Goal: Task Accomplishment & Management: Use online tool/utility

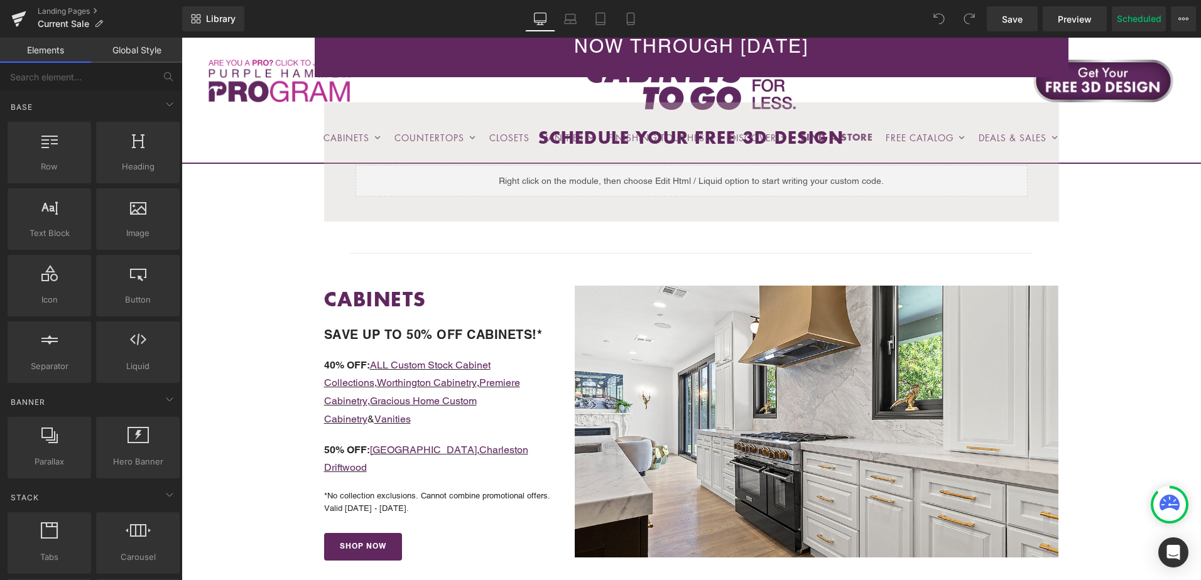
scroll to position [314, 0]
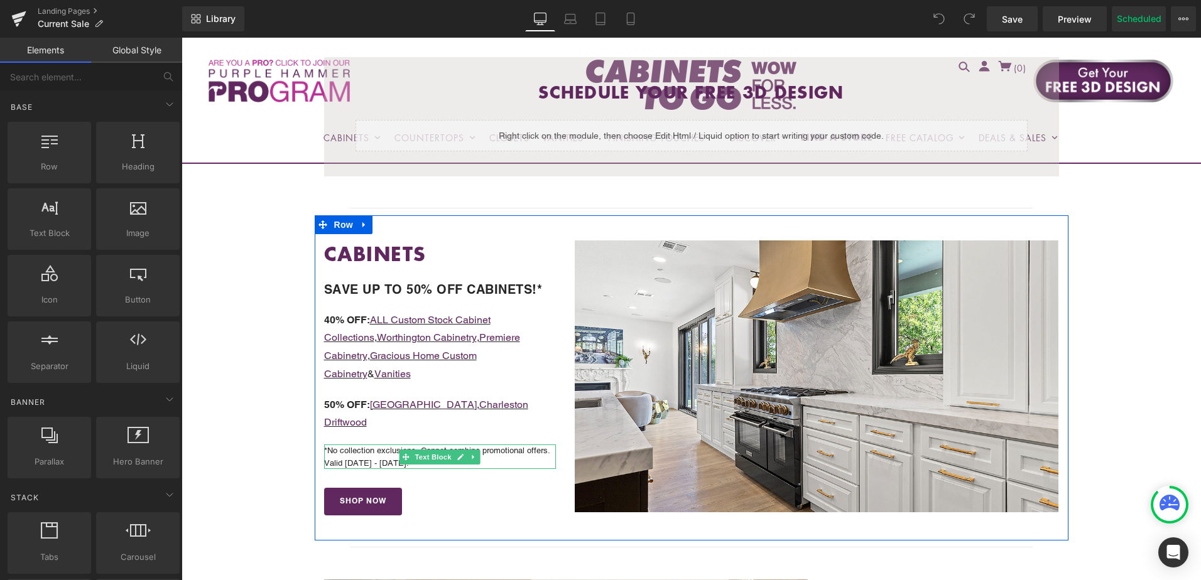
click at [386, 445] on p "*No collection exclusions. Cannot combine promotional offers. Valid 9/5/25 - 9/…" at bounding box center [440, 457] width 232 height 24
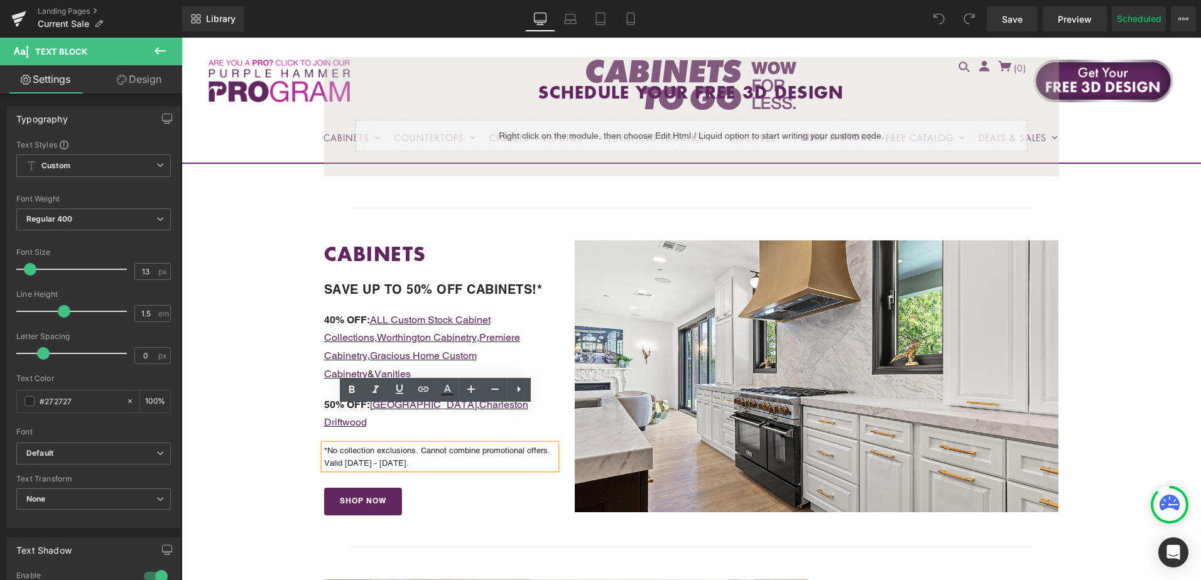
click at [421, 445] on p "*No collection exclusions. Cannot combine promotional offers. Valid 9/5/25 - 9/…" at bounding box center [440, 457] width 232 height 24
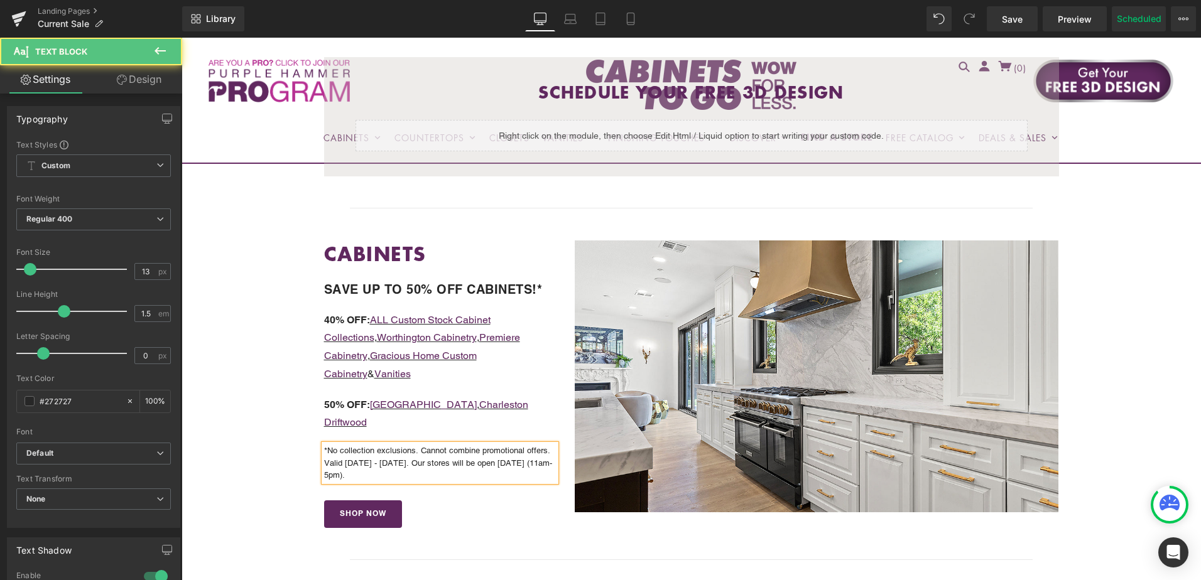
click at [517, 445] on p "*No collection exclusions. Cannot combine promotional offers. Valid 9/5/25 - 9/…" at bounding box center [440, 463] width 232 height 37
click at [464, 445] on p "*No collection exclusions. Cannot combine promotional offers. Valid 9/5/25 - 9/…" at bounding box center [440, 463] width 232 height 37
click at [503, 445] on p "*No collection exclusions. Cannot combine promotional offers. Valid 9/5/25 - 9/…" at bounding box center [440, 463] width 232 height 37
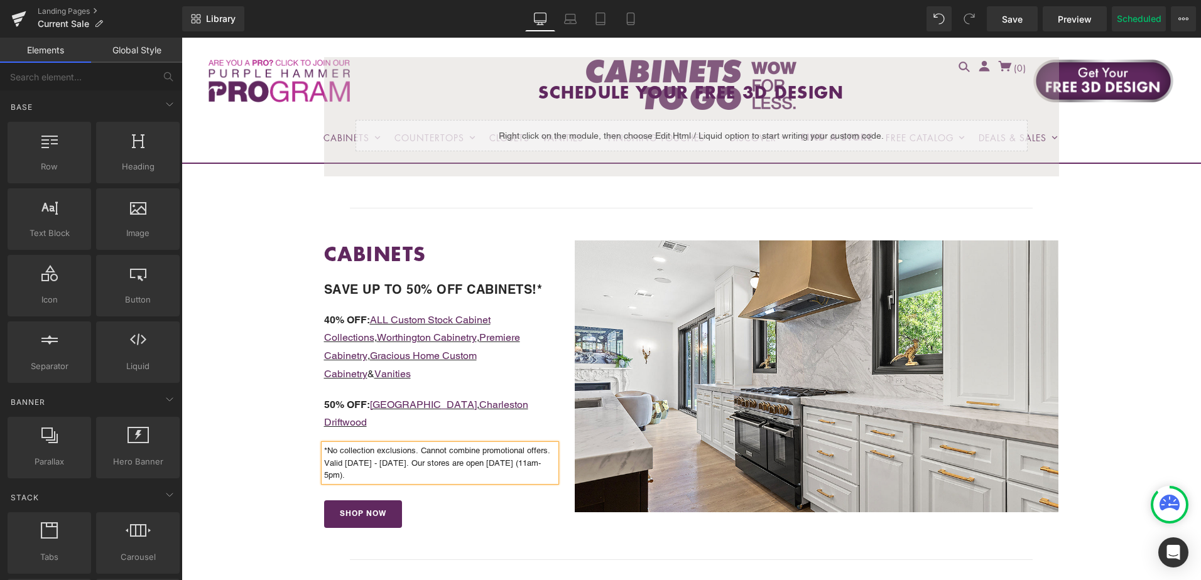
click at [1012, 21] on span "Save" at bounding box center [1012, 19] width 21 height 13
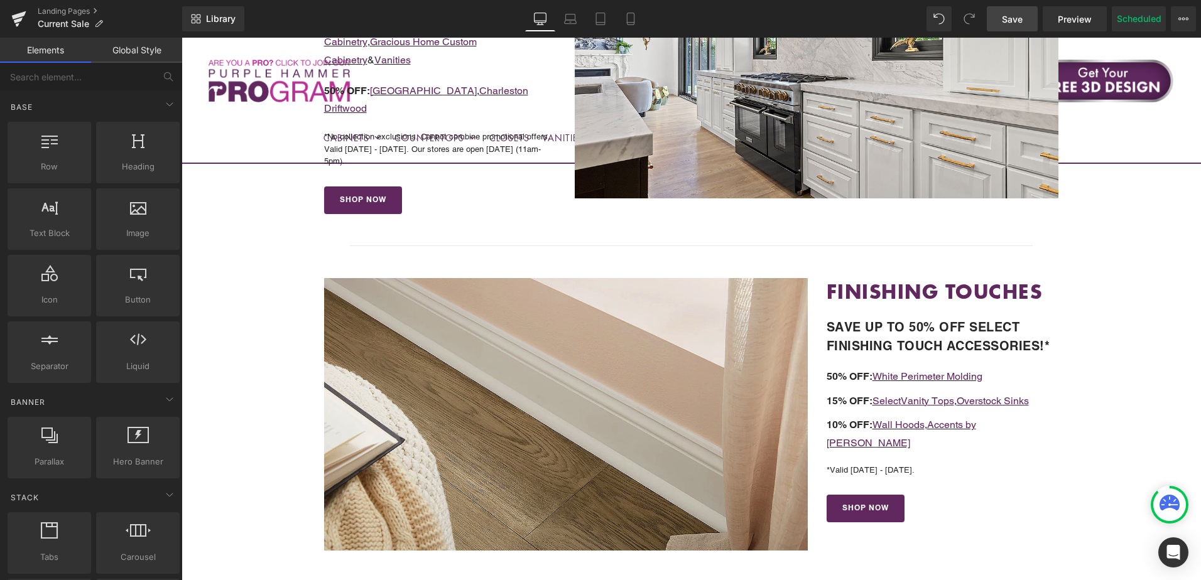
scroll to position [377, 0]
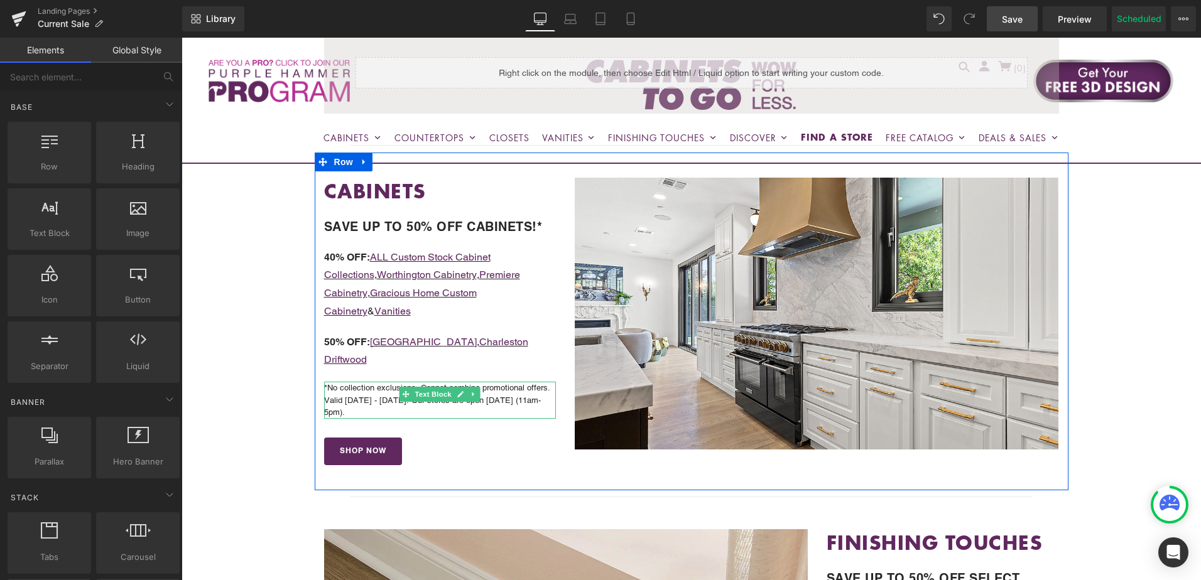
click at [388, 382] on p "*No collection exclusions. Cannot combine promotional offers. Valid 9/5/25 - 9/…" at bounding box center [440, 400] width 232 height 37
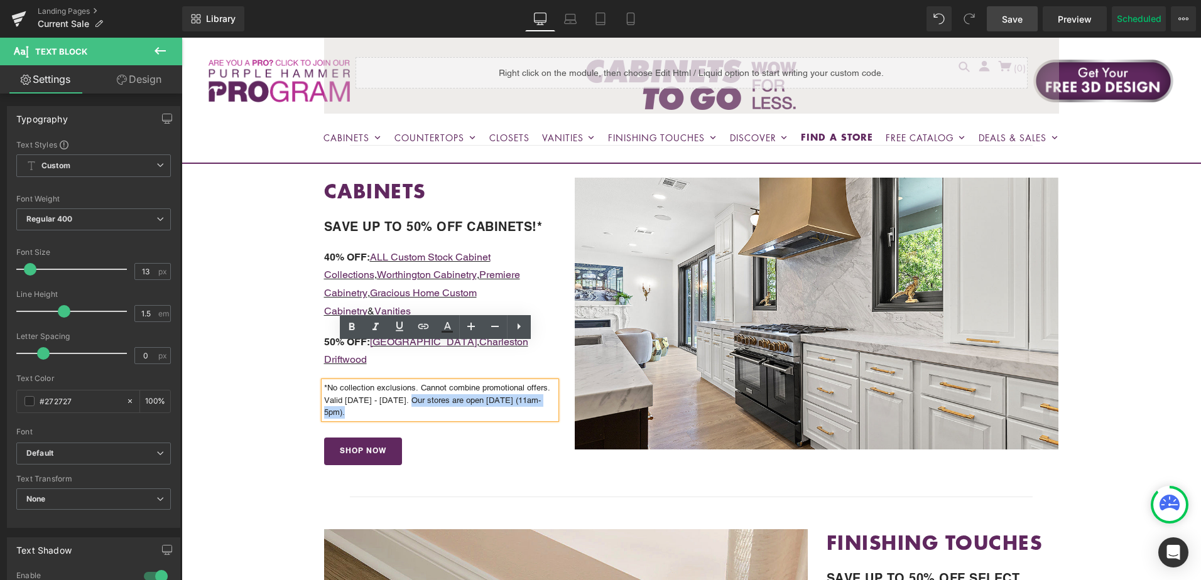
drag, startPoint x: 399, startPoint y: 363, endPoint x: 551, endPoint y: 366, distance: 151.4
click at [551, 382] on div "*No collection exclusions. Cannot combine promotional offers. Valid 9/5/25 - 9/…" at bounding box center [440, 400] width 232 height 37
copy p "Our stores are open Sunday (11am-5pm)."
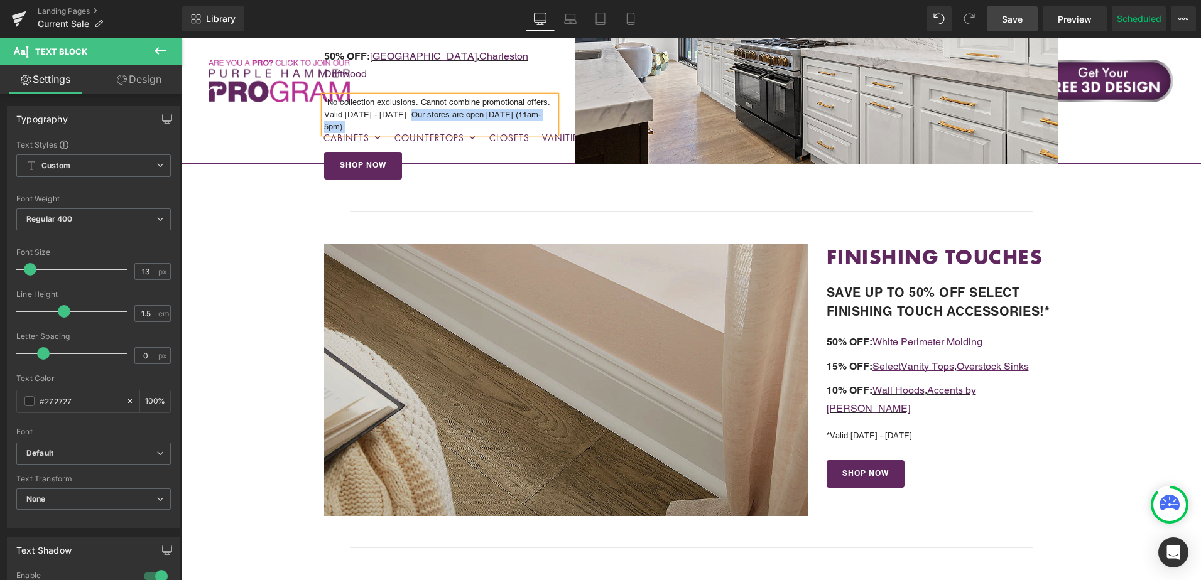
scroll to position [691, 0]
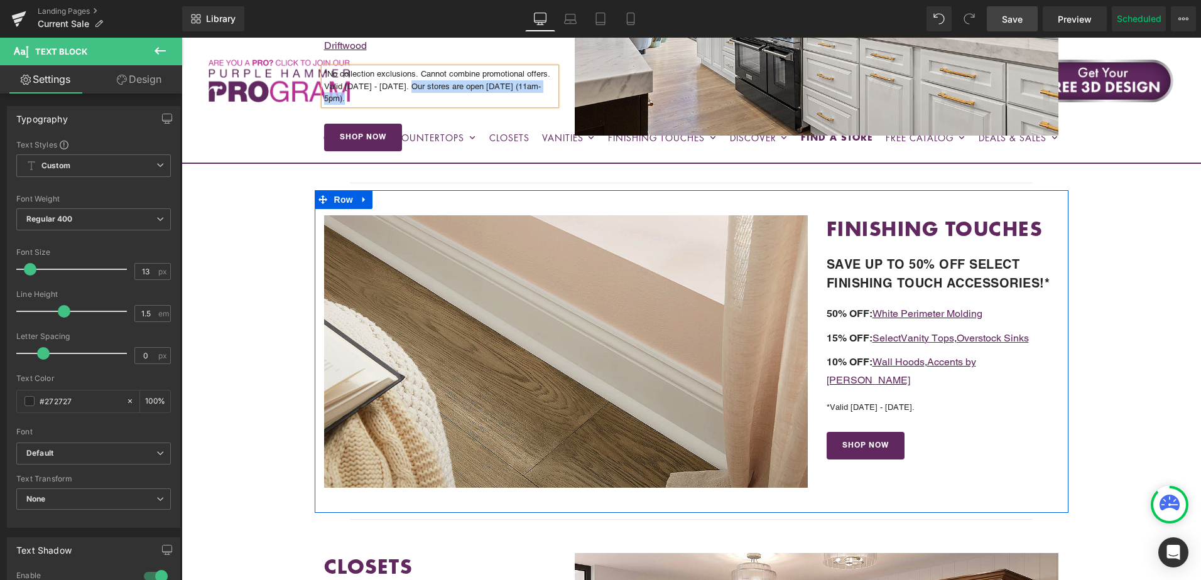
click at [907, 404] on icon at bounding box center [908, 408] width 7 height 8
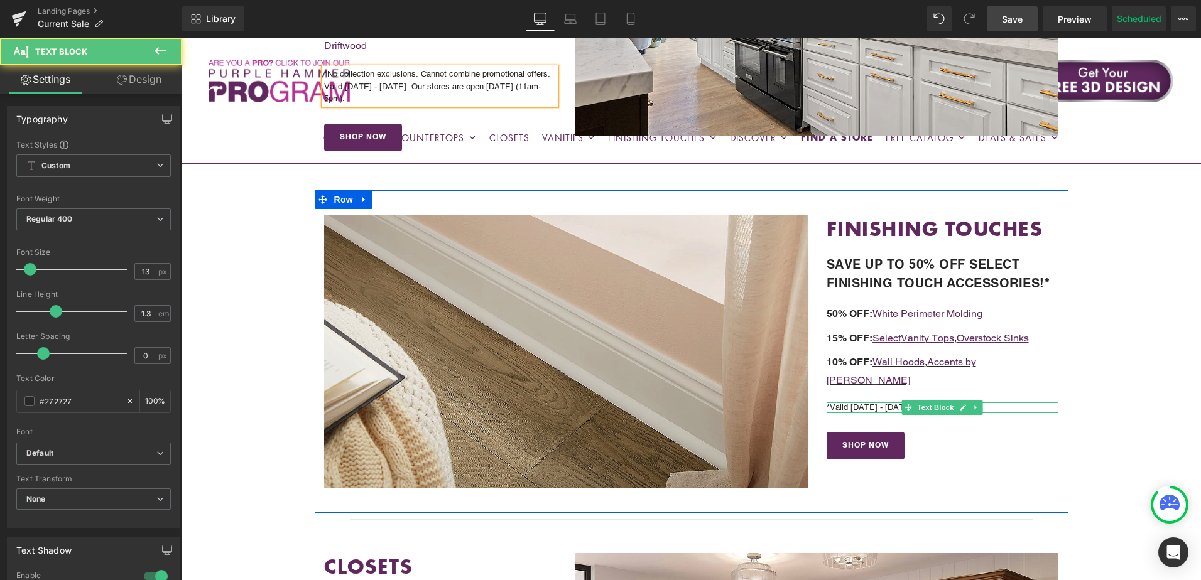
click at [894, 403] on div "*Valid 9/5/25 - 9/9/25. Text Block" at bounding box center [943, 408] width 232 height 11
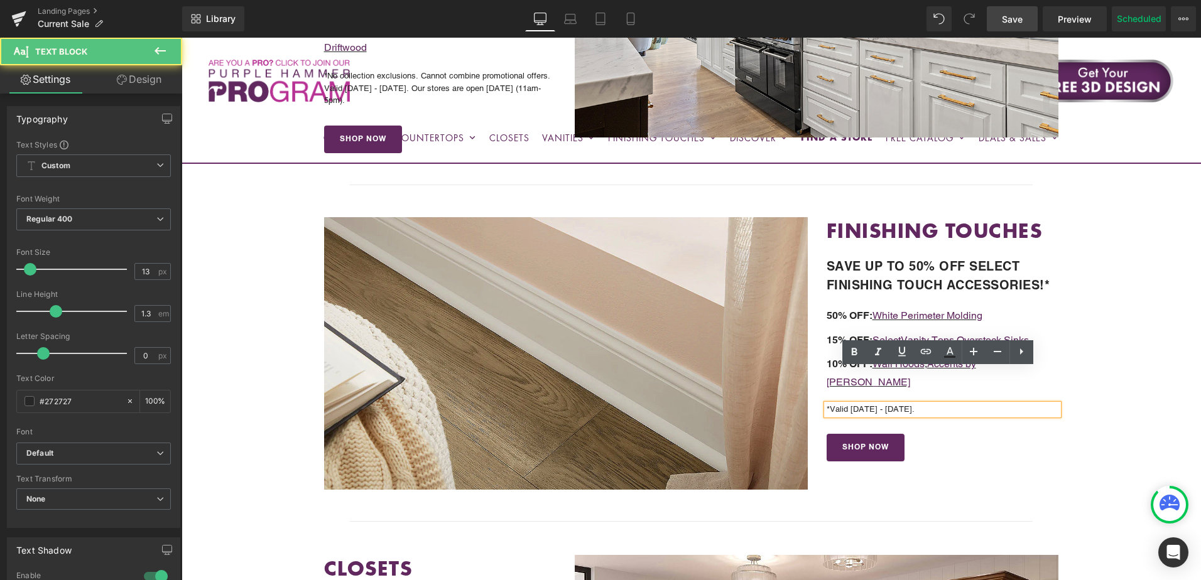
click at [908, 405] on p "*Valid 9/5/25 - 9/9/25." at bounding box center [943, 410] width 232 height 11
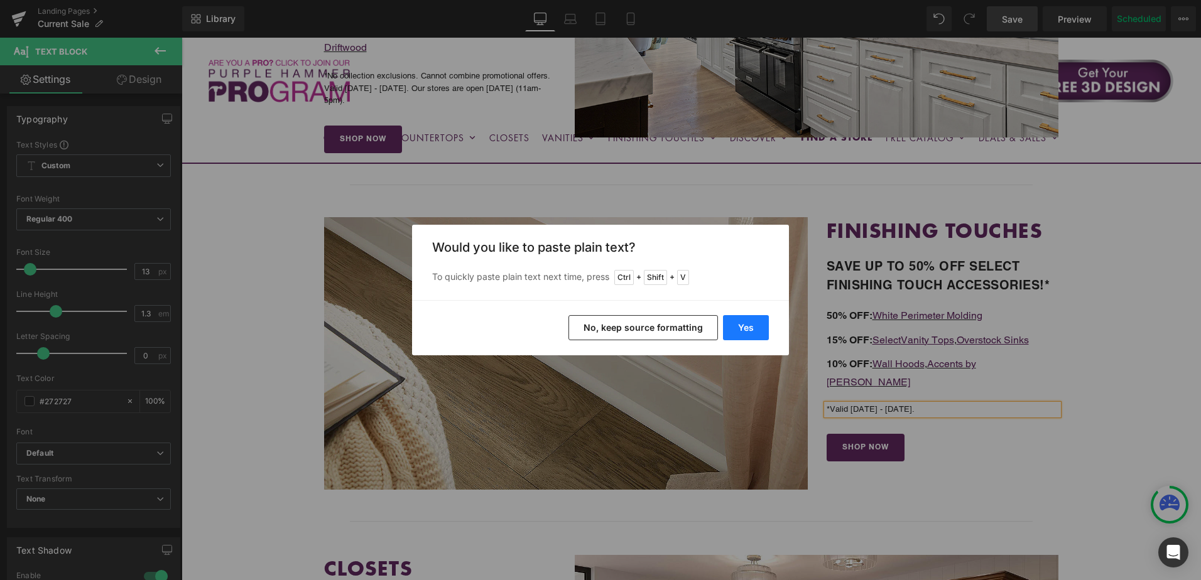
click at [760, 329] on button "Yes" at bounding box center [746, 327] width 46 height 25
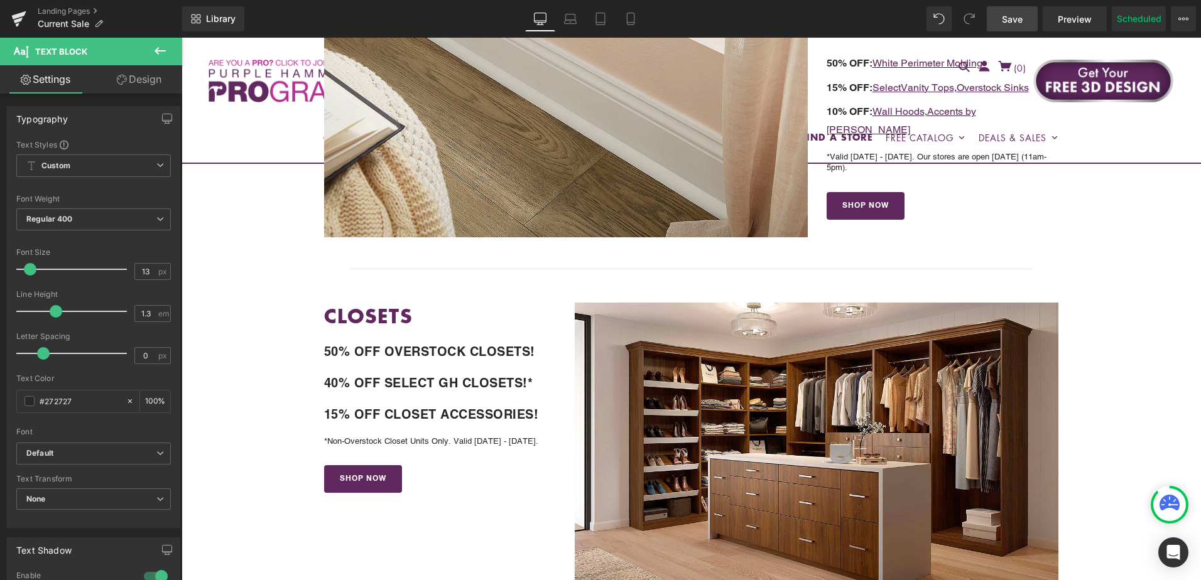
scroll to position [1003, 0]
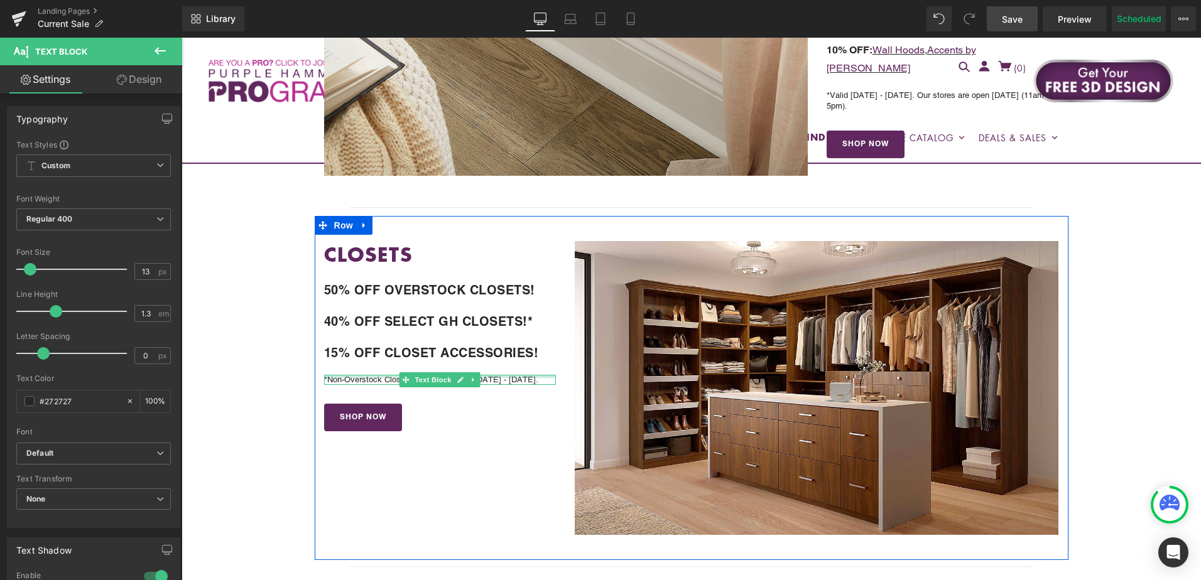
drag, startPoint x: 497, startPoint y: 361, endPoint x: 523, endPoint y: 362, distance: 26.4
click at [497, 375] on div "*Non-Overstock Closet Units Only. Valid 9/5/25 - 9/9/25. Text Block" at bounding box center [440, 380] width 232 height 11
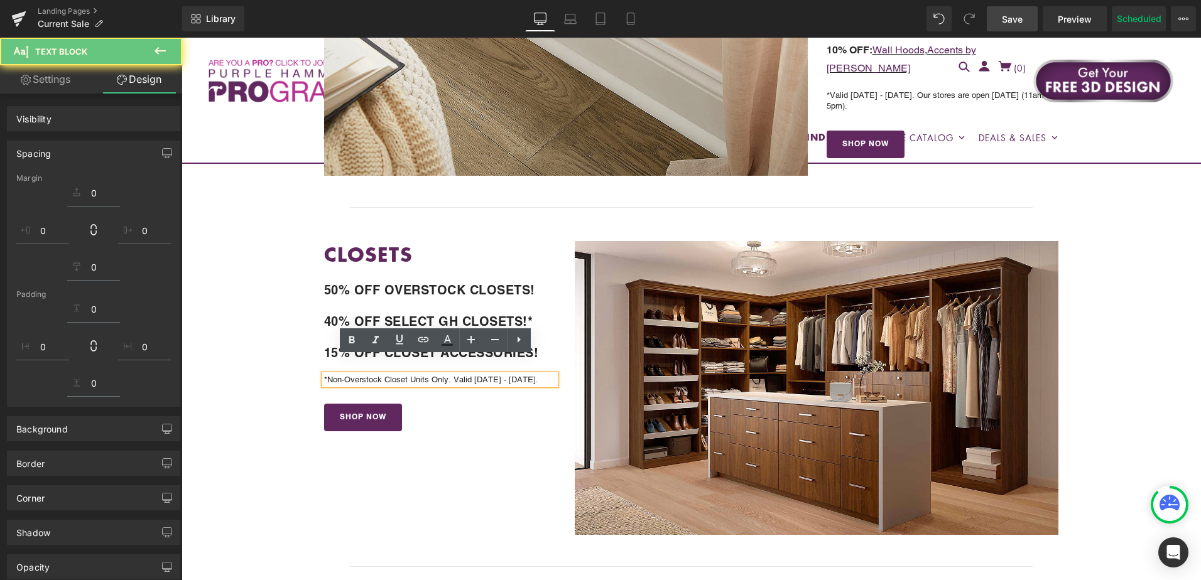
click at [521, 375] on p "*Non-Overstock Closet Units Only. Valid 9/5/25 - 9/9/25." at bounding box center [440, 380] width 232 height 11
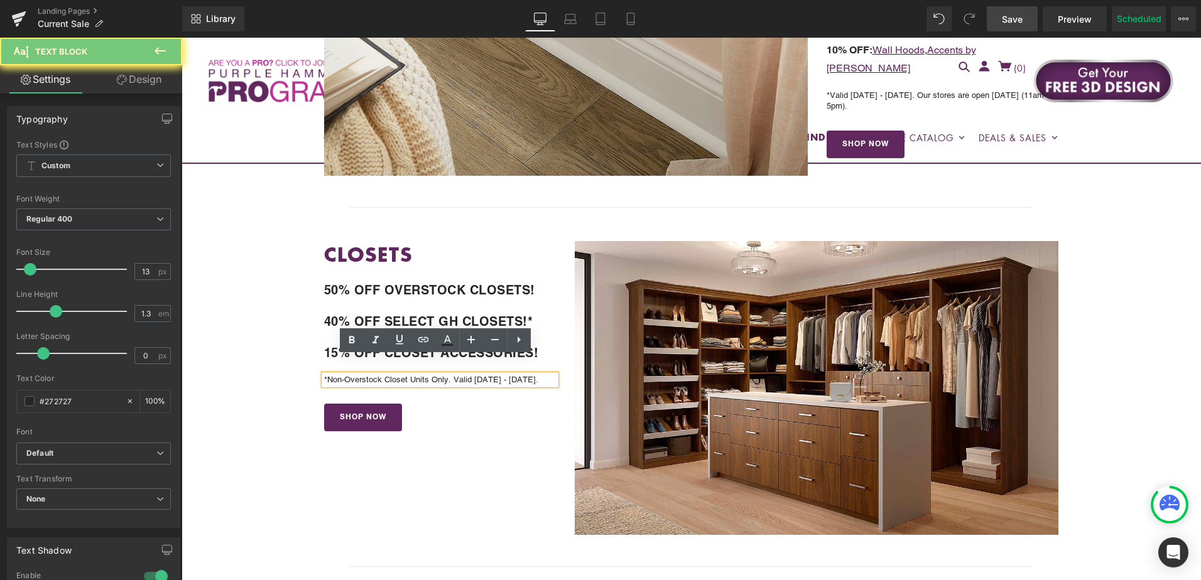
click at [533, 375] on p "*Non-Overstock Closet Units Only. Valid 9/5/25 - 9/9/25." at bounding box center [440, 380] width 232 height 11
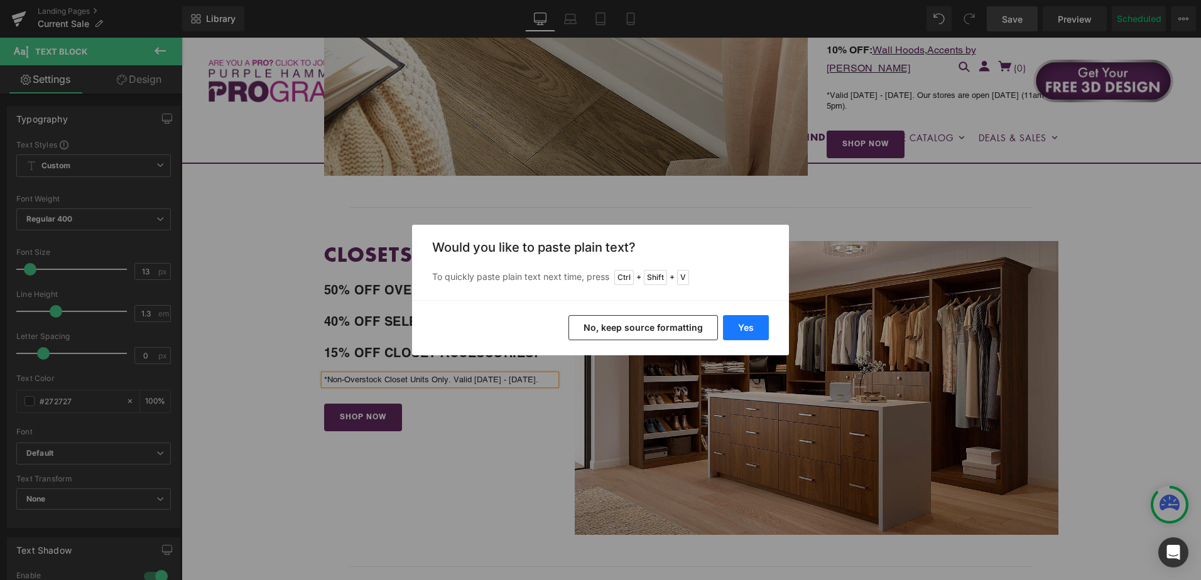
click at [764, 332] on button "Yes" at bounding box center [746, 327] width 46 height 25
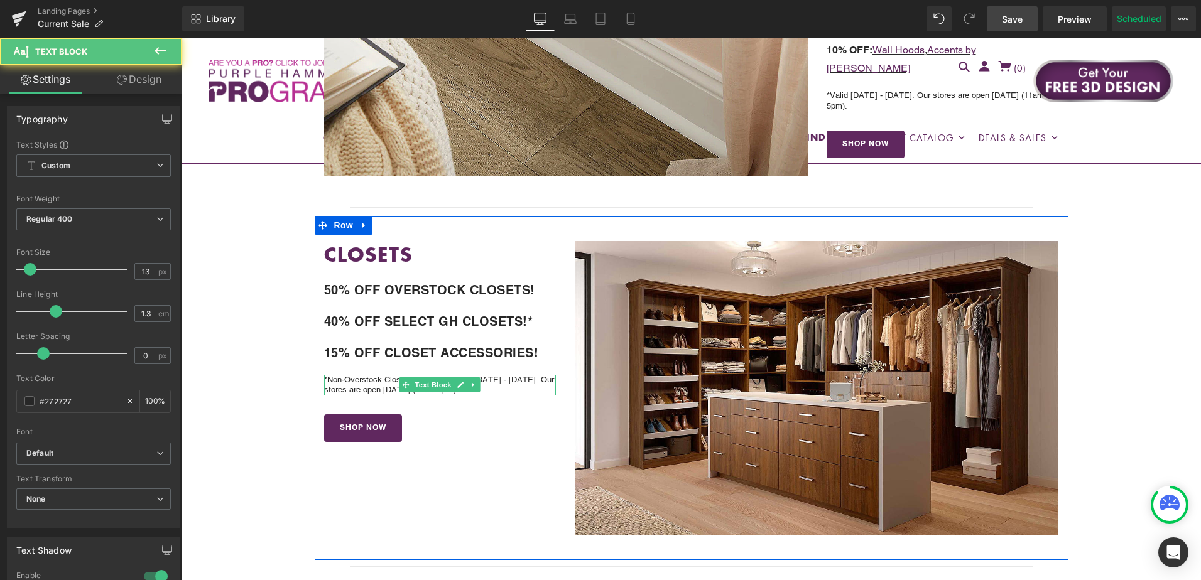
click at [525, 375] on div "*Non-Overstock Closet Units Only. Valid 9/5/25 - 9/9/25. Our stores are open Su…" at bounding box center [440, 385] width 232 height 21
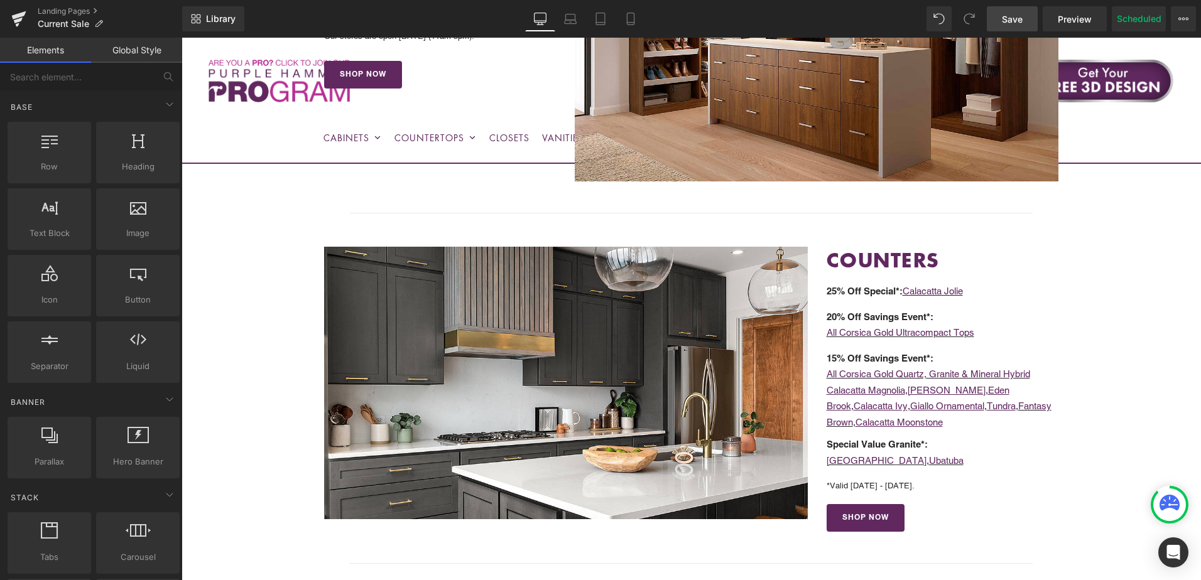
scroll to position [1380, 0]
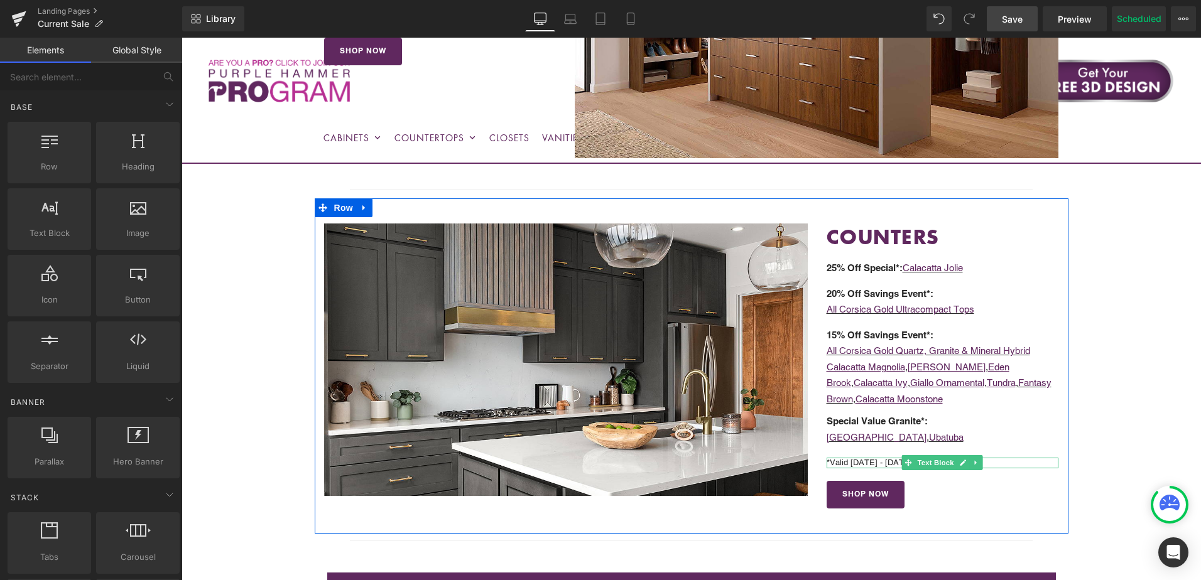
click at [887, 458] on p "*Valid 9/5/25 - 9/9/25." at bounding box center [943, 463] width 232 height 11
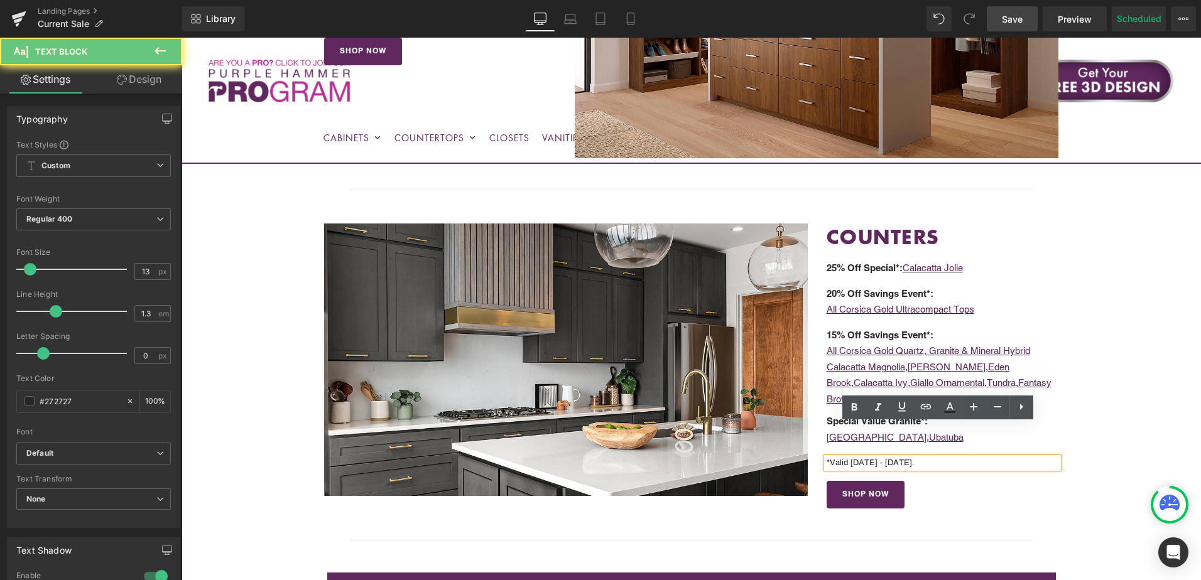
click at [911, 458] on p "*Valid 9/5/25 - 9/9/25." at bounding box center [943, 463] width 232 height 11
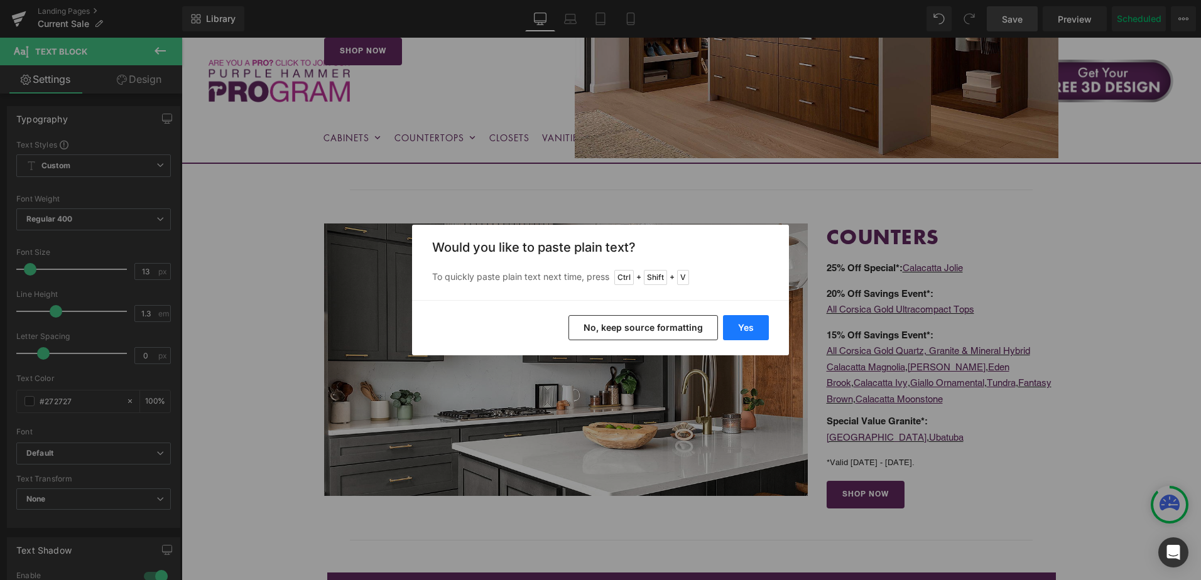
click at [762, 339] on button "Yes" at bounding box center [746, 327] width 46 height 25
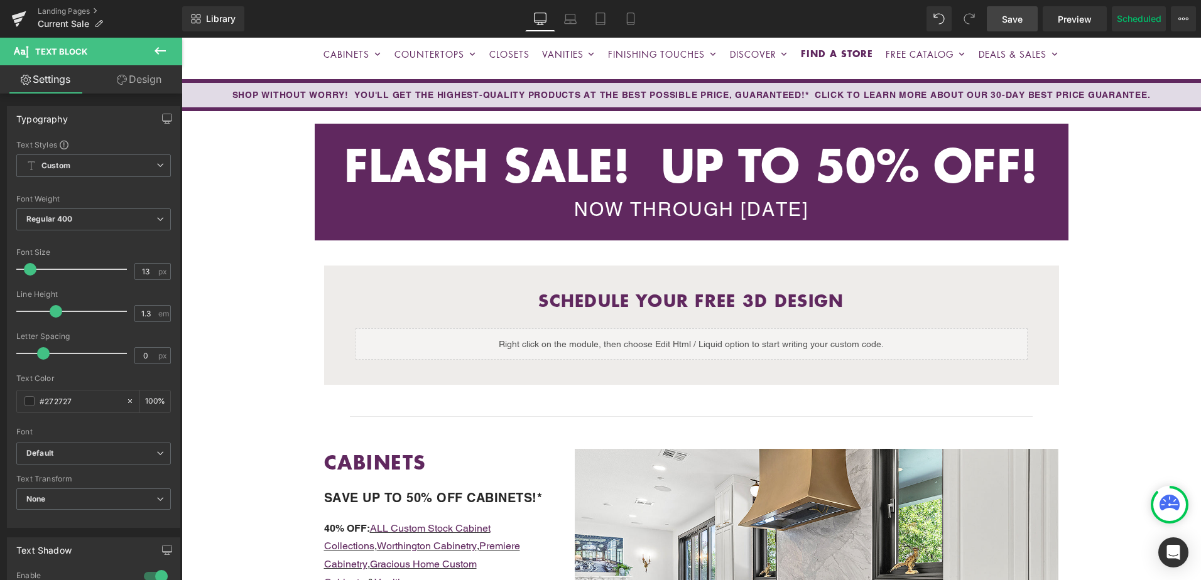
scroll to position [0, 0]
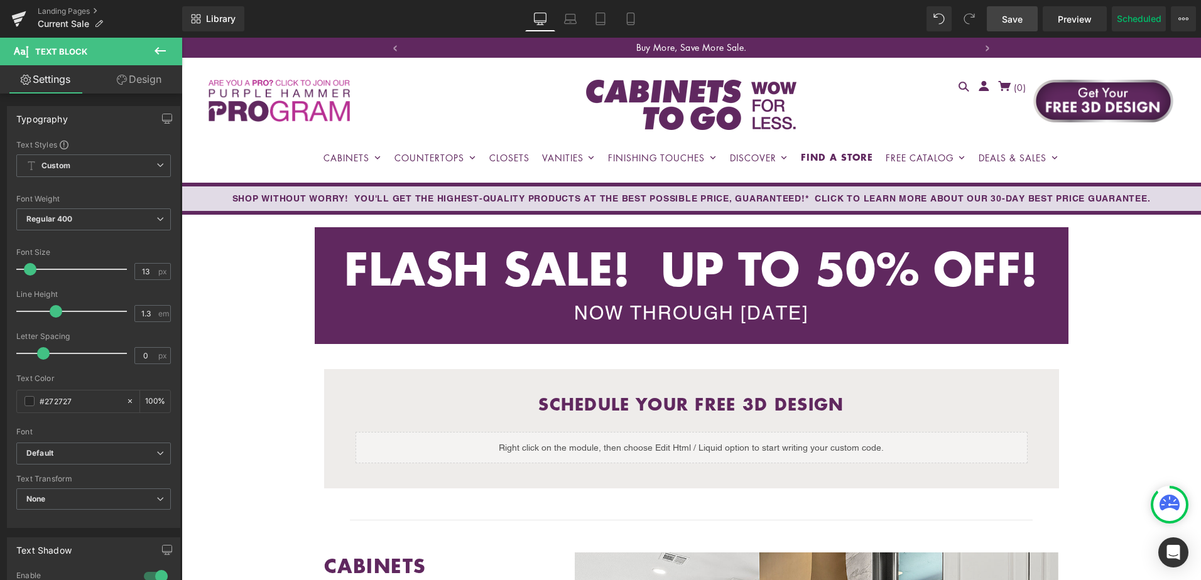
click at [1006, 18] on span "Save" at bounding box center [1012, 19] width 21 height 13
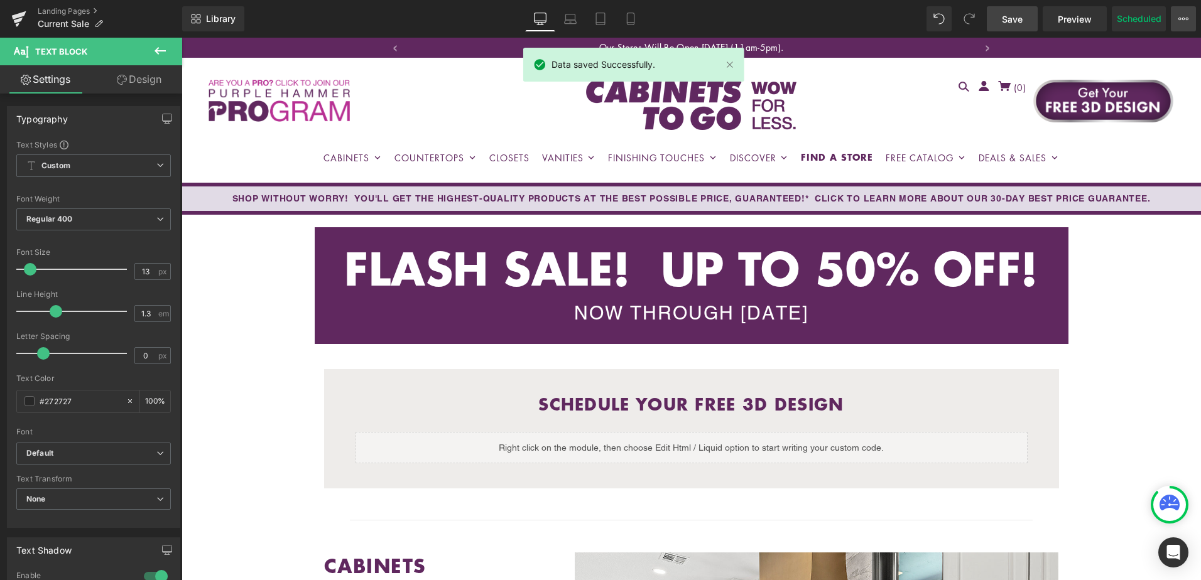
click at [1187, 18] on icon at bounding box center [1187, 19] width 3 height 3
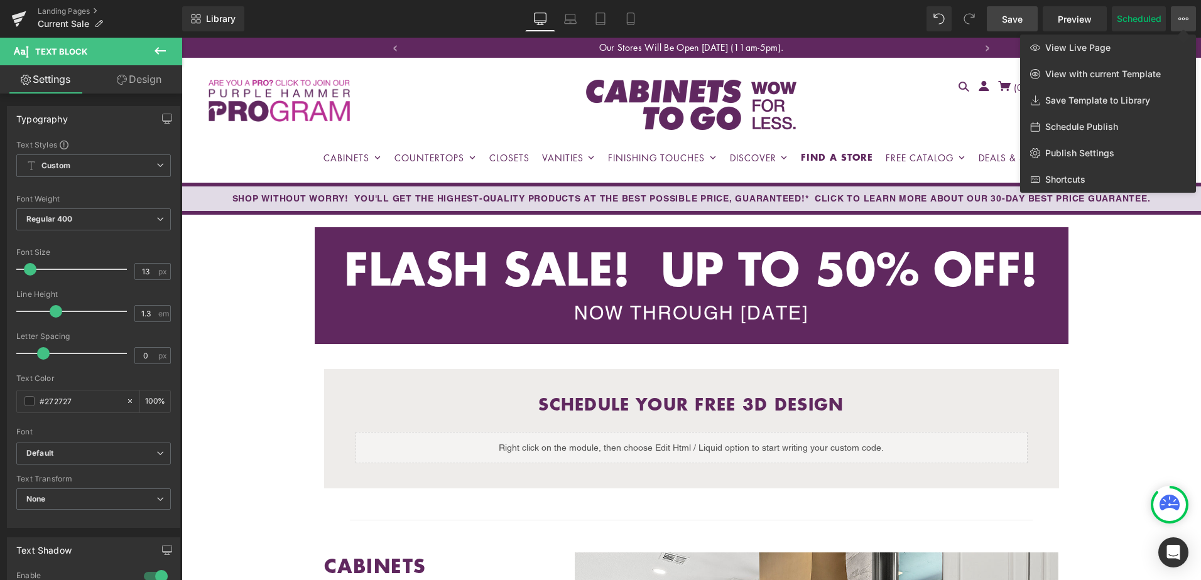
click at [1096, 127] on span "Schedule Publish" at bounding box center [1081, 126] width 73 height 11
select select
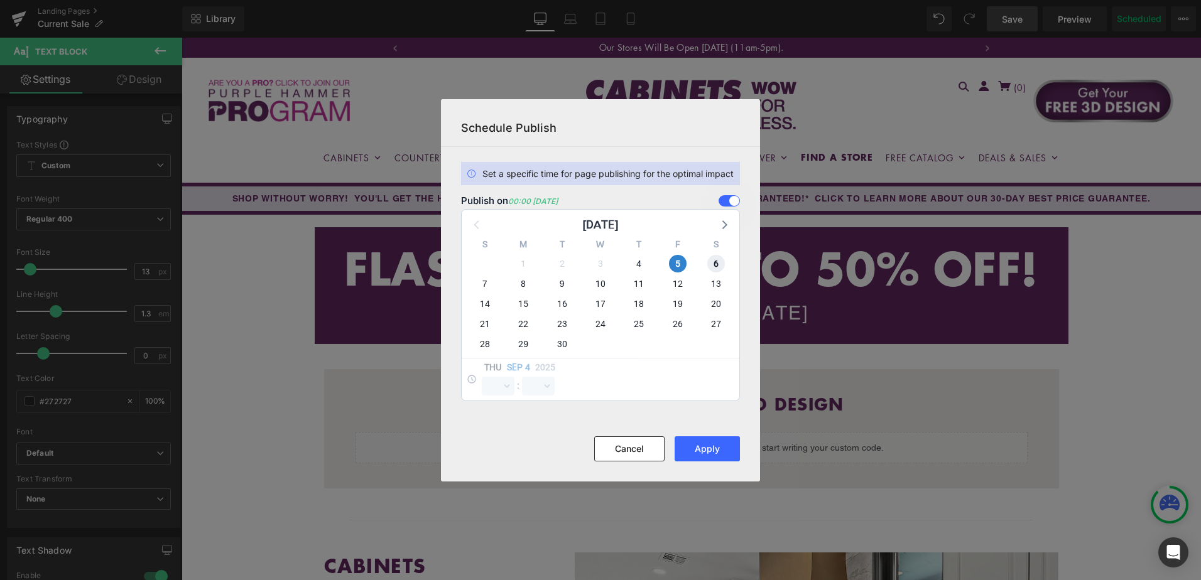
click at [709, 264] on span "6" at bounding box center [716, 264] width 18 height 18
select select "0"
click at [682, 261] on span "5" at bounding box center [678, 264] width 18 height 18
click at [697, 442] on button "Apply" at bounding box center [707, 449] width 65 height 25
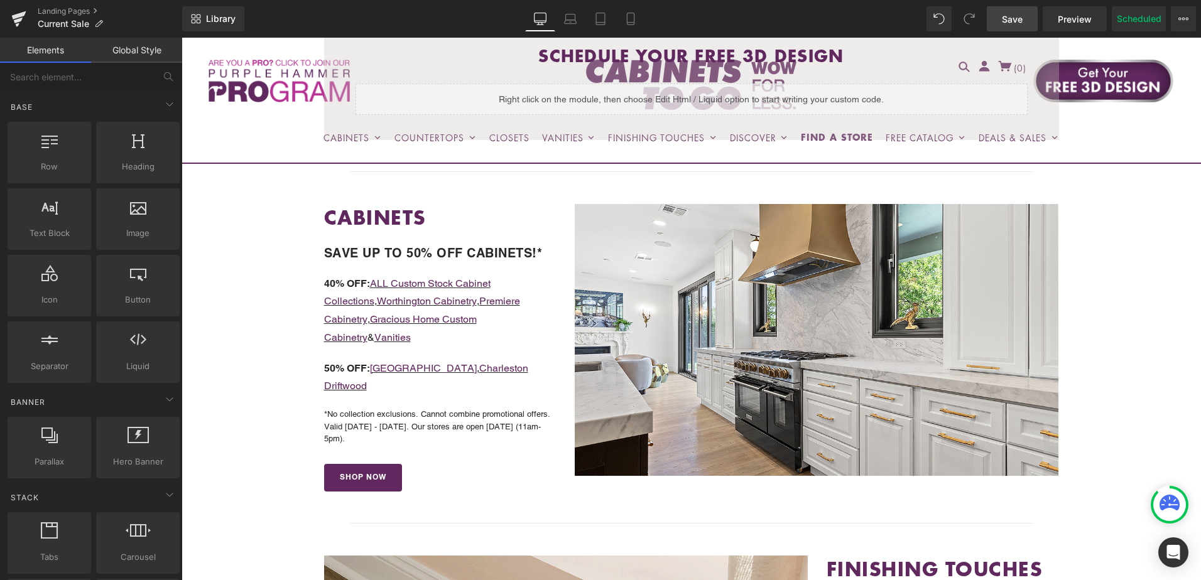
scroll to position [377, 0]
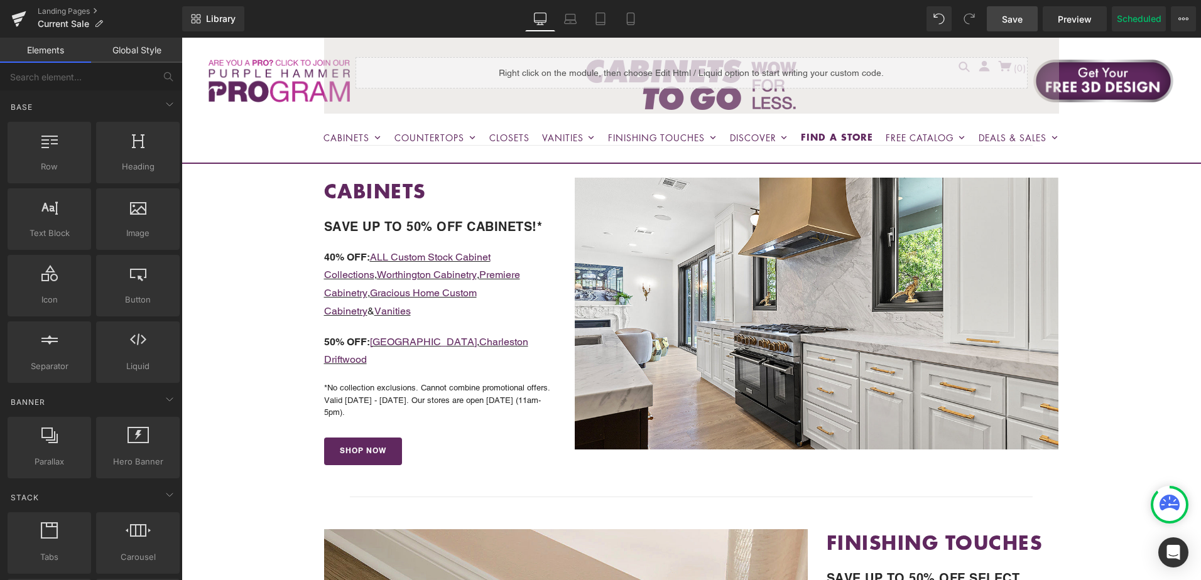
click at [1016, 16] on span "Save" at bounding box center [1012, 19] width 21 height 13
click at [1013, 19] on span "Save" at bounding box center [1012, 19] width 21 height 13
click at [1184, 21] on icon at bounding box center [1183, 19] width 10 height 10
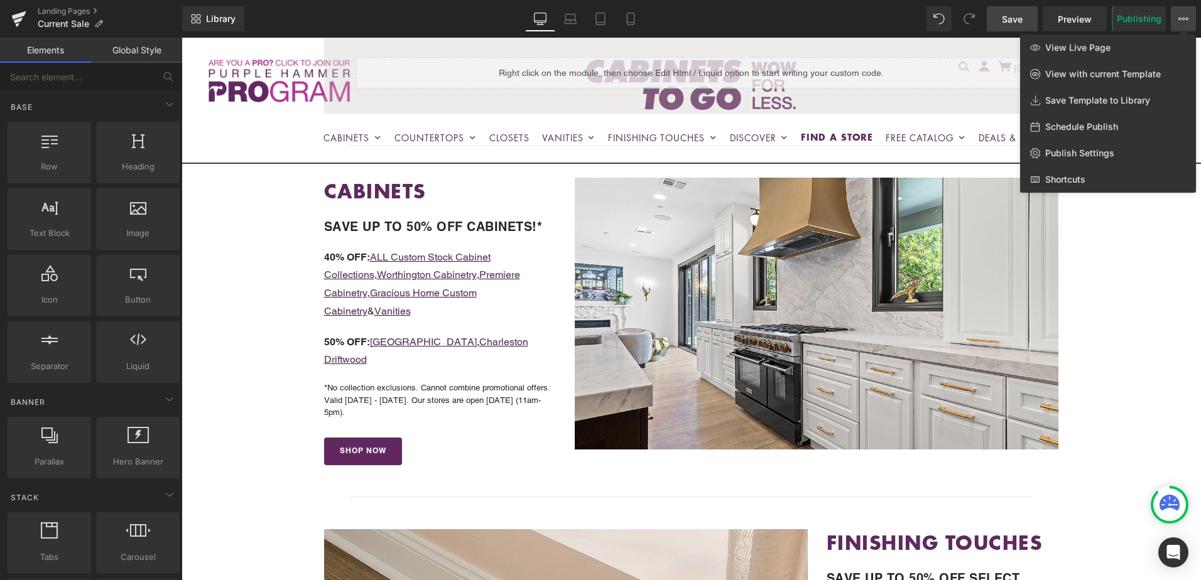
click at [1119, 125] on div "Schedule Publish" at bounding box center [1108, 127] width 176 height 26
select select
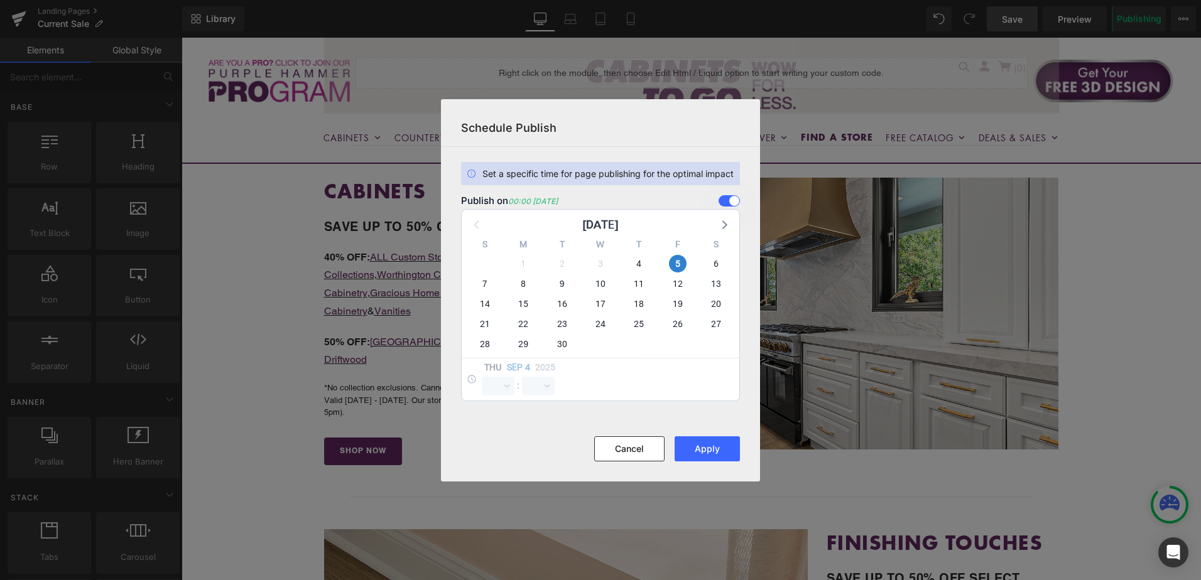
click at [704, 274] on div "13" at bounding box center [716, 284] width 38 height 20
click at [710, 262] on span "6" at bounding box center [716, 264] width 18 height 18
select select "0"
click at [677, 263] on span "5" at bounding box center [678, 264] width 18 height 18
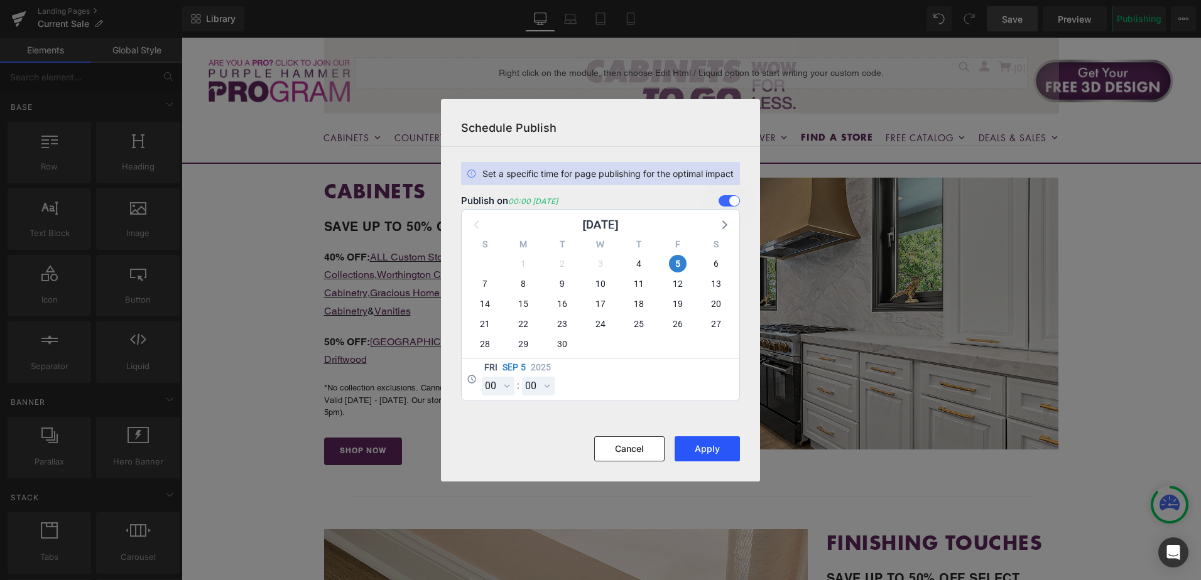
click at [717, 448] on button "Apply" at bounding box center [707, 449] width 65 height 25
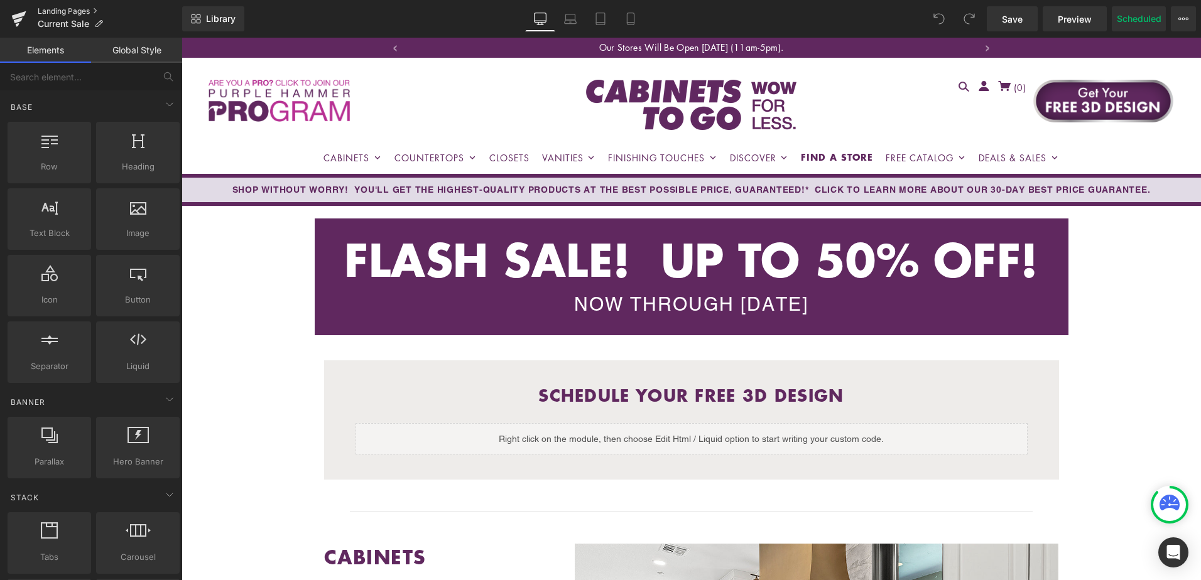
click at [51, 13] on link "Landing Pages" at bounding box center [110, 11] width 144 height 10
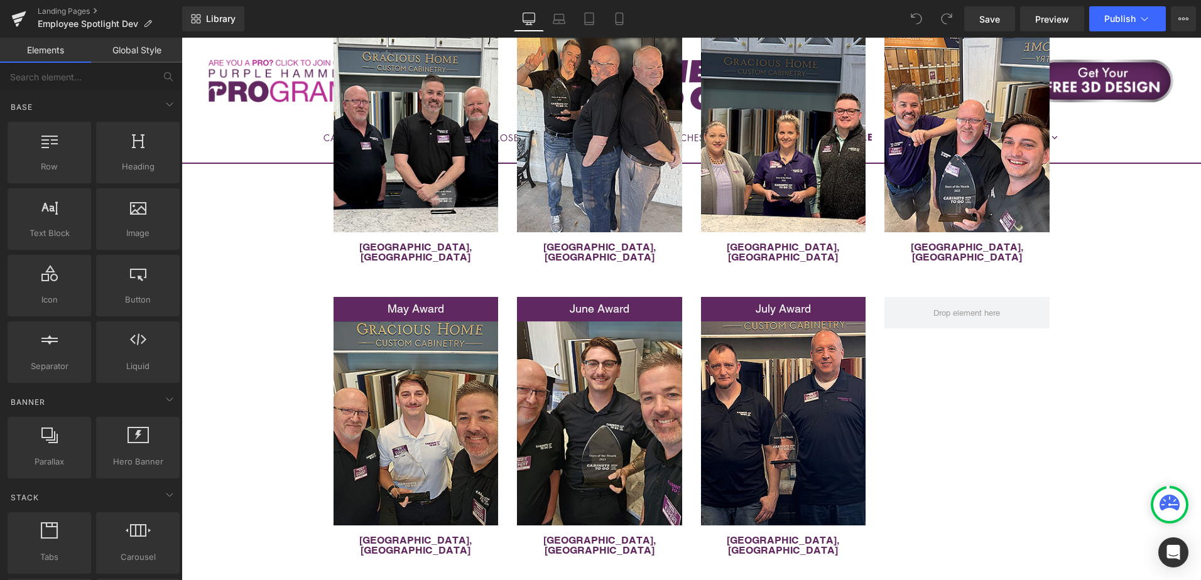
scroll to position [440, 0]
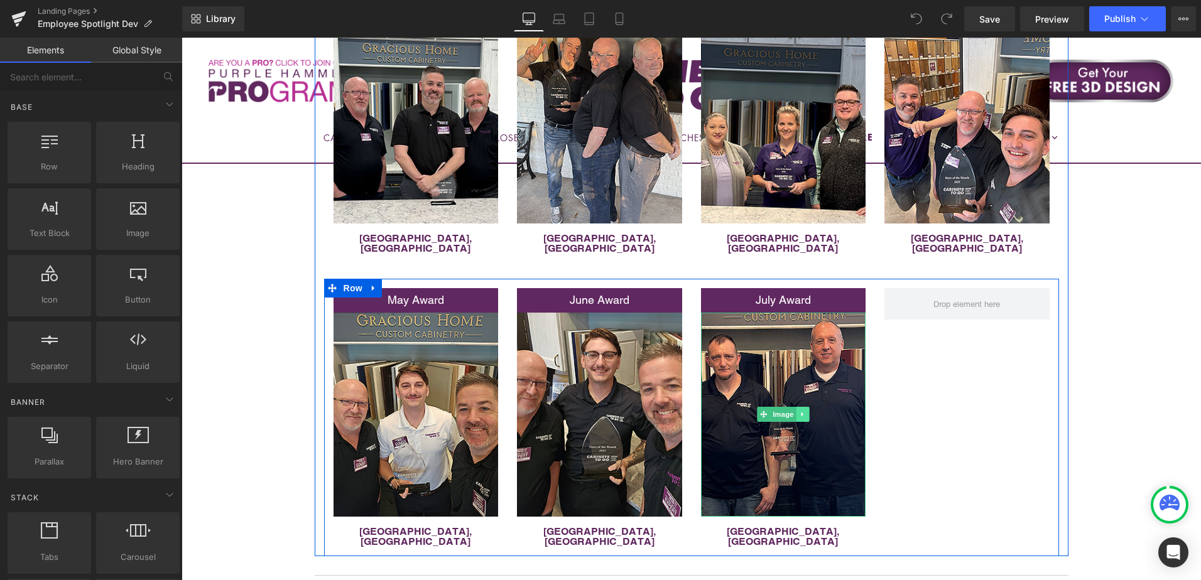
click at [799, 411] on icon at bounding box center [802, 415] width 7 height 8
click at [793, 411] on icon at bounding box center [796, 414] width 7 height 7
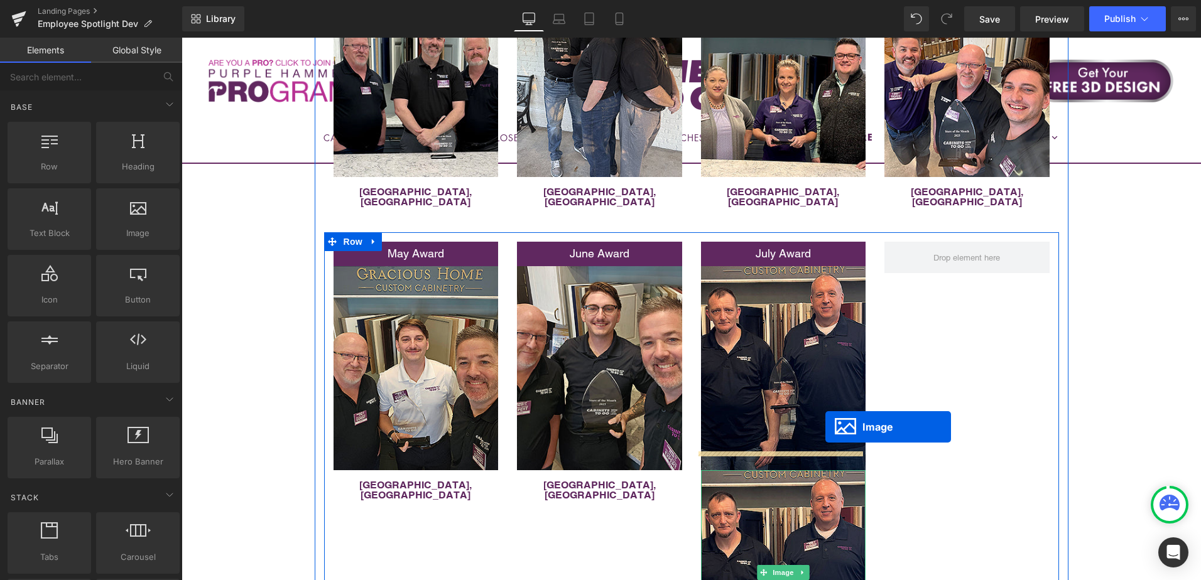
scroll to position [494, 0]
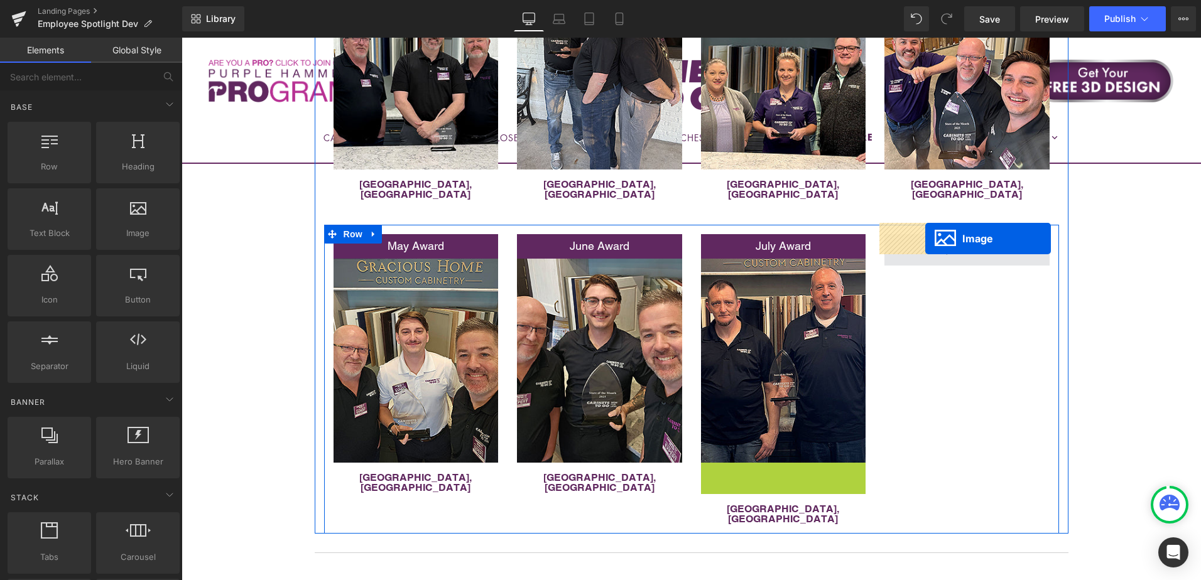
drag, startPoint x: 759, startPoint y: 569, endPoint x: 925, endPoint y: 239, distance: 369.7
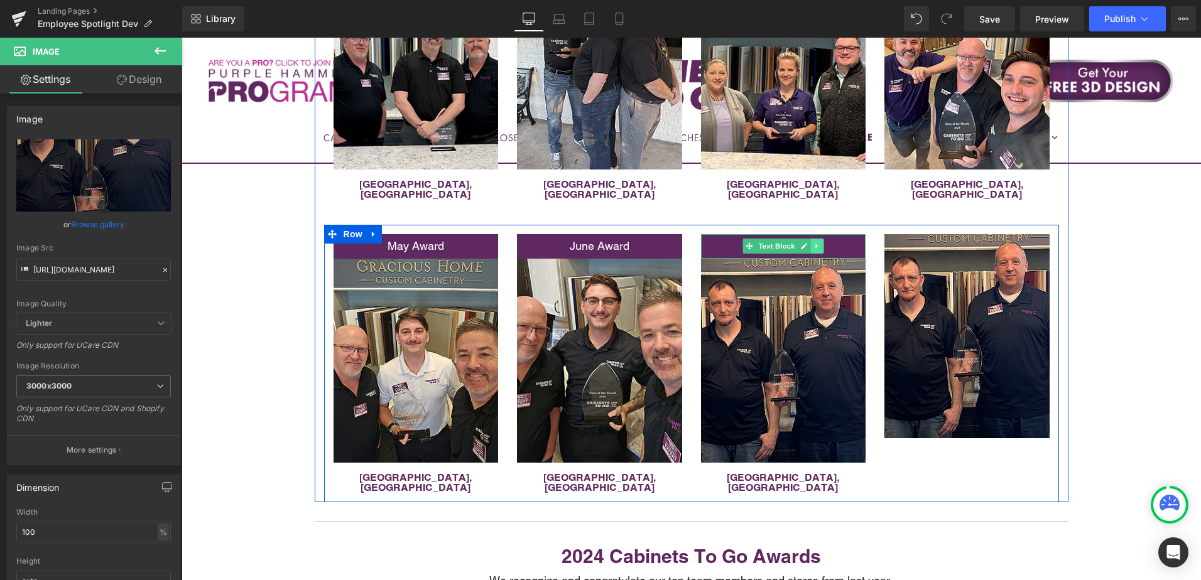
click at [811, 239] on link at bounding box center [816, 246] width 13 height 15
click at [807, 243] on icon at bounding box center [810, 246] width 7 height 7
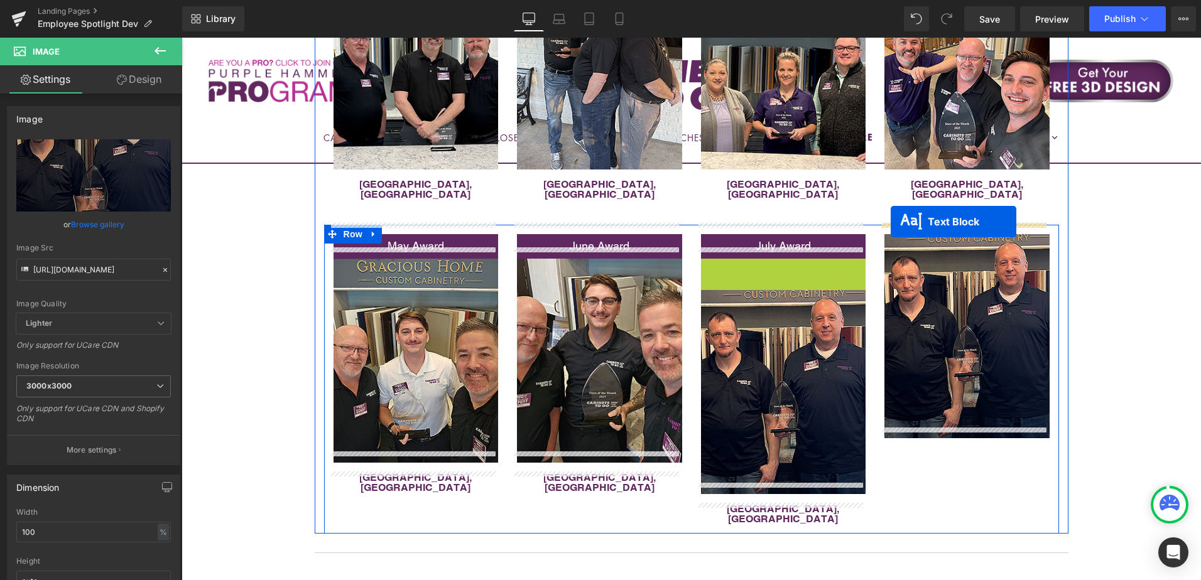
drag, startPoint x: 744, startPoint y: 261, endPoint x: 891, endPoint y: 222, distance: 152.2
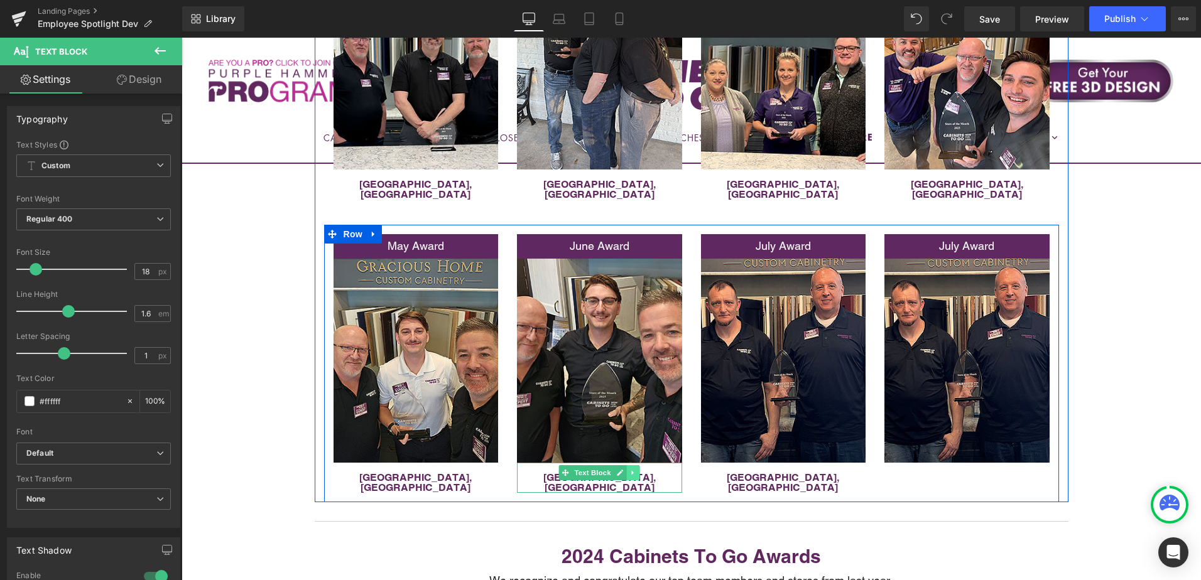
click at [631, 466] on link at bounding box center [633, 472] width 13 height 15
click at [623, 469] on icon at bounding box center [626, 472] width 7 height 7
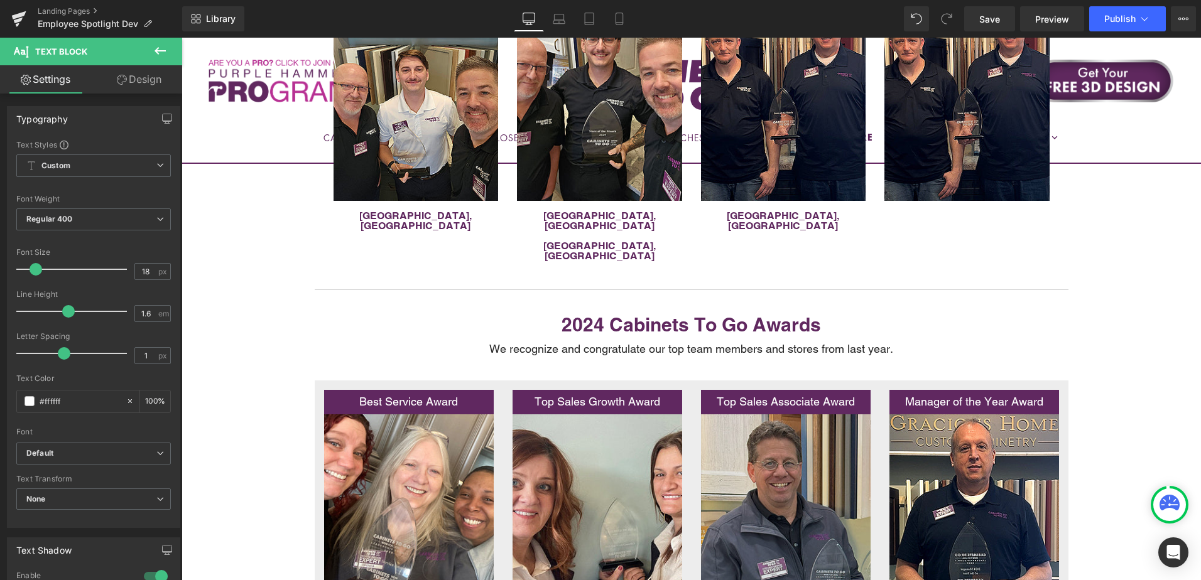
scroll to position [564, 0]
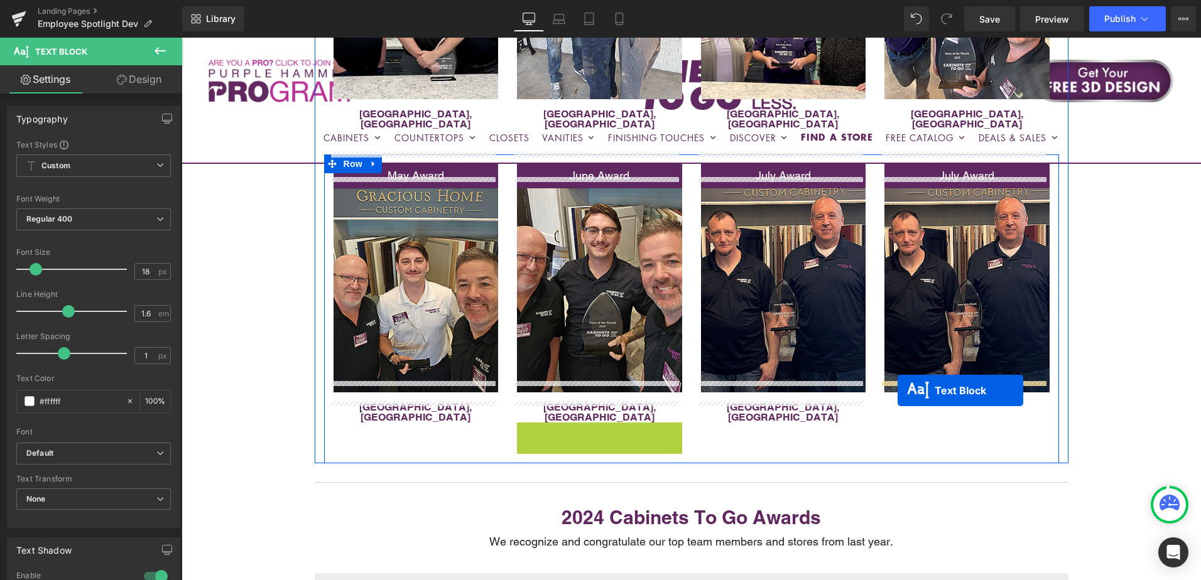
drag, startPoint x: 562, startPoint y: 412, endPoint x: 898, endPoint y: 391, distance: 336.7
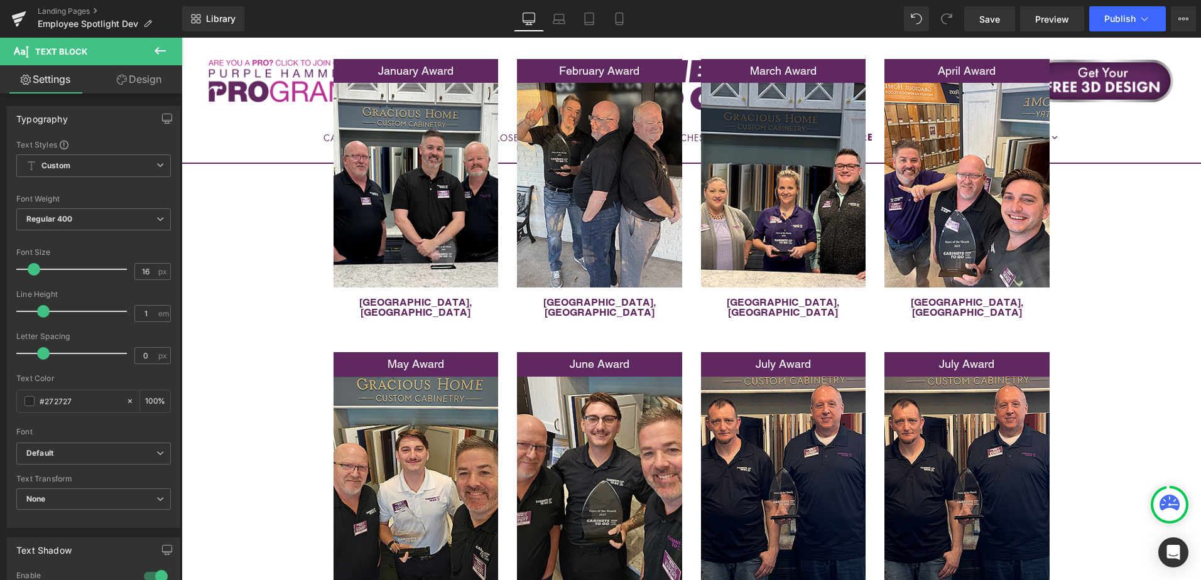
scroll to position [438, 0]
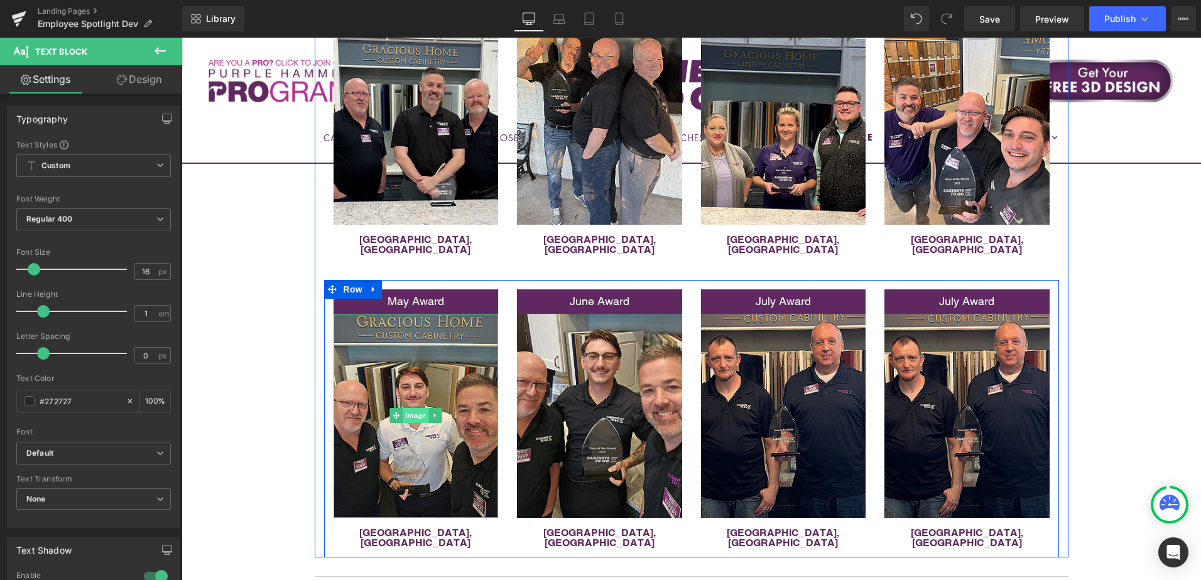
click at [411, 408] on span "Image" at bounding box center [416, 415] width 26 height 15
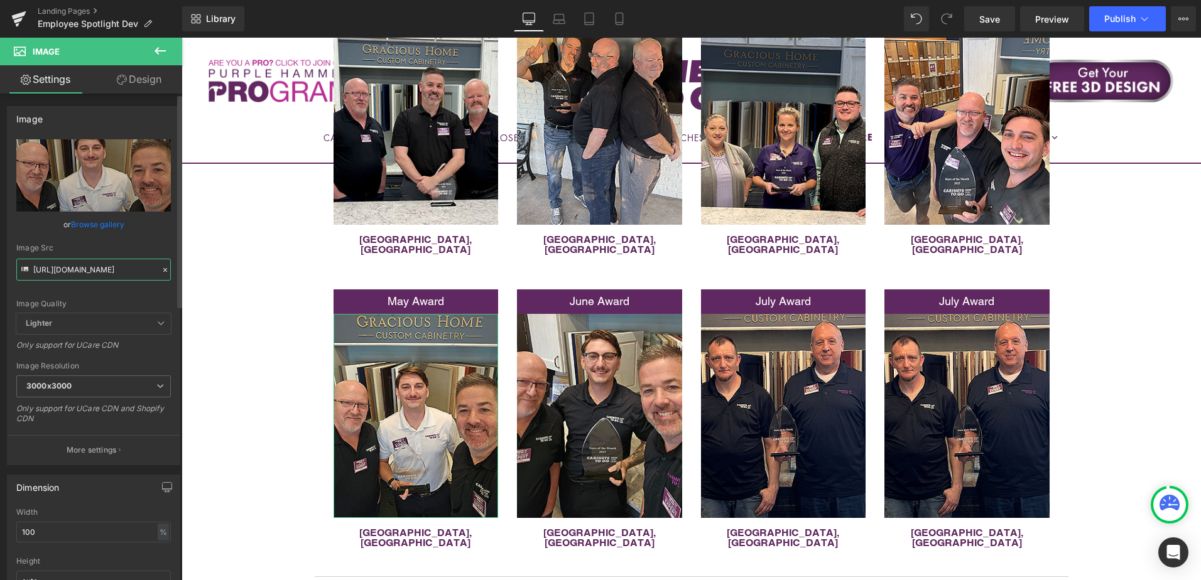
click at [75, 269] on input "[URL][DOMAIN_NAME]" at bounding box center [93, 270] width 155 height 22
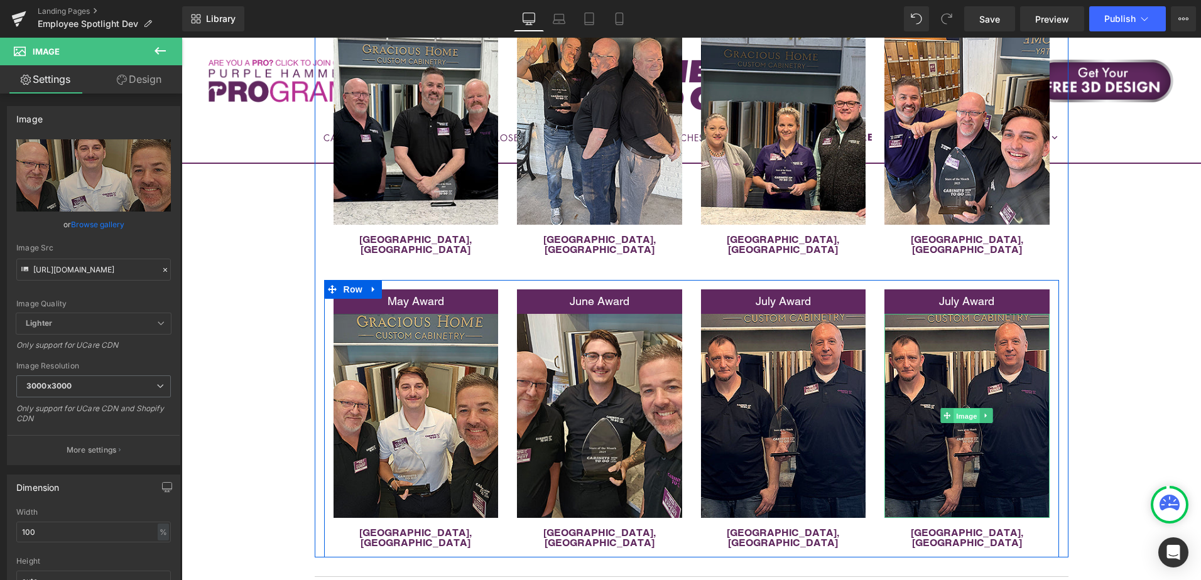
click at [968, 409] on span "Image" at bounding box center [967, 416] width 26 height 15
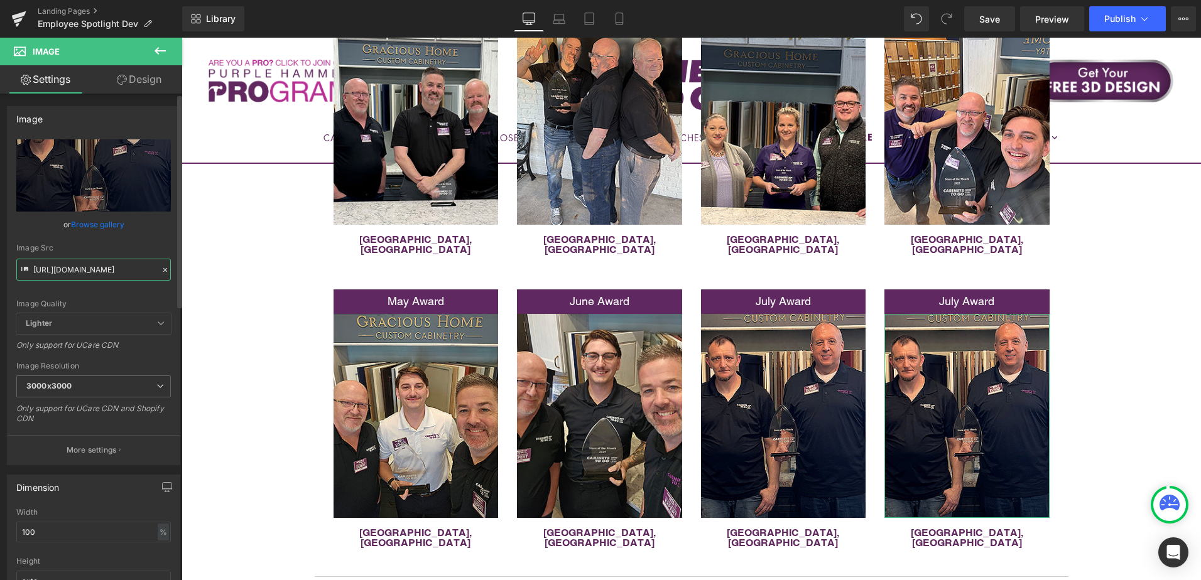
click at [95, 268] on input "https://cdn.shopify.com/s/files/1/0196/2351/0078/files/indy-july-EDITED2_3000x3…" at bounding box center [93, 270] width 155 height 22
paste input "store-of-month-may-EDITED_3000x3000.jpg?v=1750178938"
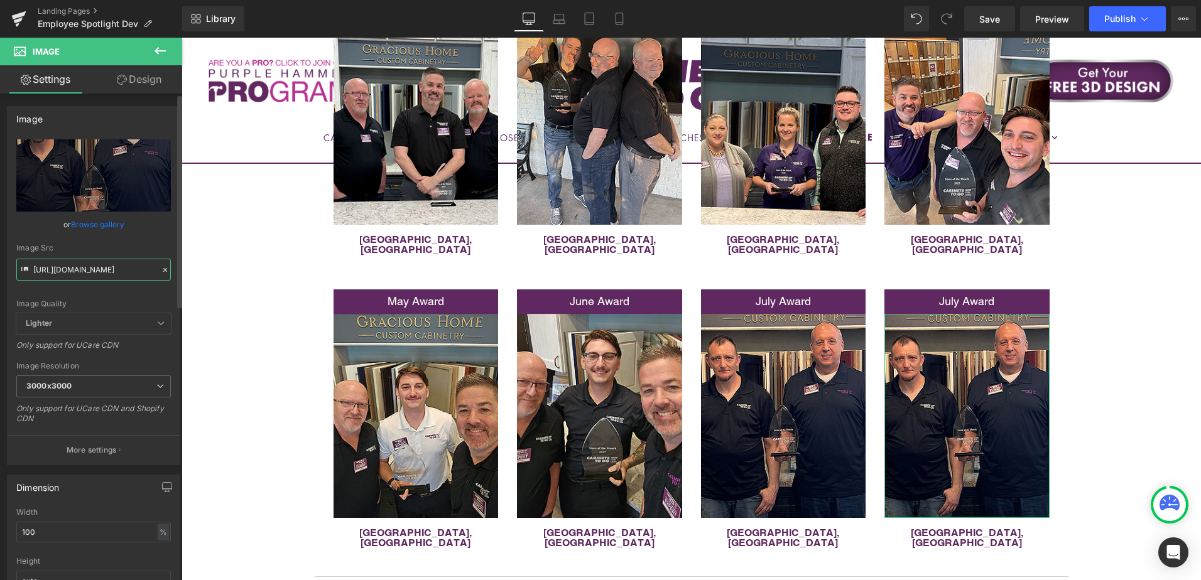
type input "[URL][DOMAIN_NAME]"
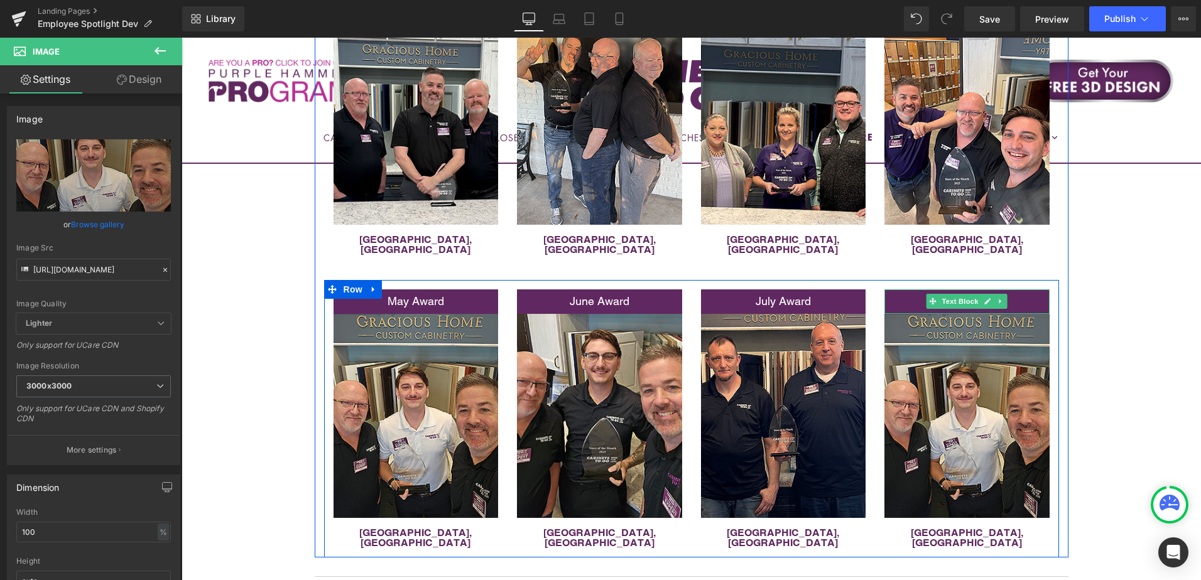
click at [908, 295] on p "July Award" at bounding box center [966, 302] width 165 height 18
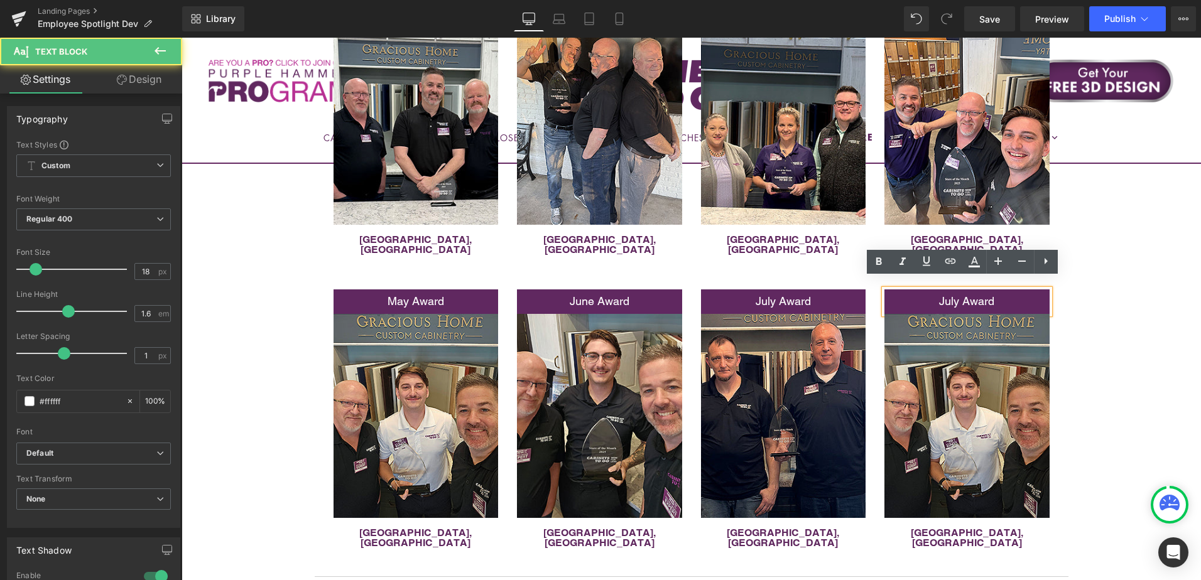
click at [952, 295] on span "July Award" at bounding box center [966, 301] width 55 height 13
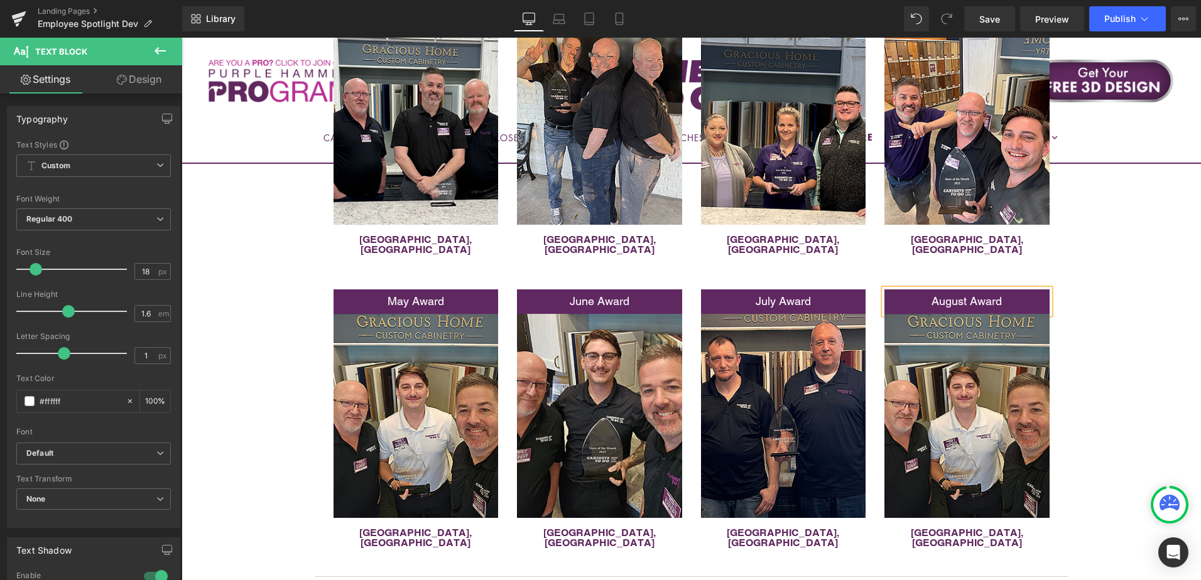
click at [957, 295] on span "August Award" at bounding box center [967, 301] width 70 height 13
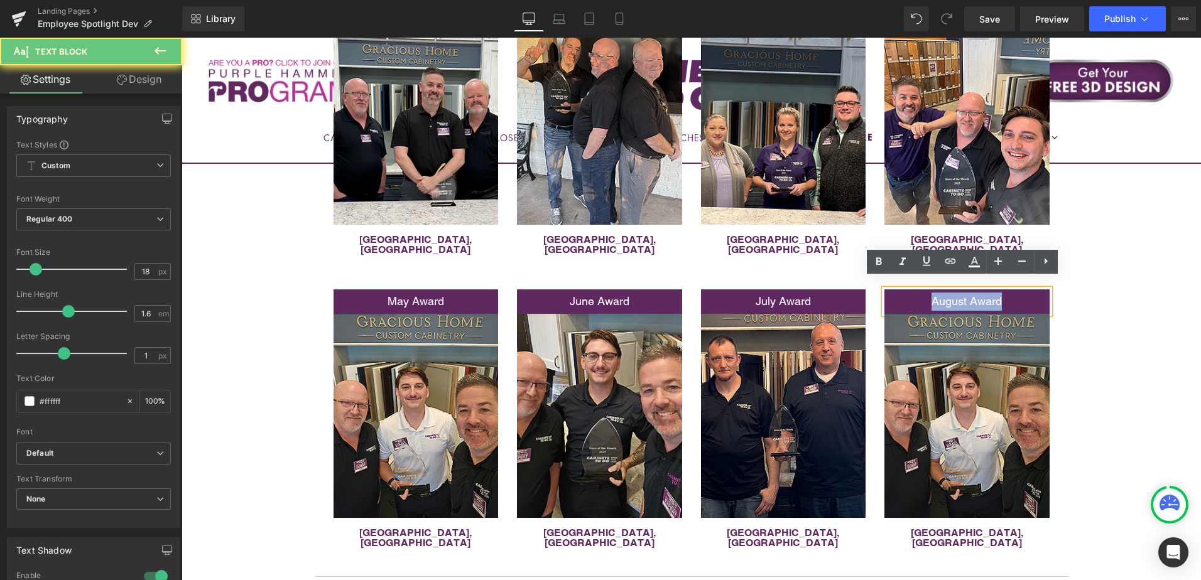
click at [957, 295] on span "August Award" at bounding box center [967, 301] width 70 height 13
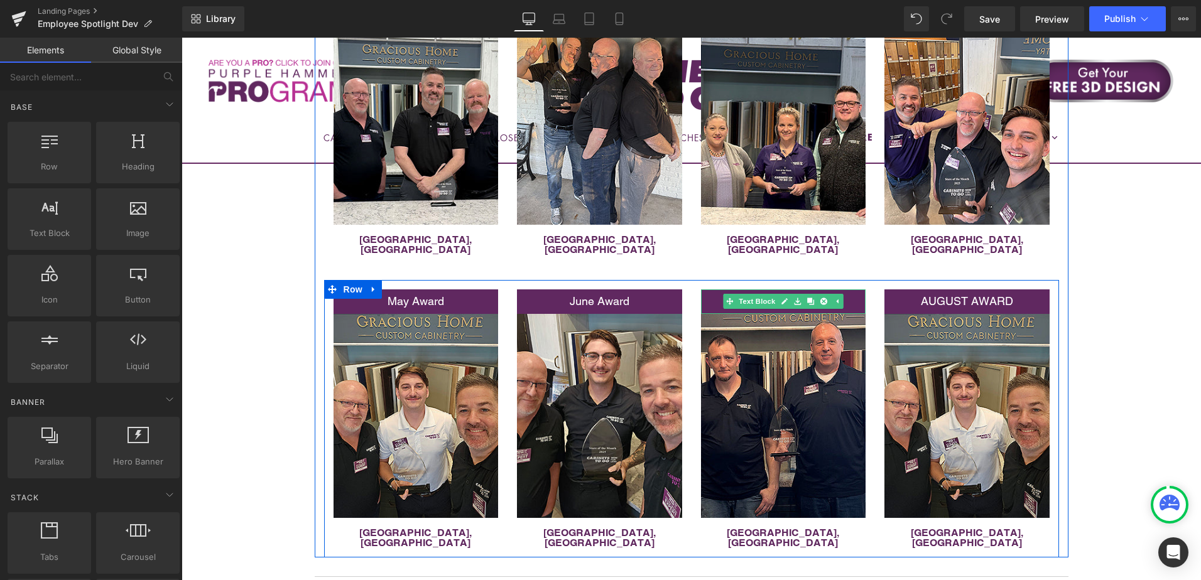
click at [712, 293] on p "July Award" at bounding box center [783, 302] width 165 height 18
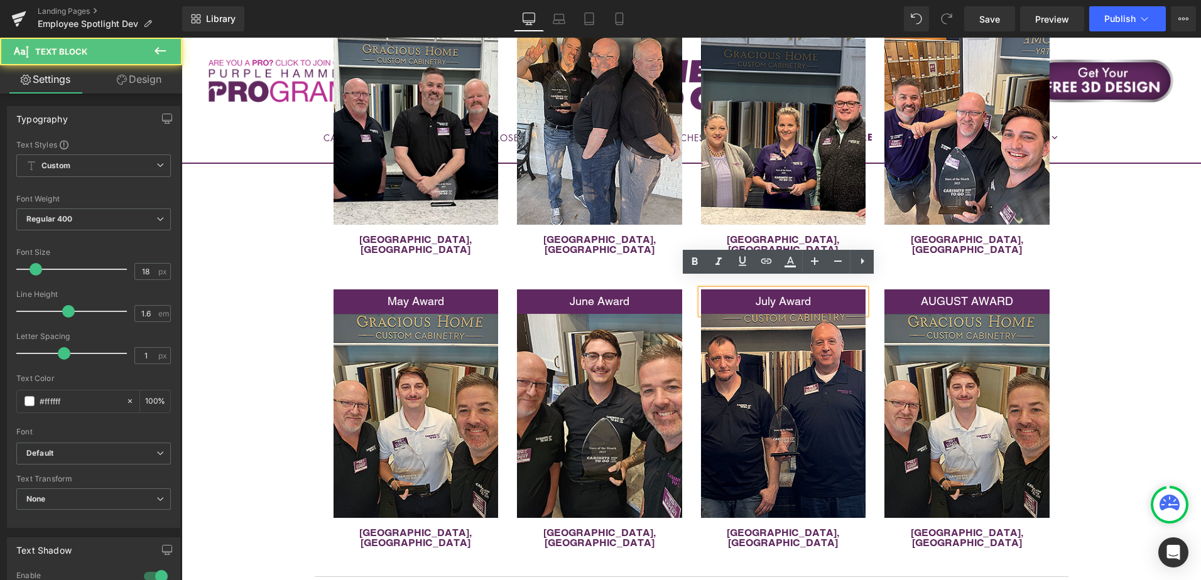
click at [769, 295] on span "July Award" at bounding box center [783, 301] width 55 height 13
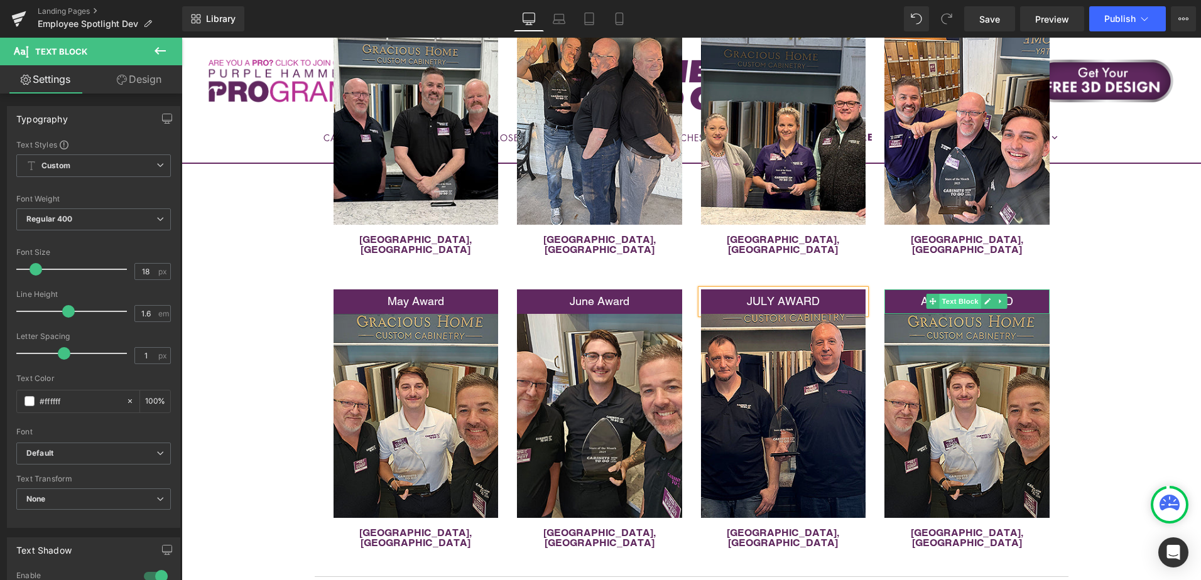
click at [943, 294] on span "Text Block" at bounding box center [960, 301] width 41 height 15
click at [916, 293] on p "AUGUST AWARD" at bounding box center [966, 302] width 165 height 18
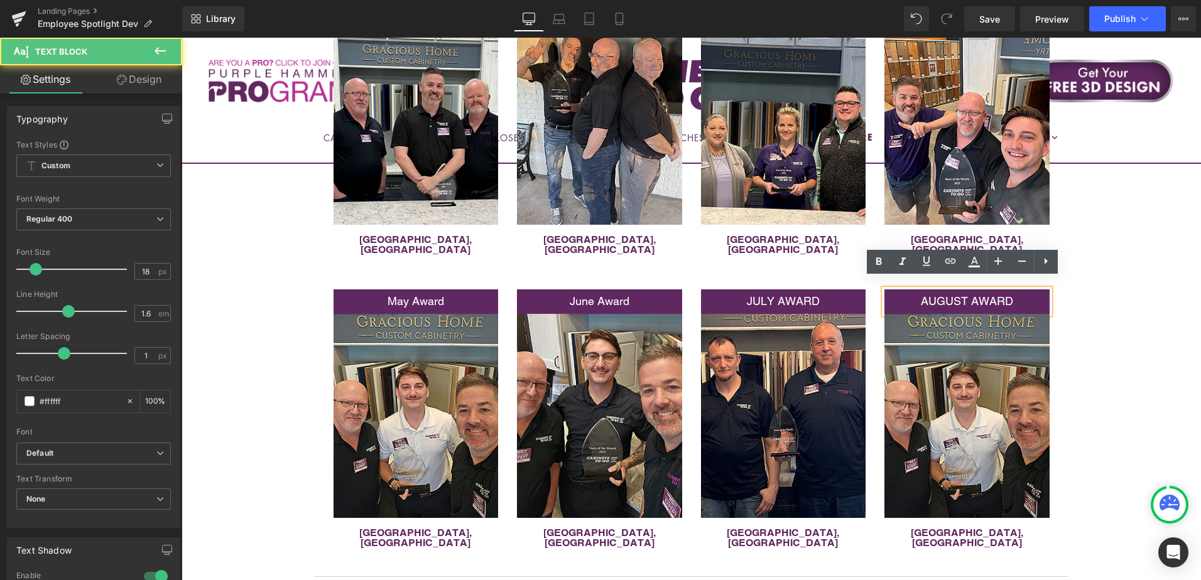
click at [935, 295] on span "AUGUST AWARD" at bounding box center [967, 301] width 92 height 13
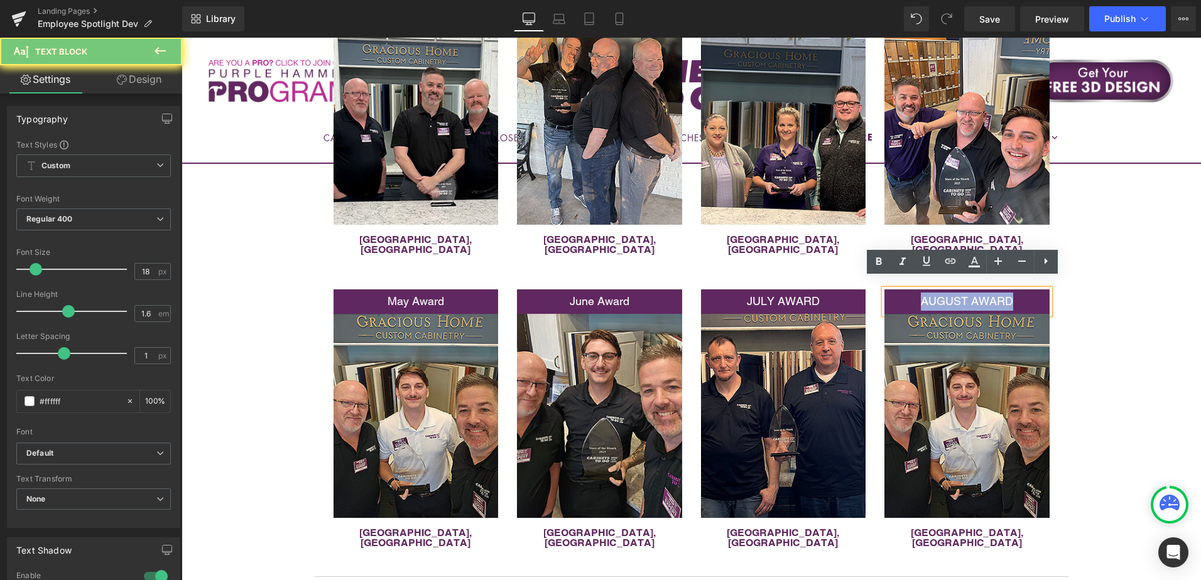
click at [935, 295] on span "AUGUST AWARD" at bounding box center [967, 301] width 92 height 13
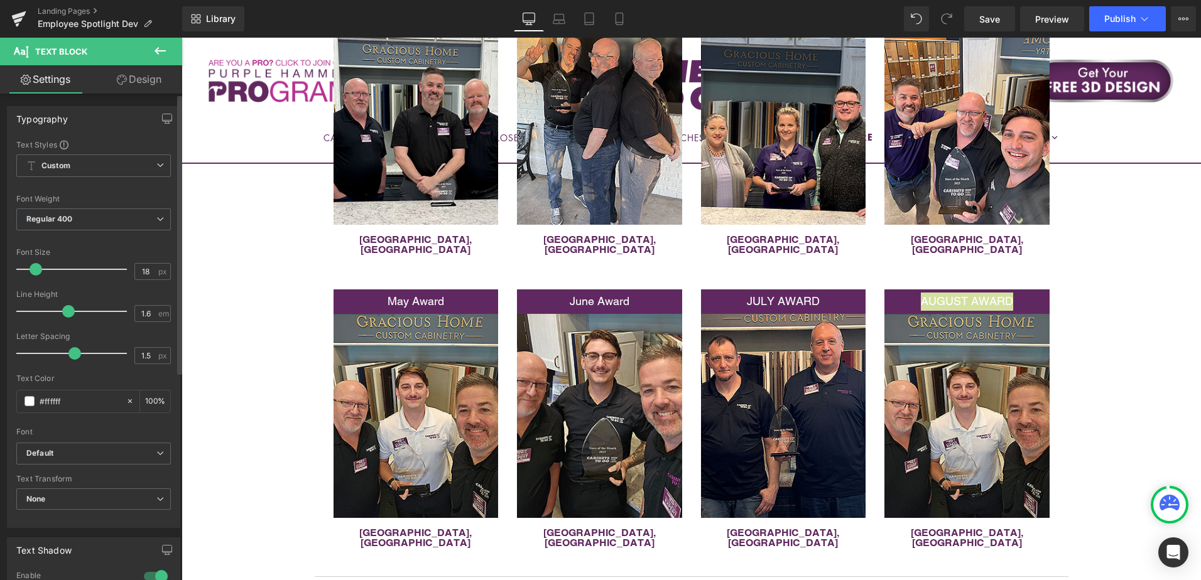
drag, startPoint x: 64, startPoint y: 354, endPoint x: 74, endPoint y: 352, distance: 10.4
click at [74, 352] on span at bounding box center [74, 353] width 13 height 13
drag, startPoint x: 72, startPoint y: 355, endPoint x: 88, endPoint y: 354, distance: 16.3
click at [88, 354] on span at bounding box center [91, 353] width 13 height 13
type input "1"
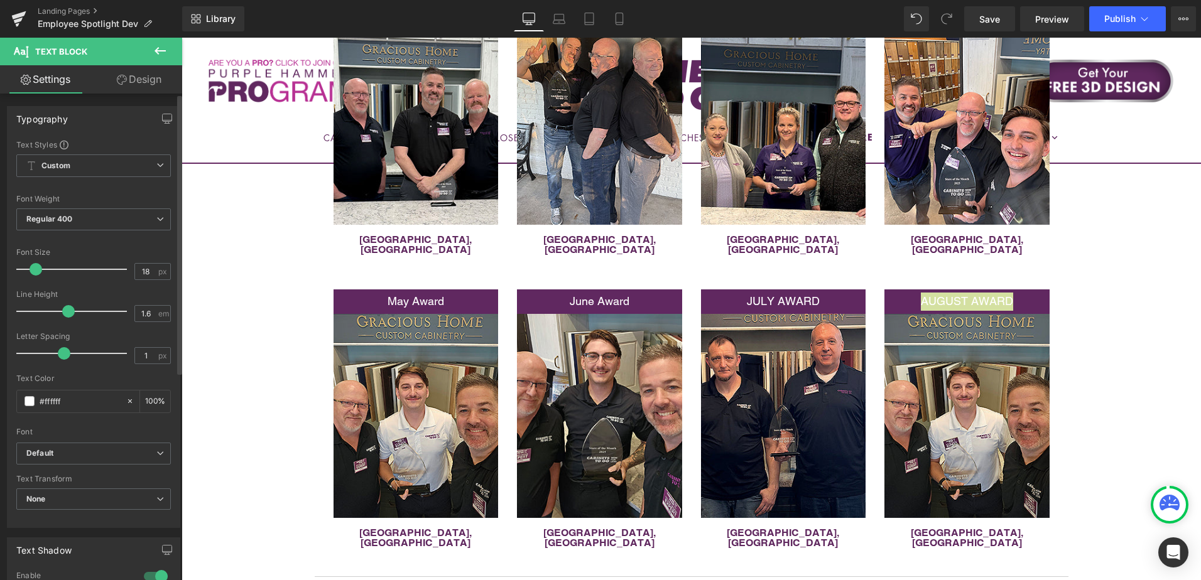
drag, startPoint x: 85, startPoint y: 355, endPoint x: 58, endPoint y: 352, distance: 26.6
click at [58, 352] on span at bounding box center [64, 353] width 13 height 13
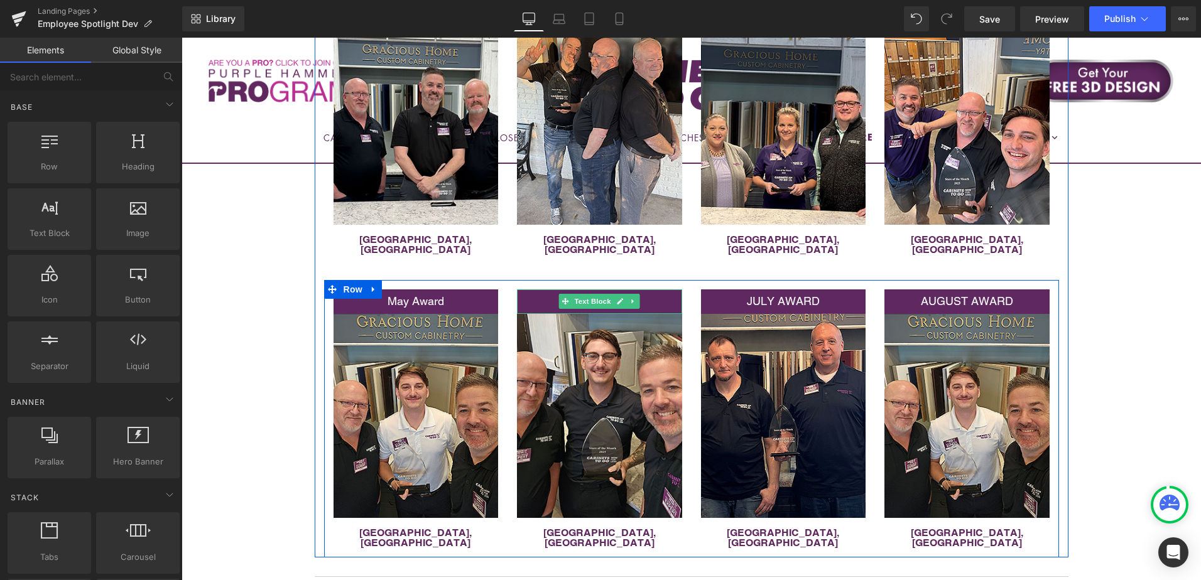
click at [548, 293] on p "June Award" at bounding box center [599, 302] width 165 height 18
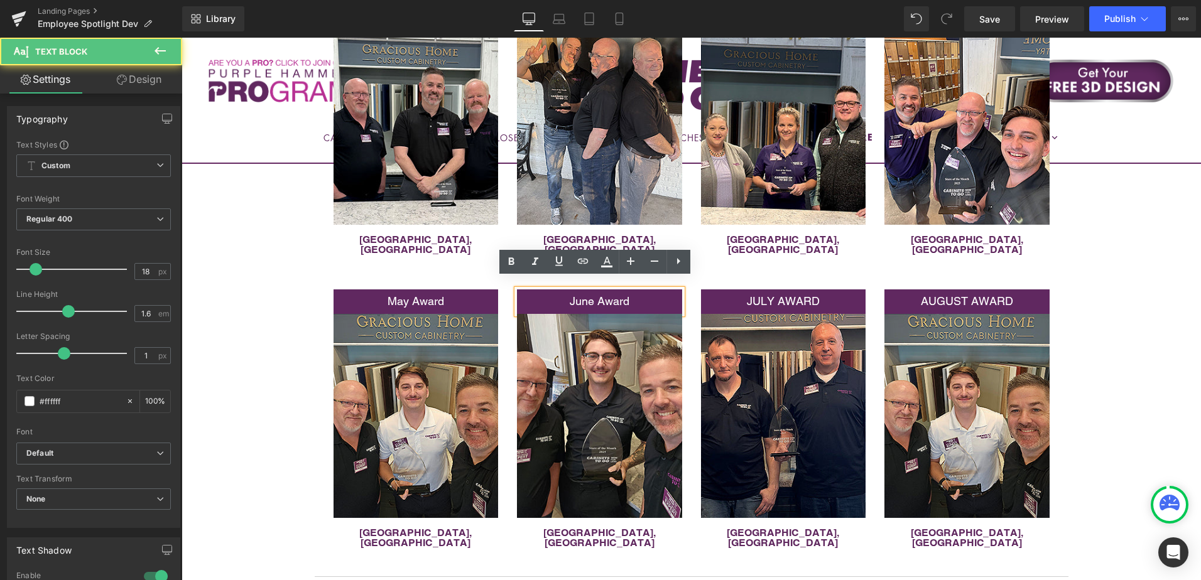
click at [596, 295] on span "June Award" at bounding box center [600, 301] width 60 height 13
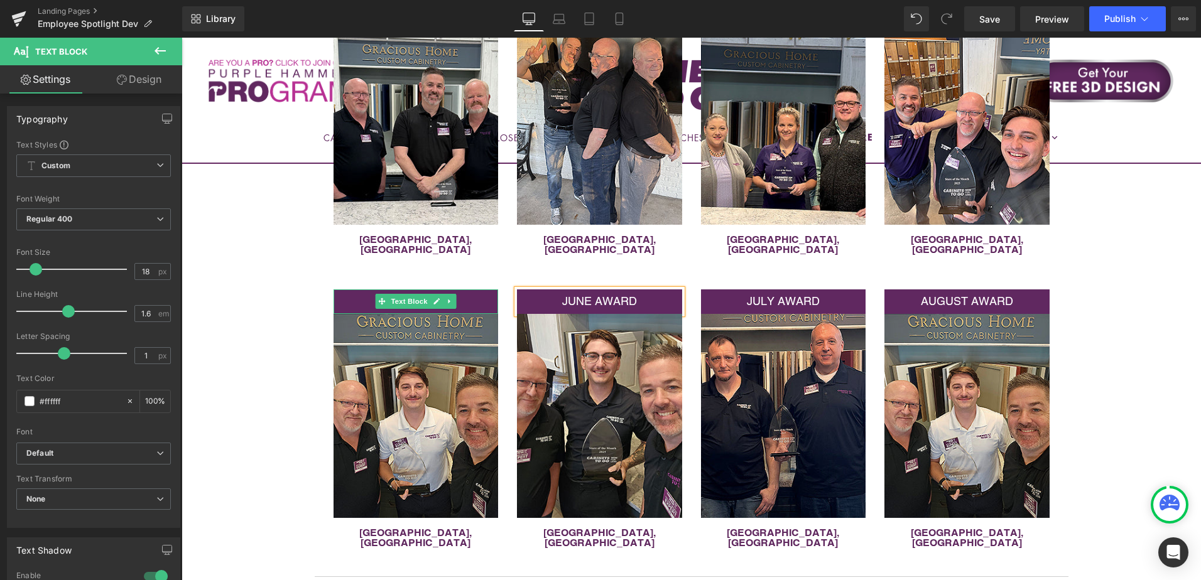
click at [365, 293] on p "May Award" at bounding box center [416, 302] width 165 height 18
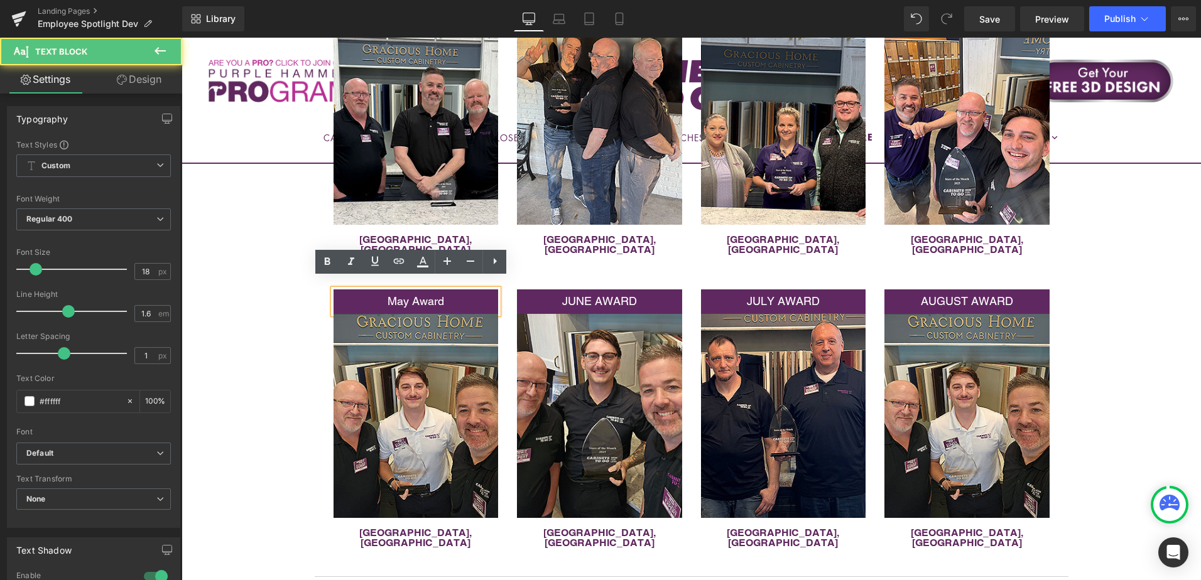
click at [413, 295] on span "May Award" at bounding box center [416, 301] width 57 height 13
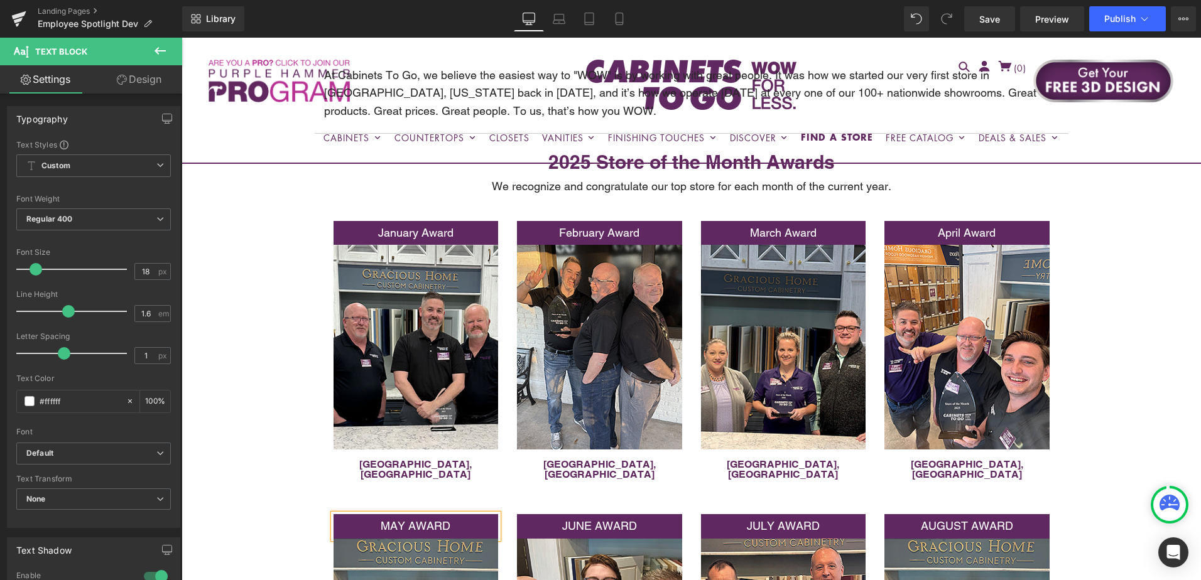
scroll to position [187, 0]
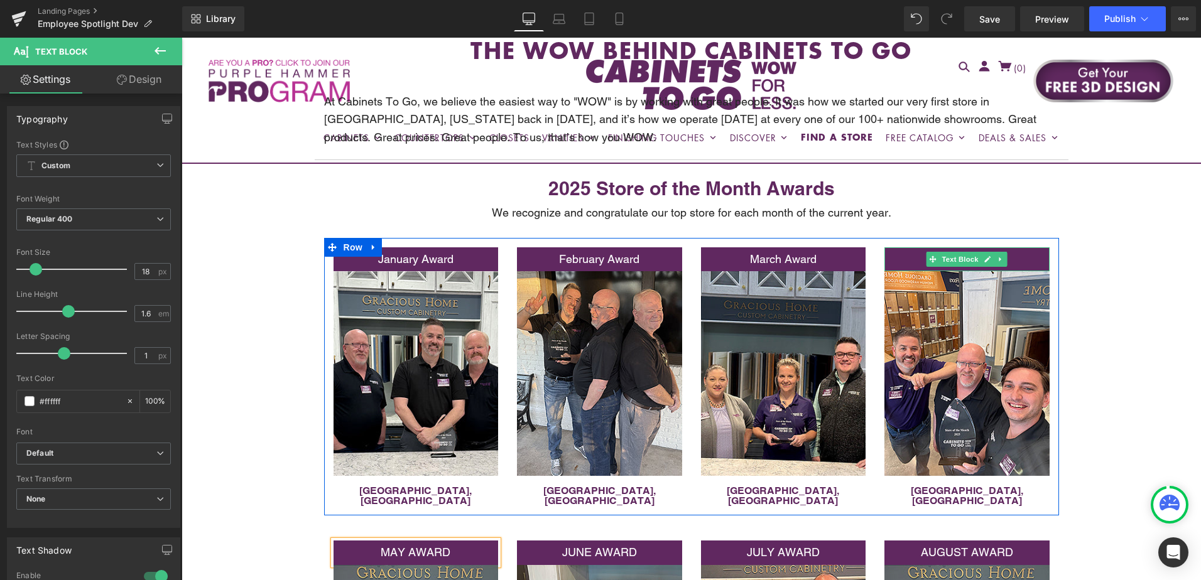
click at [918, 253] on p "April Award" at bounding box center [966, 260] width 165 height 18
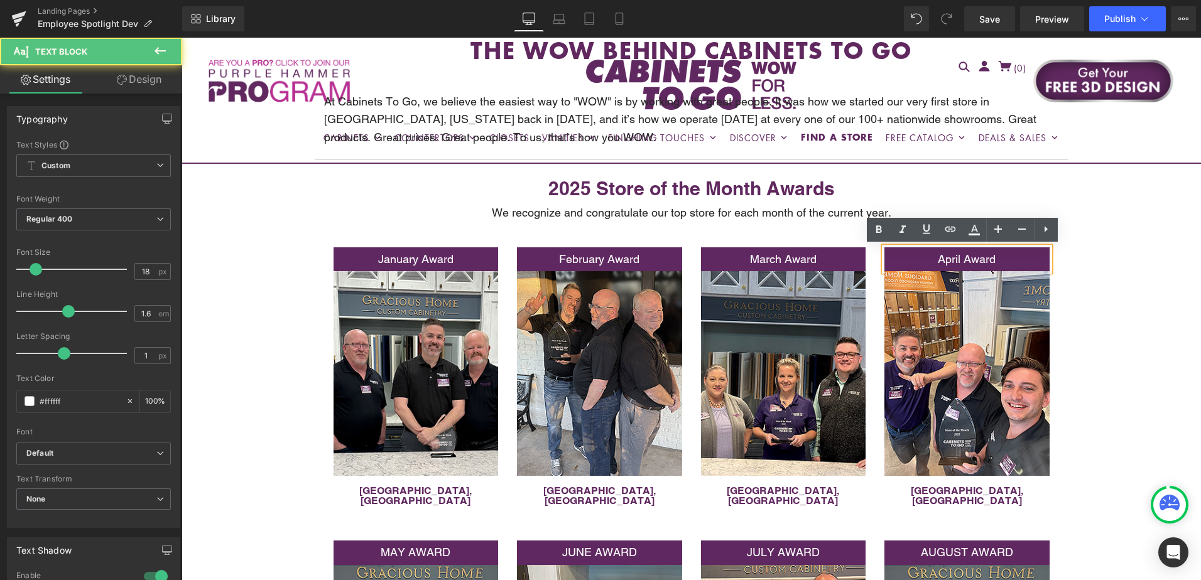
click at [960, 256] on span "April Award" at bounding box center [967, 259] width 58 height 13
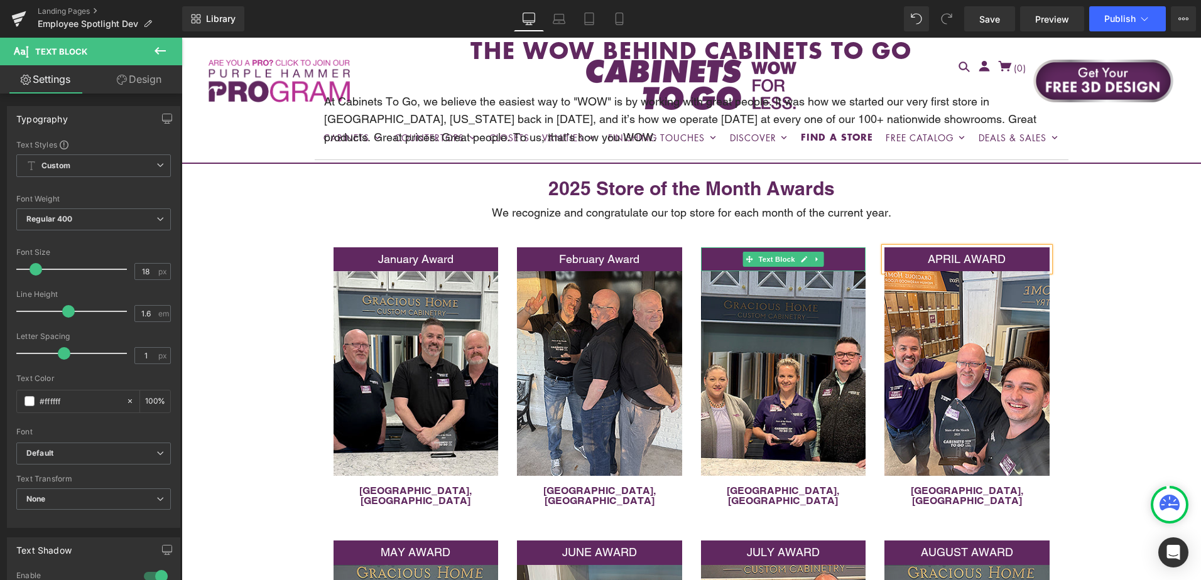
click at [735, 256] on p "March Award" at bounding box center [783, 260] width 165 height 18
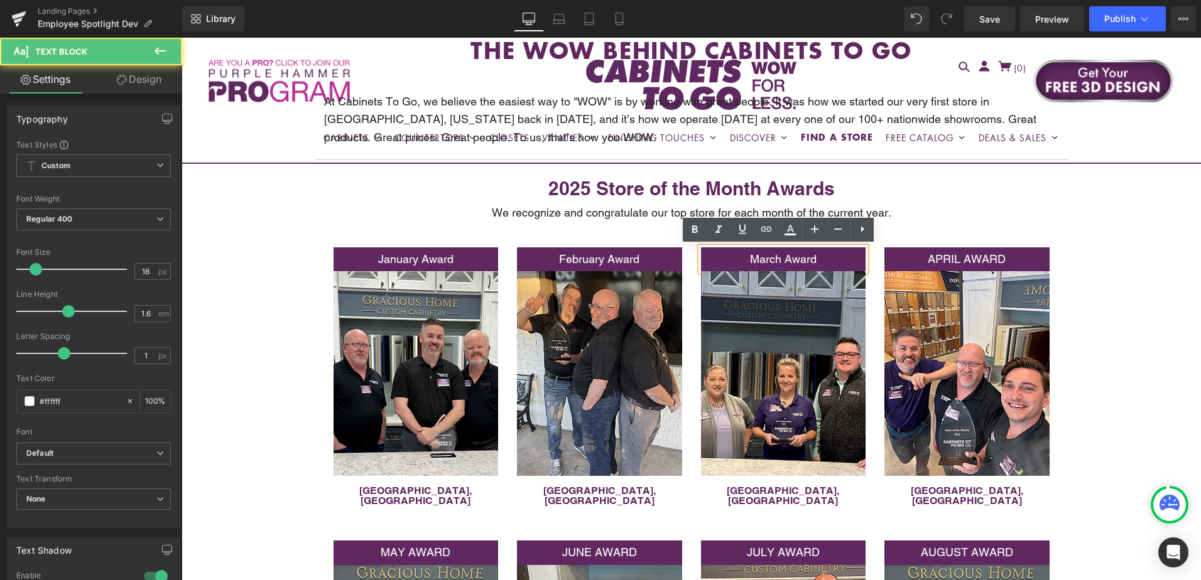
click at [773, 261] on span "March Award" at bounding box center [783, 259] width 67 height 13
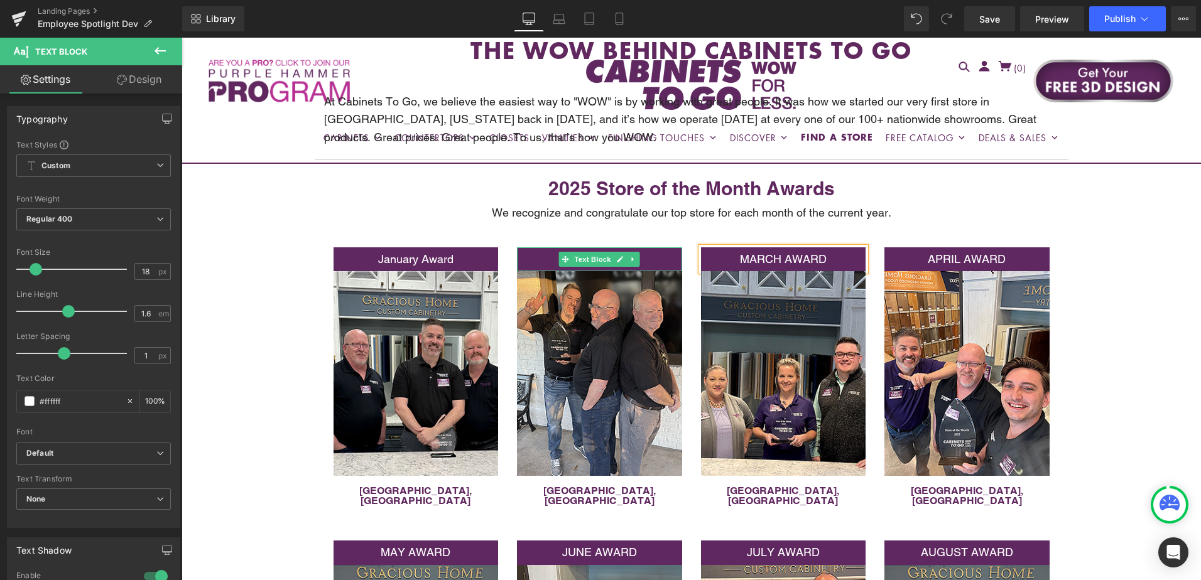
click at [548, 256] on p "February Award" at bounding box center [599, 260] width 165 height 18
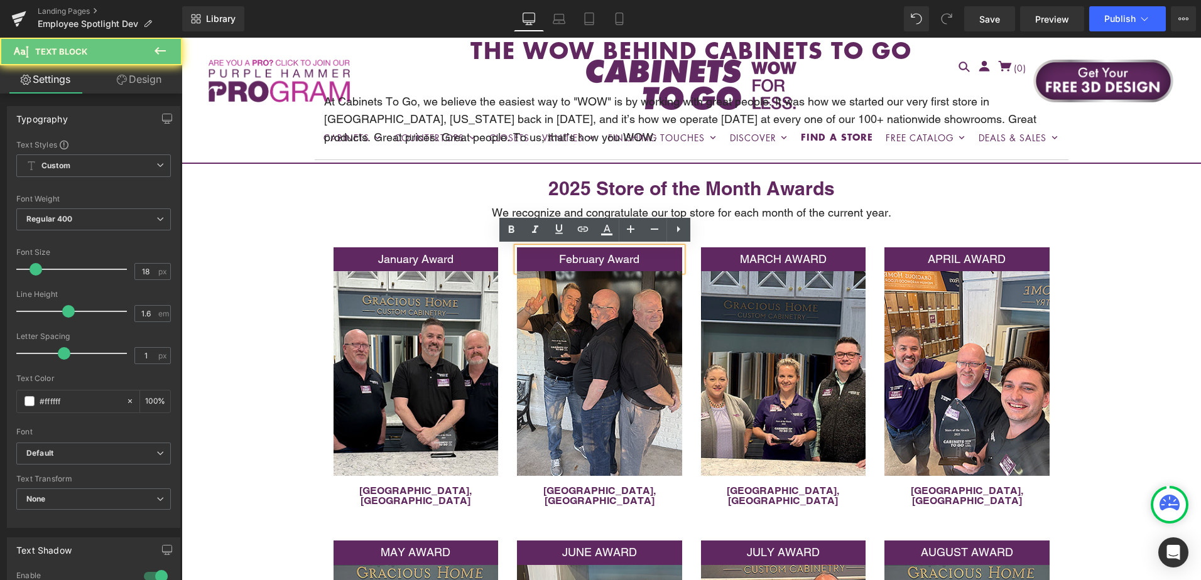
click at [593, 256] on span "February Award" at bounding box center [599, 259] width 80 height 13
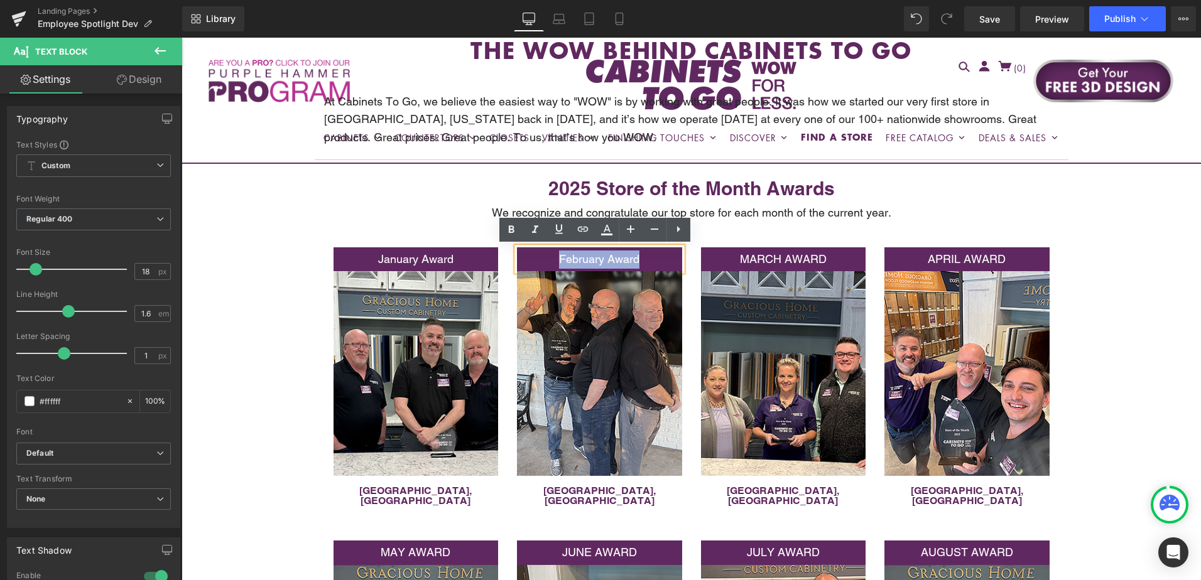
click at [593, 256] on span "February Award" at bounding box center [599, 259] width 80 height 13
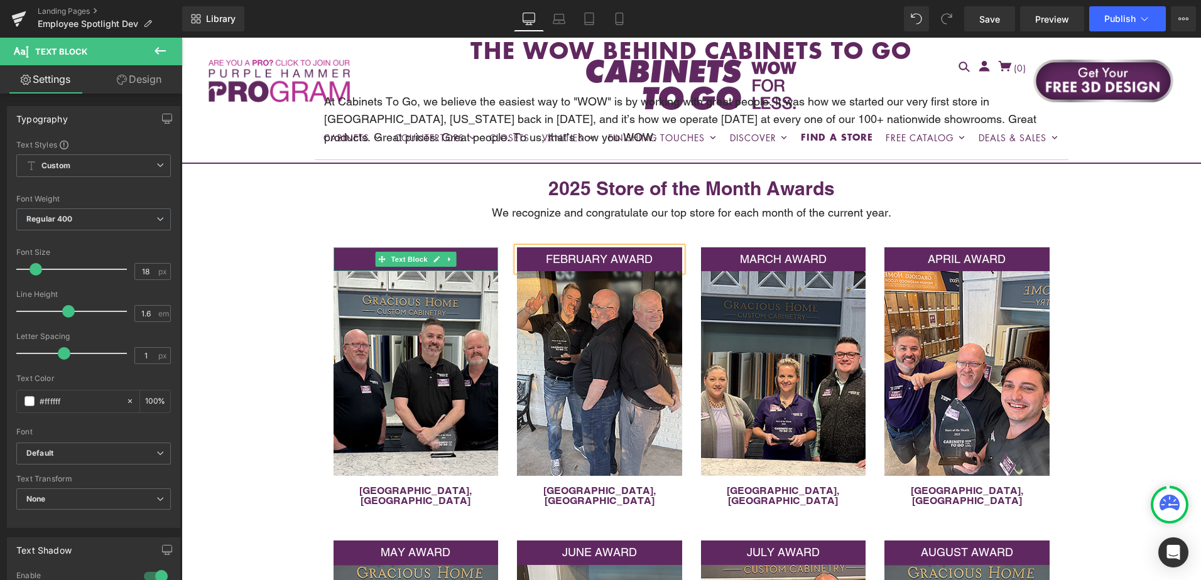
click at [354, 265] on p "January Award" at bounding box center [416, 260] width 165 height 18
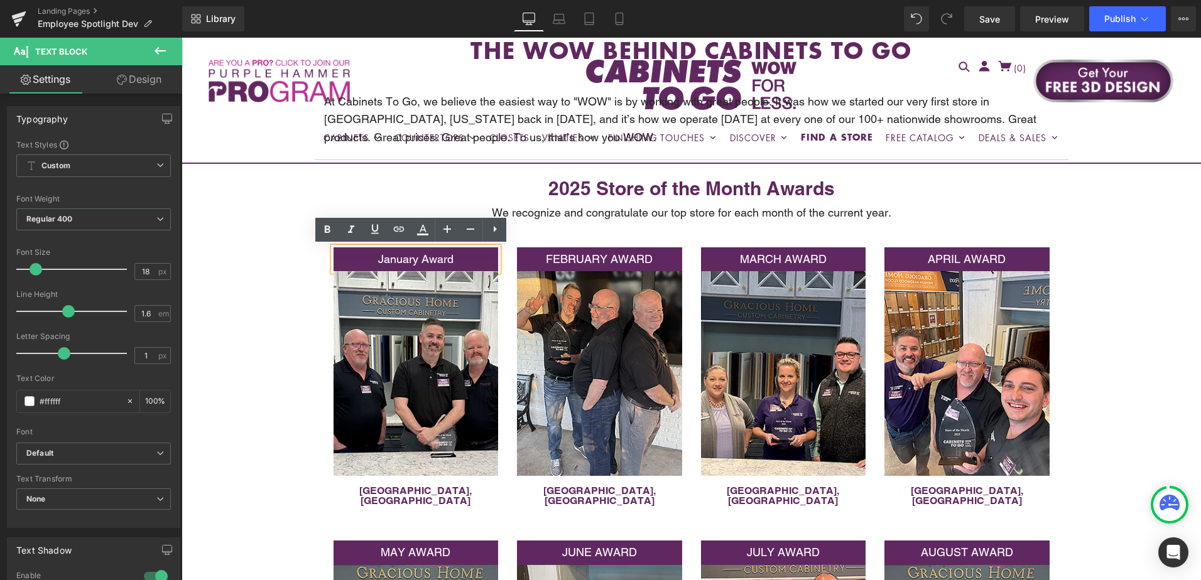
click at [404, 254] on span "January Award" at bounding box center [415, 259] width 75 height 13
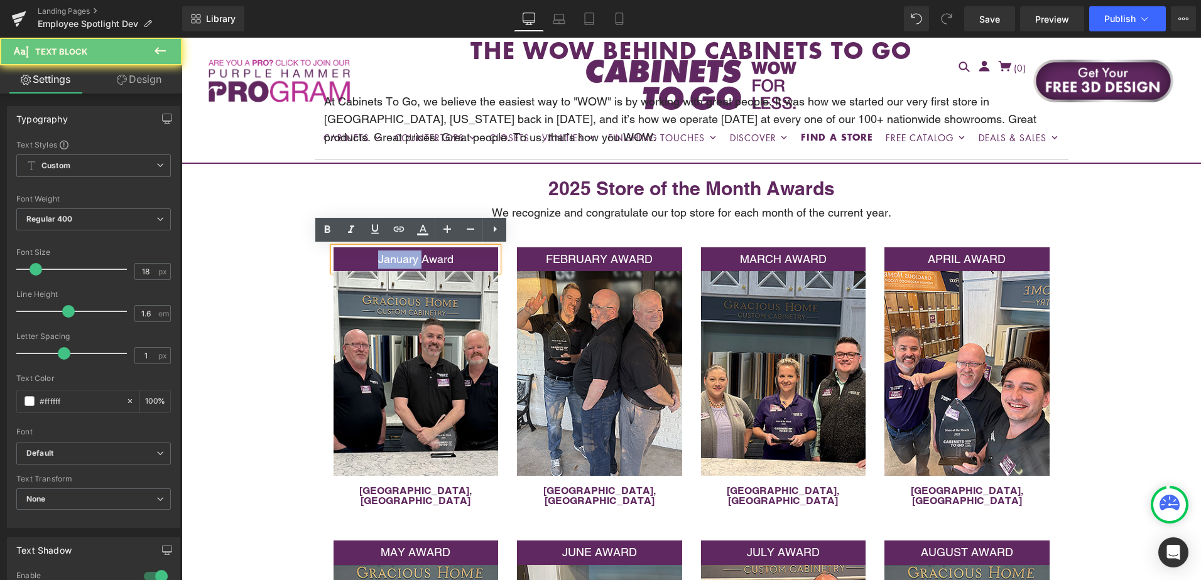
click at [404, 254] on span "January Award" at bounding box center [415, 259] width 75 height 13
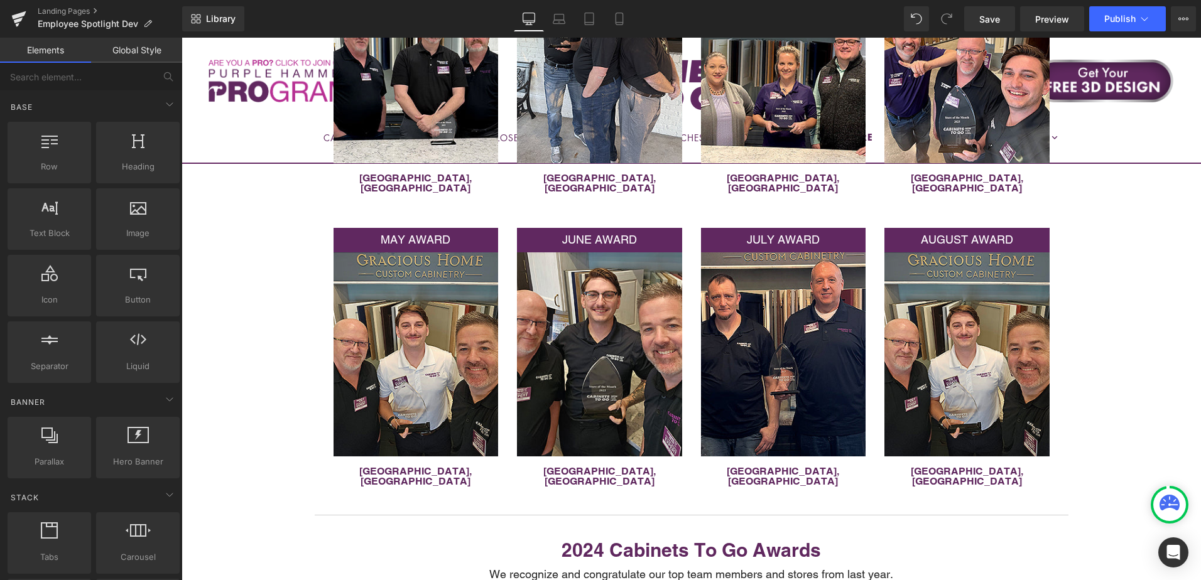
scroll to position [501, 0]
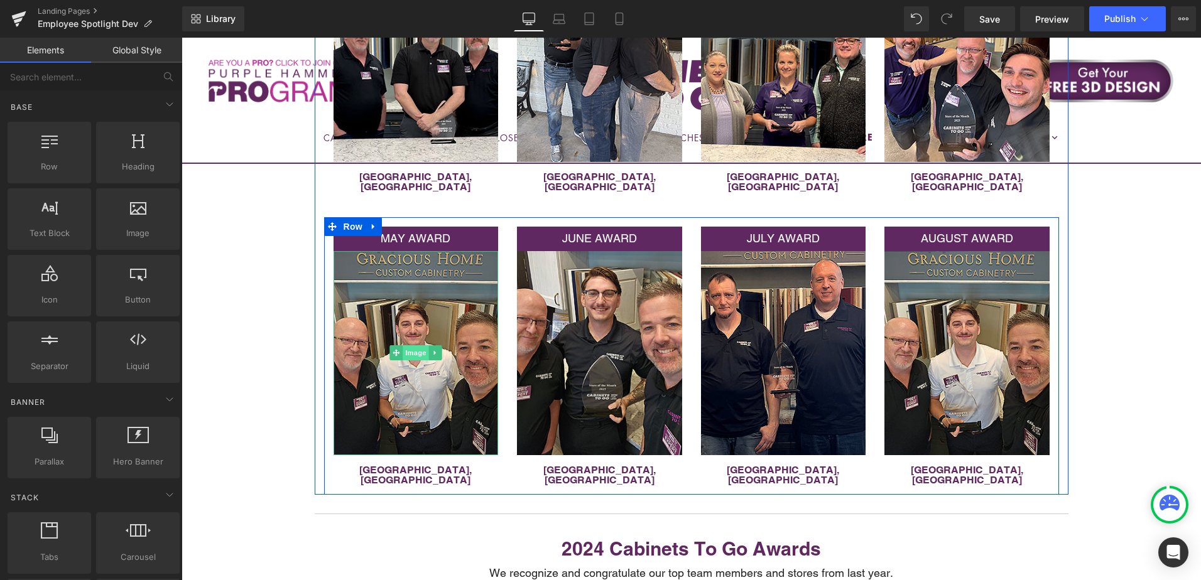
click at [407, 345] on span "Image" at bounding box center [416, 352] width 26 height 15
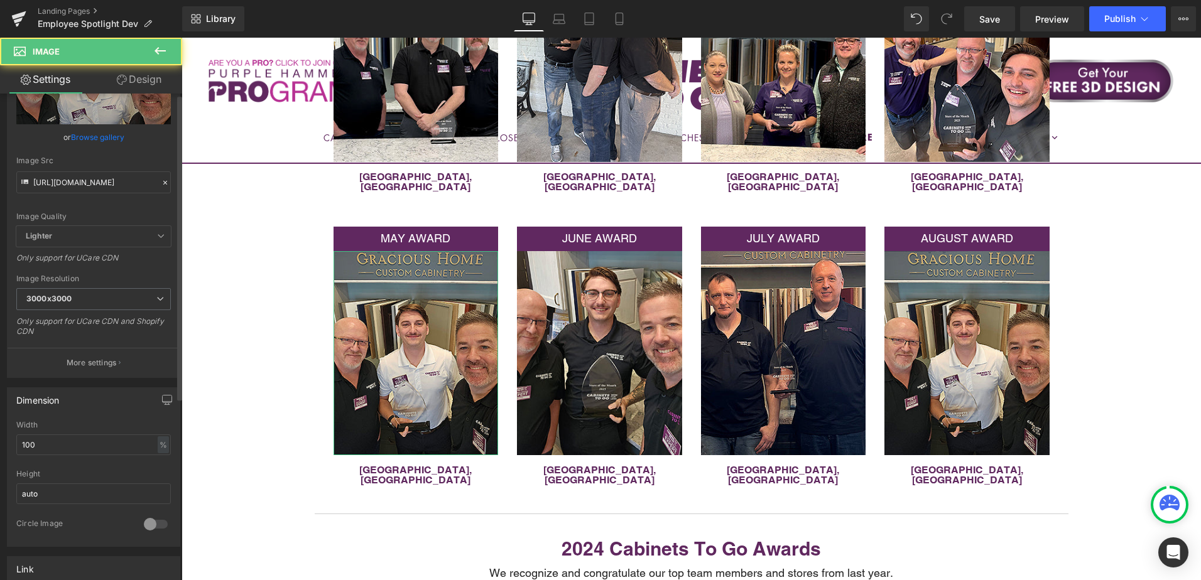
scroll to position [251, 0]
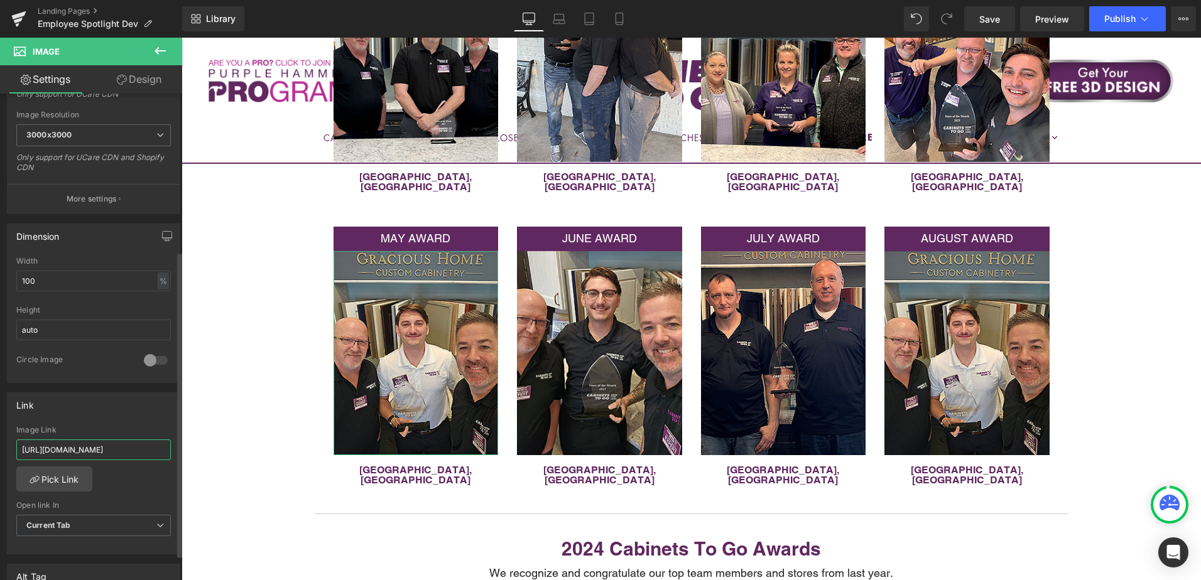
click at [97, 448] on input "[URL][DOMAIN_NAME]" at bounding box center [93, 450] width 155 height 21
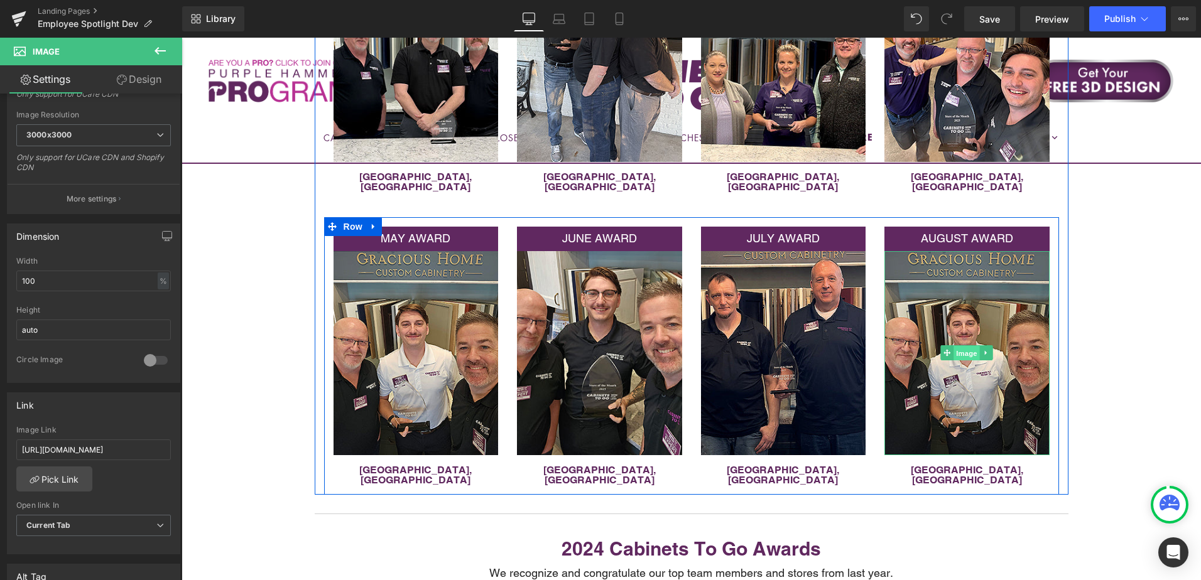
click at [964, 346] on span "Image" at bounding box center [967, 353] width 26 height 15
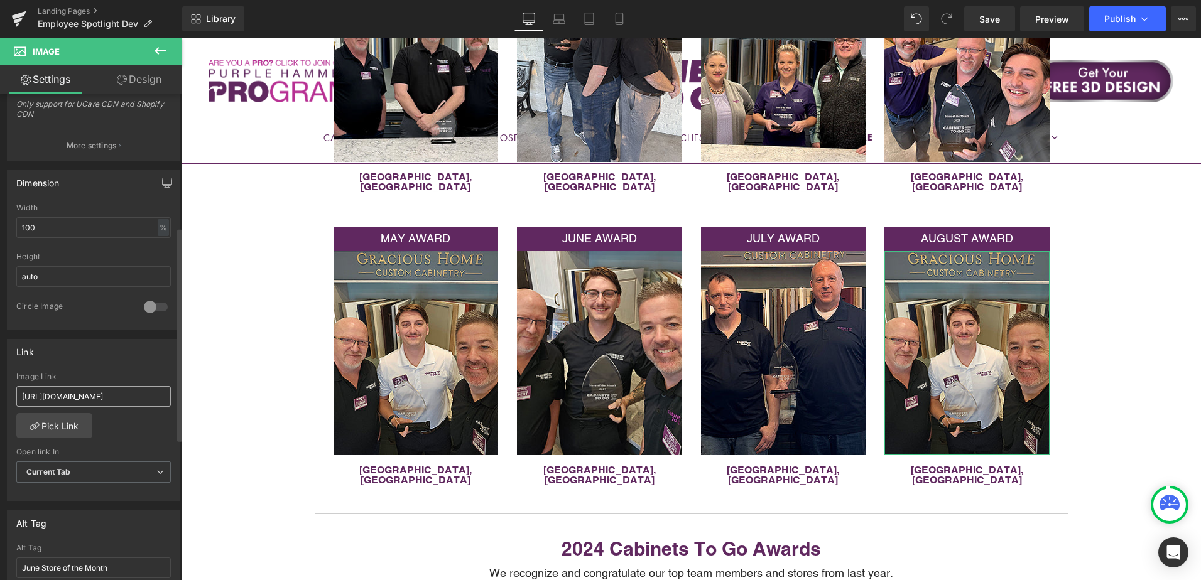
scroll to position [314, 0]
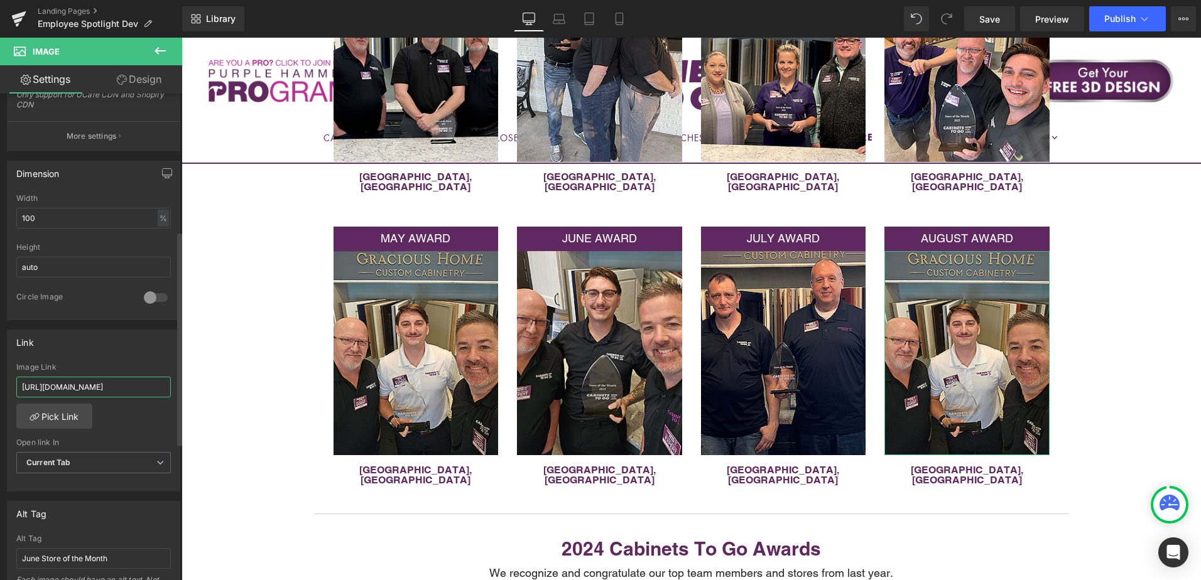
click at [89, 391] on input "https://cabinetstogo.com/pages/indianapolis-in" at bounding box center [93, 387] width 155 height 21
paste input "st-petersburg-fl"
type input "[URL][DOMAIN_NAME]"
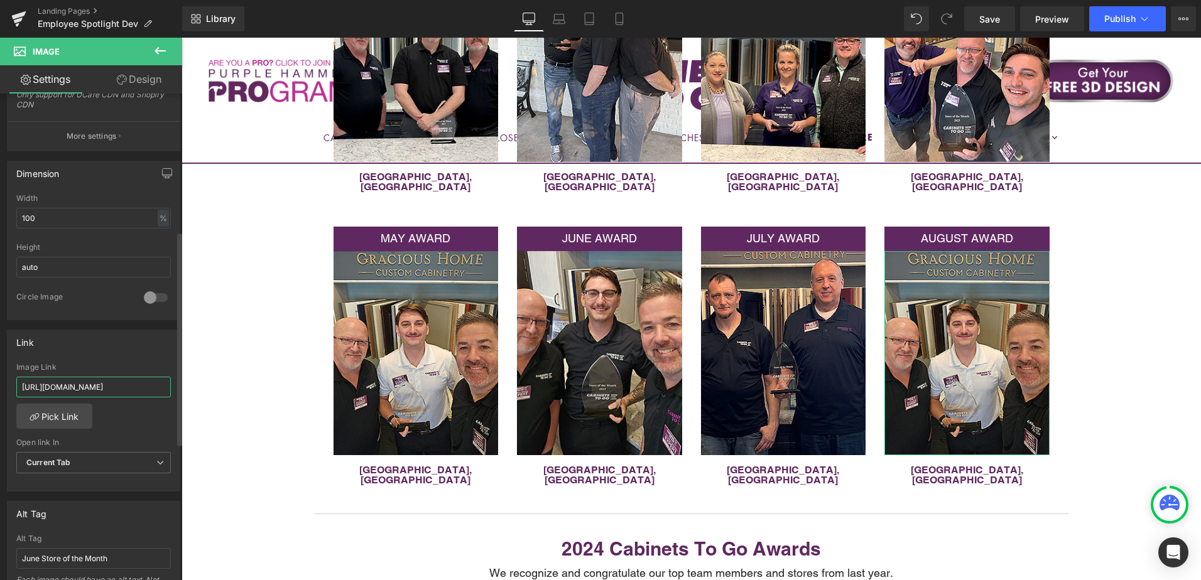
scroll to position [0, 35]
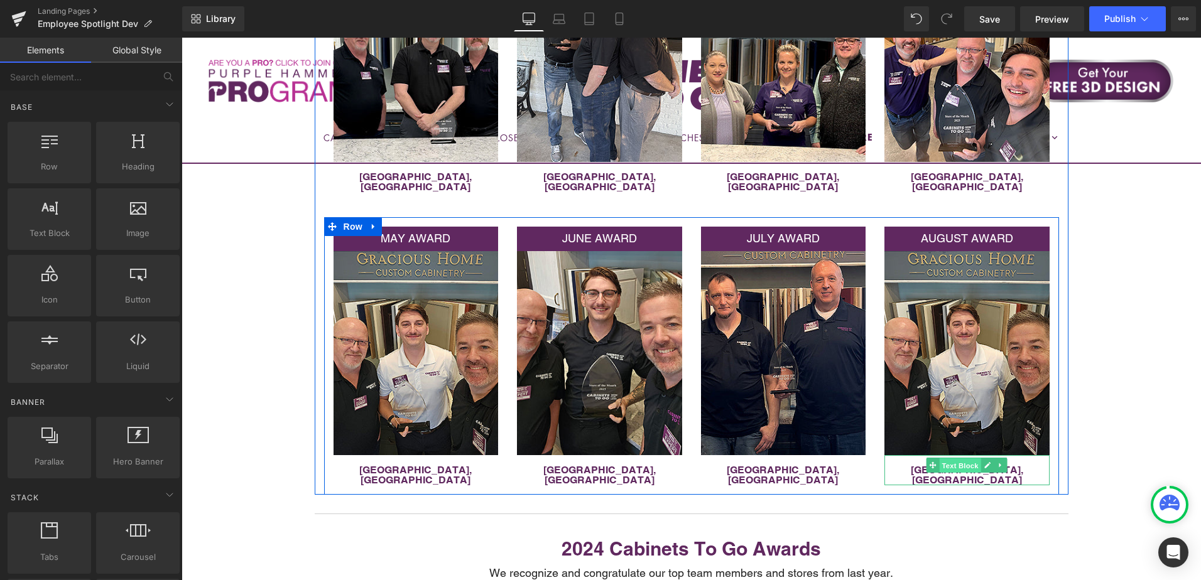
click at [957, 459] on span "Text Block" at bounding box center [960, 466] width 41 height 15
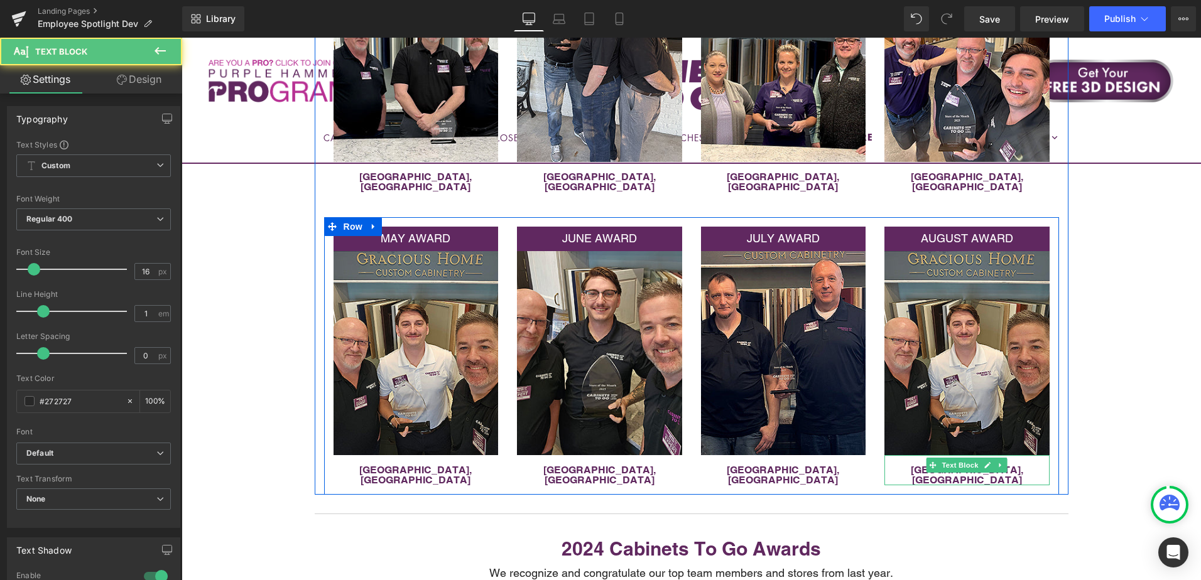
click at [1017, 465] on p "[GEOGRAPHIC_DATA], [GEOGRAPHIC_DATA]" at bounding box center [966, 475] width 165 height 20
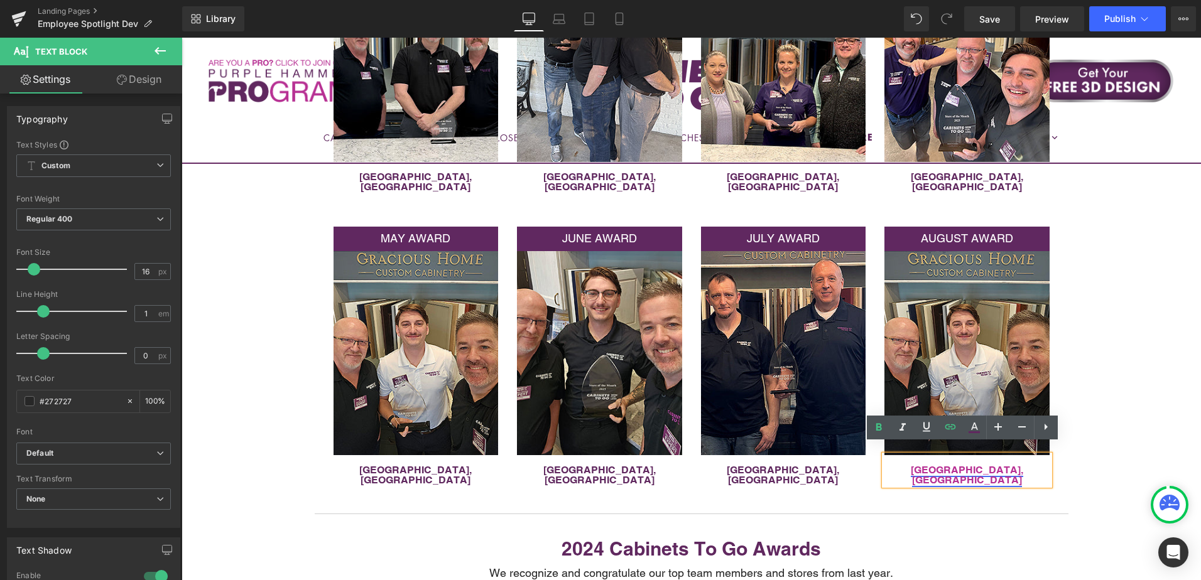
click at [960, 464] on link "[GEOGRAPHIC_DATA], [GEOGRAPHIC_DATA]" at bounding box center [967, 475] width 112 height 22
click at [1009, 484] on span "Edit" at bounding box center [1009, 483] width 14 height 11
drag, startPoint x: 916, startPoint y: 481, endPoint x: 1019, endPoint y: 479, distance: 102.4
click at [1019, 479] on div "https://cabinetstogo.com/pages/st-petersburg-fl?_gl=1*96is2v*_gcl_au*NzQ1MDg3Mz…" at bounding box center [918, 485] width 251 height 31
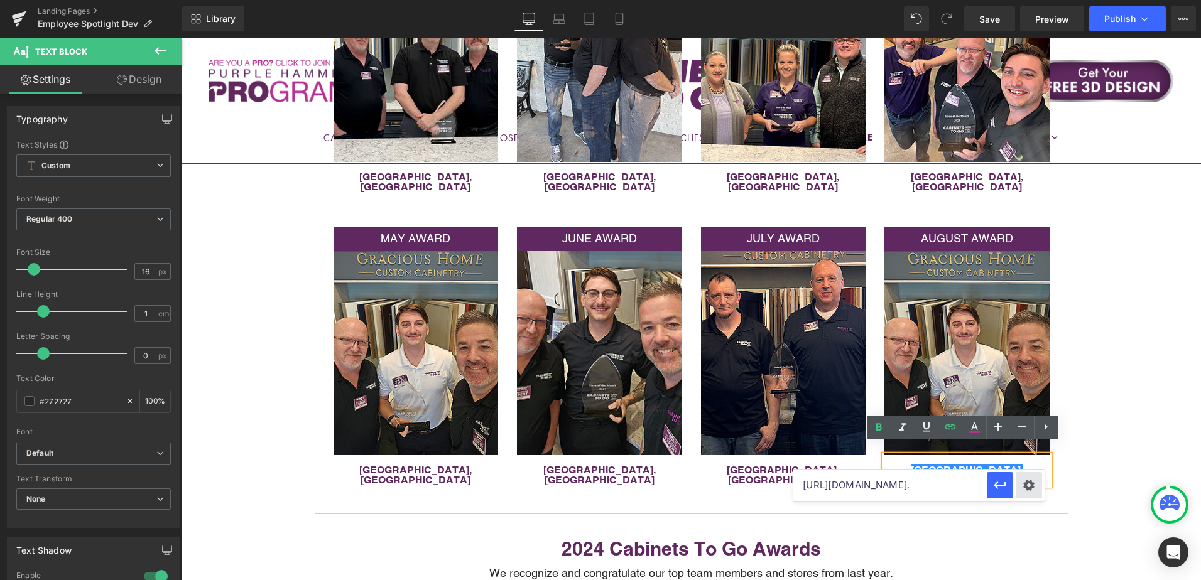
click at [1019, 0] on div "Text Color Highlight Color #333333 Edit or remove link: Edit - Unlink - Cancel …" at bounding box center [600, 0] width 1201 height 0
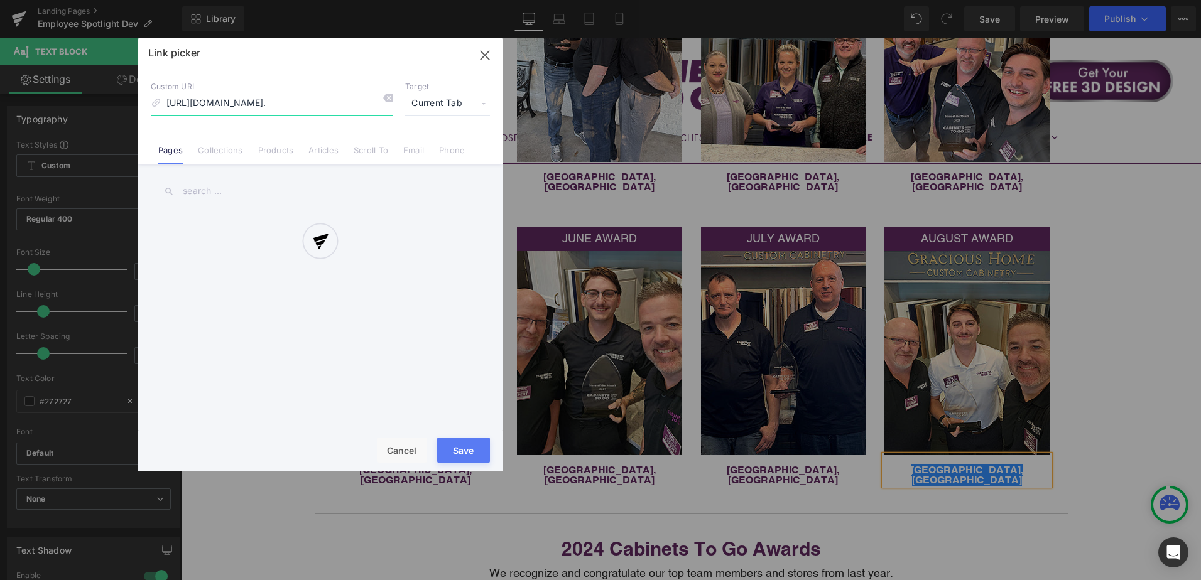
scroll to position [0, 239]
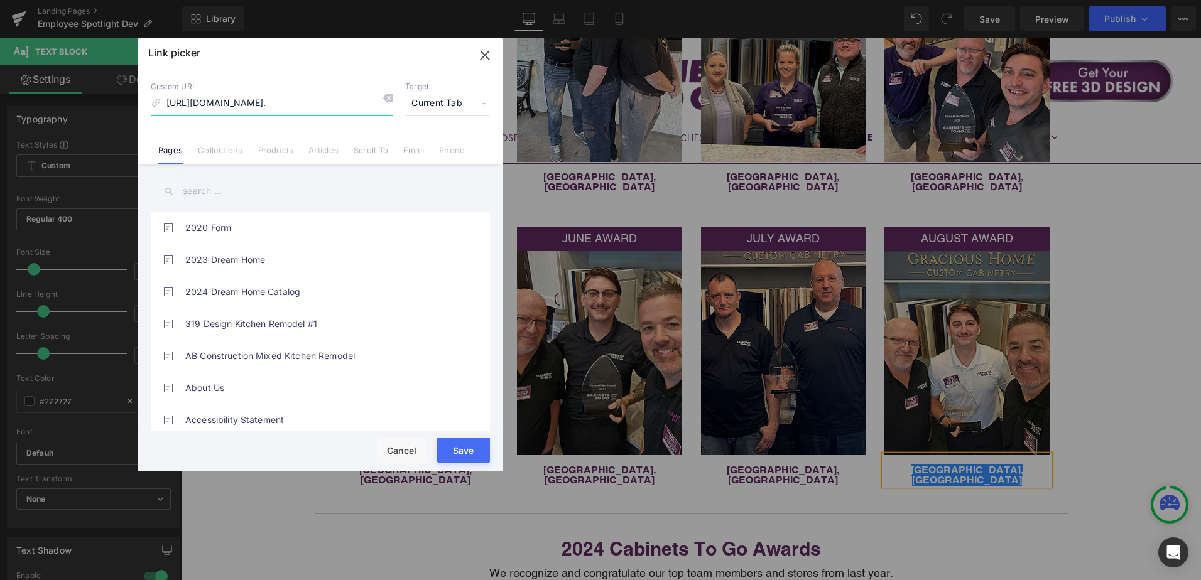
click at [487, 56] on icon "button" at bounding box center [485, 55] width 20 height 20
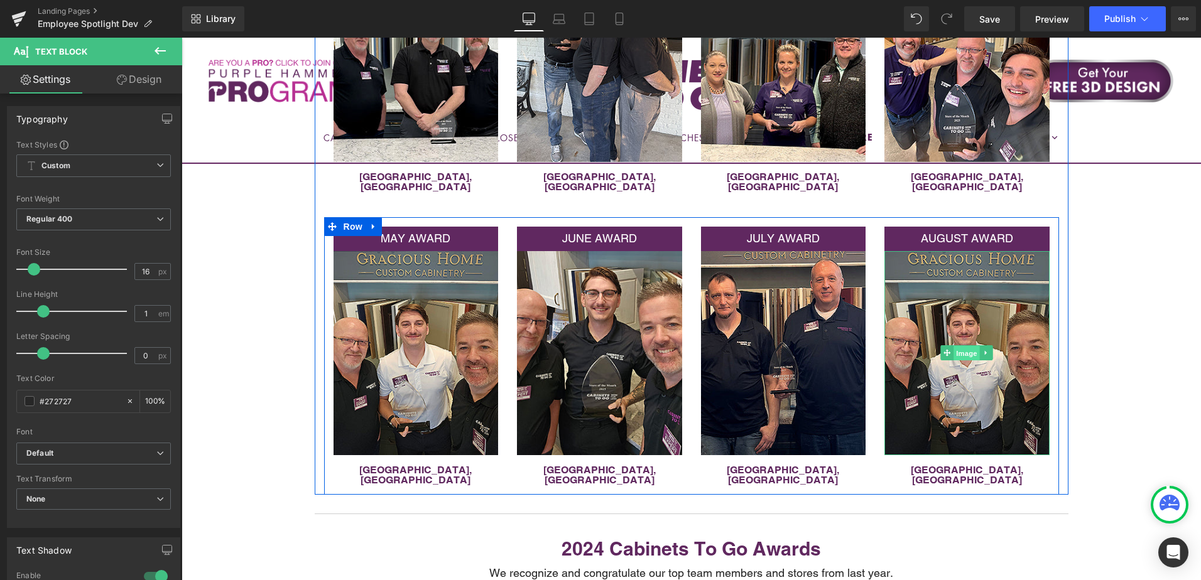
click at [962, 346] on span "Image" at bounding box center [967, 353] width 26 height 15
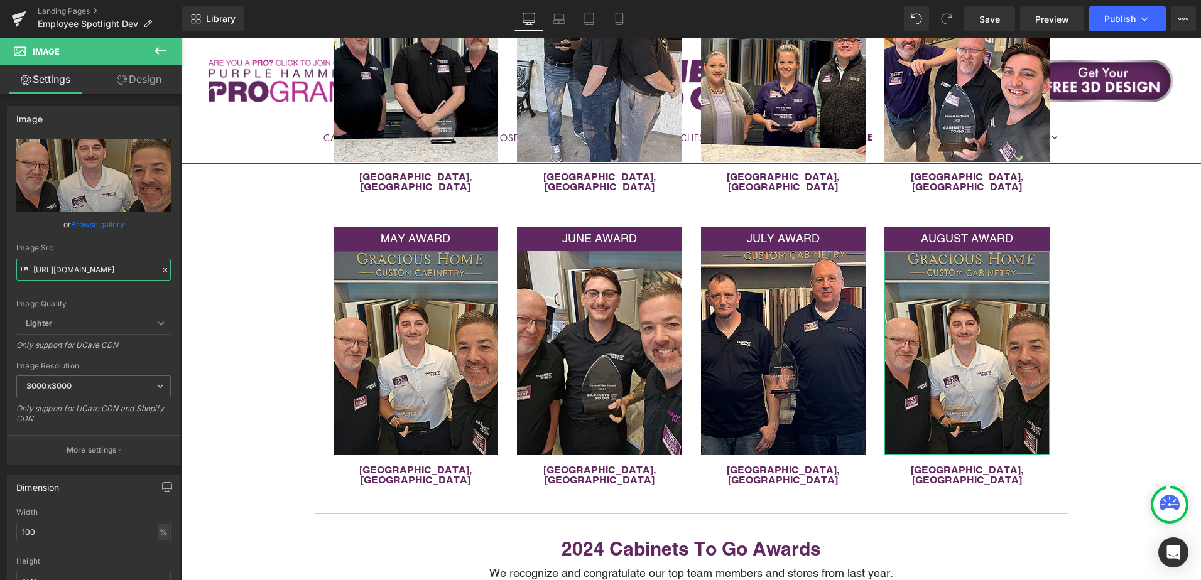
scroll to position [0, 298]
drag, startPoint x: 273, startPoint y: 306, endPoint x: 214, endPoint y: 269, distance: 69.7
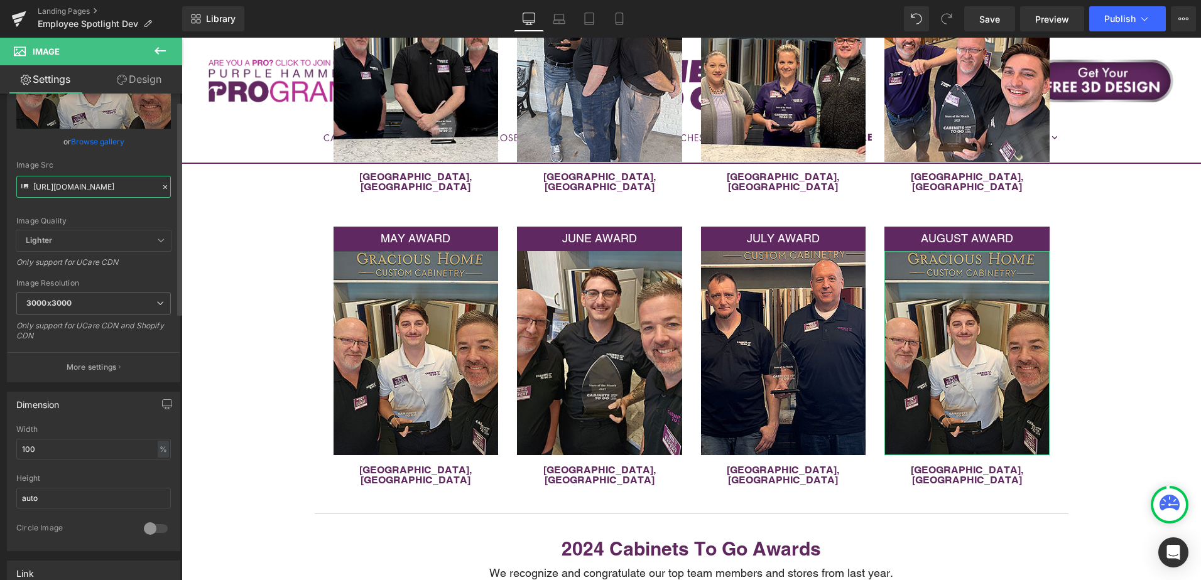
scroll to position [314, 0]
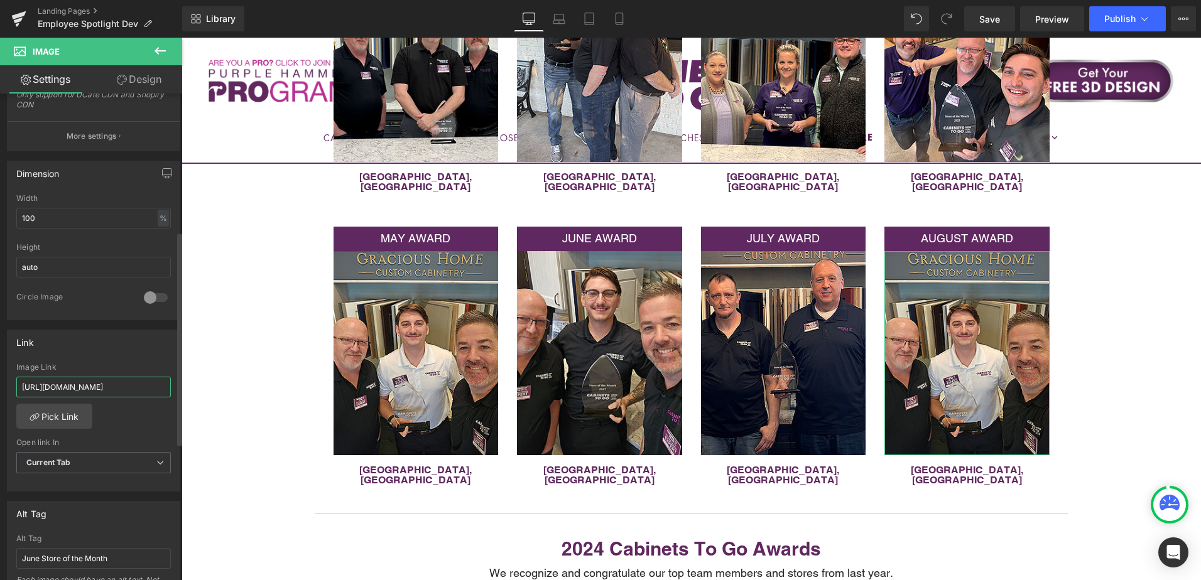
click at [117, 390] on input "[URL][DOMAIN_NAME]" at bounding box center [93, 387] width 155 height 21
drag, startPoint x: 317, startPoint y: 425, endPoint x: 209, endPoint y: 383, distance: 115.7
click at [89, 388] on input "[URL][DOMAIN_NAME]" at bounding box center [93, 387] width 155 height 21
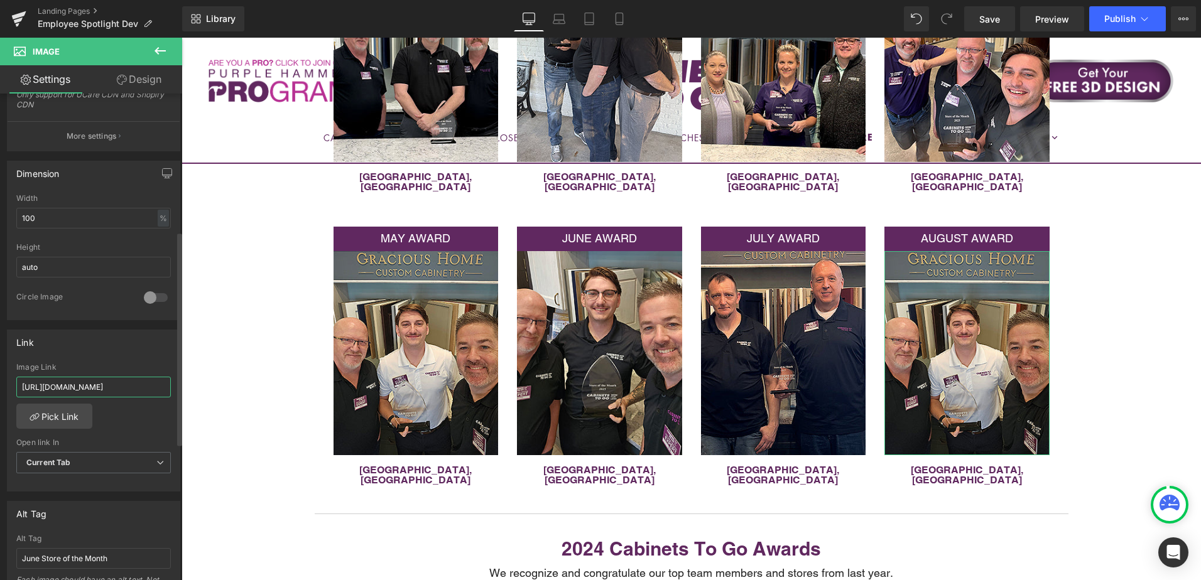
click at [89, 388] on input "[URL][DOMAIN_NAME]" at bounding box center [93, 387] width 155 height 21
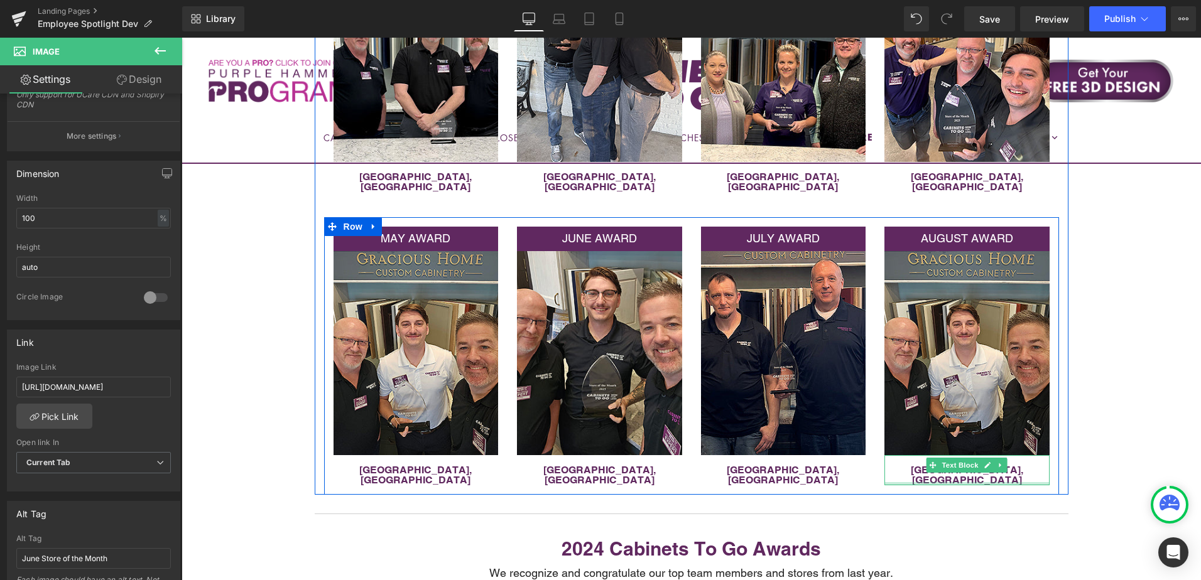
click at [1026, 465] on p "[GEOGRAPHIC_DATA], [GEOGRAPHIC_DATA]" at bounding box center [966, 475] width 165 height 20
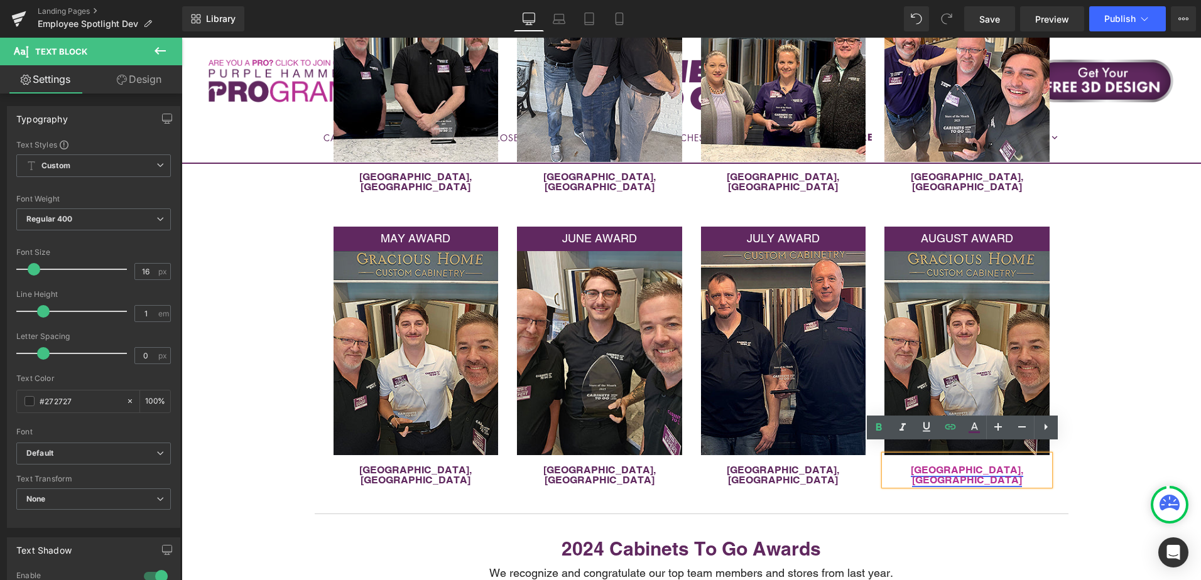
click at [964, 464] on link "[GEOGRAPHIC_DATA], [GEOGRAPHIC_DATA]" at bounding box center [967, 475] width 112 height 22
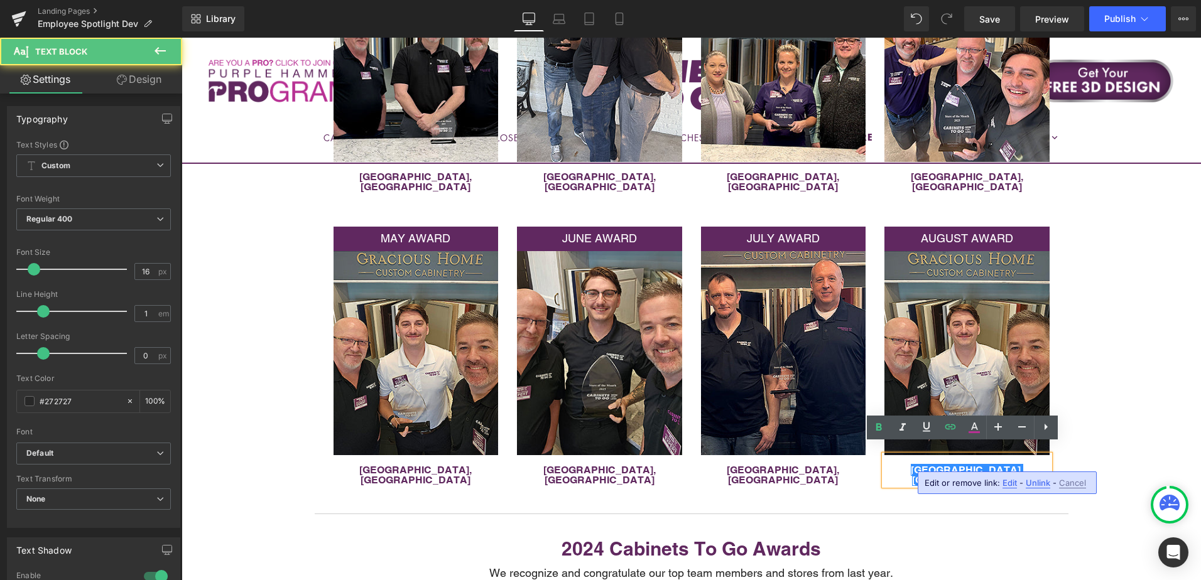
click at [1006, 482] on span "Edit" at bounding box center [1009, 483] width 14 height 11
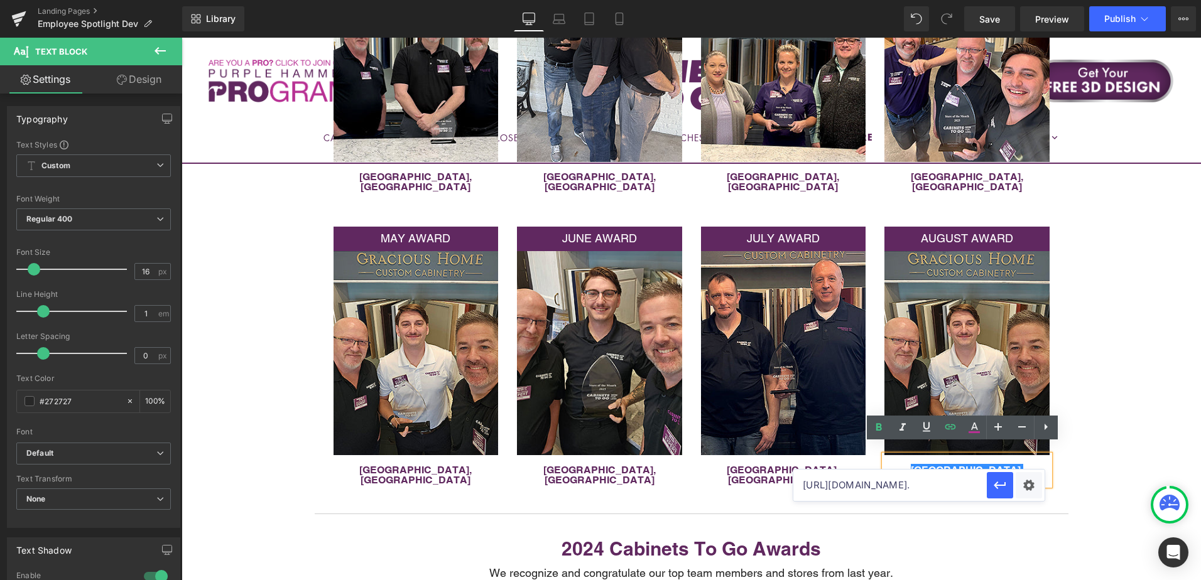
click at [908, 482] on input "https://cabinetstogo.com/pages/st-petersburg-fl?_gl=1*1bw87r9*_gcl_au*NzQ1MDg3M…" at bounding box center [889, 485] width 193 height 31
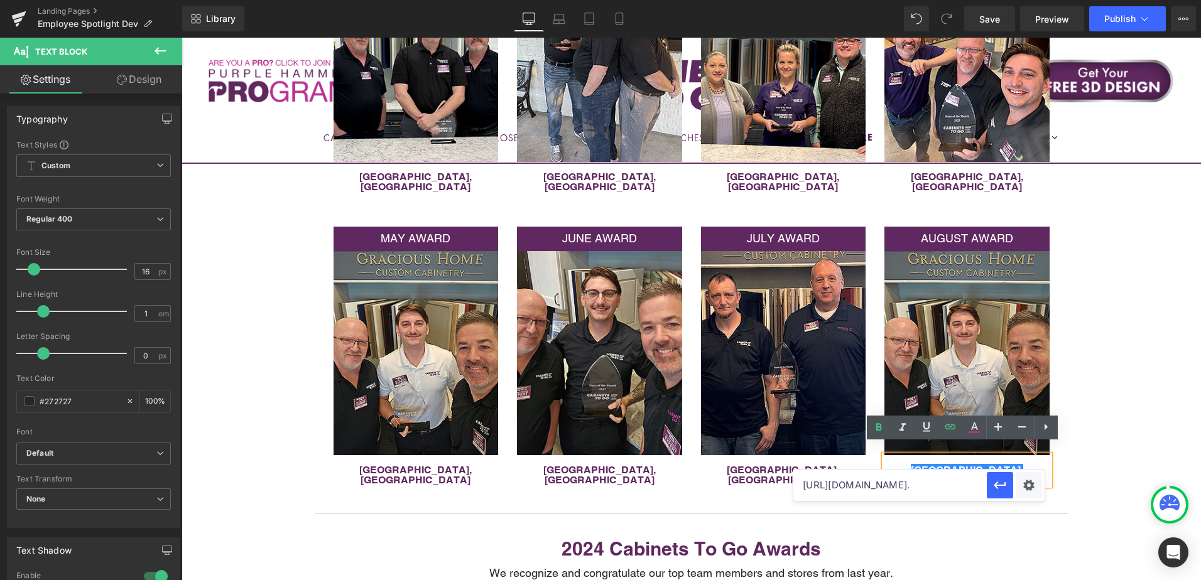
click at [908, 482] on input "https://cabinetstogo.com/pages/st-petersburg-fl?_gl=1*1bw87r9*_gcl_au*NzQ1MDg3M…" at bounding box center [889, 485] width 193 height 31
click at [909, 484] on input "https://cabinetstogo.com/pages/st-petersburg-fl?_gl=1*1bw87r9*_gcl_au*NzQ1MDg3M…" at bounding box center [889, 485] width 193 height 31
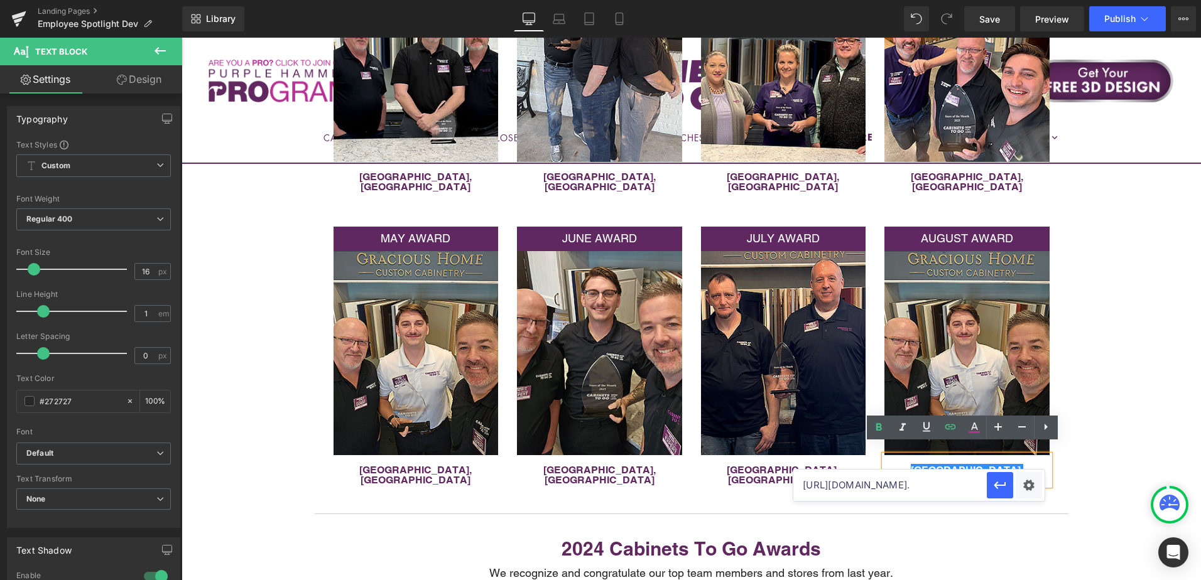
paste input "text"
click at [996, 489] on icon "button" at bounding box center [999, 485] width 15 height 15
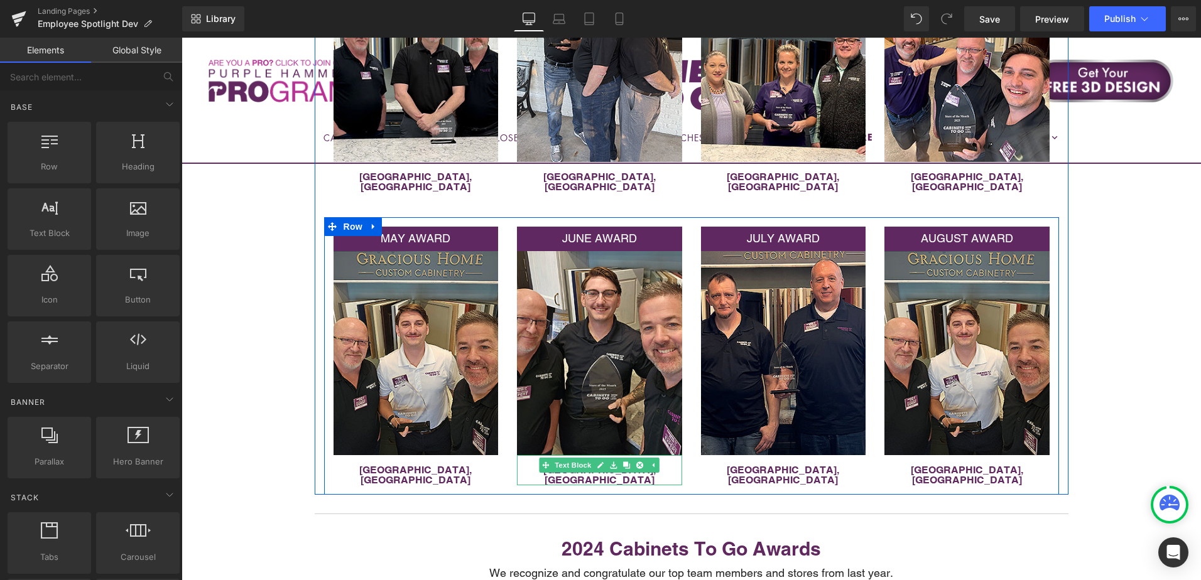
click at [663, 465] on p "[GEOGRAPHIC_DATA], [GEOGRAPHIC_DATA]" at bounding box center [599, 475] width 165 height 20
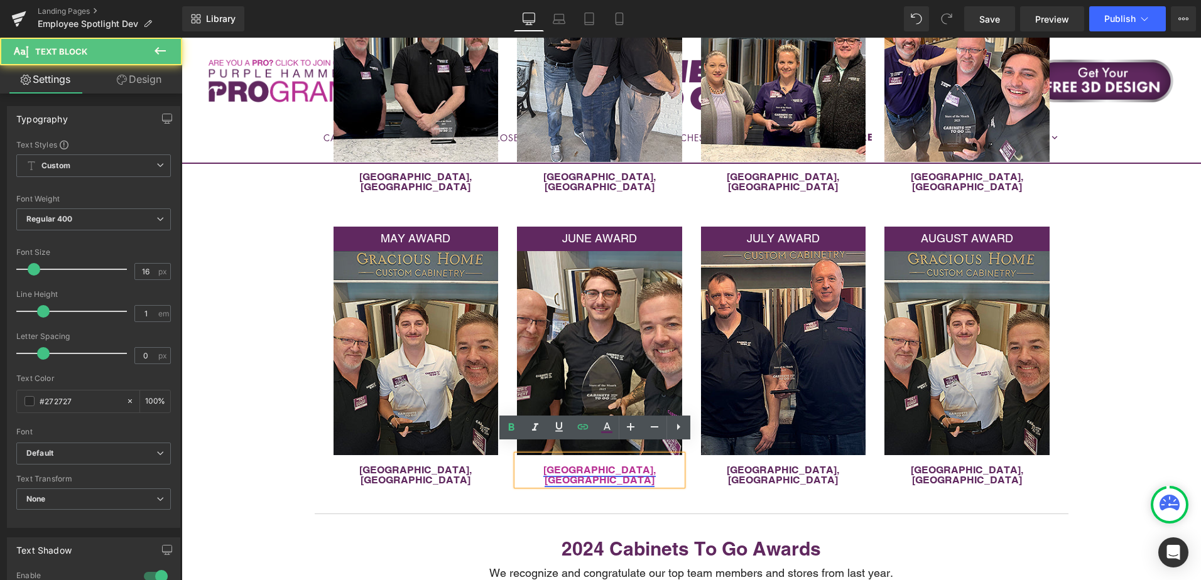
click at [599, 464] on link "[GEOGRAPHIC_DATA], [GEOGRAPHIC_DATA]" at bounding box center [599, 475] width 112 height 22
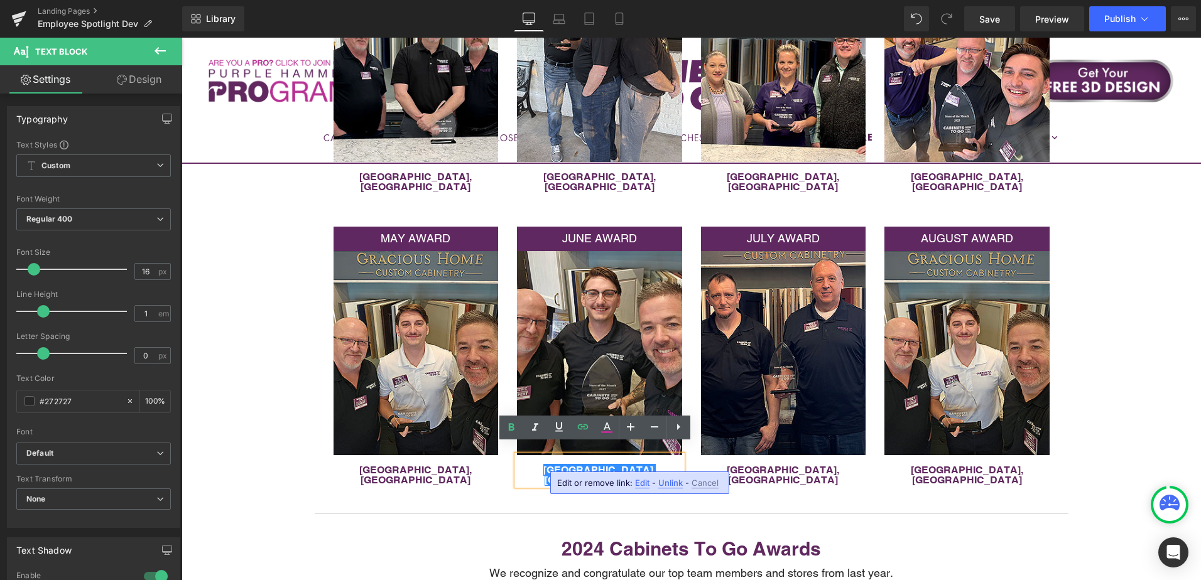
click at [638, 484] on span "Edit" at bounding box center [642, 483] width 14 height 11
click at [543, 480] on input "https://cabinetstogo.com/pages/st-petersburg-fl?_gl=1*1bw87r9*_gcl_au*NzQ1MDg3M…" at bounding box center [522, 485] width 193 height 31
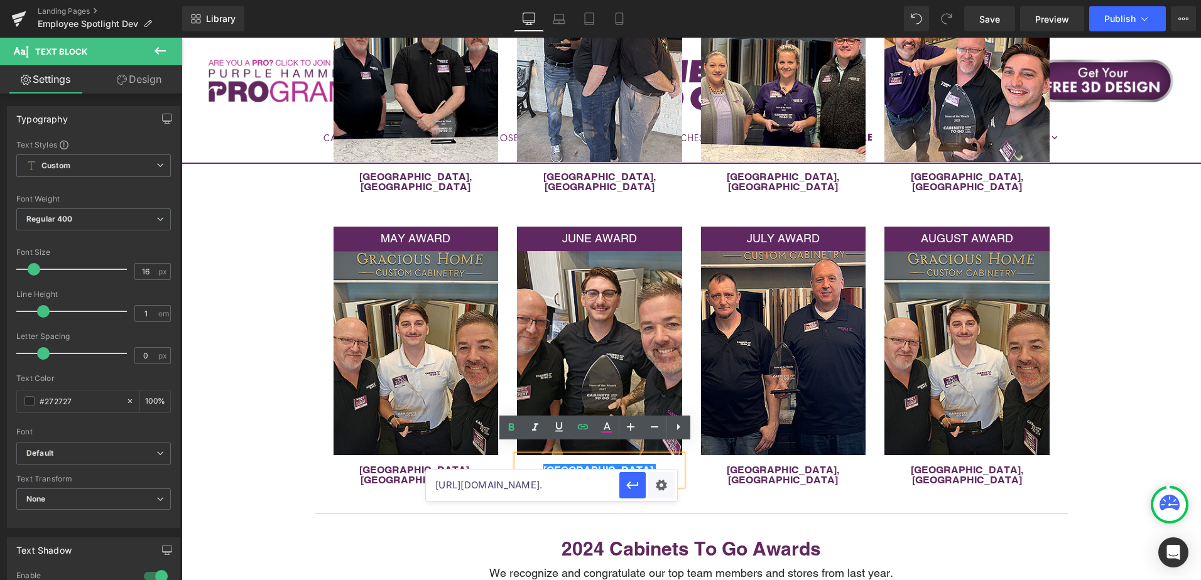
paste input "text"
click at [643, 484] on button "button" at bounding box center [632, 485] width 26 height 26
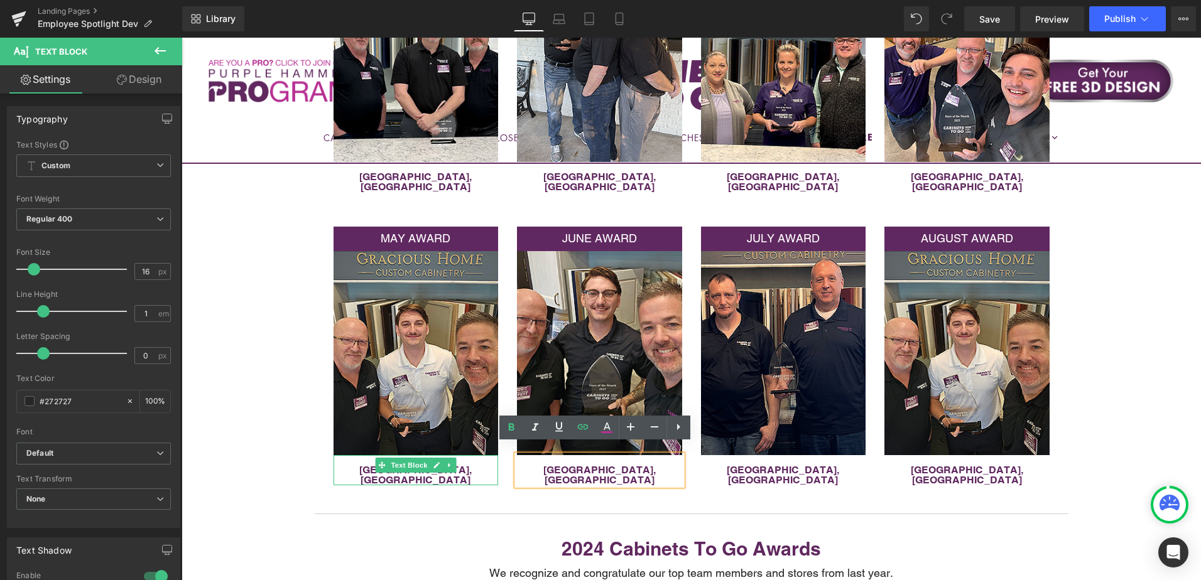
click at [474, 465] on p "[GEOGRAPHIC_DATA], [GEOGRAPHIC_DATA]" at bounding box center [416, 475] width 165 height 20
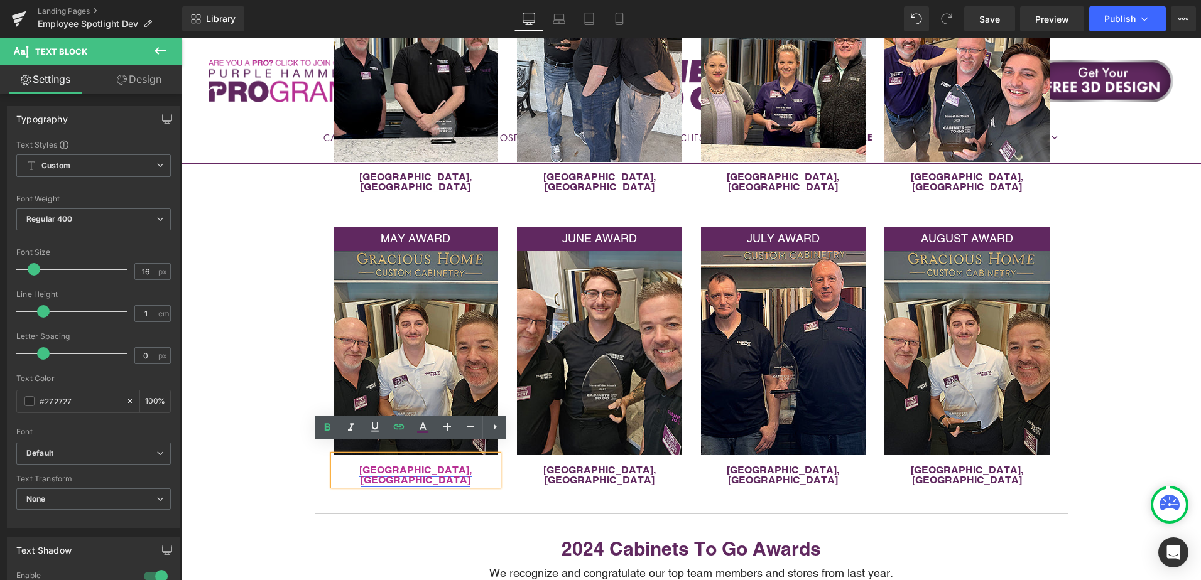
click at [420, 464] on link "[GEOGRAPHIC_DATA], [GEOGRAPHIC_DATA]" at bounding box center [415, 475] width 112 height 22
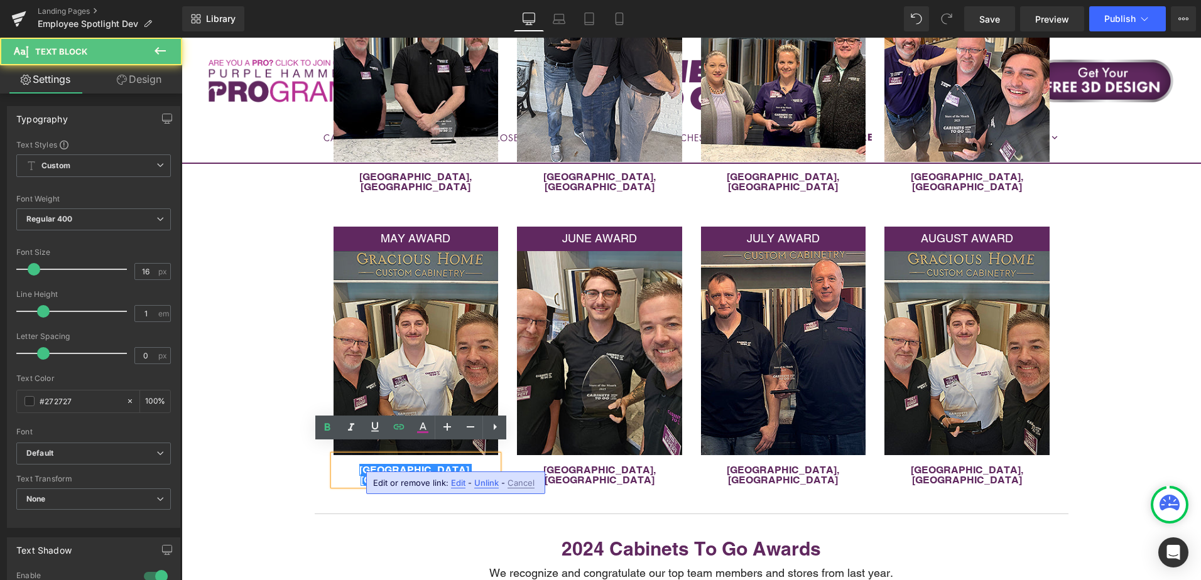
click at [453, 480] on span "Edit" at bounding box center [458, 483] width 14 height 11
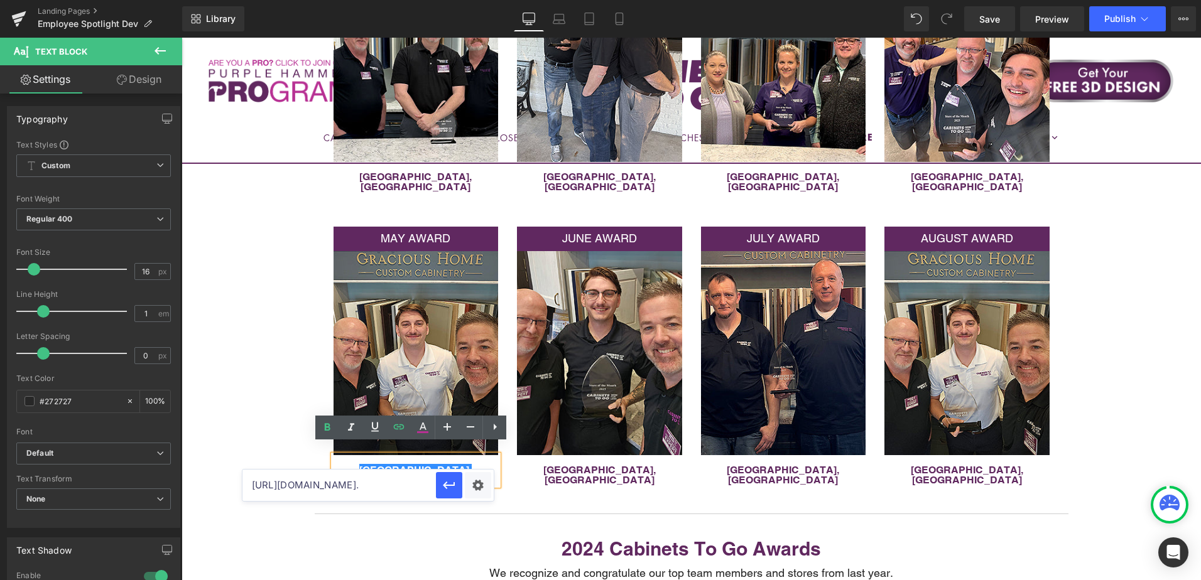
click at [389, 483] on input "https://cabinetstogo.com/pages/st-petersburg-fl?_gl=1*1bw87r9*_gcl_au*NzQ1MDg3M…" at bounding box center [338, 485] width 193 height 31
paste input "text"
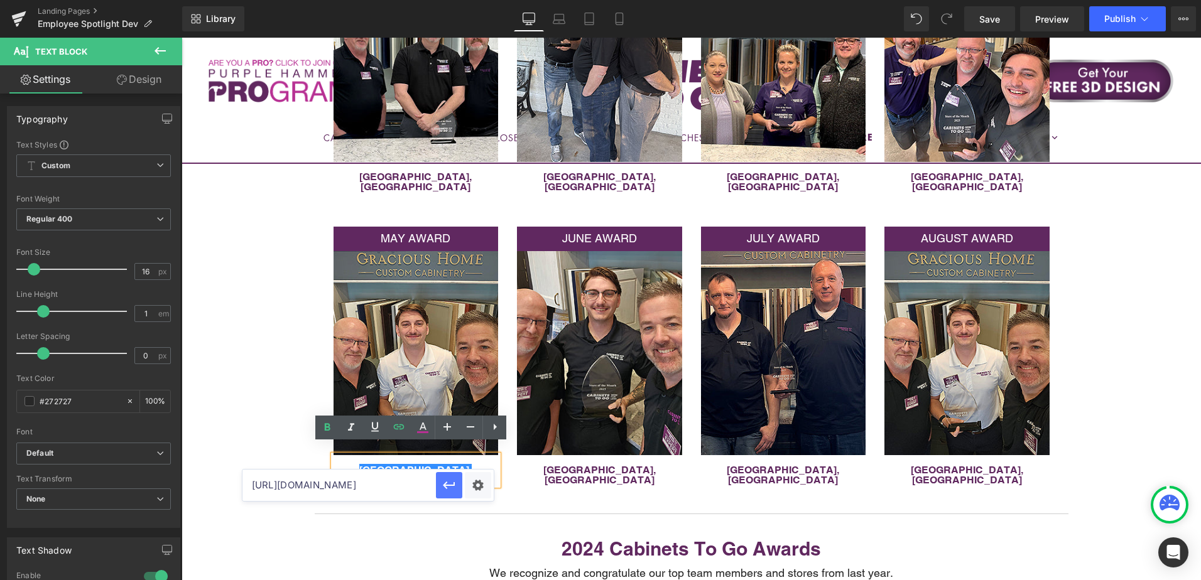
click at [452, 484] on icon "button" at bounding box center [449, 485] width 15 height 15
click at [594, 345] on span "Image" at bounding box center [599, 352] width 26 height 15
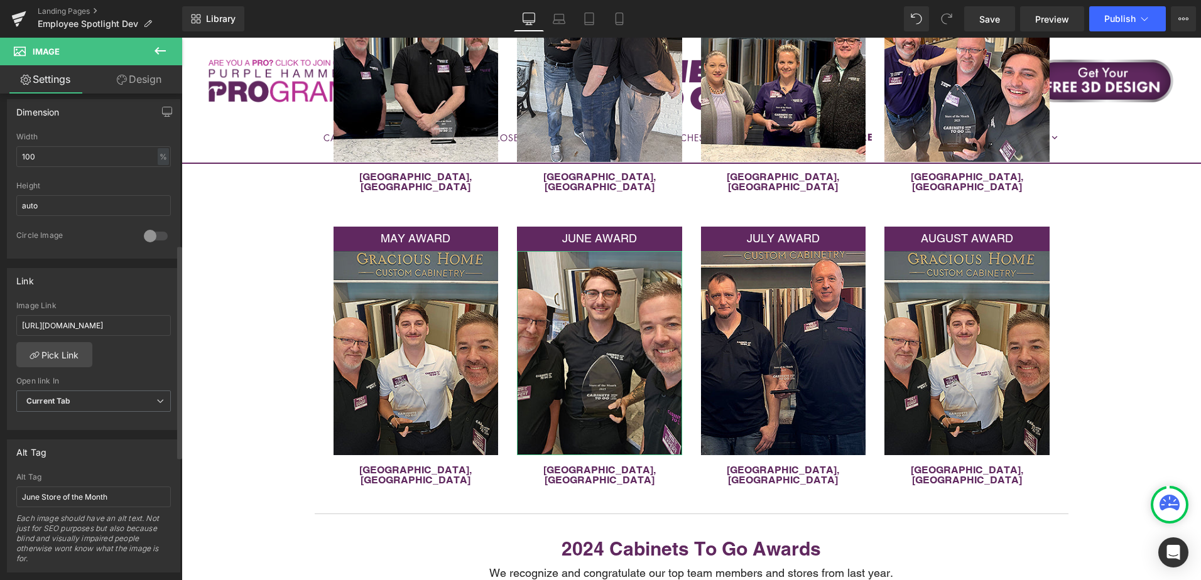
scroll to position [377, 0]
click at [106, 329] on input "[URL][DOMAIN_NAME]" at bounding box center [93, 324] width 155 height 21
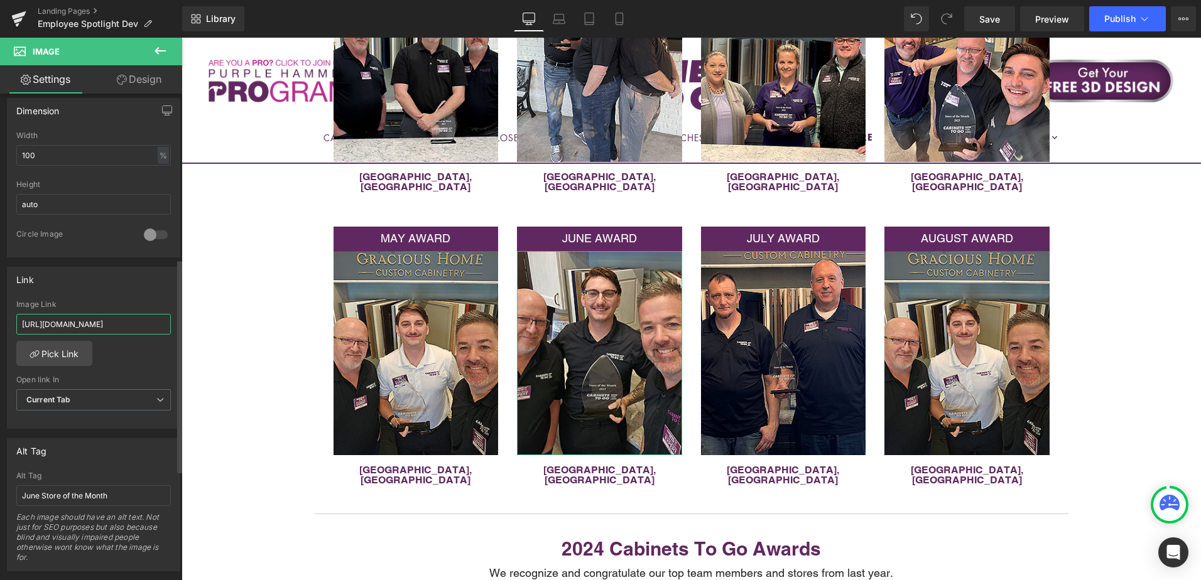
scroll to position [0, 35]
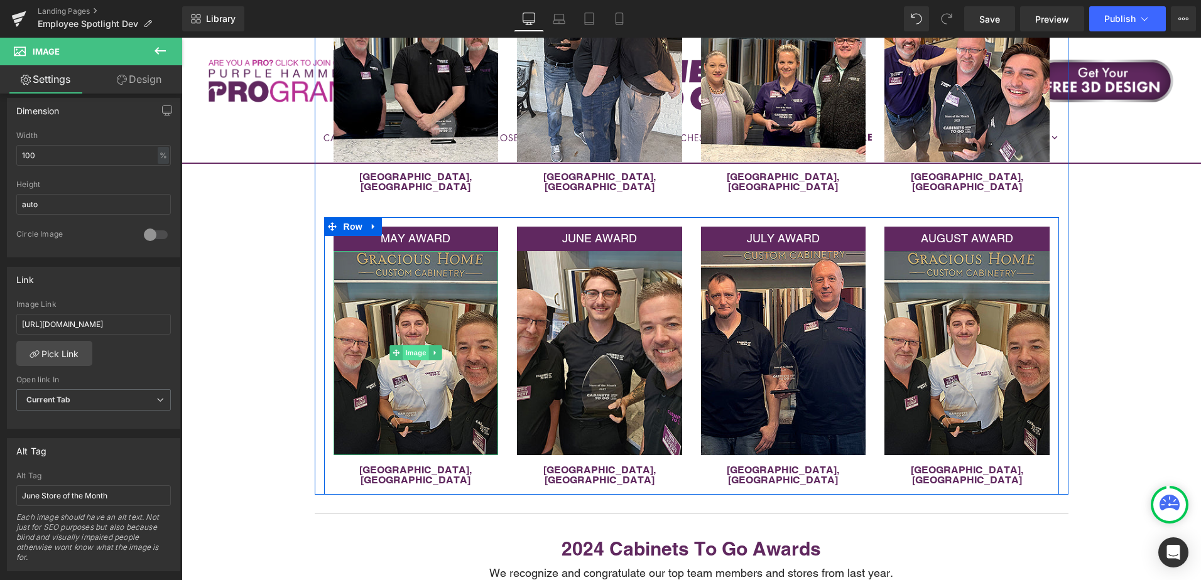
click at [410, 346] on span "Image" at bounding box center [416, 352] width 26 height 15
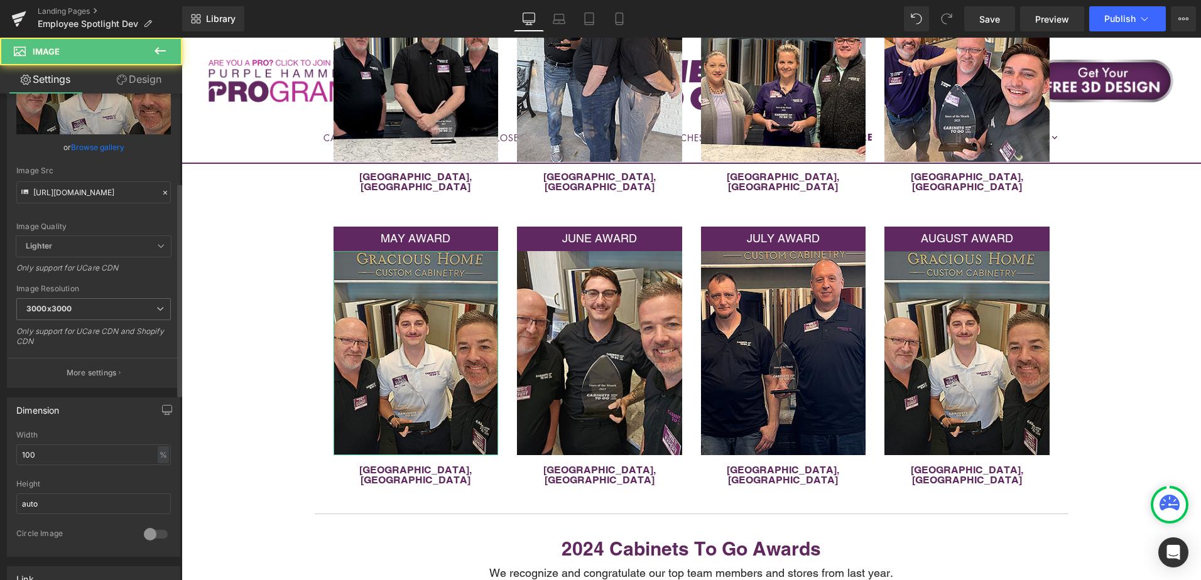
scroll to position [251, 0]
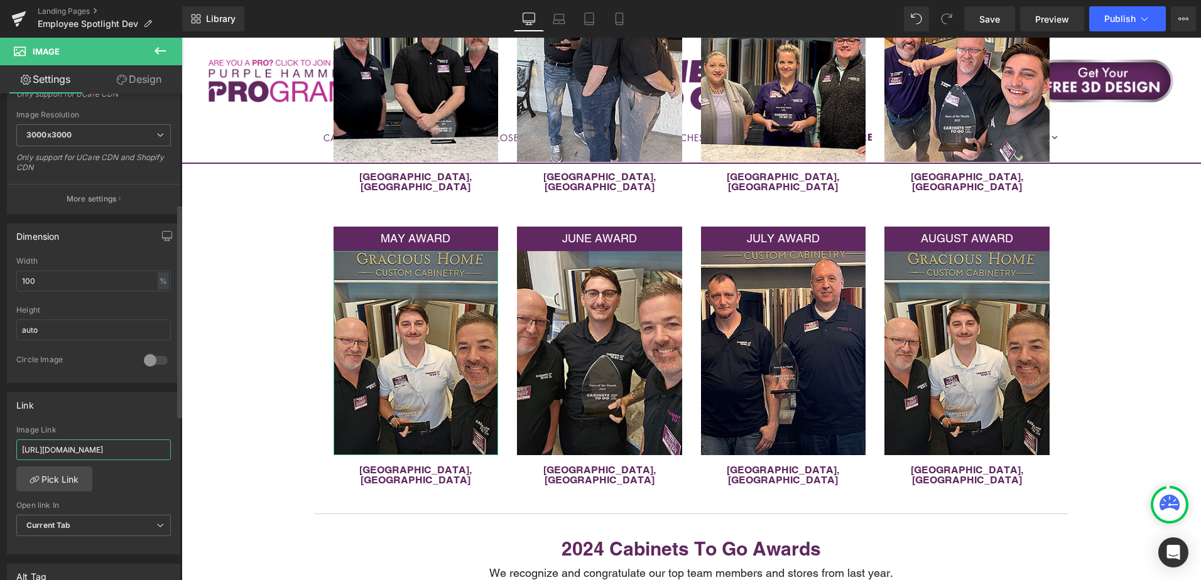
click at [71, 452] on input "[URL][DOMAIN_NAME]" at bounding box center [93, 450] width 155 height 21
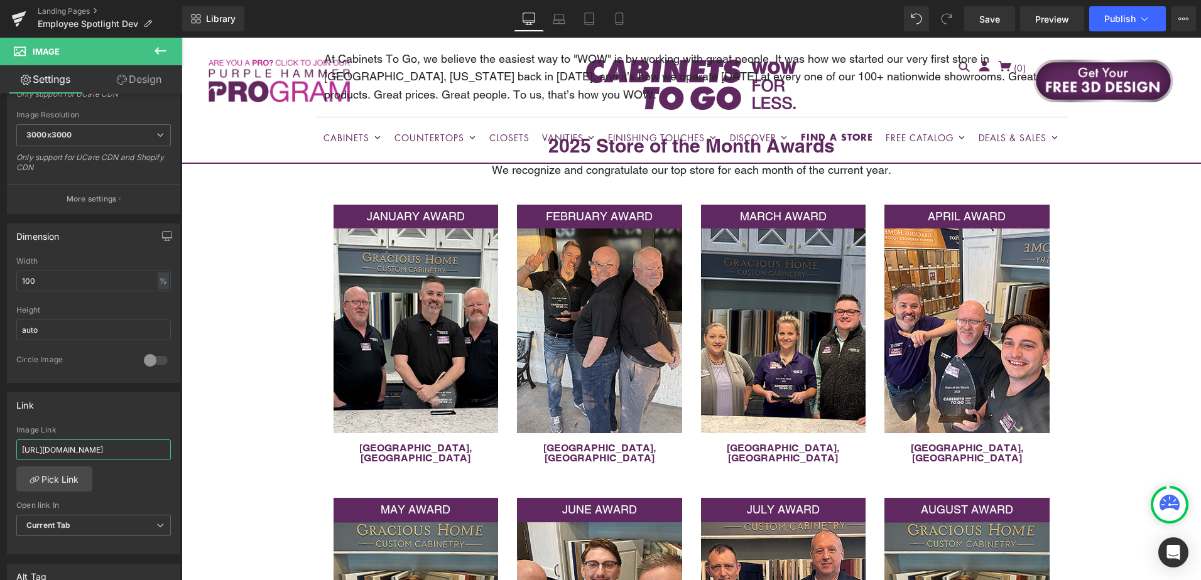
scroll to position [187, 0]
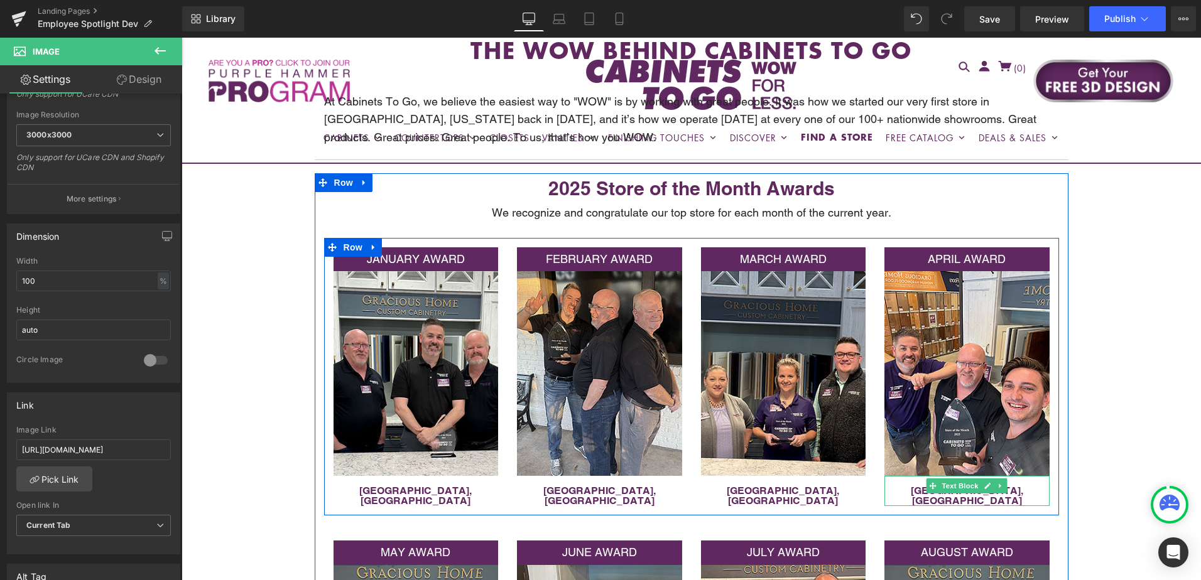
click at [1018, 489] on p "[GEOGRAPHIC_DATA], [GEOGRAPHIC_DATA]" at bounding box center [966, 496] width 165 height 20
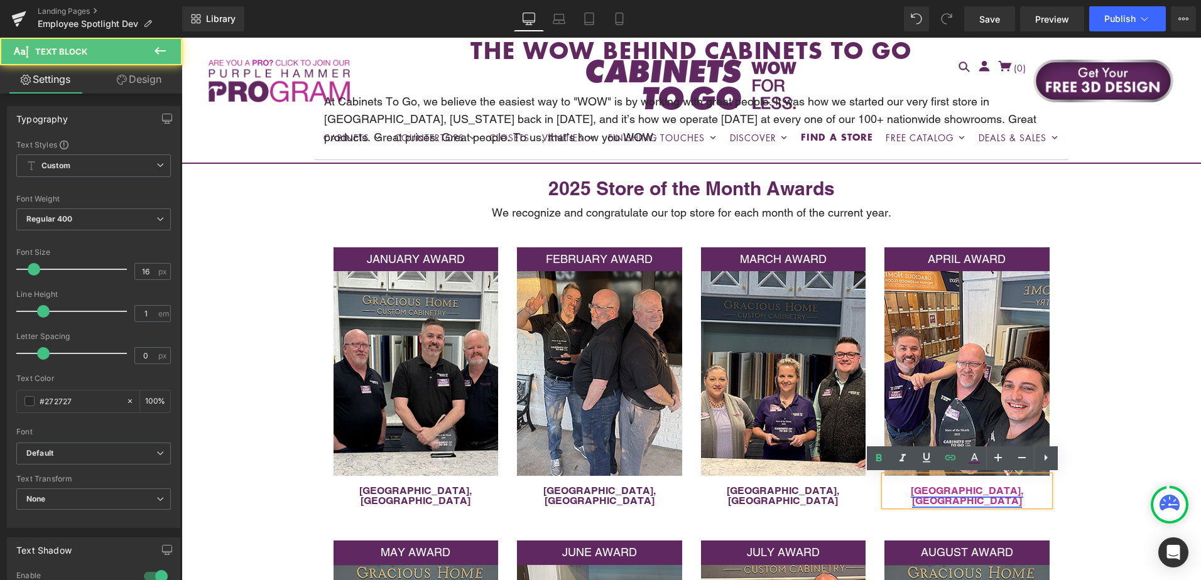
click at [971, 492] on link "[GEOGRAPHIC_DATA], [GEOGRAPHIC_DATA]" at bounding box center [967, 496] width 112 height 22
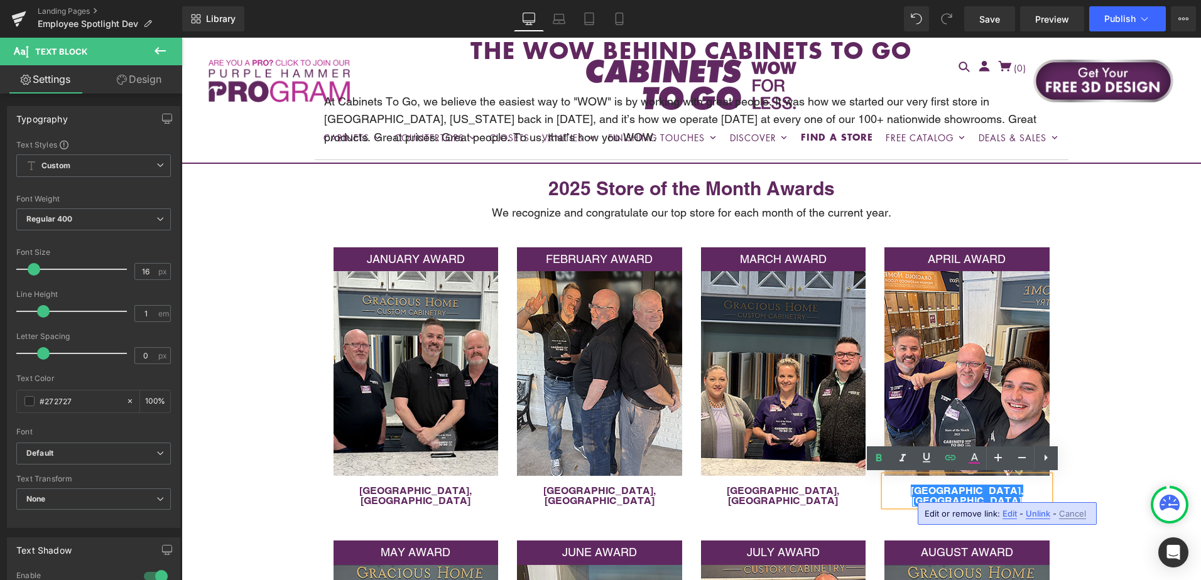
click at [1008, 512] on span "Edit" at bounding box center [1009, 514] width 14 height 11
drag, startPoint x: 1107, startPoint y: 549, endPoint x: 1092, endPoint y: 503, distance: 48.5
click at [908, 519] on input "https://cabinetstogo.com/pages/st-petersburg-fl?_gl=1*1bw87r9*_gcl_au*NzQ1MDg3M…" at bounding box center [889, 516] width 193 height 31
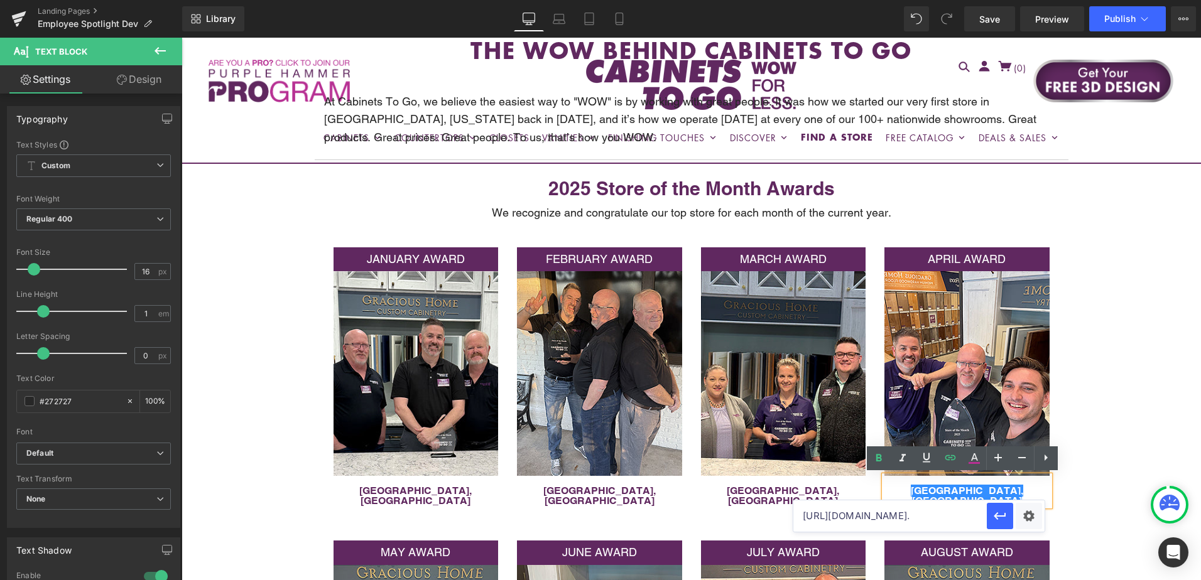
click at [908, 519] on input "https://cabinetstogo.com/pages/st-petersburg-fl?_gl=1*1bw87r9*_gcl_au*NzQ1MDg3M…" at bounding box center [889, 516] width 193 height 31
paste input "text"
click at [1001, 512] on icon "button" at bounding box center [999, 516] width 15 height 15
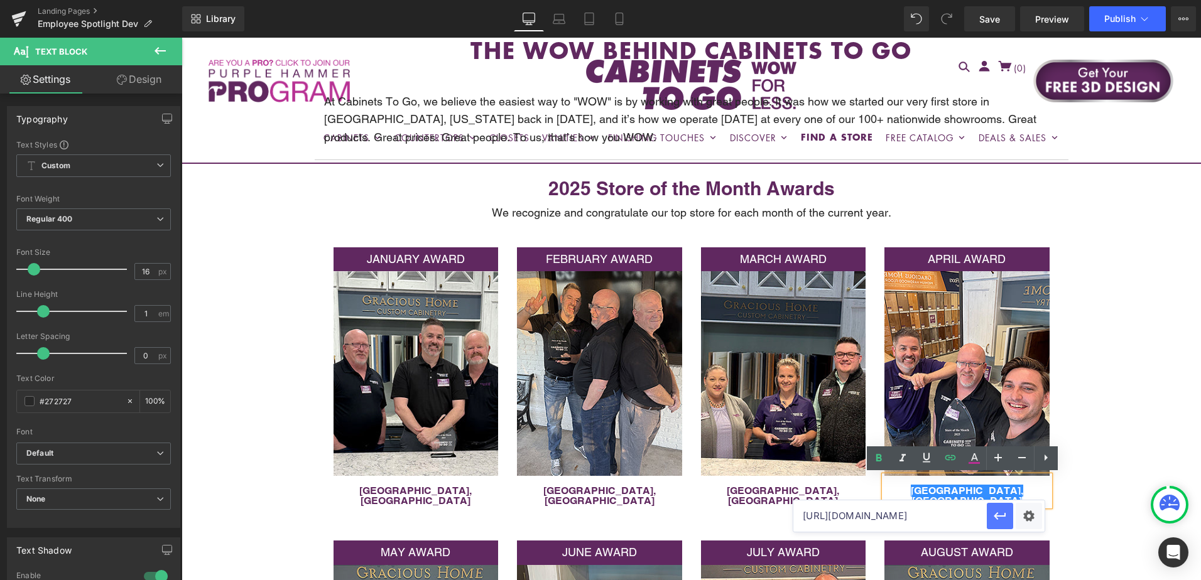
scroll to position [0, 0]
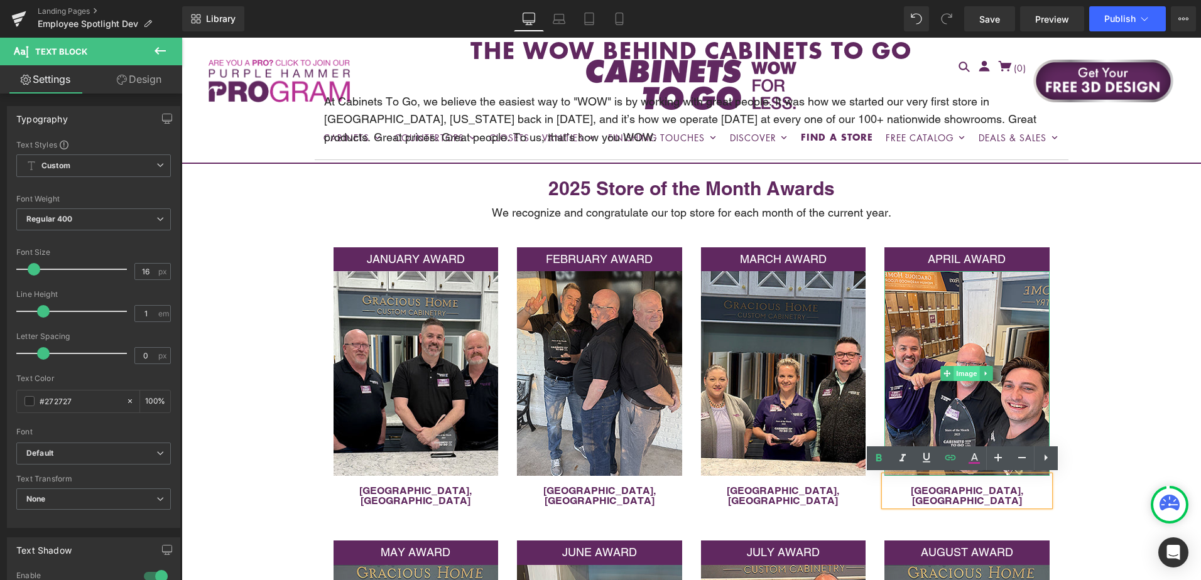
click at [961, 372] on span "Image" at bounding box center [967, 373] width 26 height 15
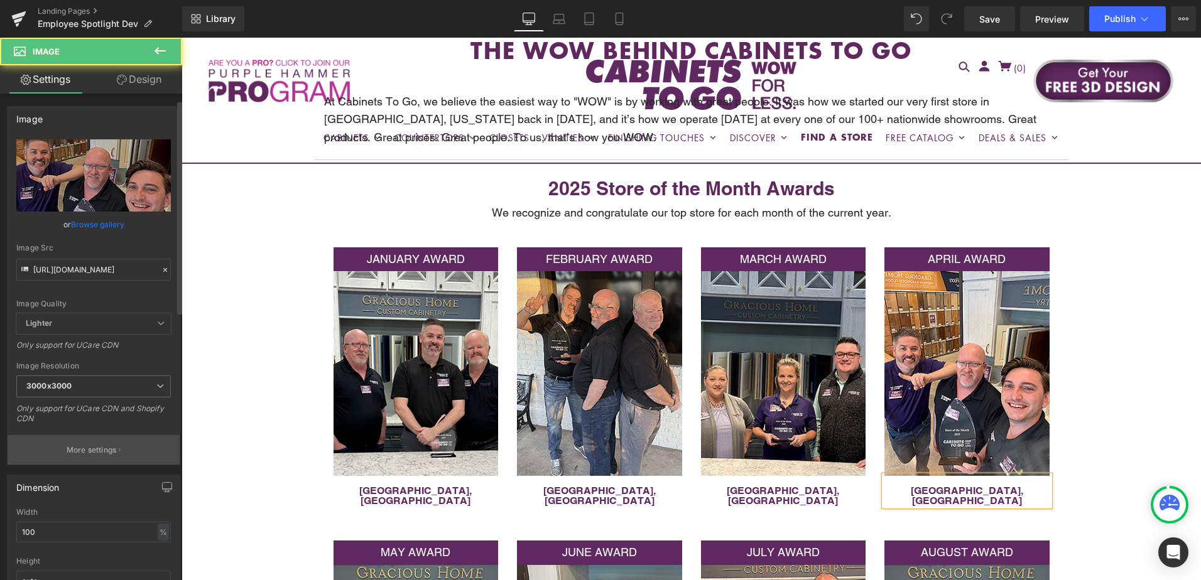
scroll to position [251, 0]
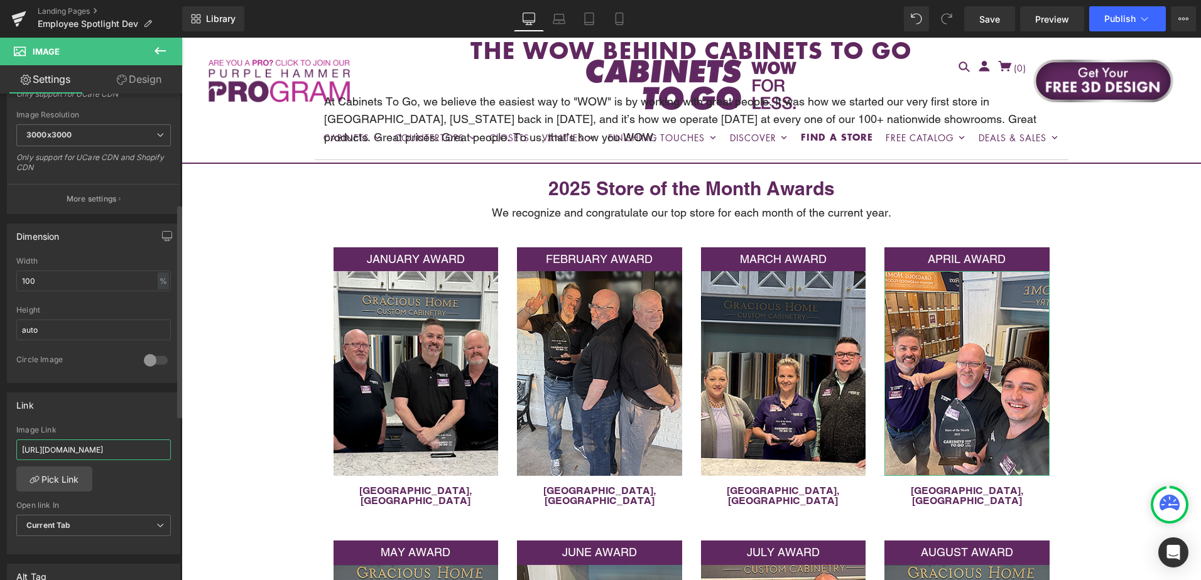
click at [98, 455] on input "[URL][DOMAIN_NAME]" at bounding box center [93, 450] width 155 height 21
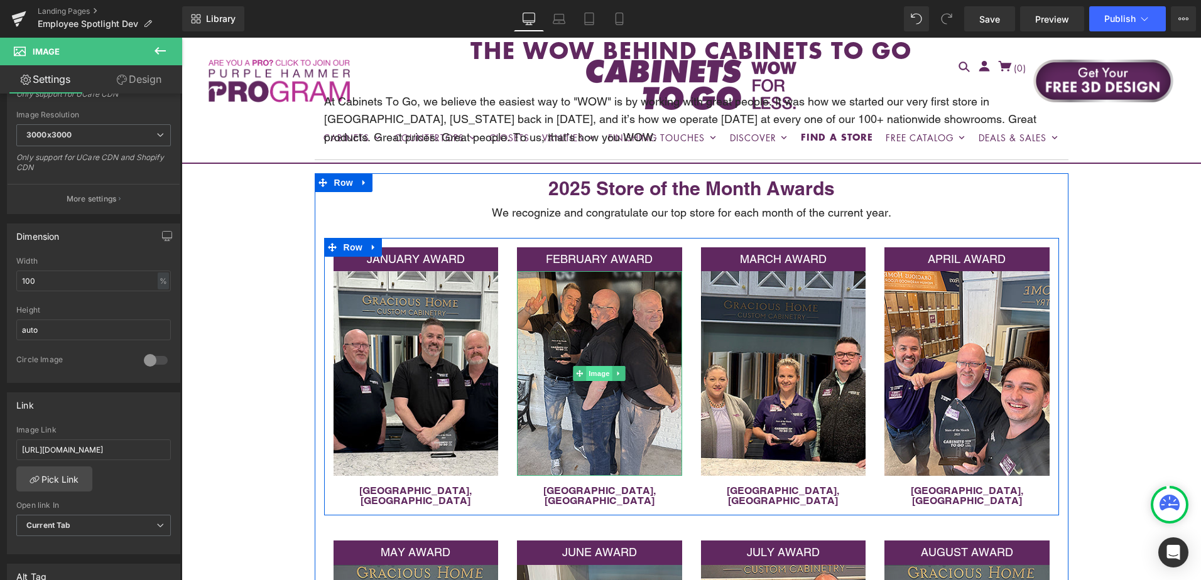
click at [595, 374] on span "Image" at bounding box center [599, 373] width 26 height 15
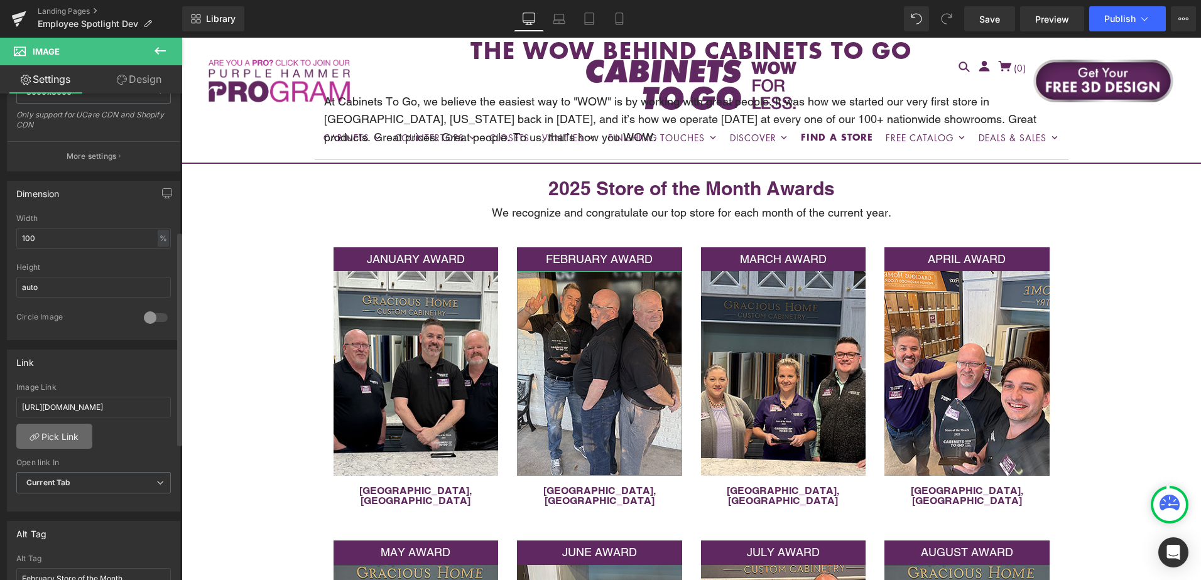
scroll to position [314, 0]
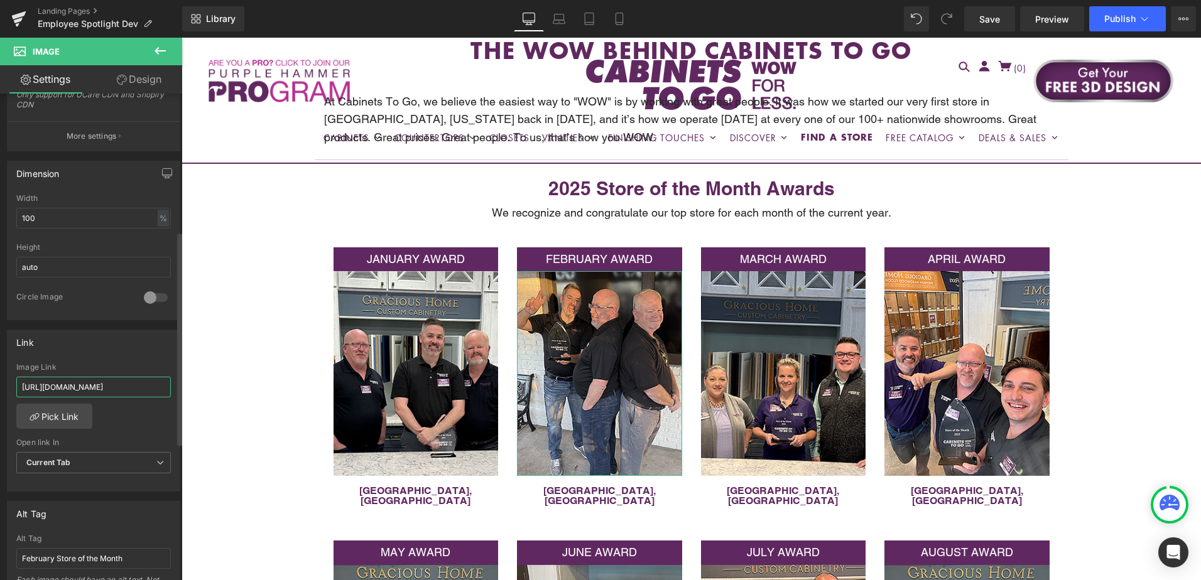
click at [81, 383] on input "[URL][DOMAIN_NAME]" at bounding box center [93, 387] width 155 height 21
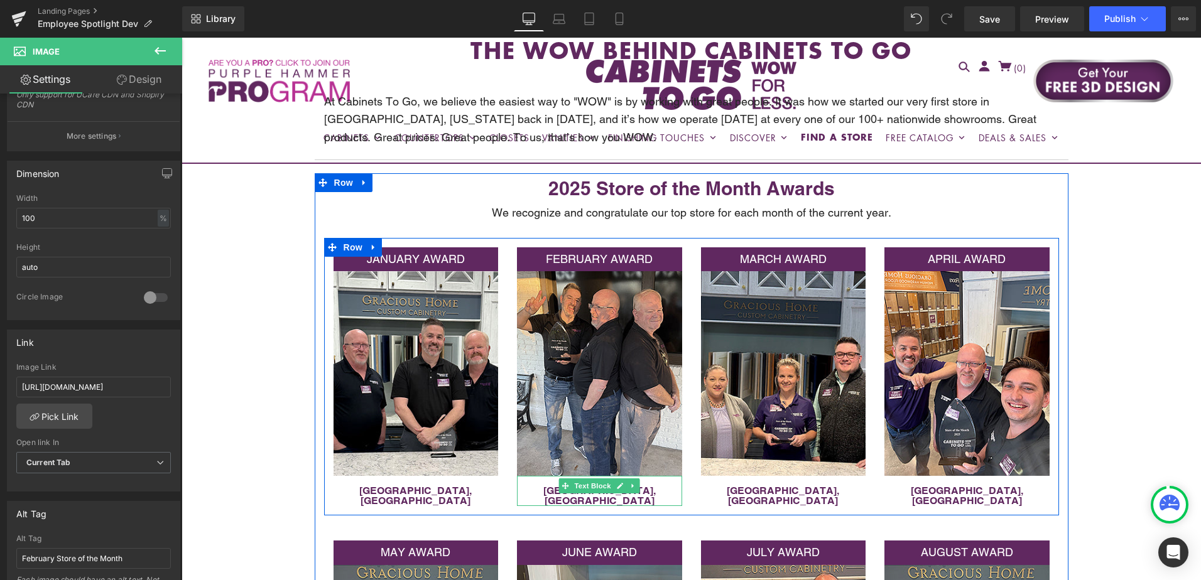
click at [645, 489] on p "[GEOGRAPHIC_DATA], [GEOGRAPHIC_DATA]" at bounding box center [599, 496] width 165 height 20
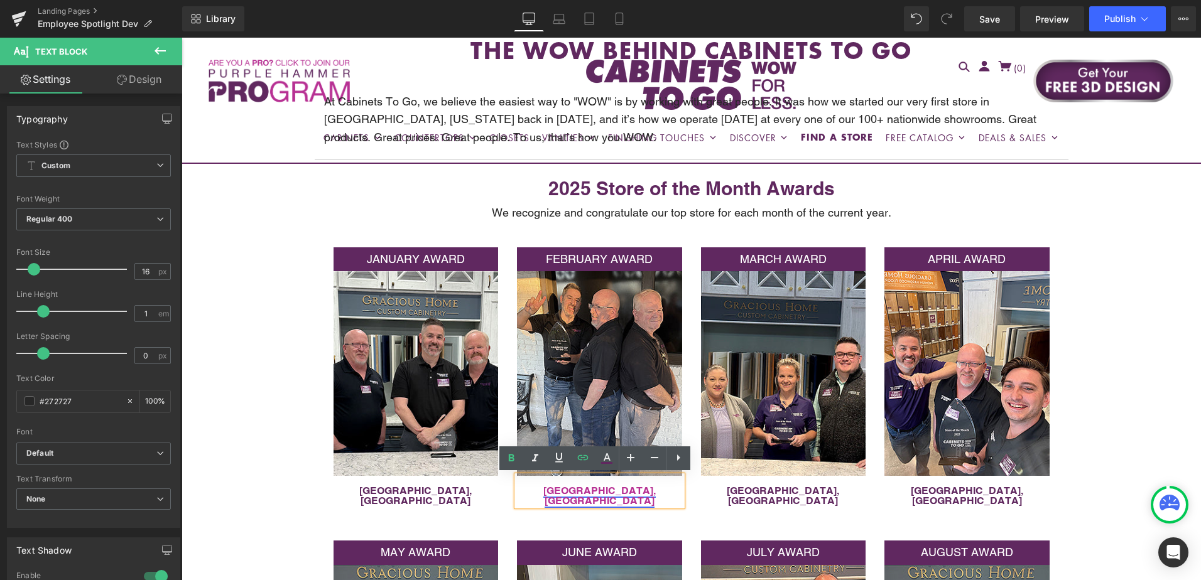
click at [599, 491] on link "[GEOGRAPHIC_DATA], [GEOGRAPHIC_DATA]" at bounding box center [599, 496] width 112 height 22
click at [641, 512] on span "Edit" at bounding box center [642, 514] width 14 height 11
click at [547, 513] on input "https://cabinetstogo.com/pages/st-petersburg-fl?_gl=1*1qk2iaq*_gcl_au*NzQ1MDg3M…" at bounding box center [522, 516] width 193 height 31
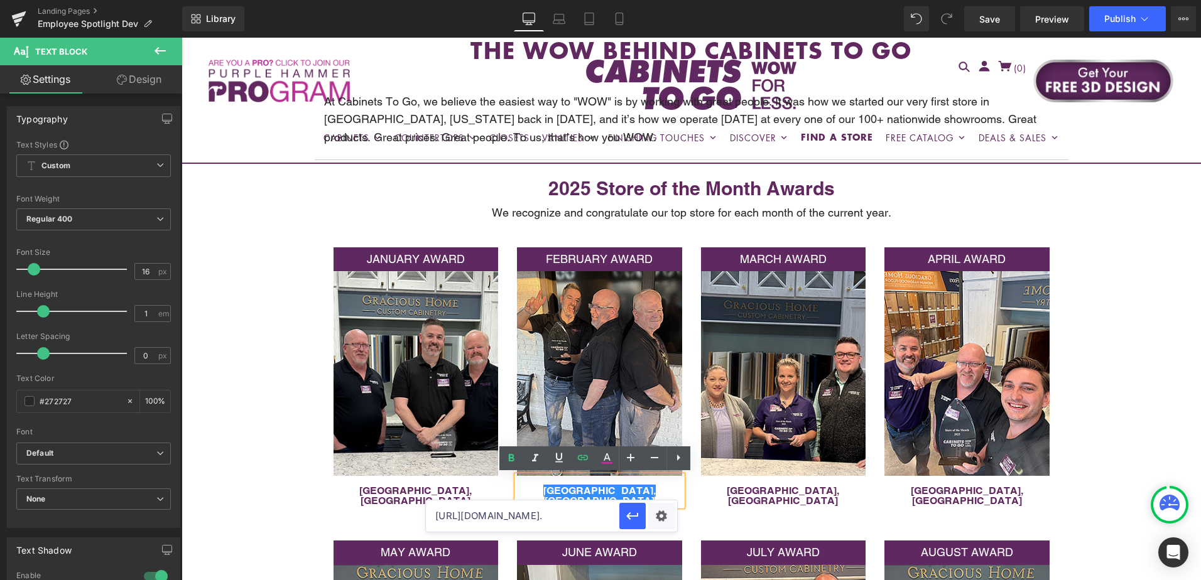
click at [547, 513] on input "https://cabinetstogo.com/pages/st-petersburg-fl?_gl=1*1qk2iaq*_gcl_au*NzQ1MDg3M…" at bounding box center [522, 516] width 193 height 31
paste input "text"
click at [629, 517] on icon "button" at bounding box center [632, 516] width 15 height 15
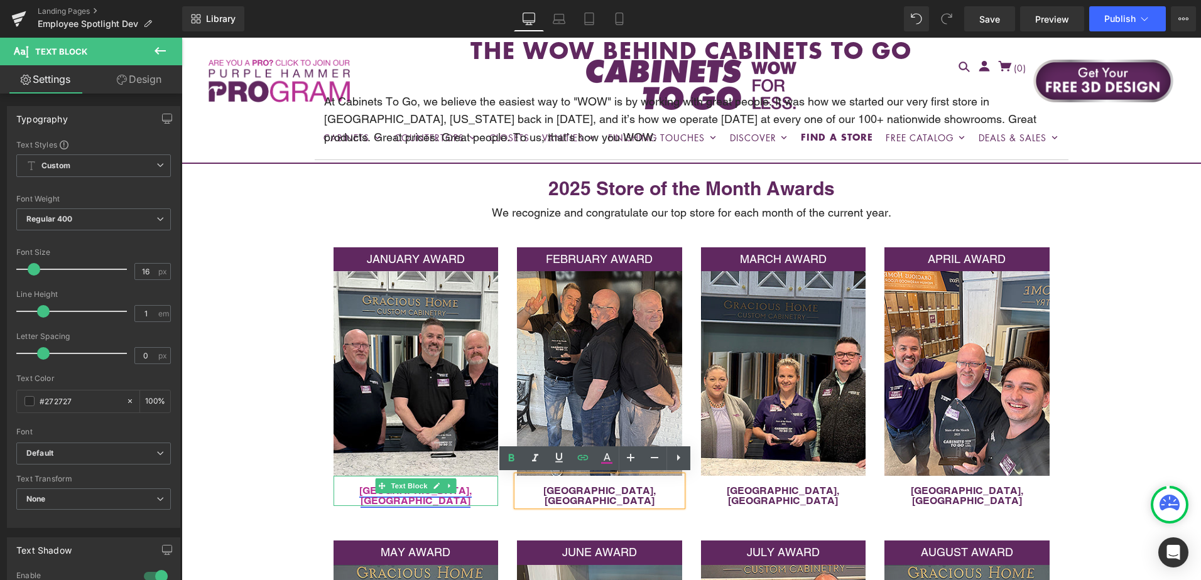
click at [474, 491] on p "[GEOGRAPHIC_DATA], [GEOGRAPHIC_DATA]" at bounding box center [416, 496] width 165 height 20
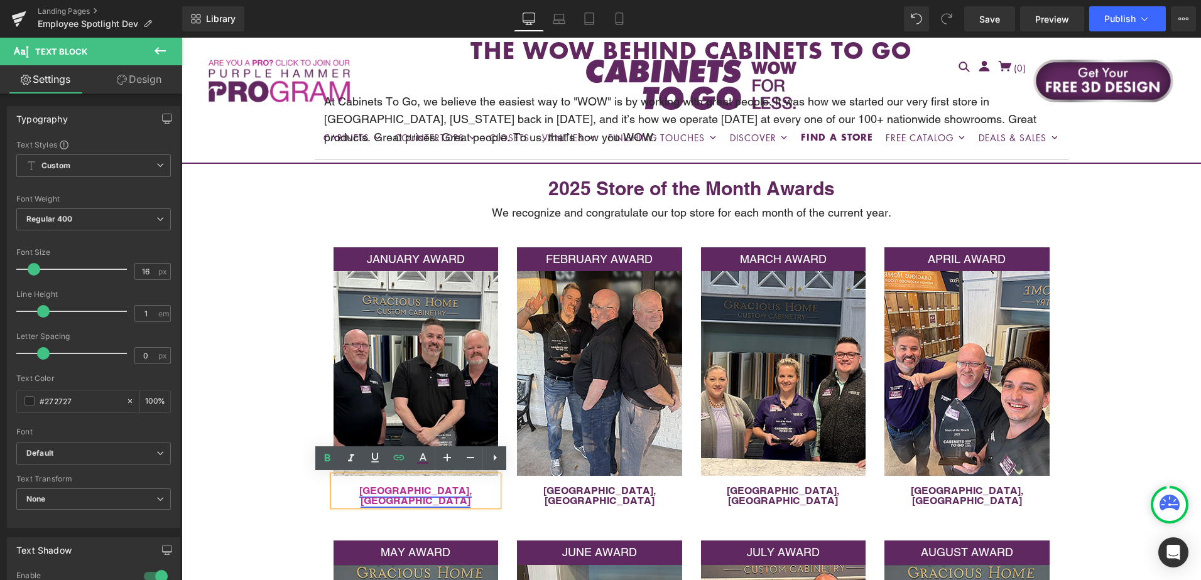
click at [415, 491] on link "[GEOGRAPHIC_DATA], [GEOGRAPHIC_DATA]" at bounding box center [415, 496] width 112 height 22
click at [455, 510] on span "Edit" at bounding box center [458, 514] width 14 height 11
click at [383, 511] on input "https://cabinetstogo.com/pages/st-petersburg-fl?_gl=1*1qk2iaq*_gcl_au*NzQ1MDg3M…" at bounding box center [338, 516] width 193 height 31
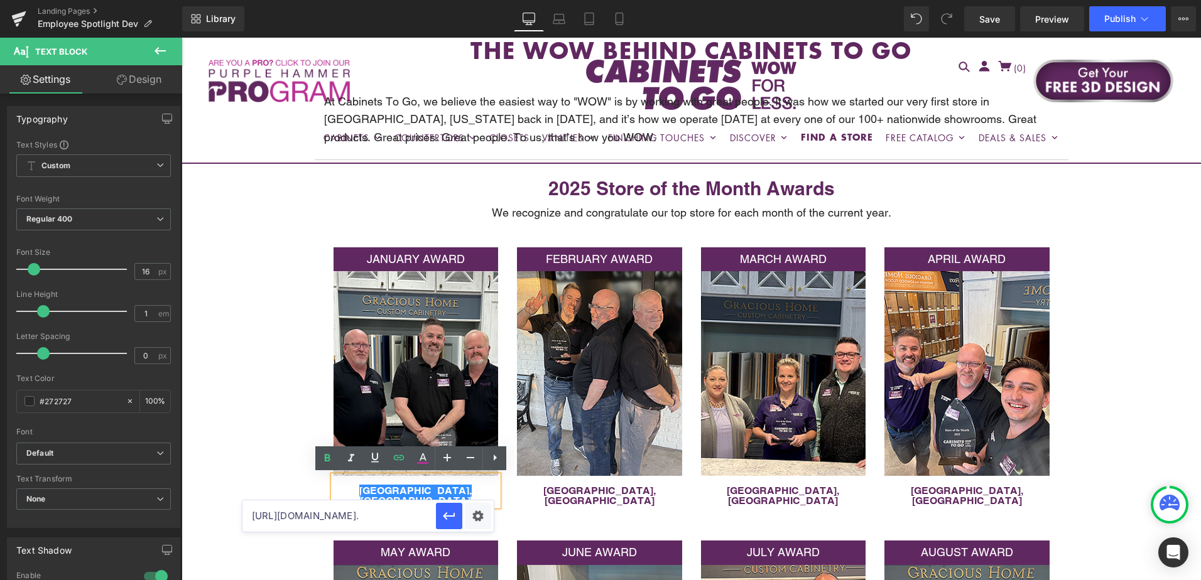
click at [383, 511] on input "https://cabinetstogo.com/pages/st-petersburg-fl?_gl=1*1qk2iaq*_gcl_au*NzQ1MDg3M…" at bounding box center [338, 516] width 193 height 31
paste input "text"
type input "[URL][DOMAIN_NAME]"
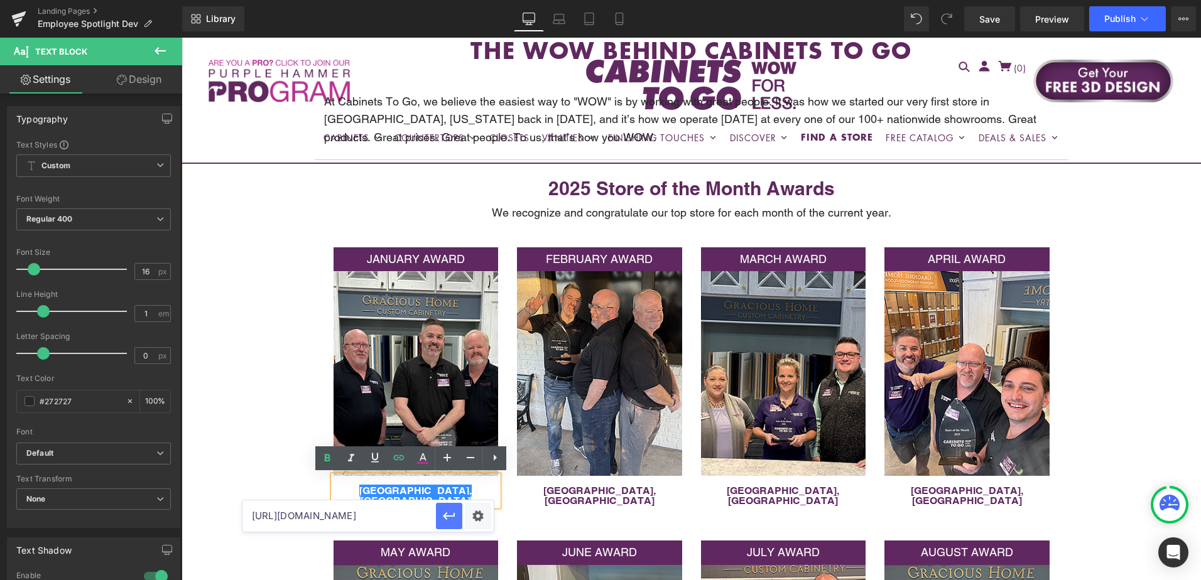
click at [454, 518] on icon "button" at bounding box center [449, 516] width 15 height 15
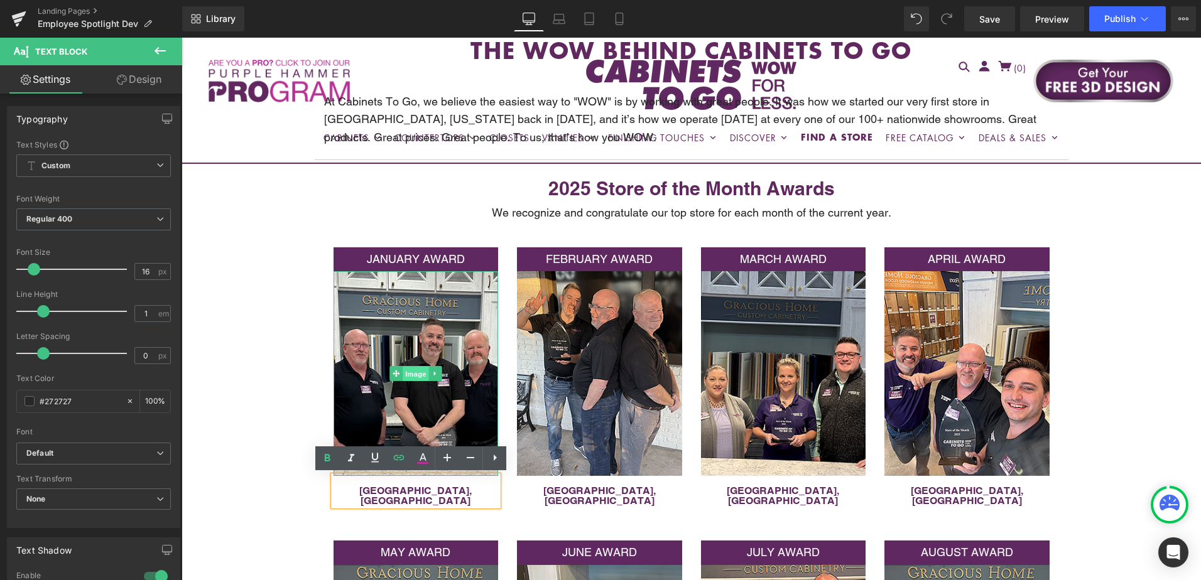
click at [414, 378] on span "Image" at bounding box center [416, 374] width 26 height 15
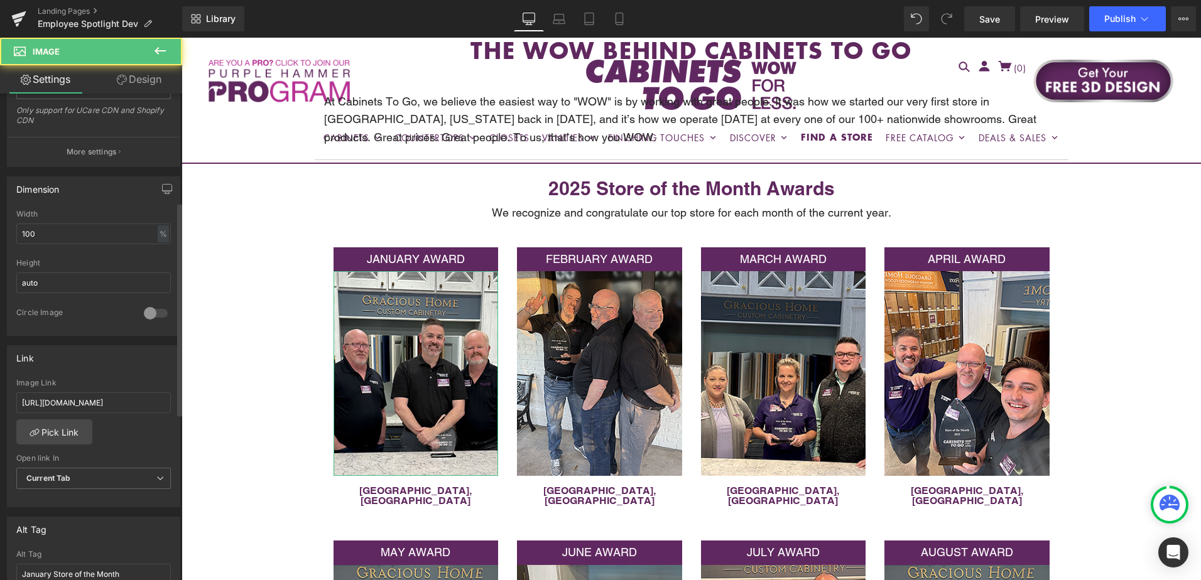
scroll to position [314, 0]
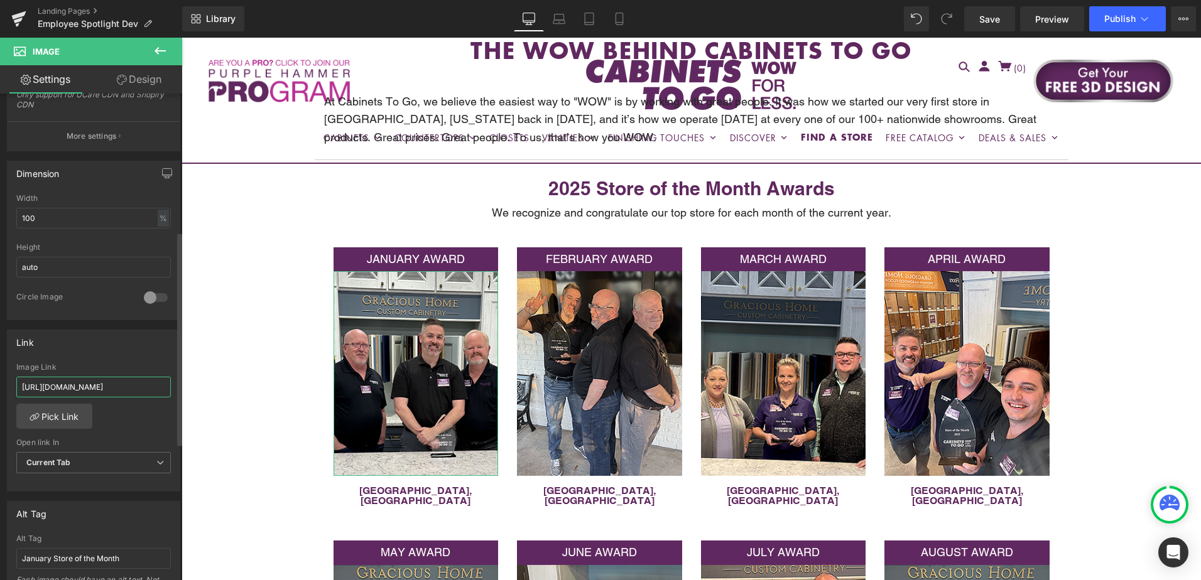
click at [69, 381] on input "https://cabinetstogo.com/pages/st-petersburg-fl?_gl=1*1r9av4g*_gcl_au*MTU3MzA0N…" at bounding box center [93, 387] width 155 height 21
paste input "text"
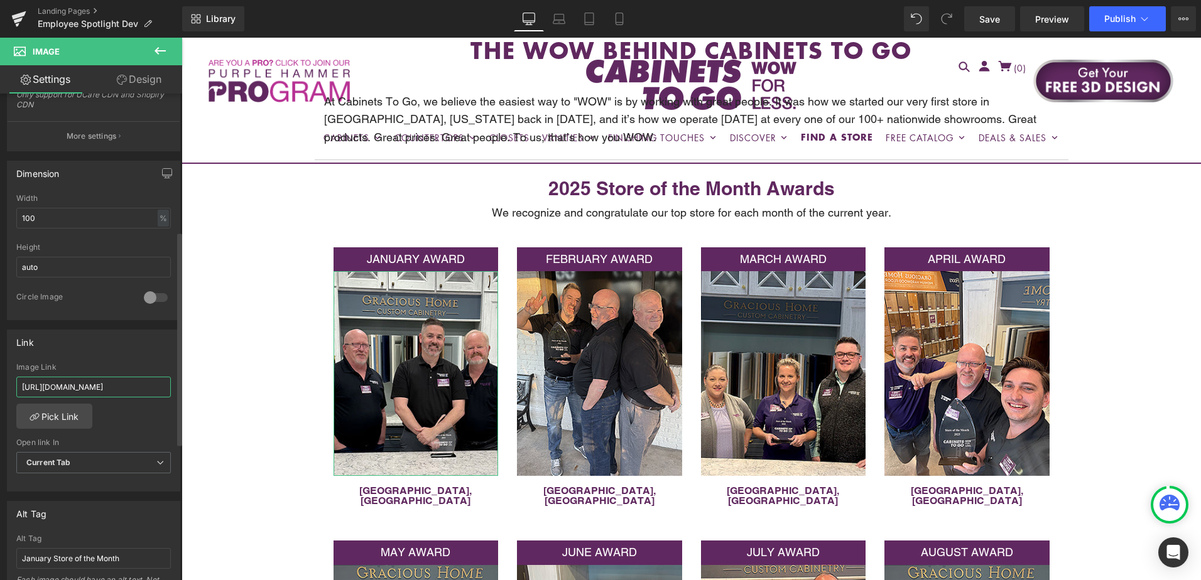
type input "[URL][DOMAIN_NAME]"
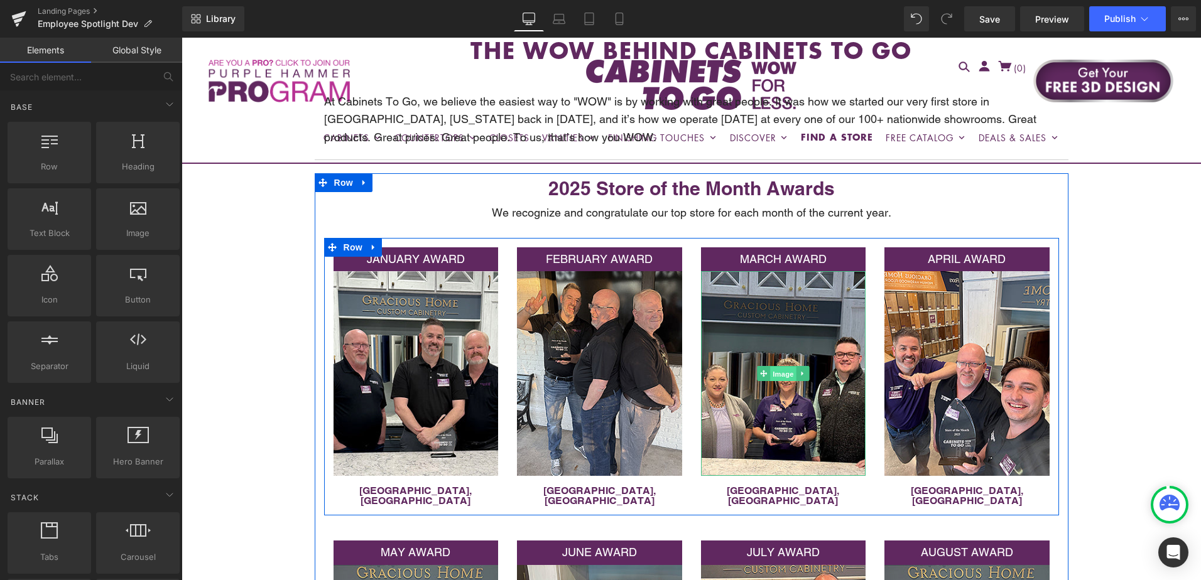
click at [775, 376] on span "Image" at bounding box center [783, 374] width 26 height 15
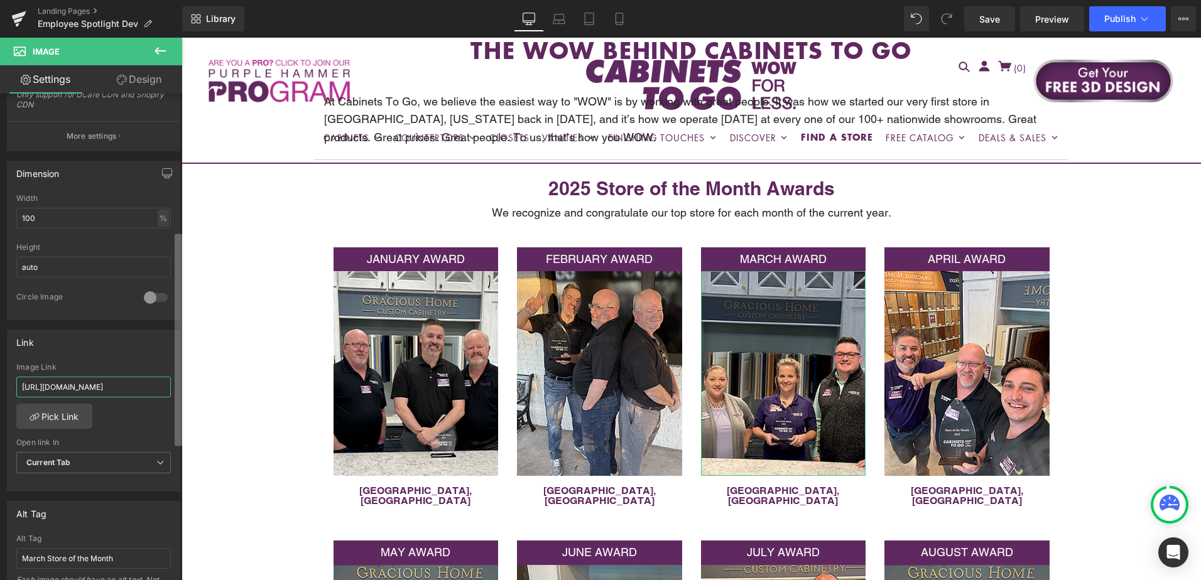
scroll to position [0, 22]
drag, startPoint x: 292, startPoint y: 420, endPoint x: 217, endPoint y: 388, distance: 81.9
click at [72, 379] on input "https://cabinetstogo.com/pages/huntsville-al" at bounding box center [93, 387] width 155 height 21
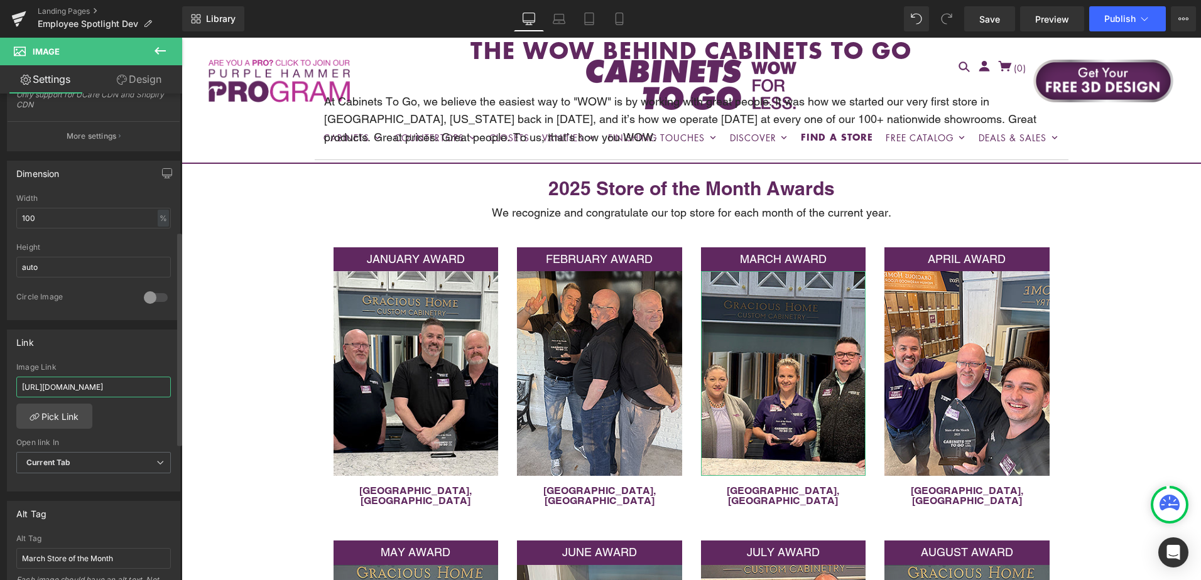
click at [72, 379] on input "https://cabinetstogo.com/pages/huntsville-al" at bounding box center [93, 387] width 155 height 21
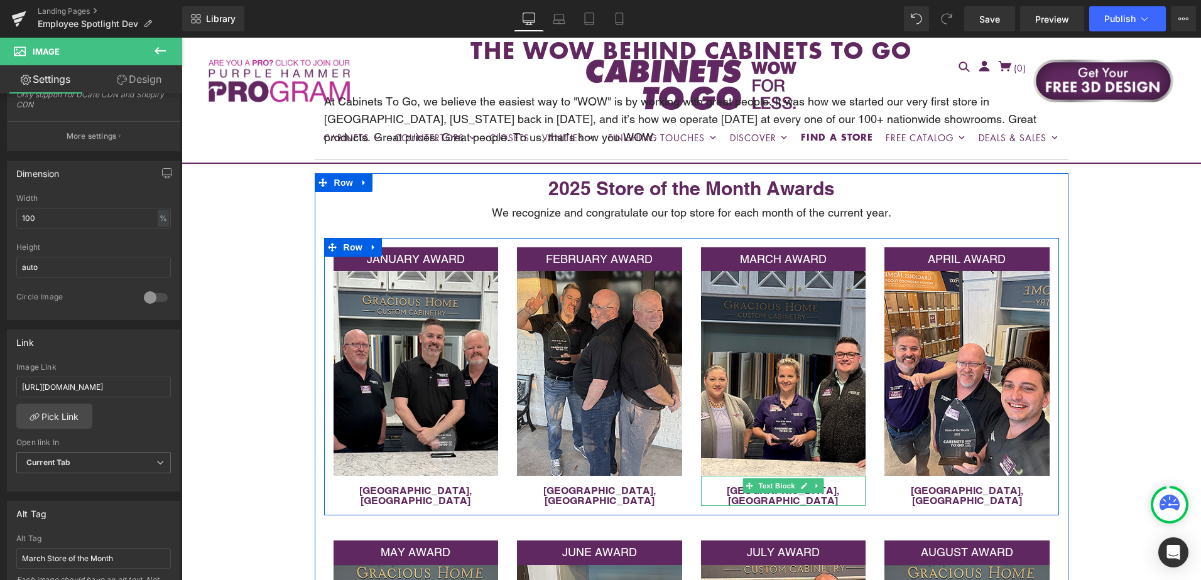
click at [830, 487] on p "[GEOGRAPHIC_DATA], [GEOGRAPHIC_DATA]" at bounding box center [783, 496] width 165 height 20
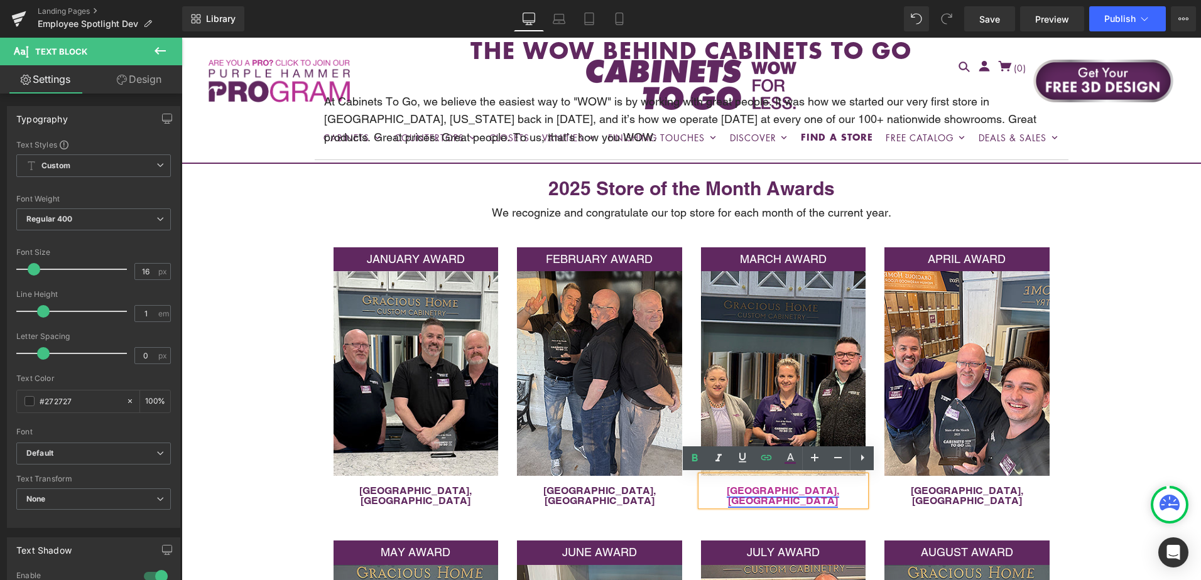
click at [781, 490] on link "[GEOGRAPHIC_DATA], [GEOGRAPHIC_DATA]" at bounding box center [783, 496] width 112 height 22
click at [818, 512] on span "Edit" at bounding box center [825, 514] width 14 height 11
drag, startPoint x: 942, startPoint y: 551, endPoint x: 879, endPoint y: 511, distance: 74.8
click at [722, 519] on input "https://cabinetstogo.com/pages/huntsville-al?_gl=1*1qk2iaq*_gcl_au*NzQ1MDg3Mzgw…" at bounding box center [706, 516] width 193 height 31
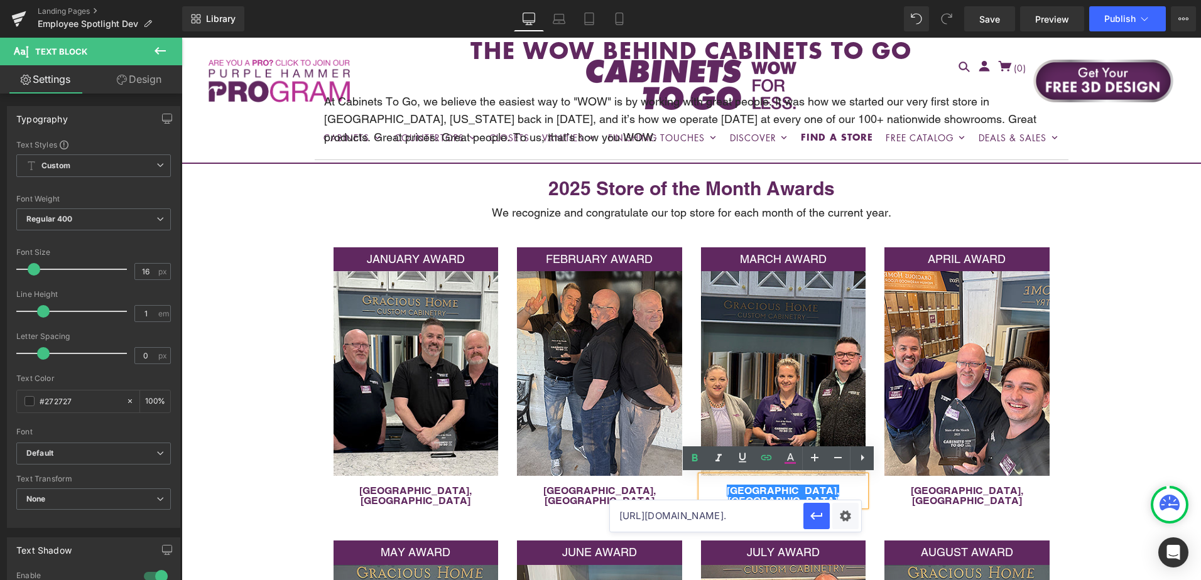
click at [722, 519] on input "https://cabinetstogo.com/pages/huntsville-al?_gl=1*1qk2iaq*_gcl_au*NzQ1MDg3Mzgw…" at bounding box center [706, 516] width 193 height 31
paste input "text"
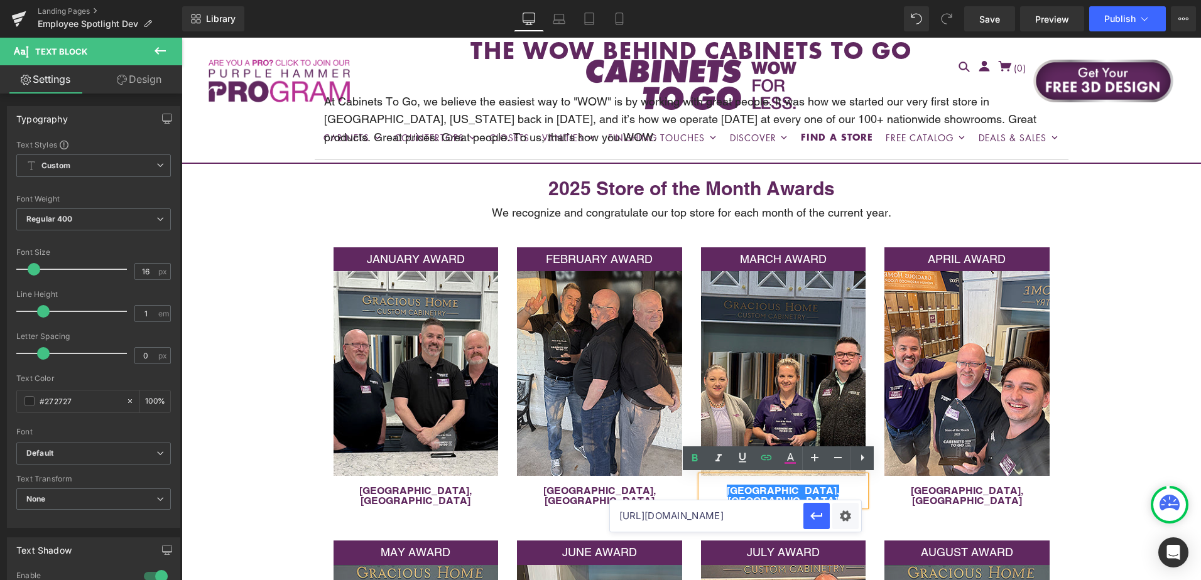
scroll to position [0, 34]
click at [818, 521] on icon "button" at bounding box center [816, 516] width 15 height 15
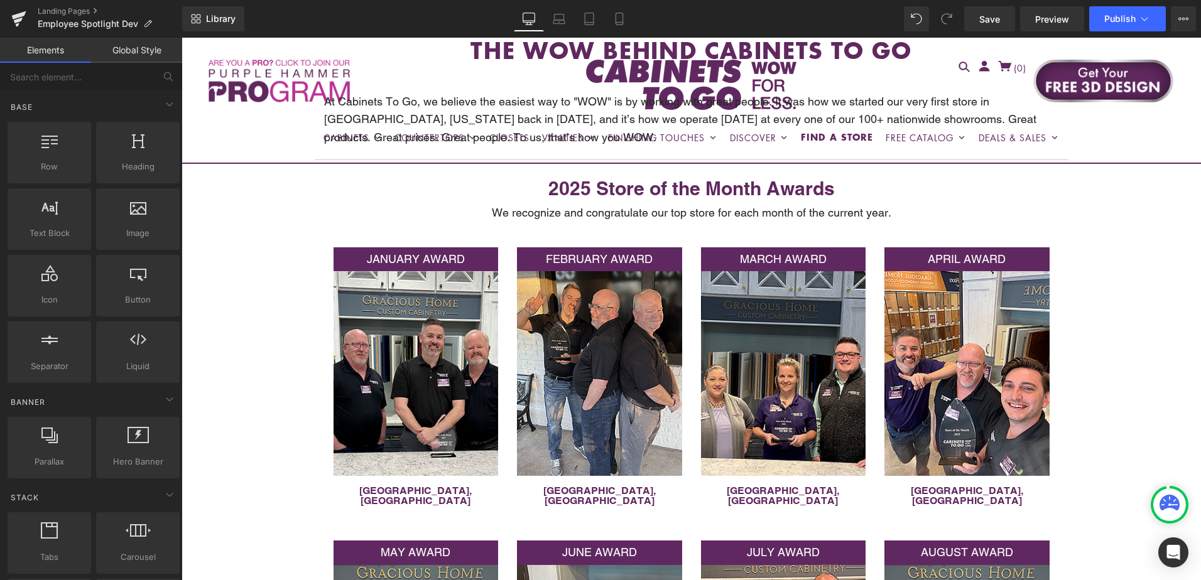
scroll to position [501, 0]
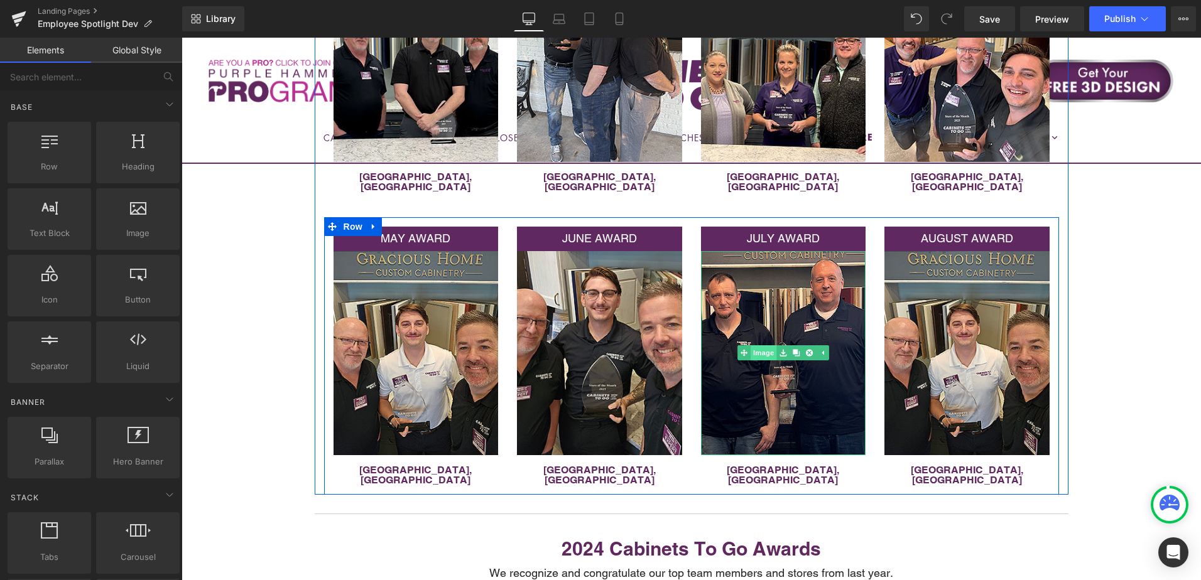
click at [762, 345] on link "Image" at bounding box center [756, 352] width 39 height 15
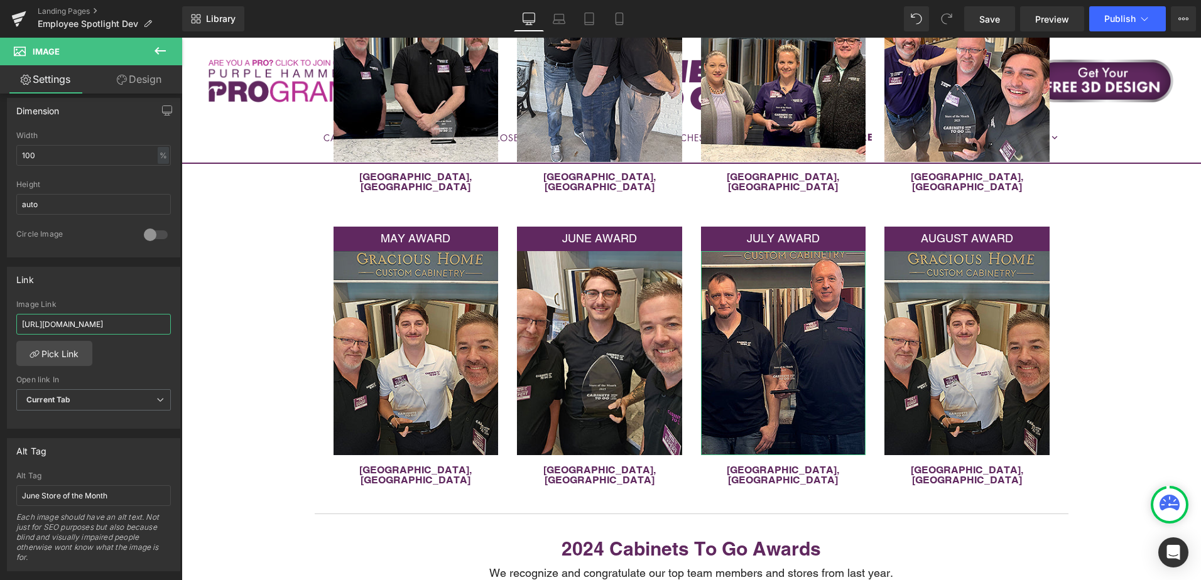
scroll to position [0, 31]
drag, startPoint x: 263, startPoint y: 362, endPoint x: 231, endPoint y: 319, distance: 53.8
click at [107, 325] on input "https://cabinetstogo.com/pages/indianapolis-in" at bounding box center [93, 324] width 155 height 21
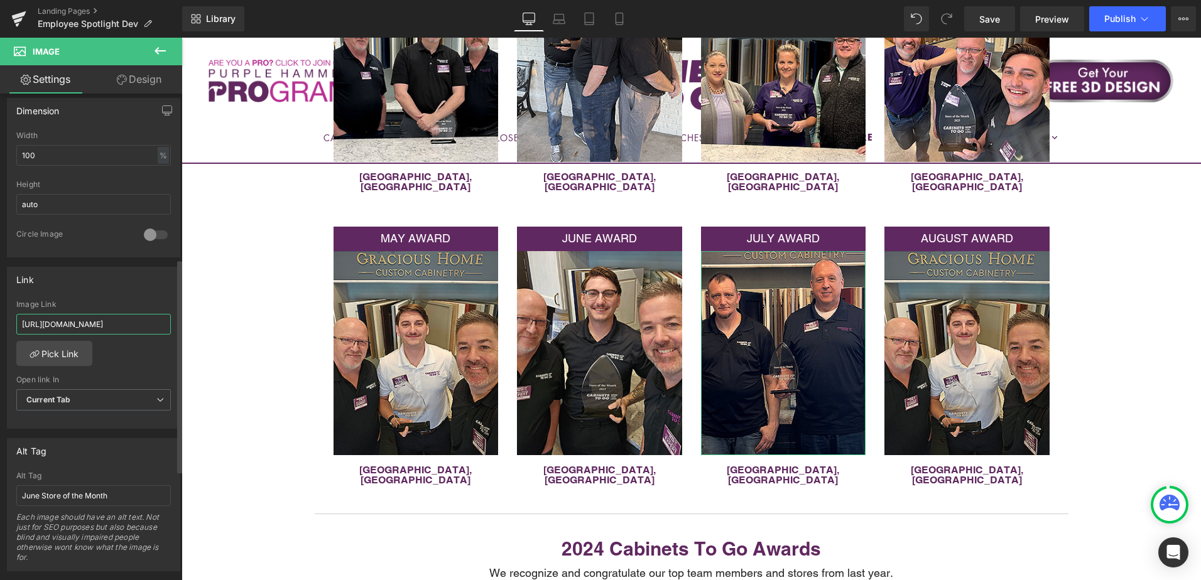
click at [107, 325] on input "https://cabinetstogo.com/pages/indianapolis-in" at bounding box center [93, 324] width 155 height 21
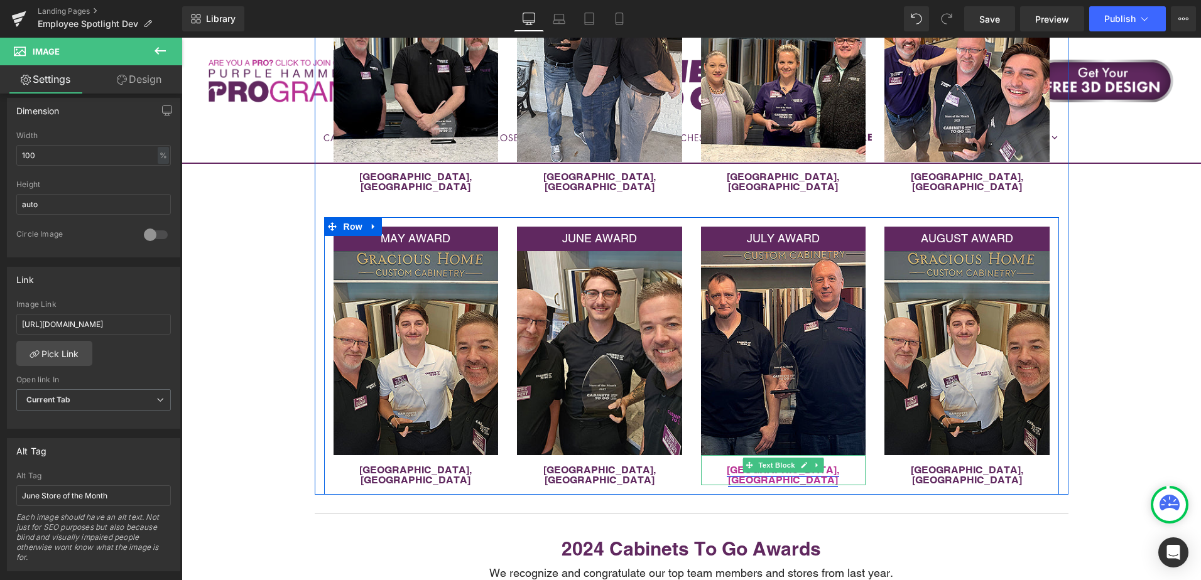
click at [836, 455] on p at bounding box center [783, 460] width 165 height 10
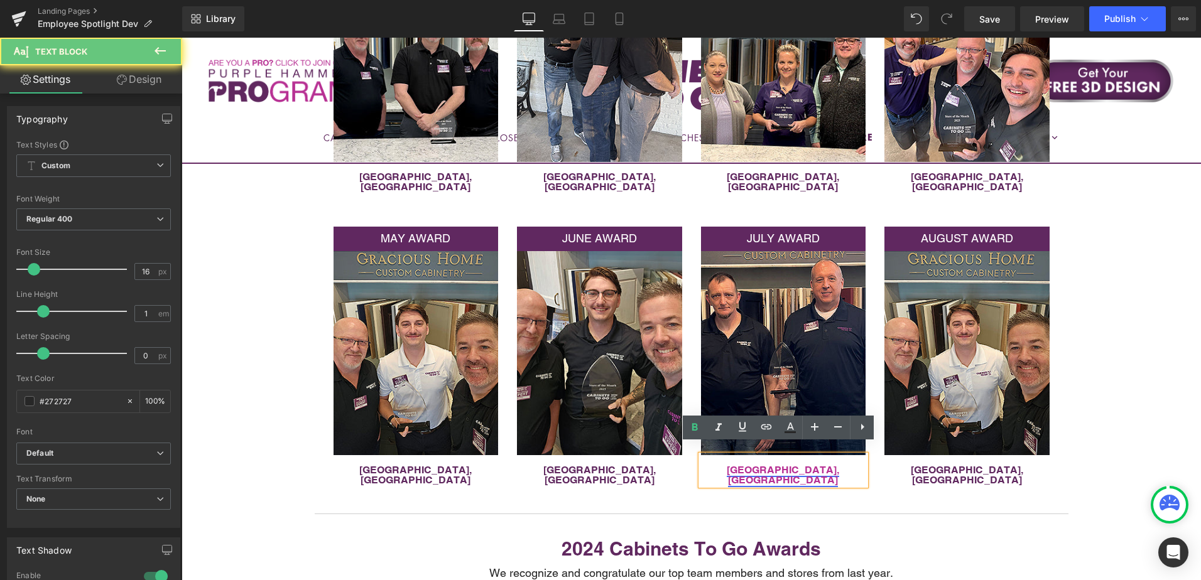
click at [776, 464] on link "[GEOGRAPHIC_DATA], [GEOGRAPHIC_DATA]" at bounding box center [783, 475] width 112 height 22
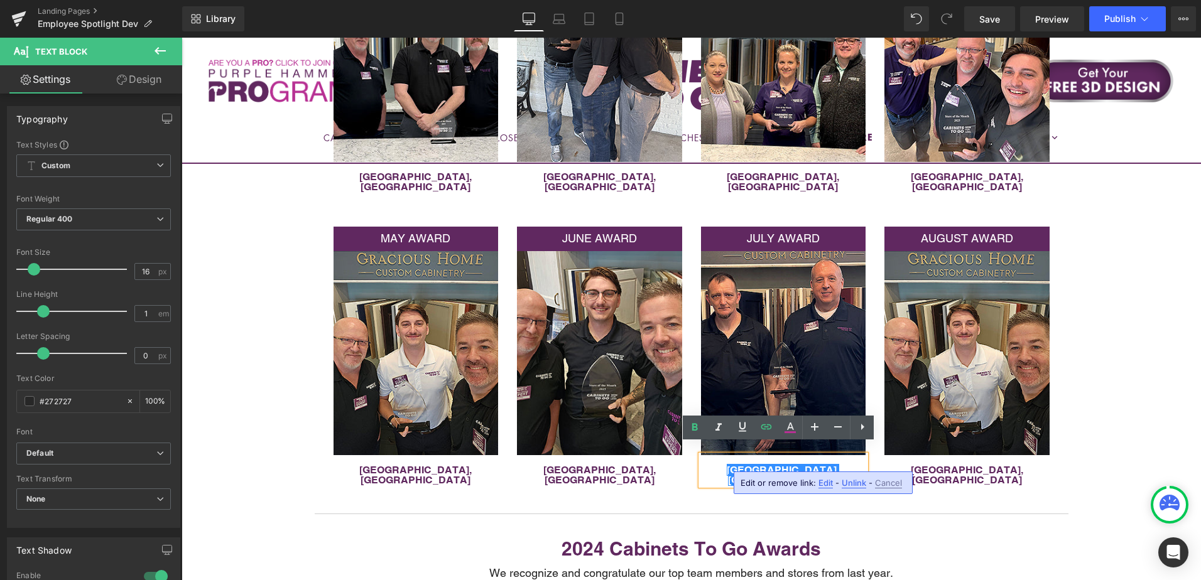
click at [818, 481] on span "Edit" at bounding box center [825, 483] width 14 height 11
click at [738, 488] on input "https://cabinetstogo.com/pages/indianapolis-in?_gl=1*1qk2iaq*_gcl_au*NzQ1MDg3Mz…" at bounding box center [706, 485] width 193 height 31
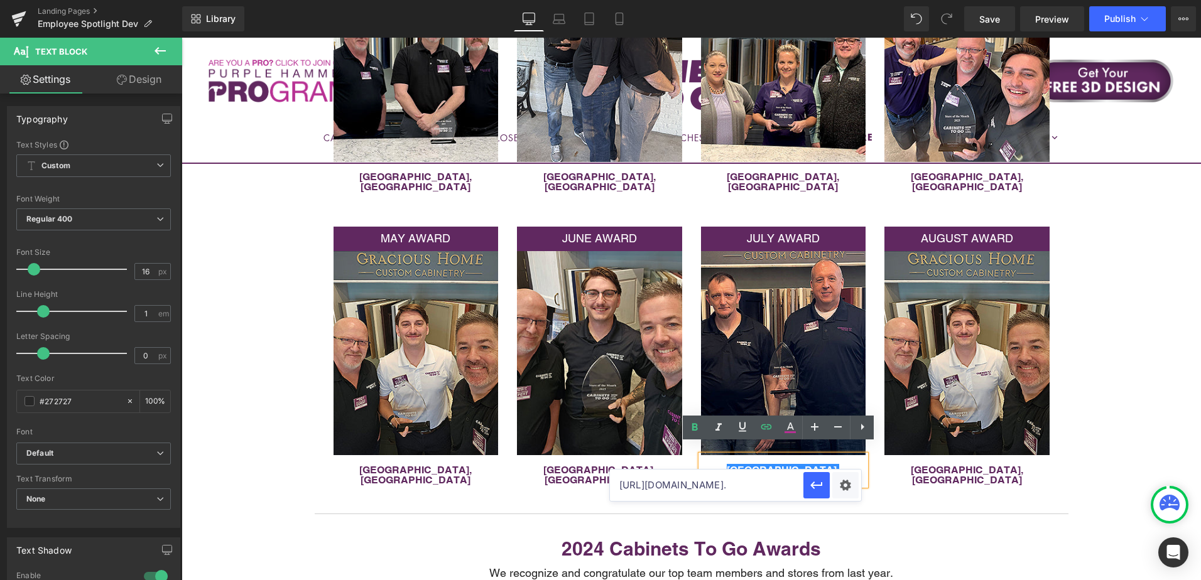
paste input "text"
type input "https://cabinetstogo.com/pages/indianapolis-in"
click at [822, 486] on icon "button" at bounding box center [816, 485] width 15 height 15
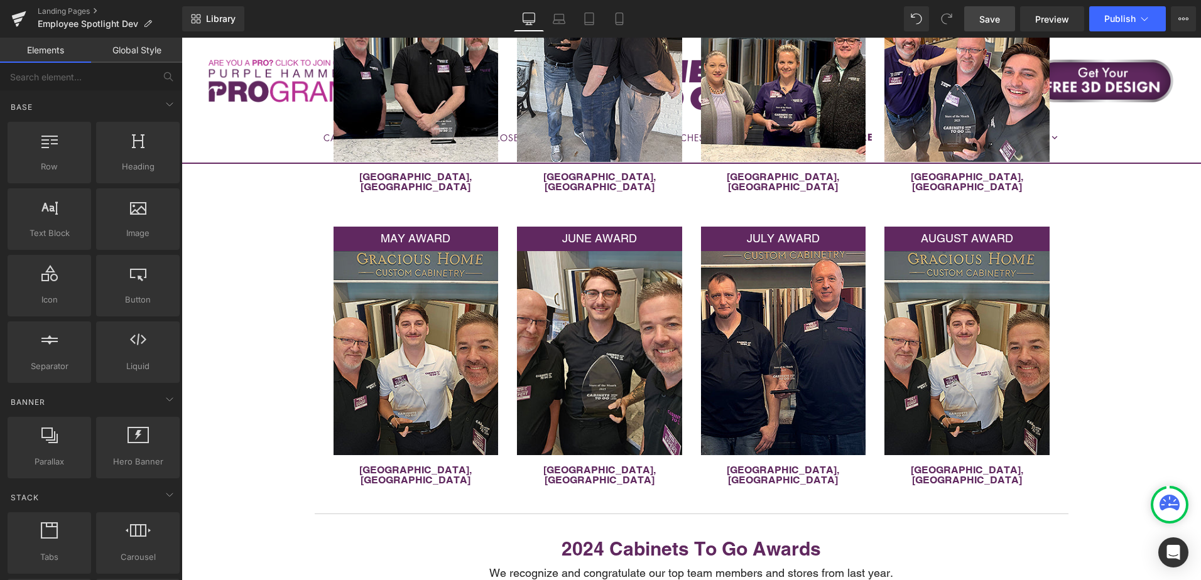
click at [990, 20] on span "Save" at bounding box center [989, 19] width 21 height 13
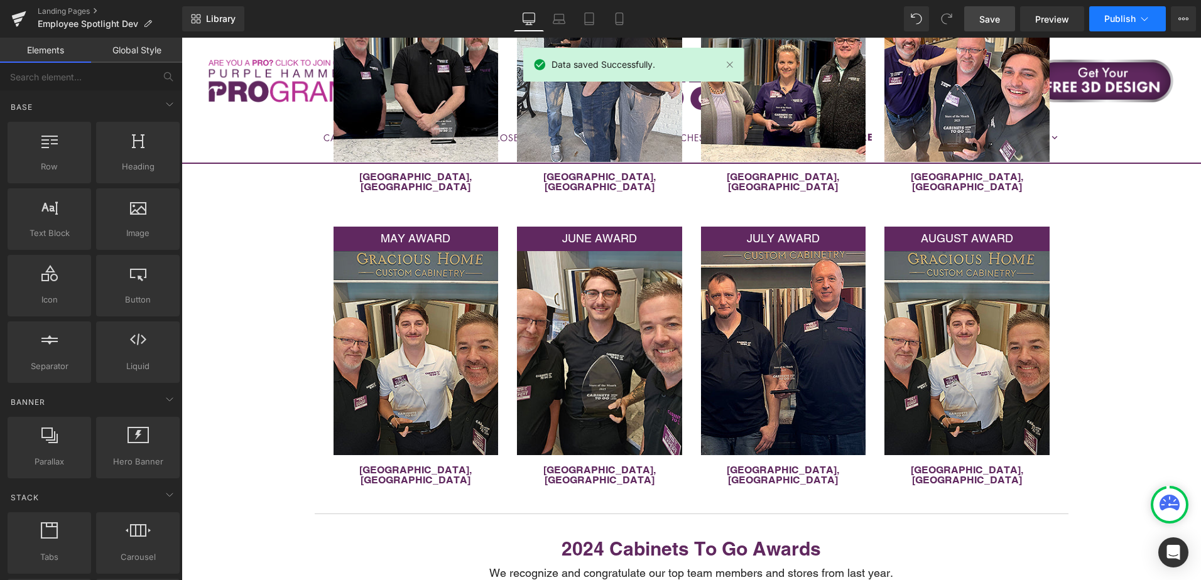
click at [1121, 24] on button "Publish" at bounding box center [1127, 18] width 77 height 25
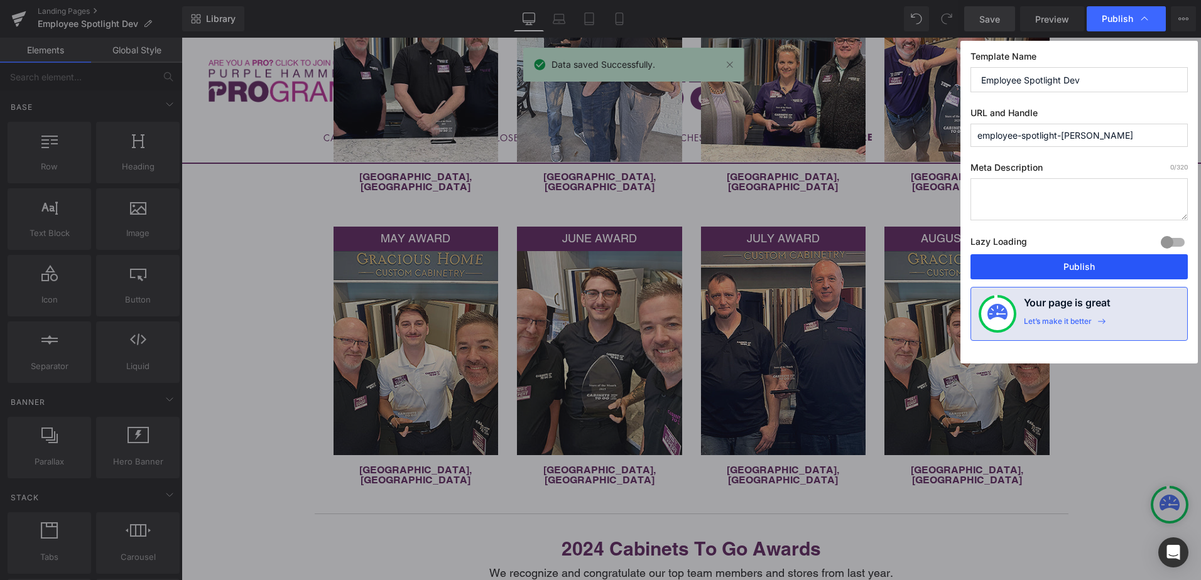
drag, startPoint x: 1106, startPoint y: 270, endPoint x: 970, endPoint y: 273, distance: 135.7
click at [1106, 270] on button "Publish" at bounding box center [1078, 266] width 217 height 25
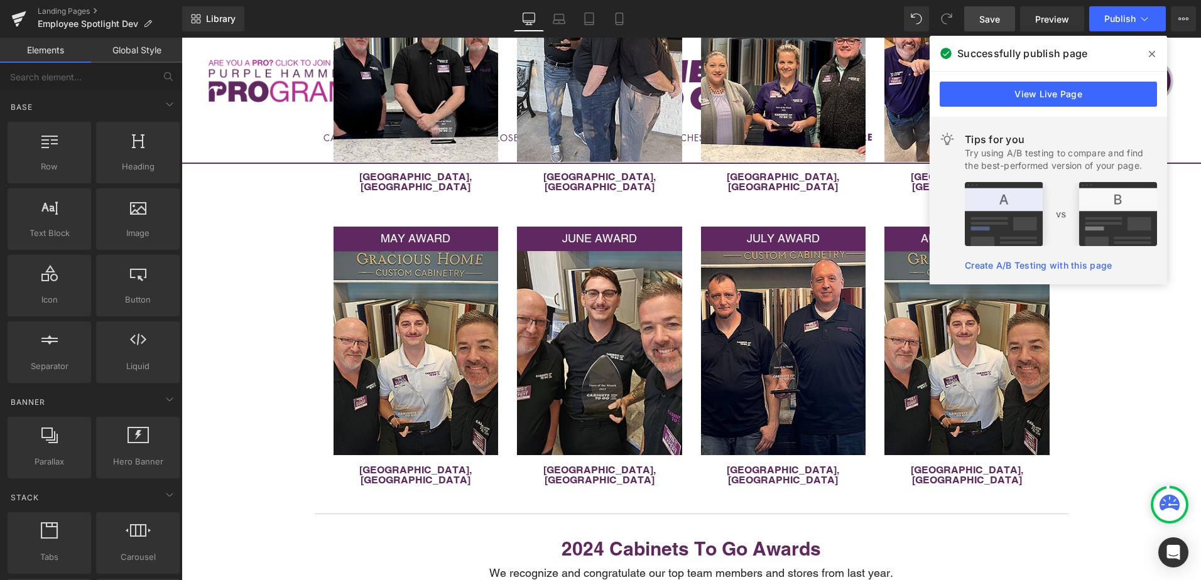
click at [1151, 53] on icon at bounding box center [1152, 54] width 6 height 6
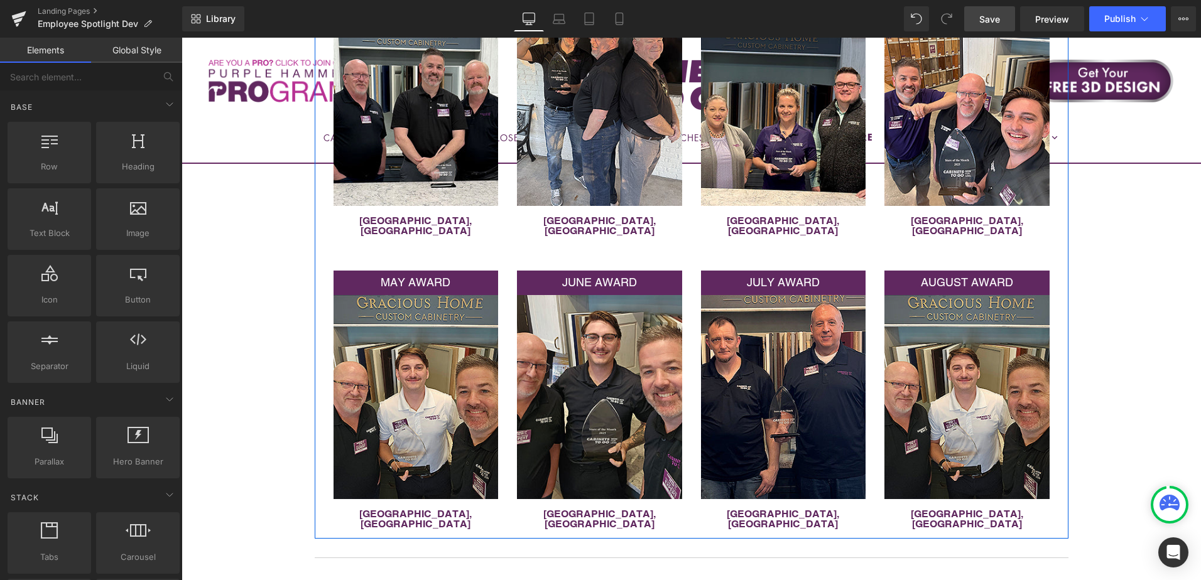
scroll to position [376, 0]
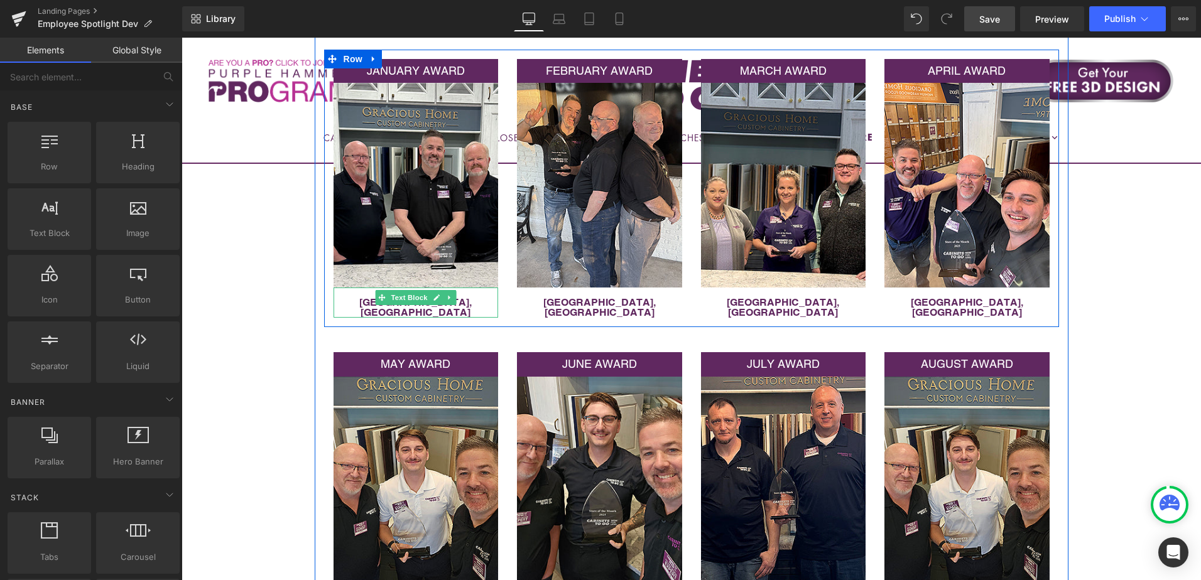
click at [463, 302] on p "[GEOGRAPHIC_DATA], [GEOGRAPHIC_DATA]" at bounding box center [416, 308] width 165 height 20
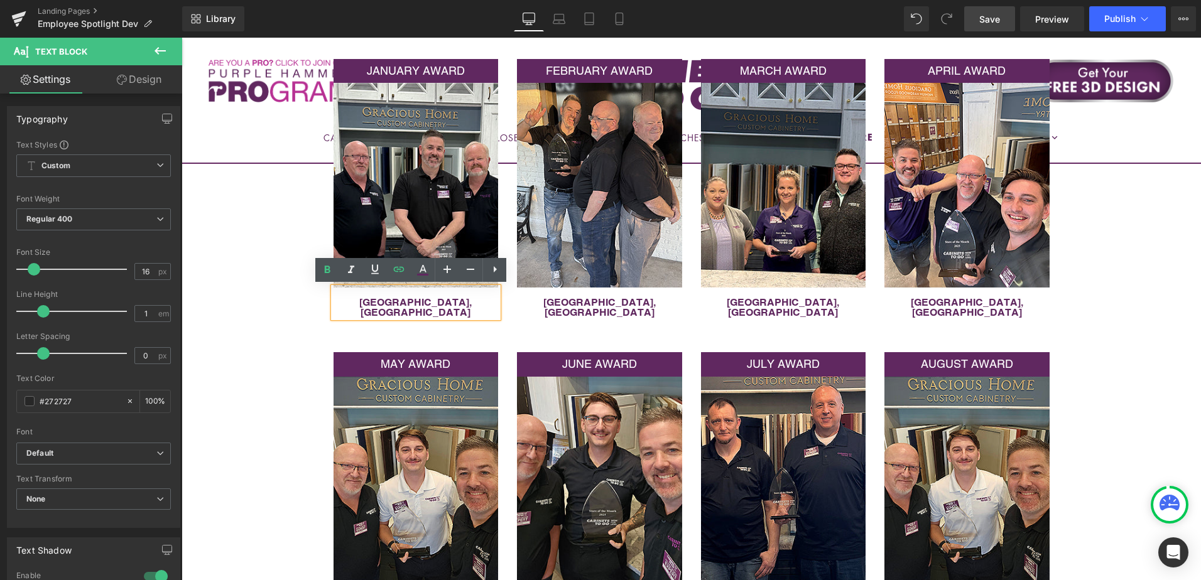
click at [463, 302] on p "[GEOGRAPHIC_DATA], [GEOGRAPHIC_DATA]" at bounding box center [416, 308] width 165 height 20
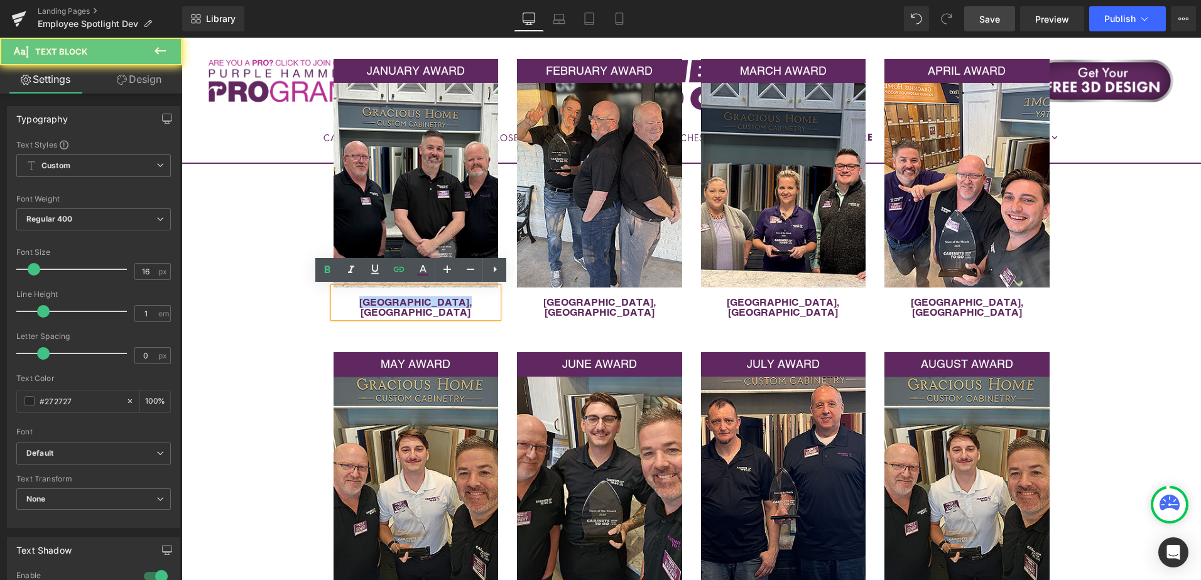
click at [463, 302] on p "[GEOGRAPHIC_DATA], [GEOGRAPHIC_DATA]" at bounding box center [416, 308] width 165 height 20
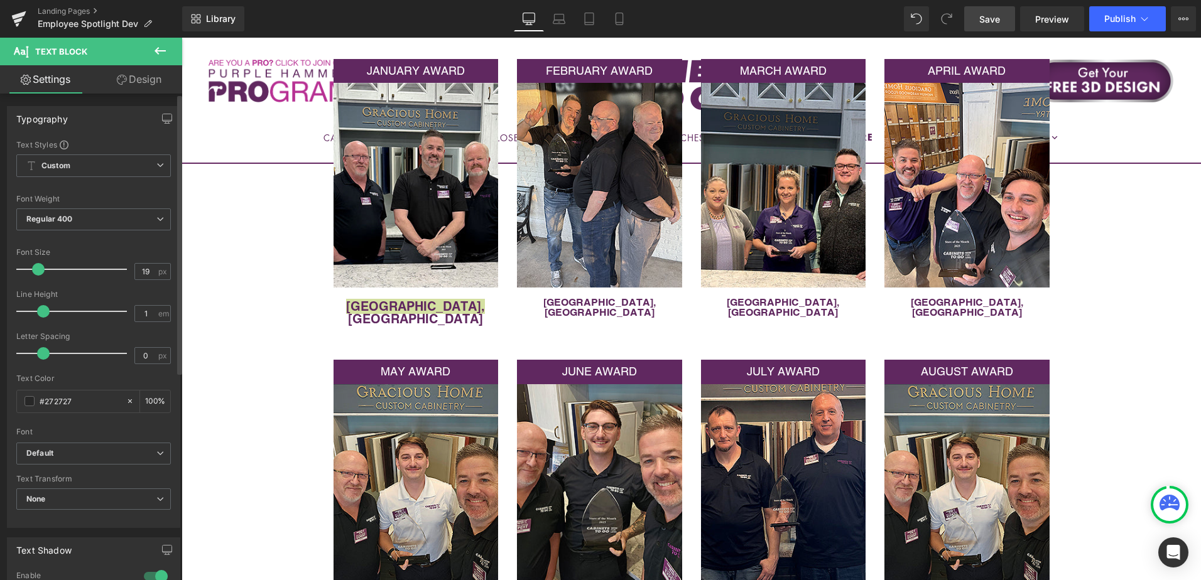
type input "18"
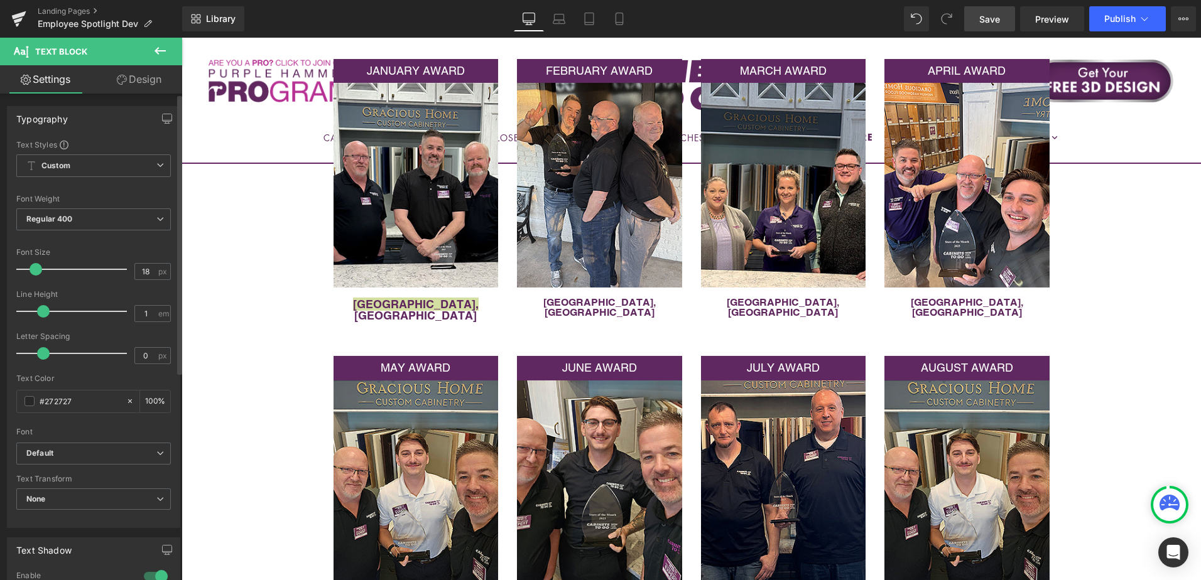
click at [36, 271] on span at bounding box center [36, 269] width 13 height 13
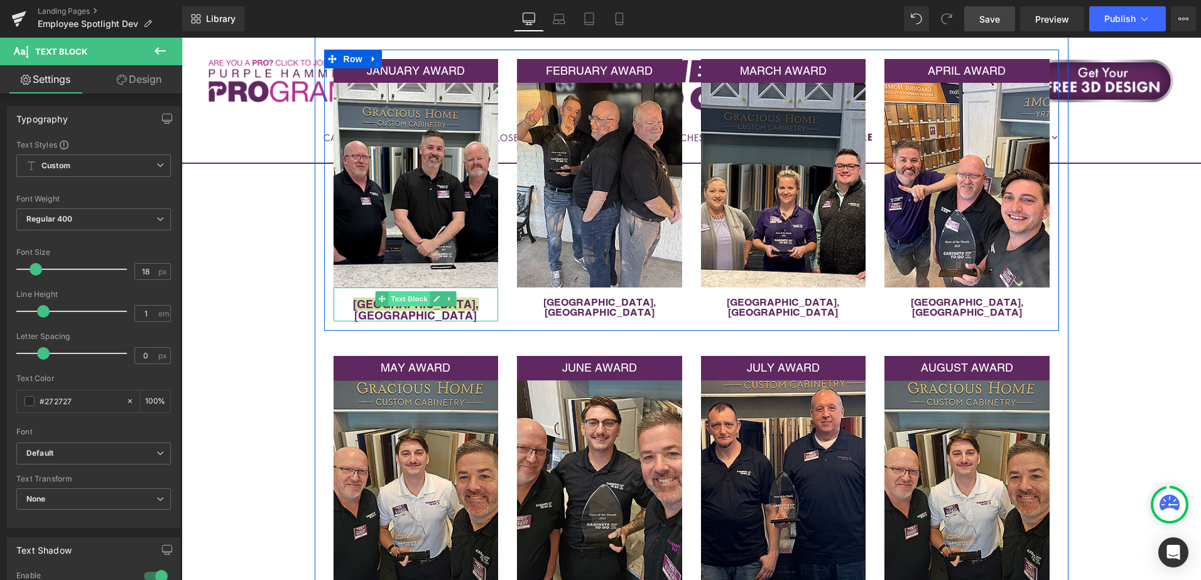
click at [393, 298] on span "Text Block" at bounding box center [408, 298] width 41 height 15
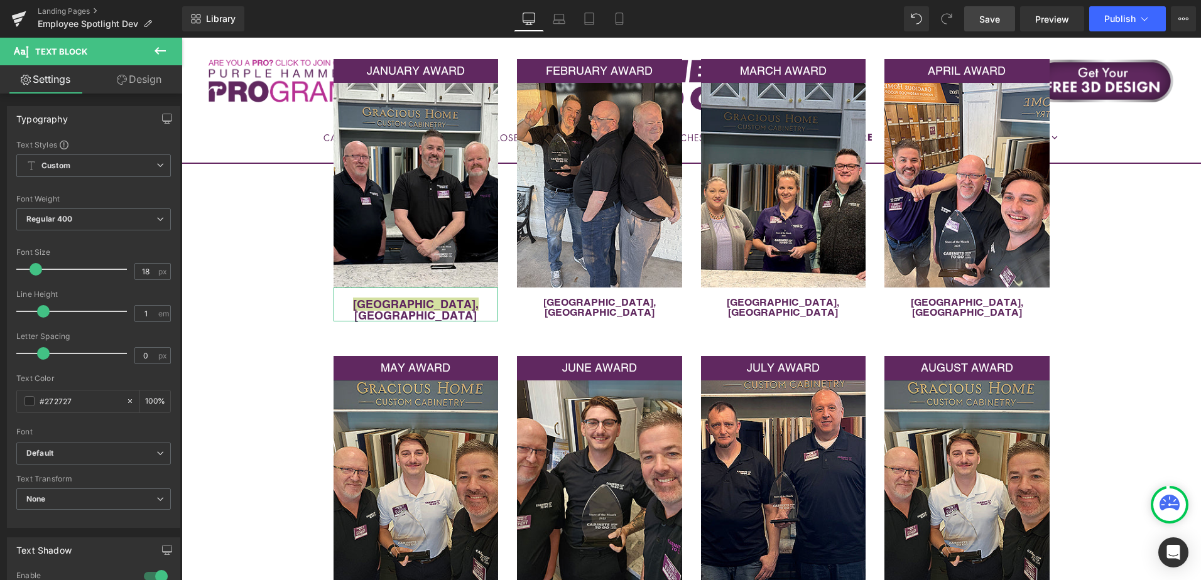
click at [137, 83] on link "Design" at bounding box center [139, 79] width 91 height 28
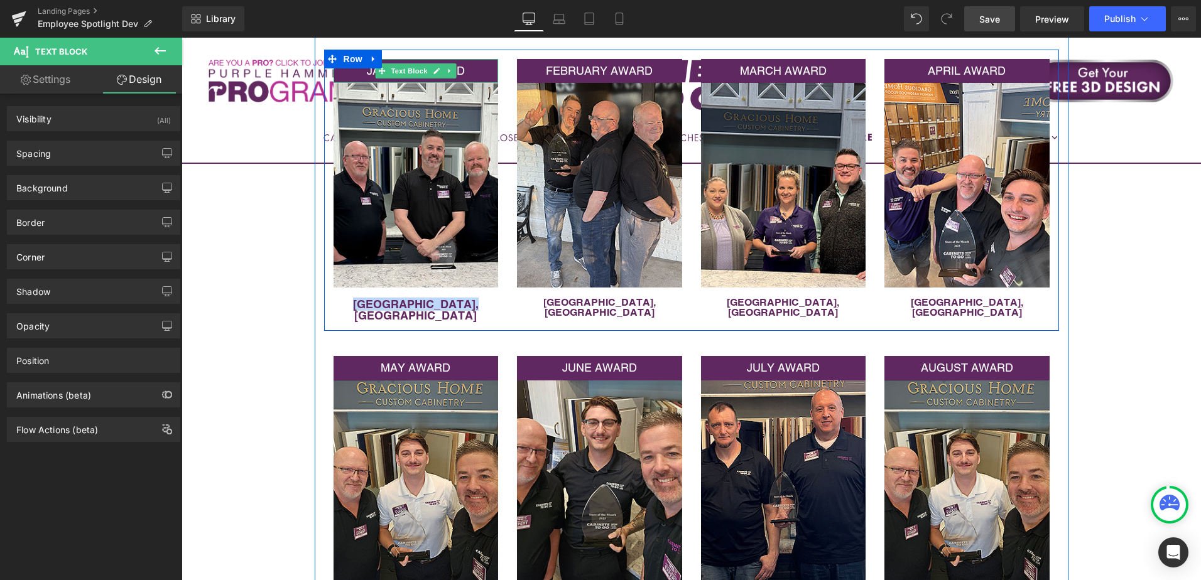
click at [359, 69] on p "JANUARY AWARD" at bounding box center [416, 71] width 165 height 18
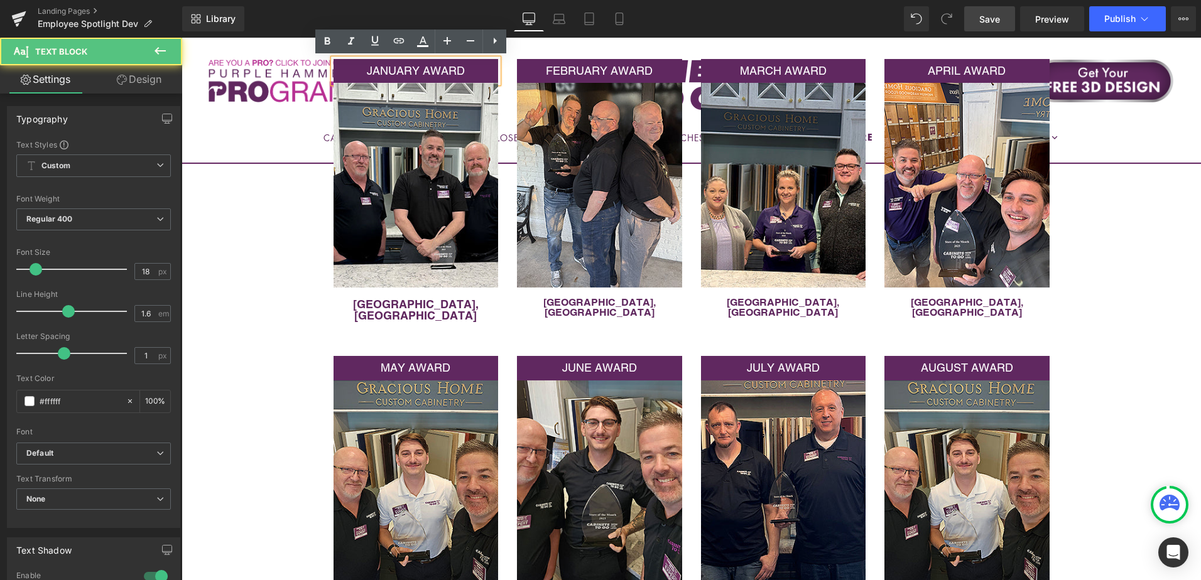
click at [386, 72] on span "JANUARY AWARD" at bounding box center [416, 70] width 98 height 13
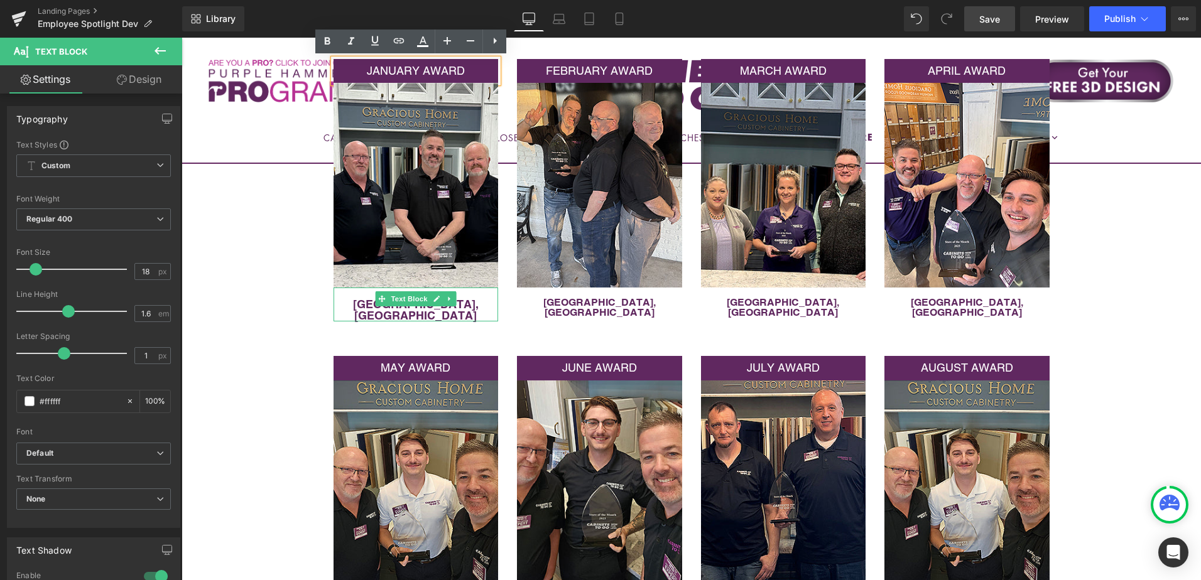
click at [354, 305] on p "[GEOGRAPHIC_DATA], [GEOGRAPHIC_DATA]" at bounding box center [416, 310] width 165 height 23
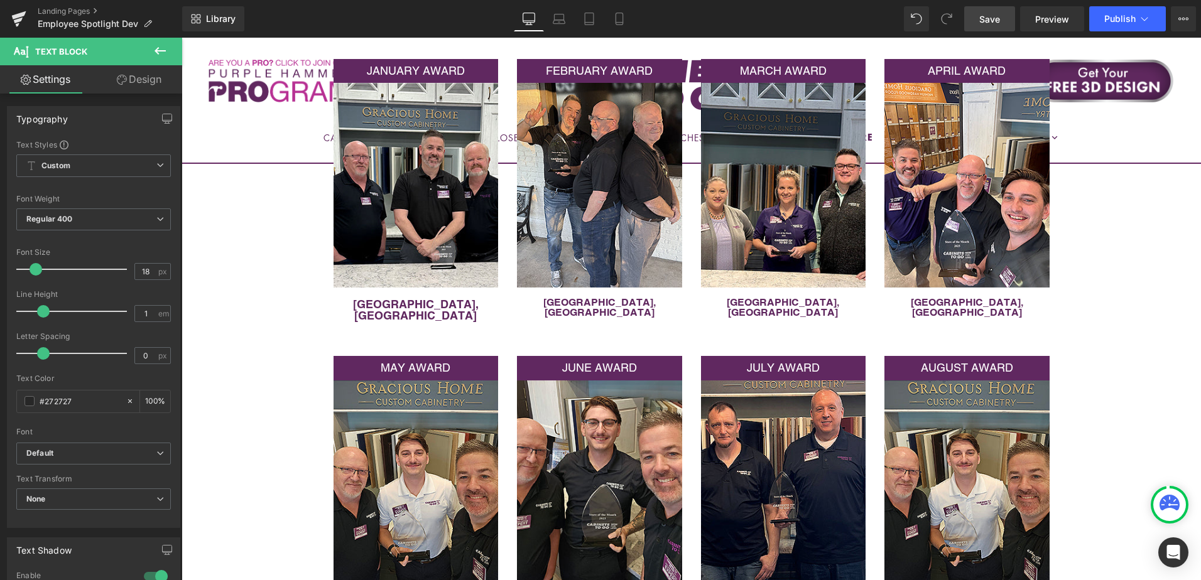
click at [136, 78] on link "Design" at bounding box center [139, 79] width 91 height 28
click at [0, 0] on div "Spacing" at bounding box center [0, 0] width 0 height 0
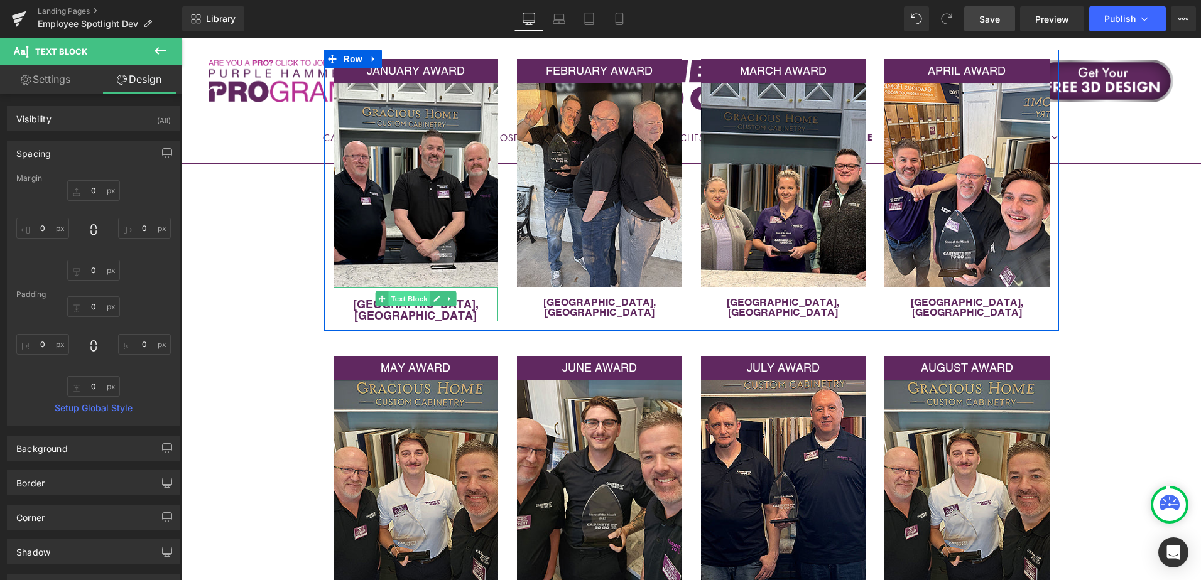
click at [395, 298] on span "Text Block" at bounding box center [408, 298] width 41 height 15
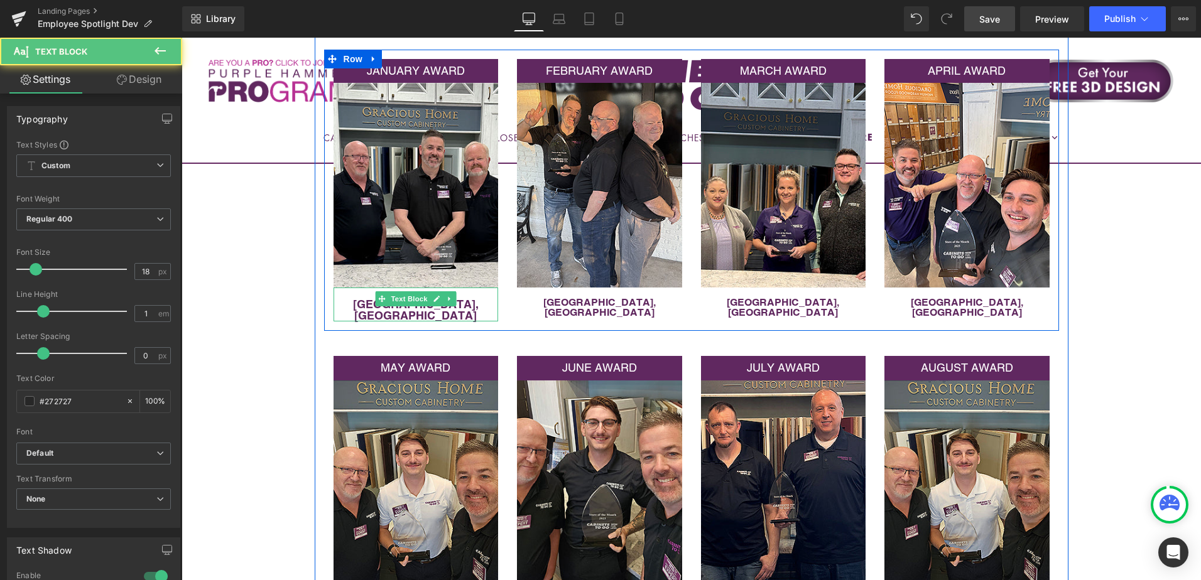
click at [355, 303] on p "[GEOGRAPHIC_DATA], [GEOGRAPHIC_DATA]" at bounding box center [416, 310] width 165 height 23
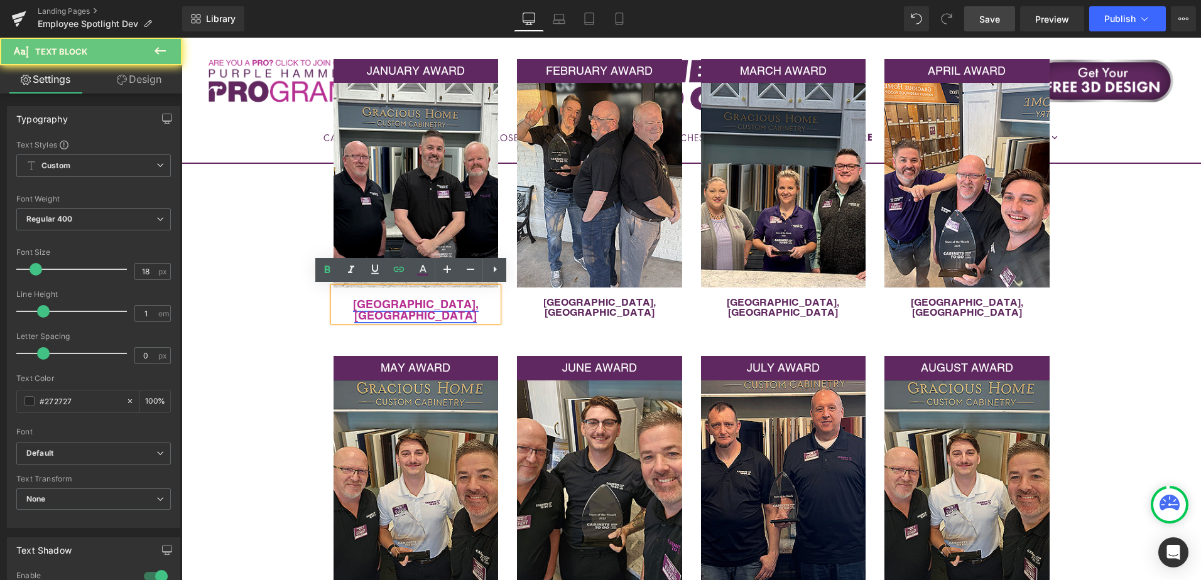
click at [379, 302] on link "[GEOGRAPHIC_DATA], [GEOGRAPHIC_DATA]" at bounding box center [416, 310] width 126 height 24
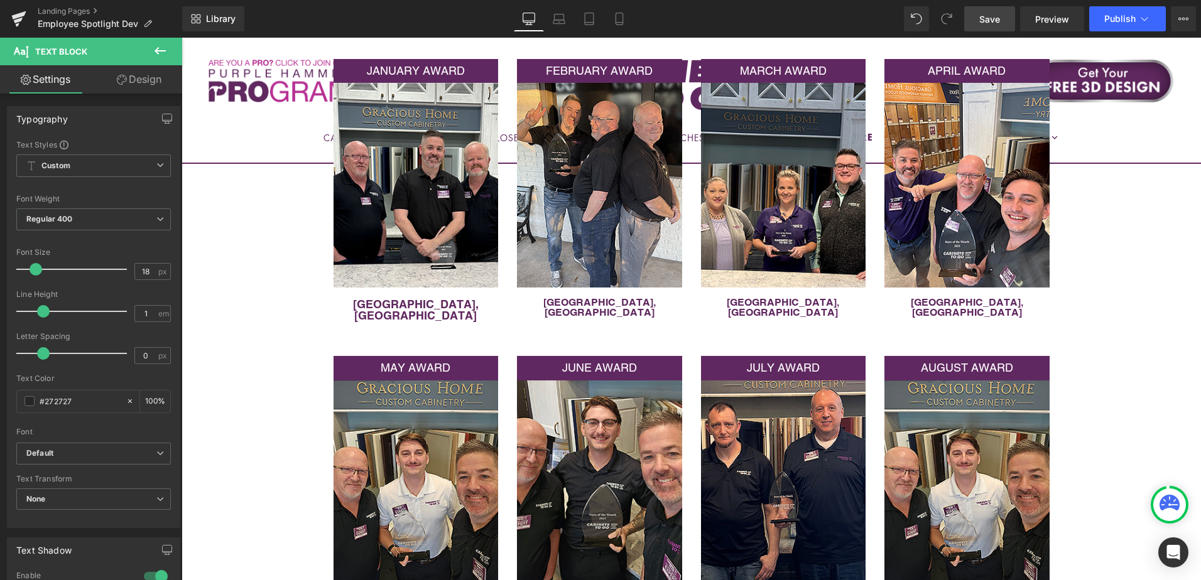
click at [143, 83] on link "Design" at bounding box center [139, 79] width 91 height 28
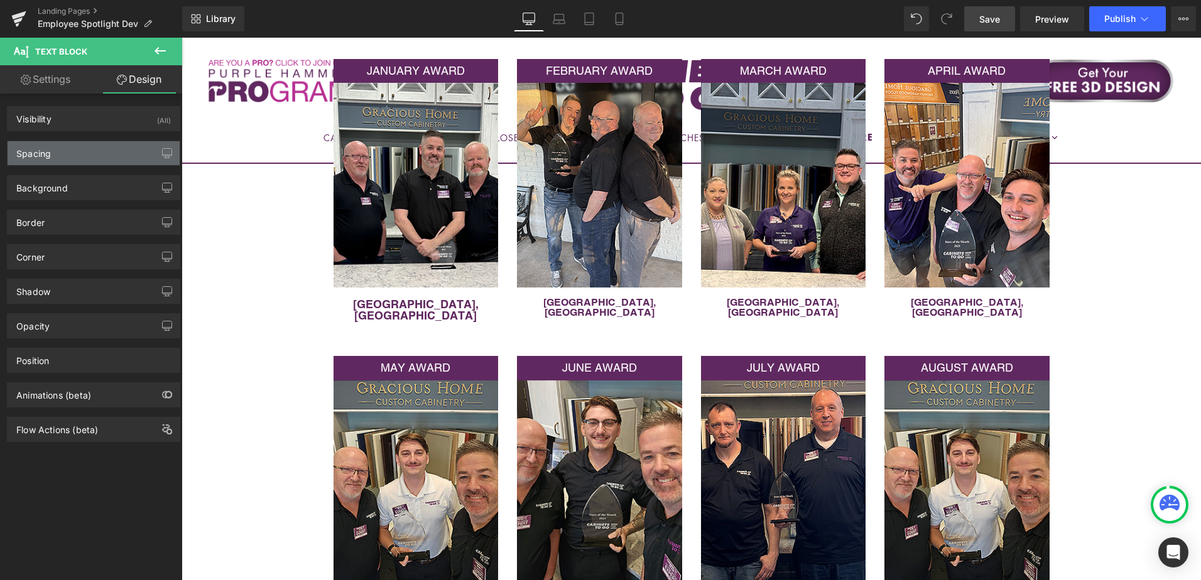
click at [115, 155] on div "Spacing" at bounding box center [94, 153] width 172 height 24
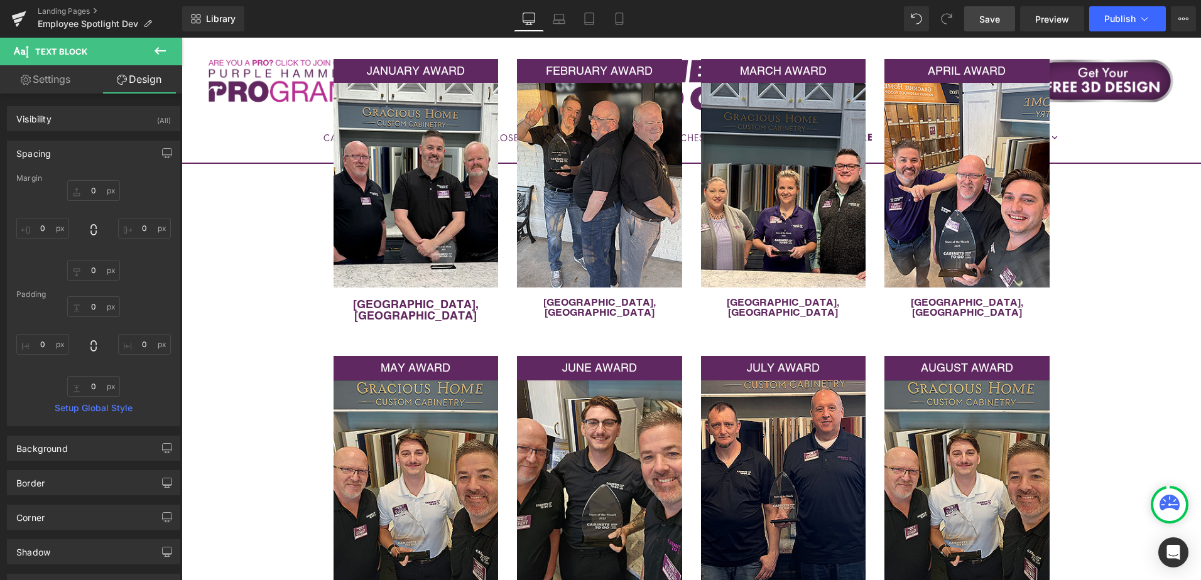
type input "0"
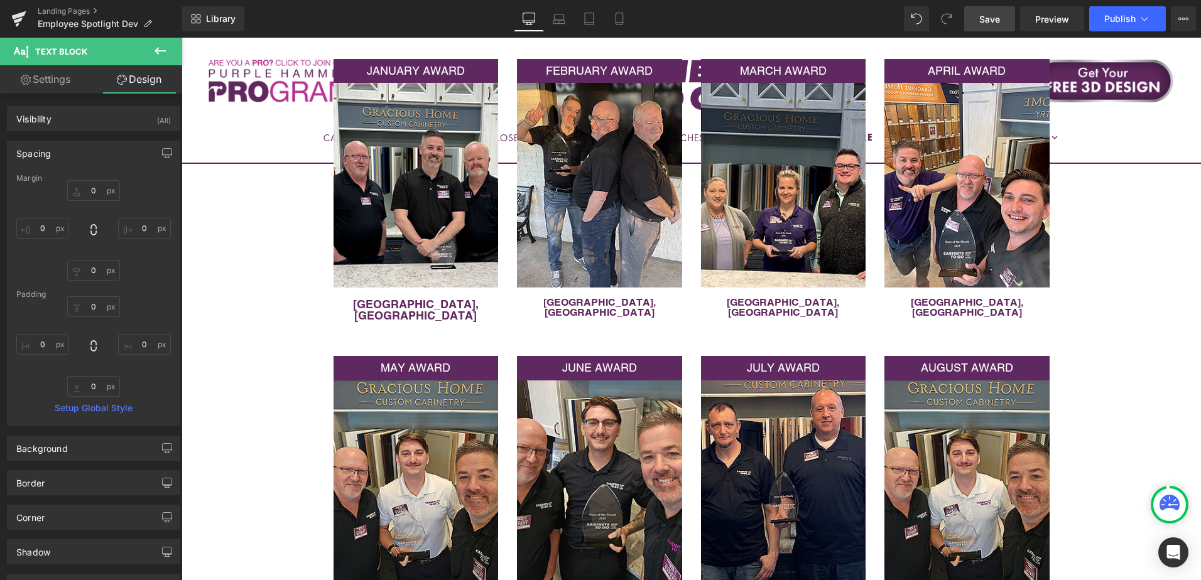
type input "0"
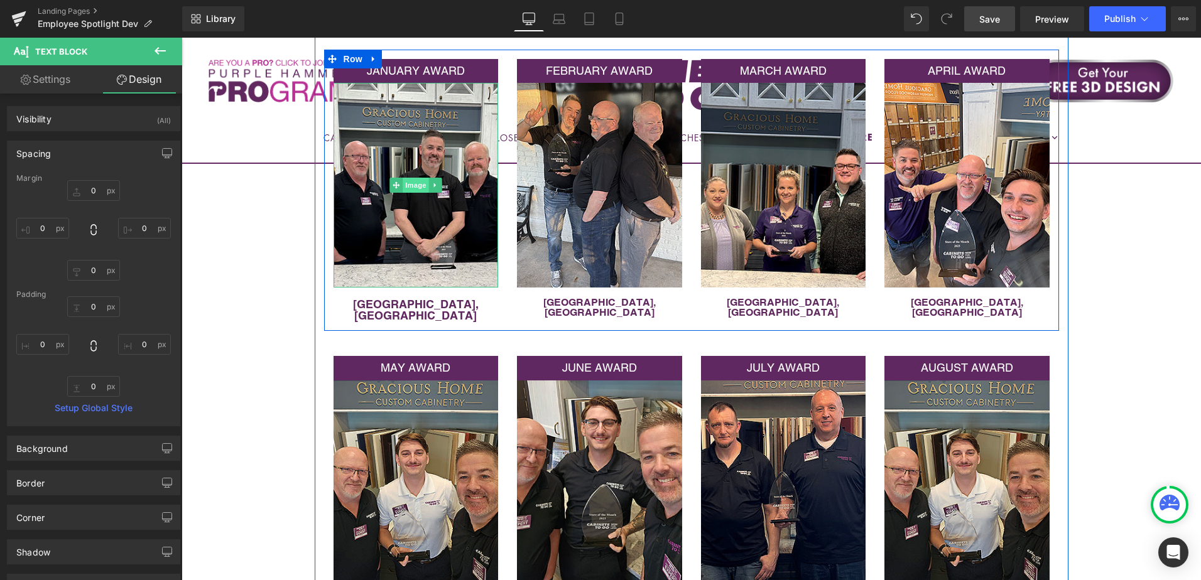
click at [408, 186] on span "Image" at bounding box center [416, 185] width 26 height 15
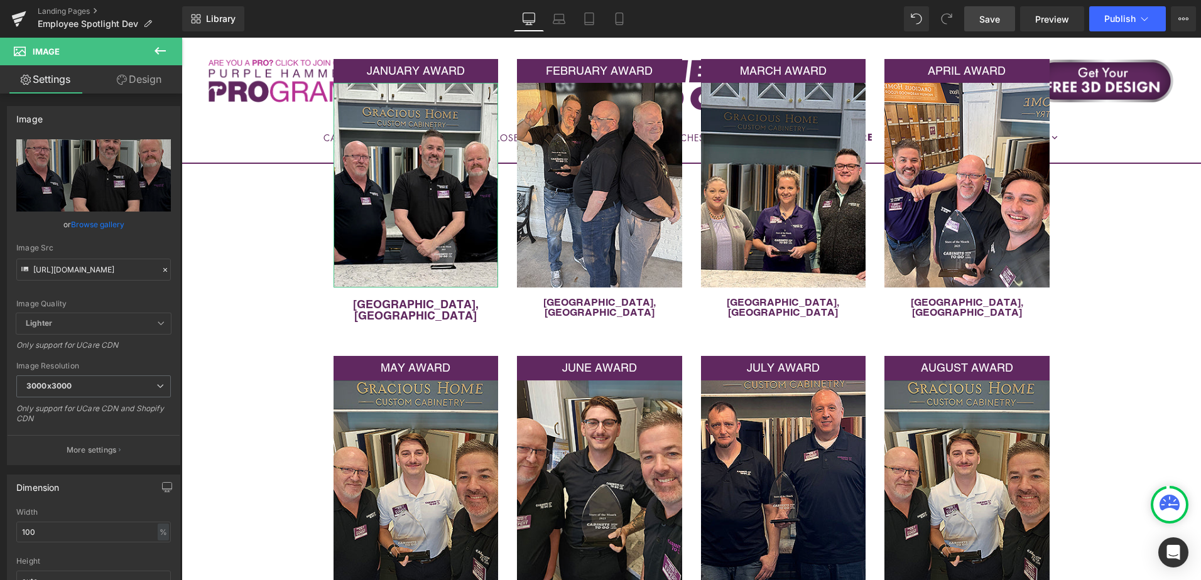
drag, startPoint x: 141, startPoint y: 84, endPoint x: 109, endPoint y: 158, distance: 81.6
click at [141, 83] on link "Design" at bounding box center [139, 79] width 91 height 28
click at [0, 0] on div "Spacing" at bounding box center [0, 0] width 0 height 0
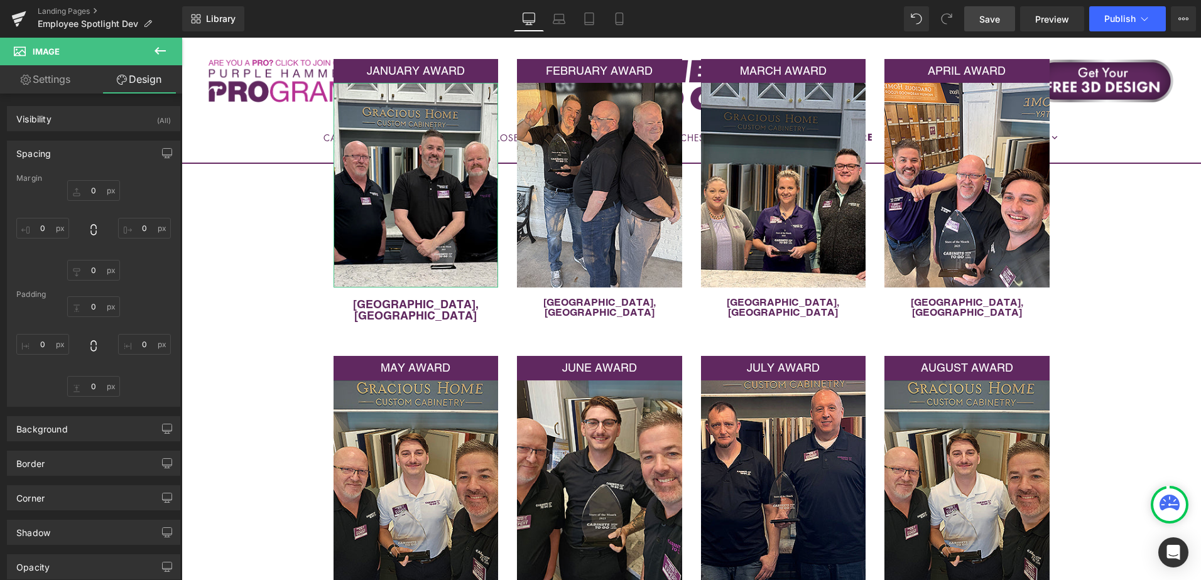
type input "0"
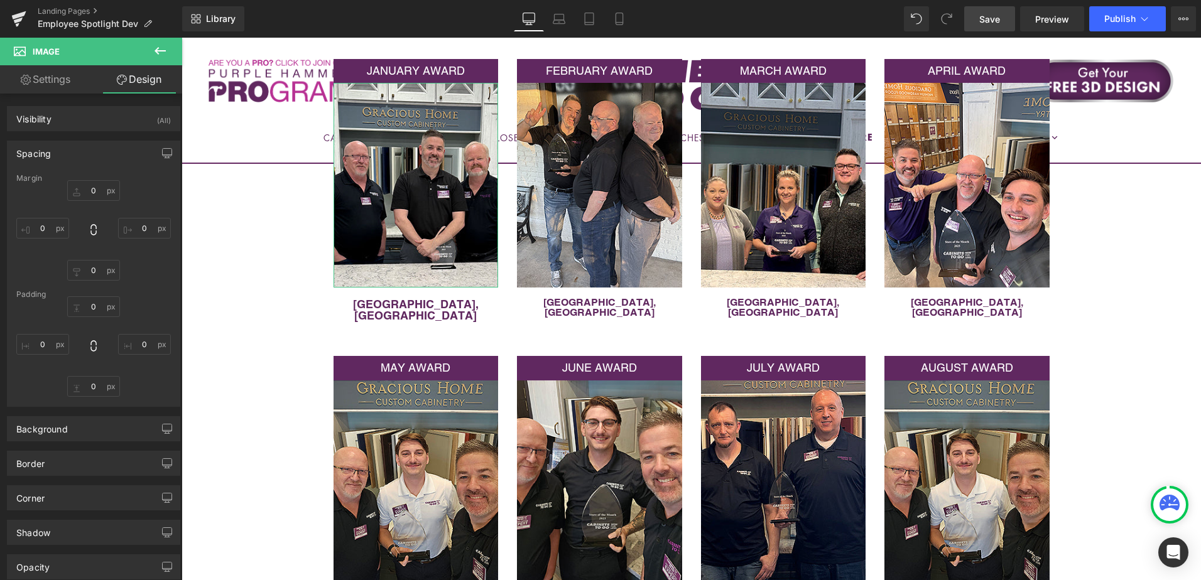
type input "0"
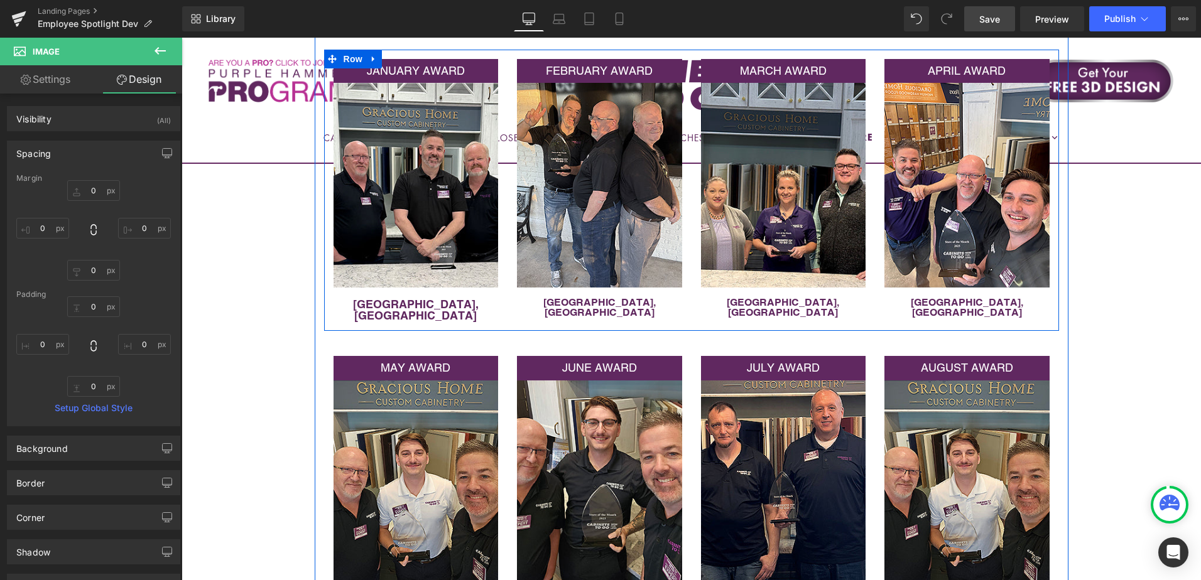
click at [502, 302] on div "JANUARY AWARD Text Block Image St. Petersburg, FL Text Block" at bounding box center [416, 190] width 184 height 263
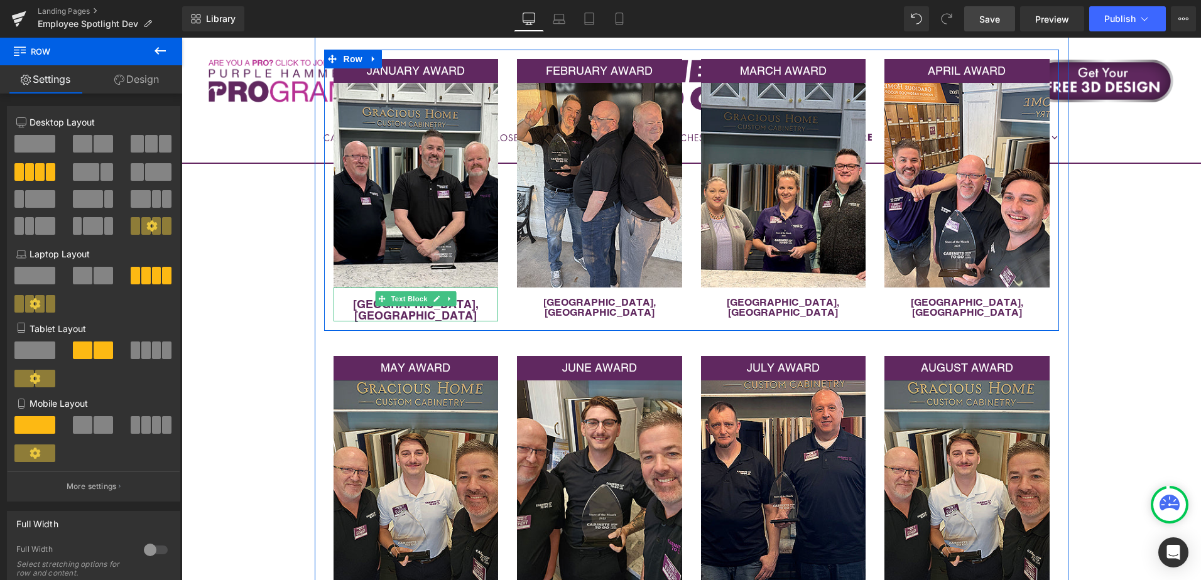
click at [467, 301] on p "[GEOGRAPHIC_DATA], [GEOGRAPHIC_DATA]" at bounding box center [416, 310] width 165 height 23
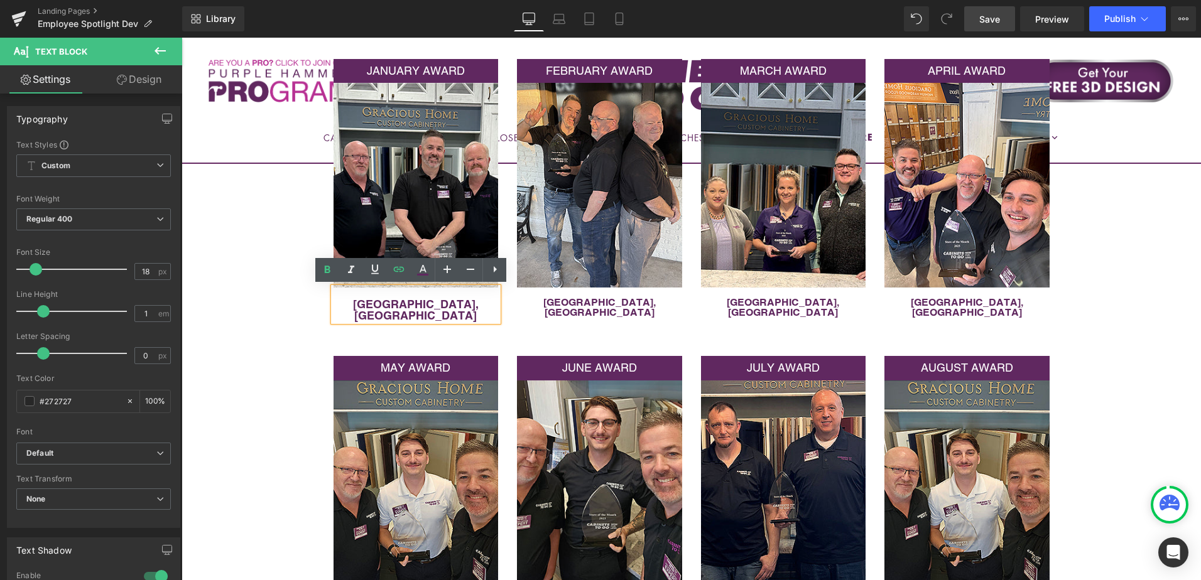
click at [506, 308] on div "JANUARY AWARD Text Block Image St. Petersburg, FL Text Block FEBRUARY AWARD Tex…" at bounding box center [691, 190] width 735 height 281
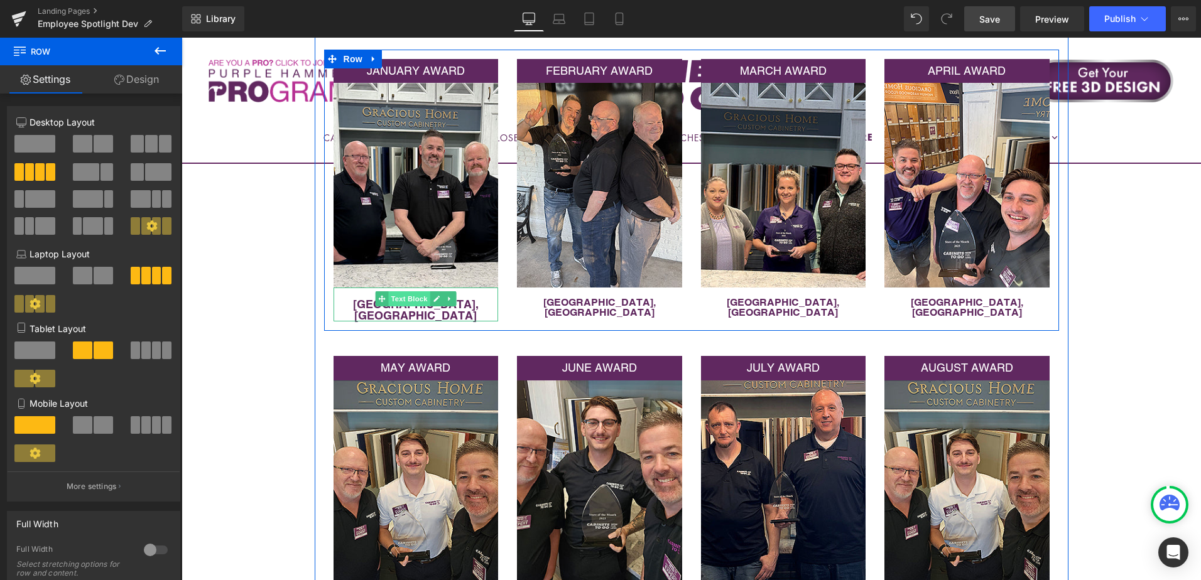
click at [408, 298] on span "Text Block" at bounding box center [408, 298] width 41 height 15
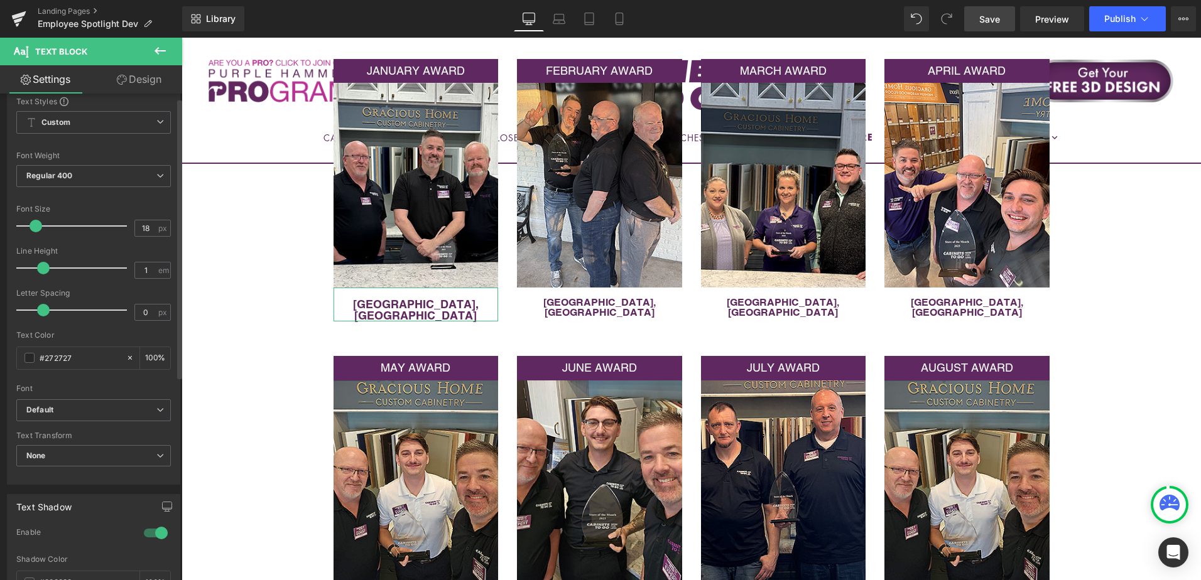
scroll to position [0, 0]
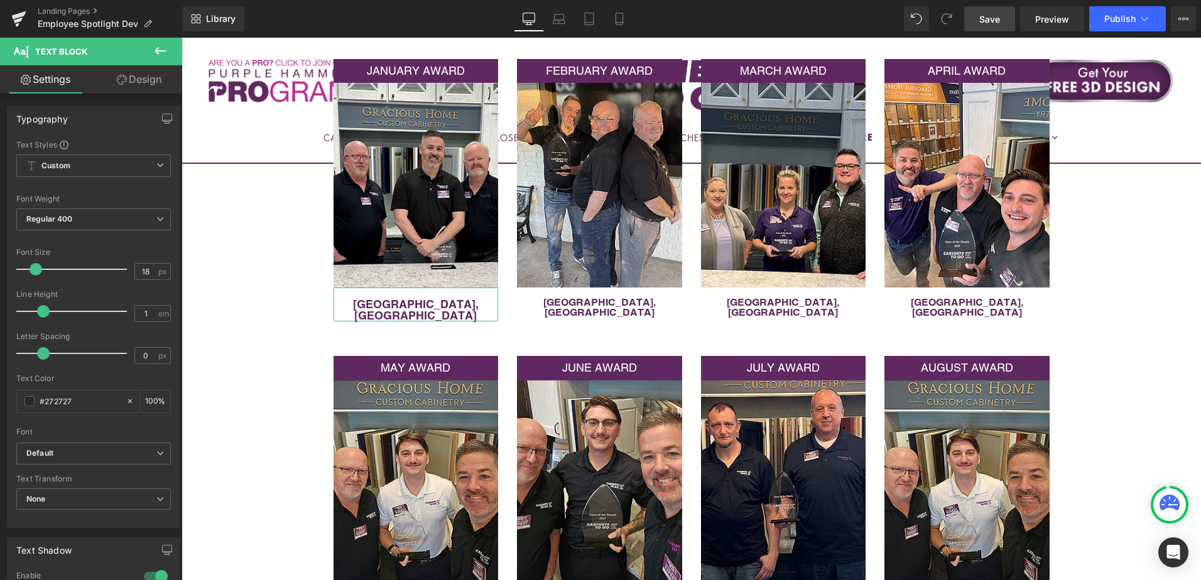
click at [139, 77] on link "Design" at bounding box center [139, 79] width 91 height 28
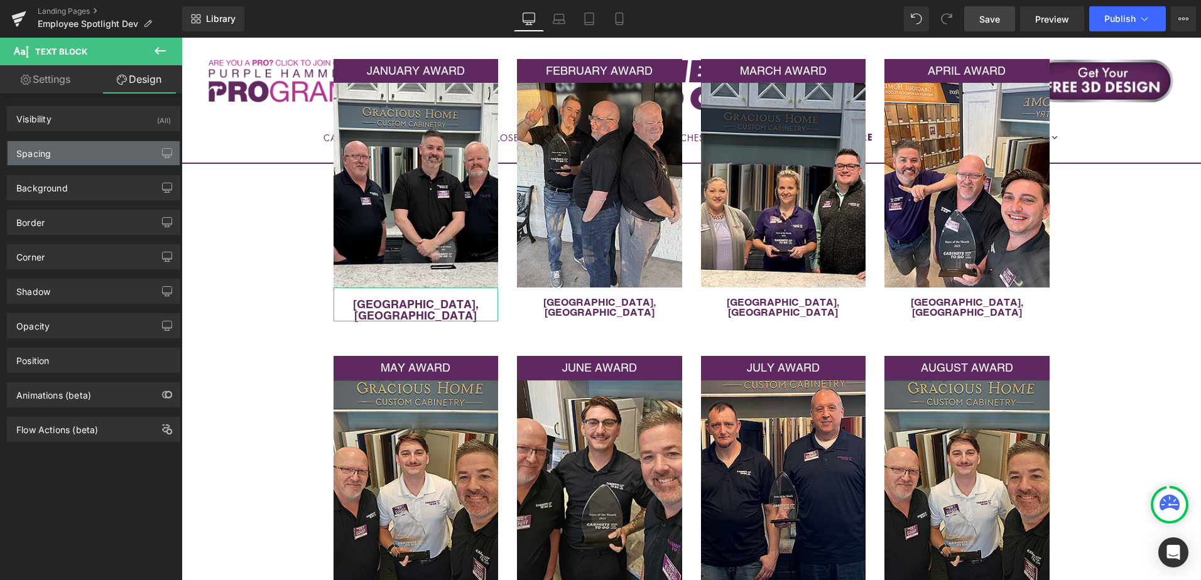
type input "0"
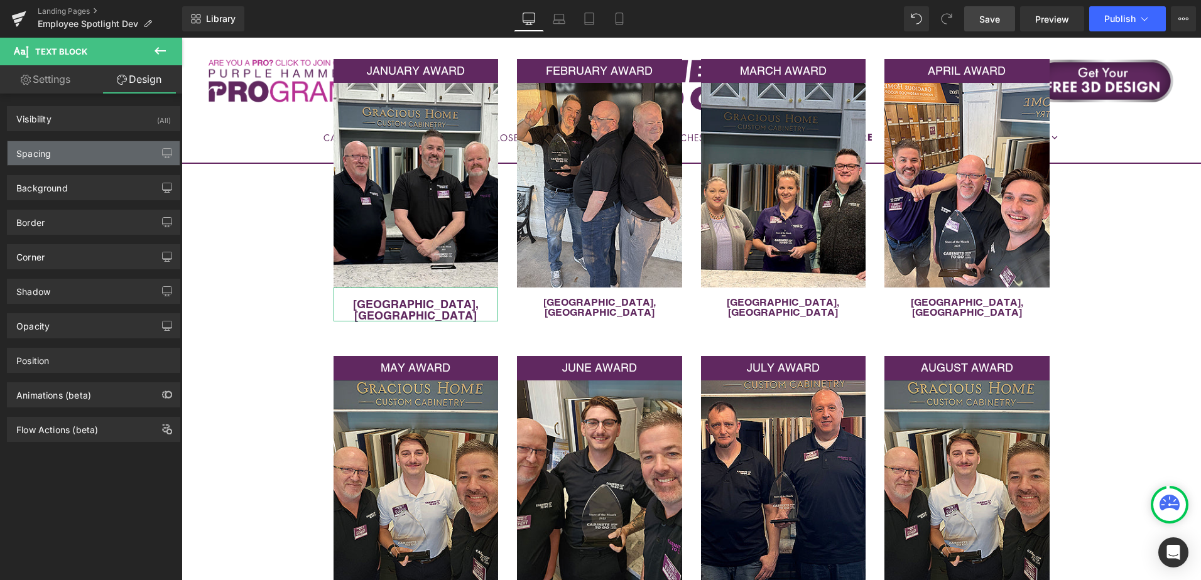
type input "0"
click at [106, 151] on div "Spacing" at bounding box center [94, 153] width 172 height 24
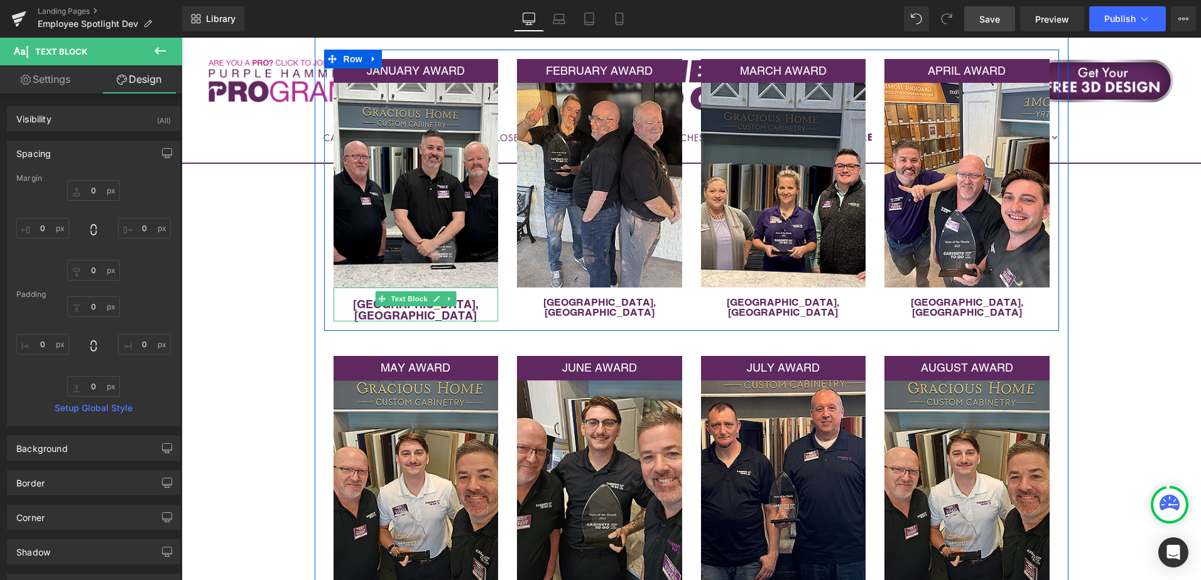
click at [357, 301] on p "[GEOGRAPHIC_DATA], [GEOGRAPHIC_DATA]" at bounding box center [416, 310] width 165 height 23
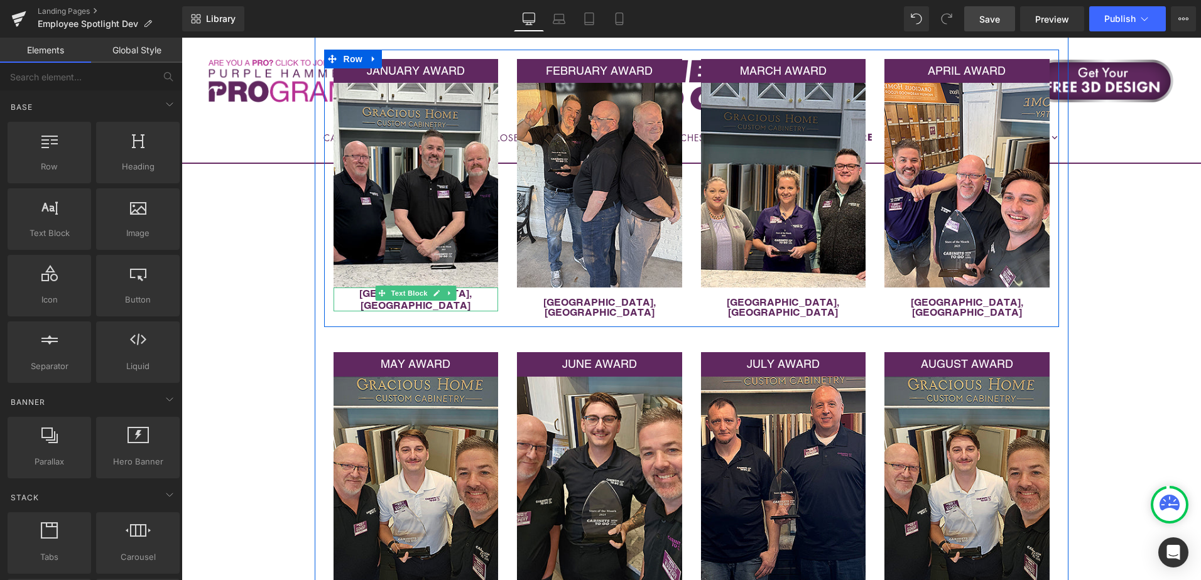
click at [460, 294] on p "[GEOGRAPHIC_DATA], [GEOGRAPHIC_DATA]" at bounding box center [416, 300] width 165 height 24
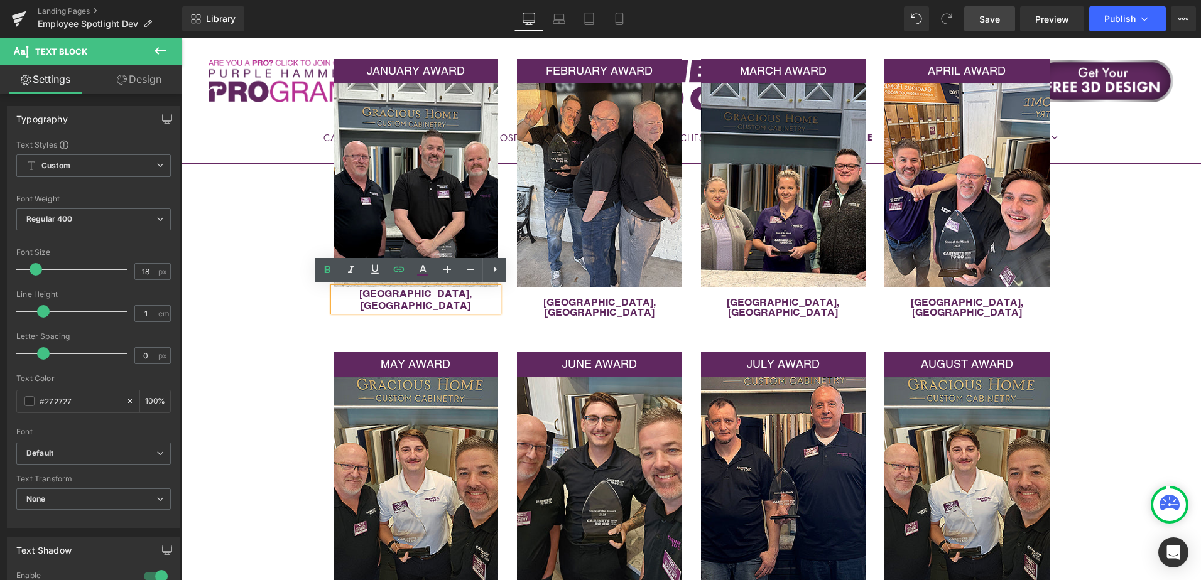
click at [459, 294] on p "[GEOGRAPHIC_DATA], [GEOGRAPHIC_DATA]" at bounding box center [416, 300] width 165 height 24
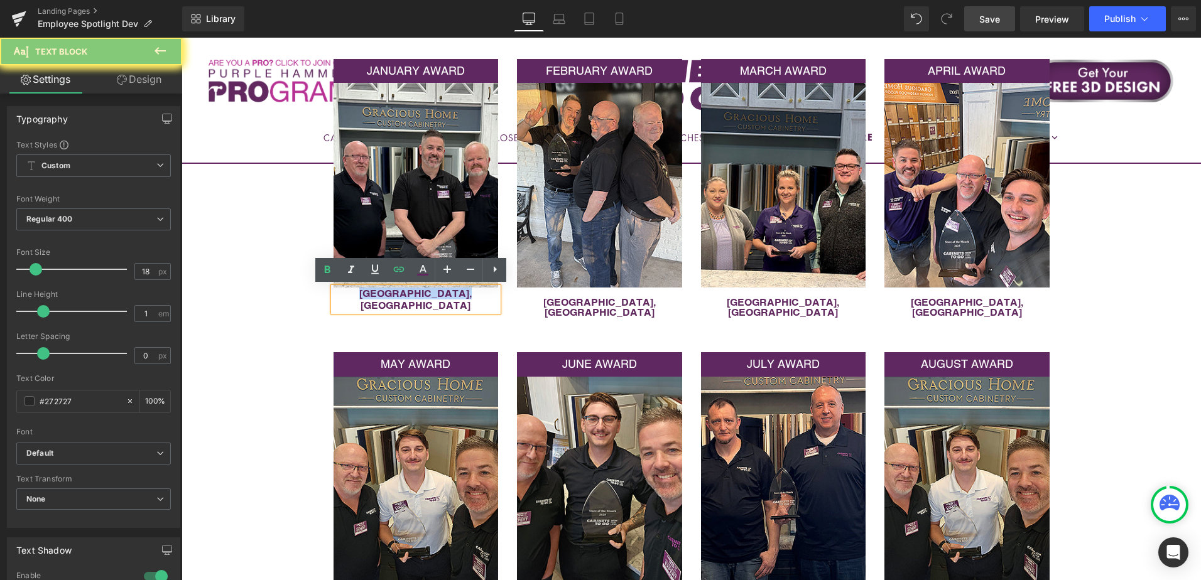
click at [459, 294] on p "[GEOGRAPHIC_DATA], [GEOGRAPHIC_DATA]" at bounding box center [416, 300] width 165 height 24
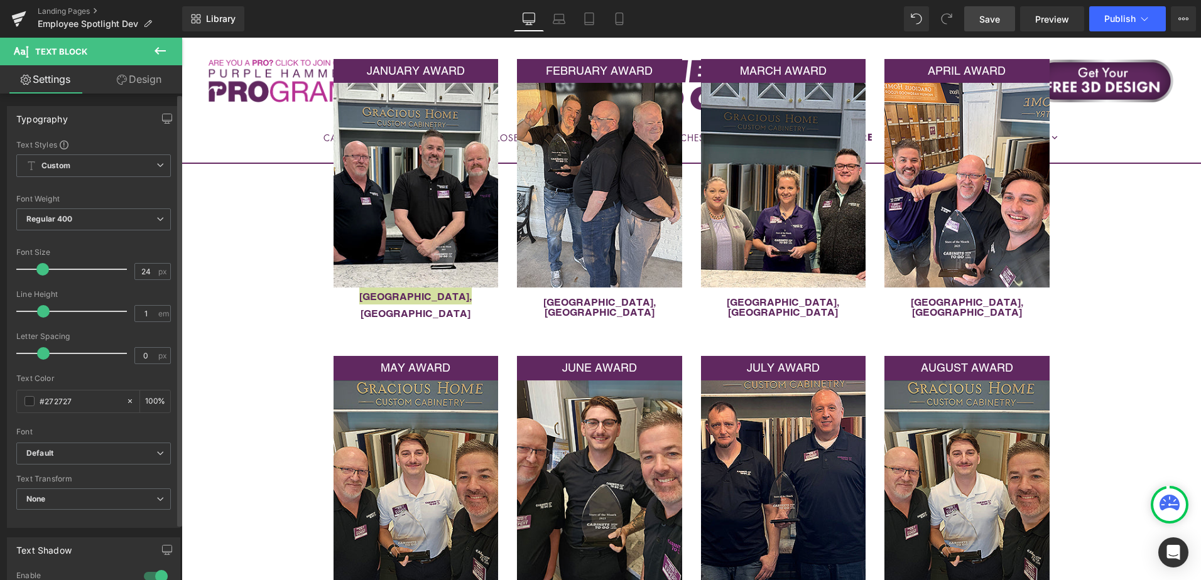
drag, startPoint x: 36, startPoint y: 270, endPoint x: 42, endPoint y: 267, distance: 7.0
click at [42, 267] on span at bounding box center [42, 269] width 13 height 13
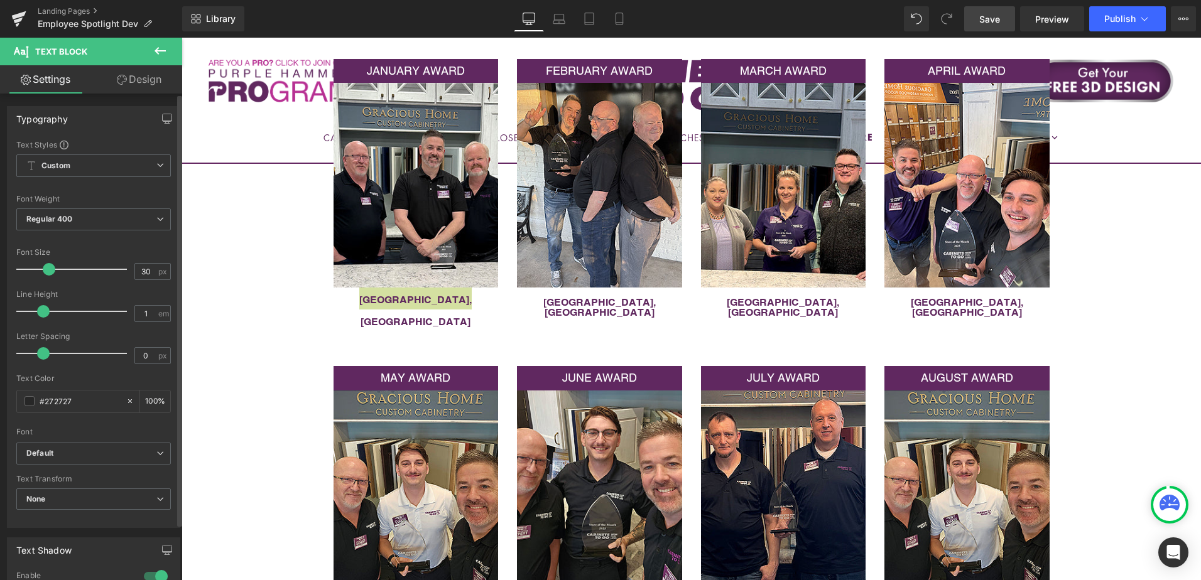
click at [45, 268] on span at bounding box center [49, 269] width 13 height 13
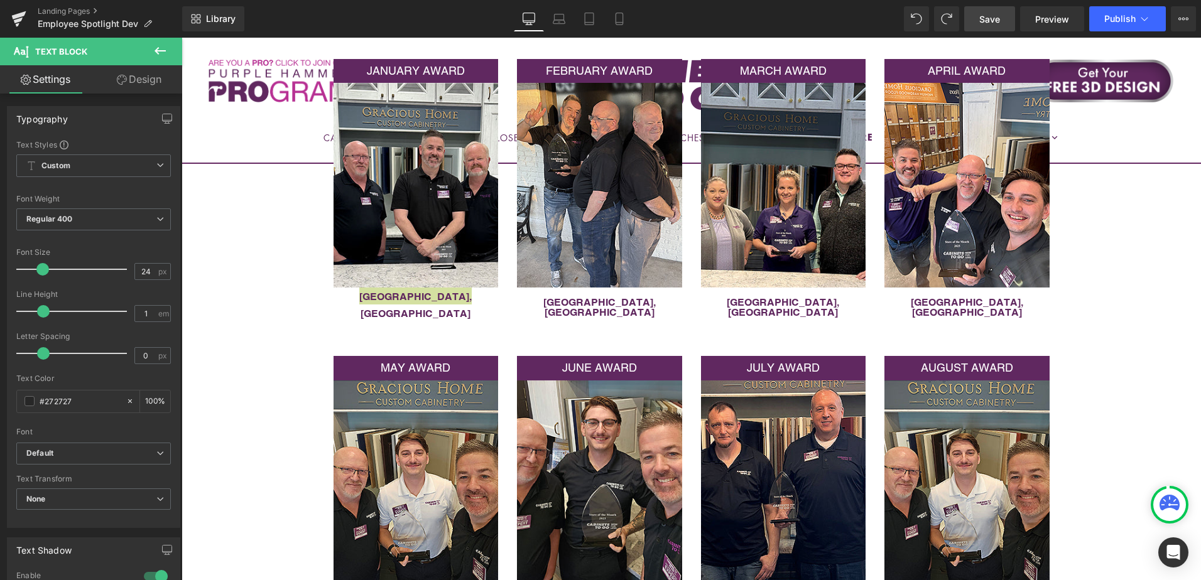
type input "18"
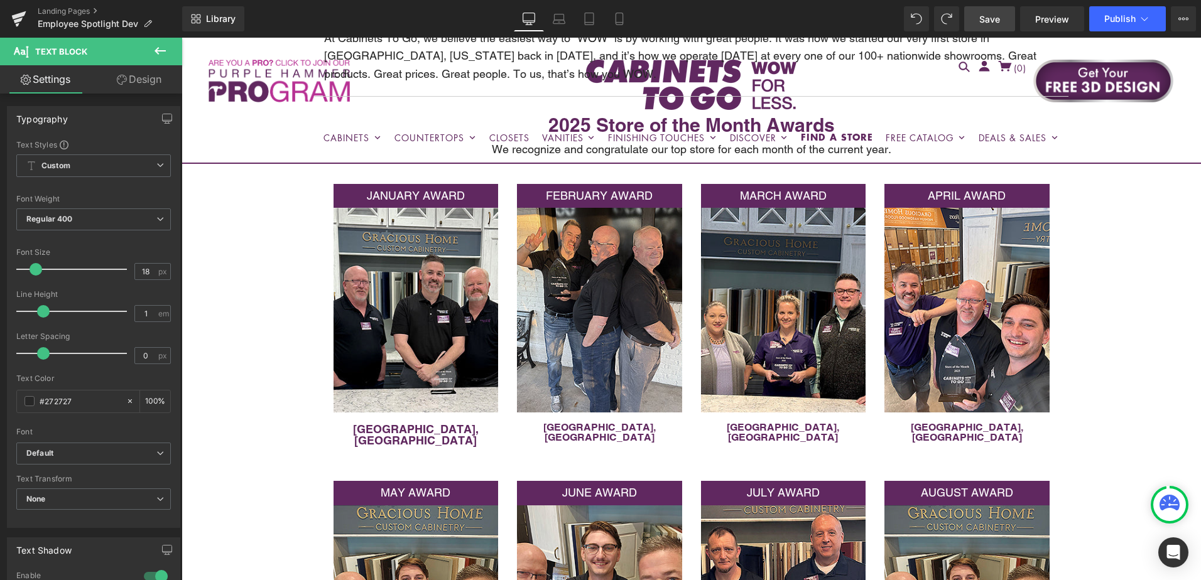
scroll to position [250, 0]
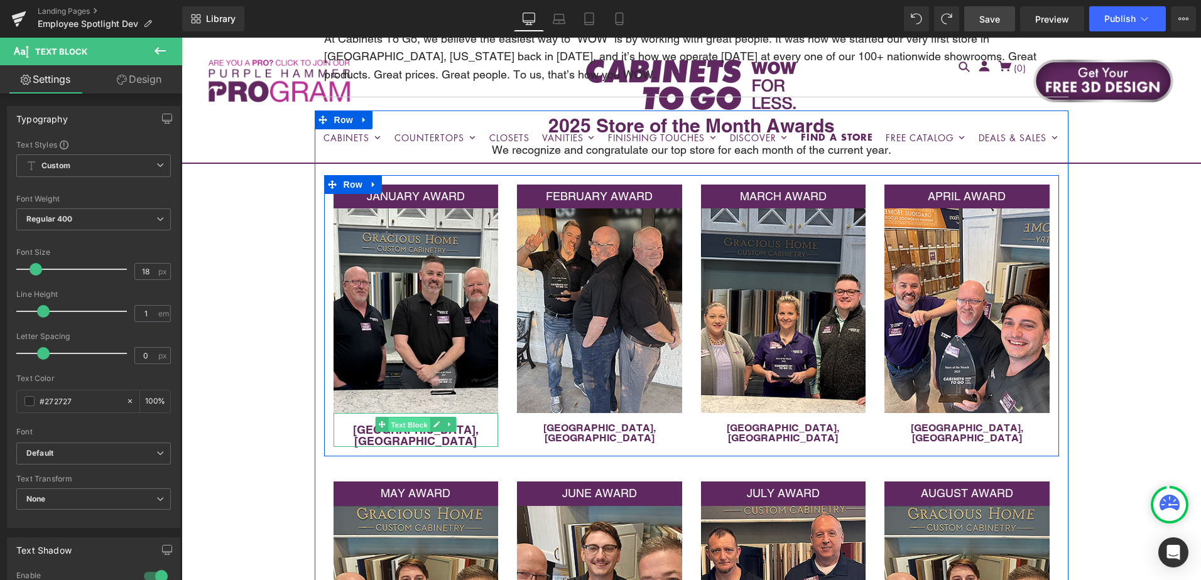
click at [399, 422] on span "Text Block" at bounding box center [408, 425] width 41 height 15
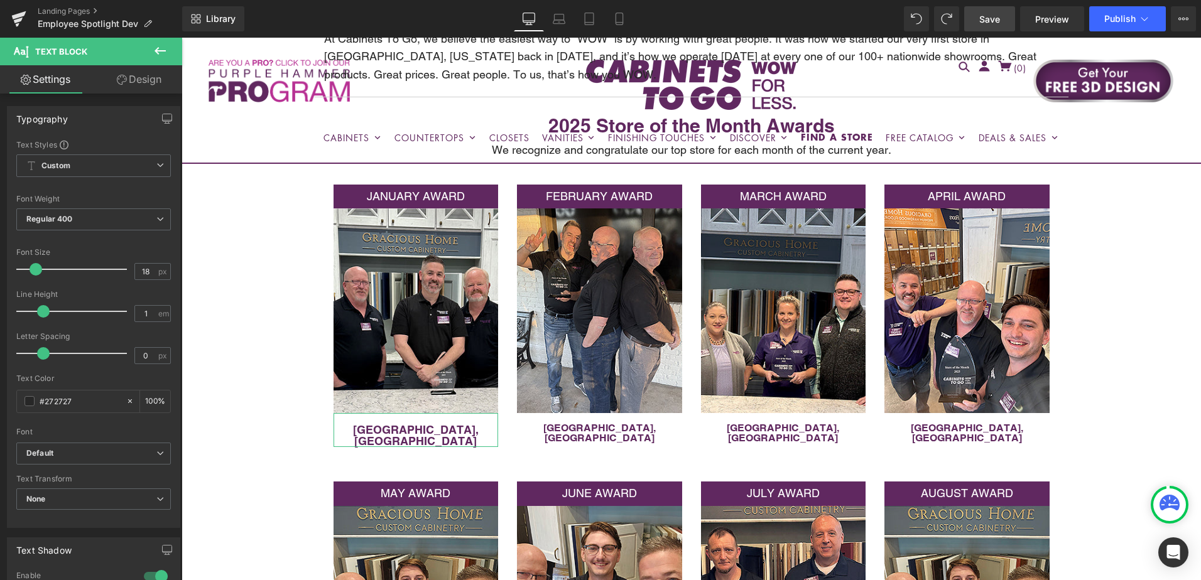
click at [139, 75] on link "Design" at bounding box center [139, 79] width 91 height 28
click at [0, 0] on div "Spacing" at bounding box center [0, 0] width 0 height 0
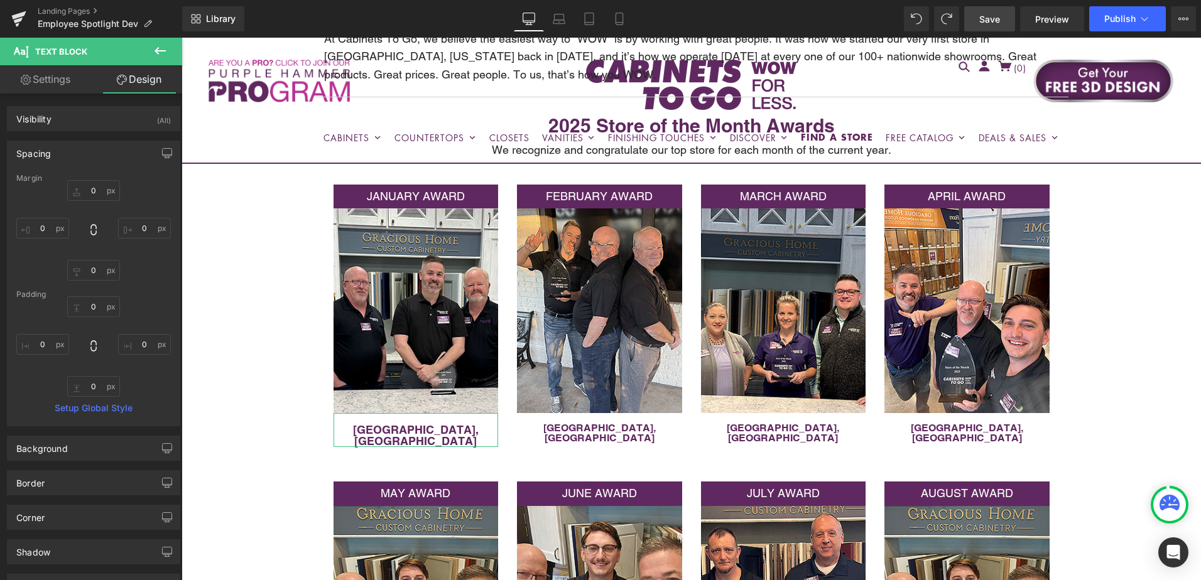
type input "0"
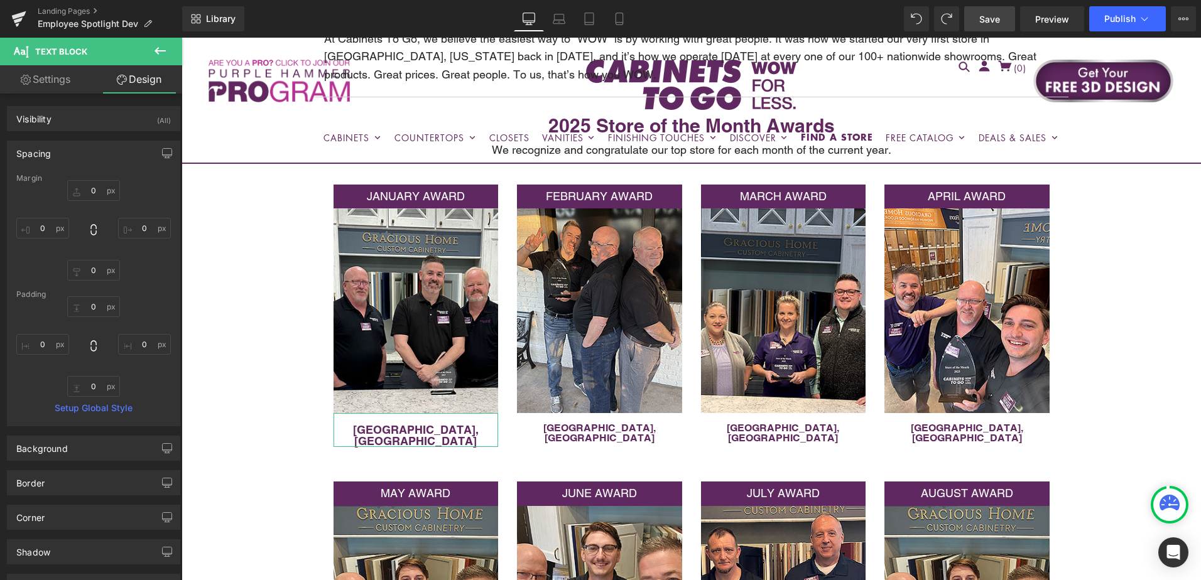
type input "0"
click at [97, 305] on input "0" at bounding box center [93, 306] width 53 height 21
type input "10"
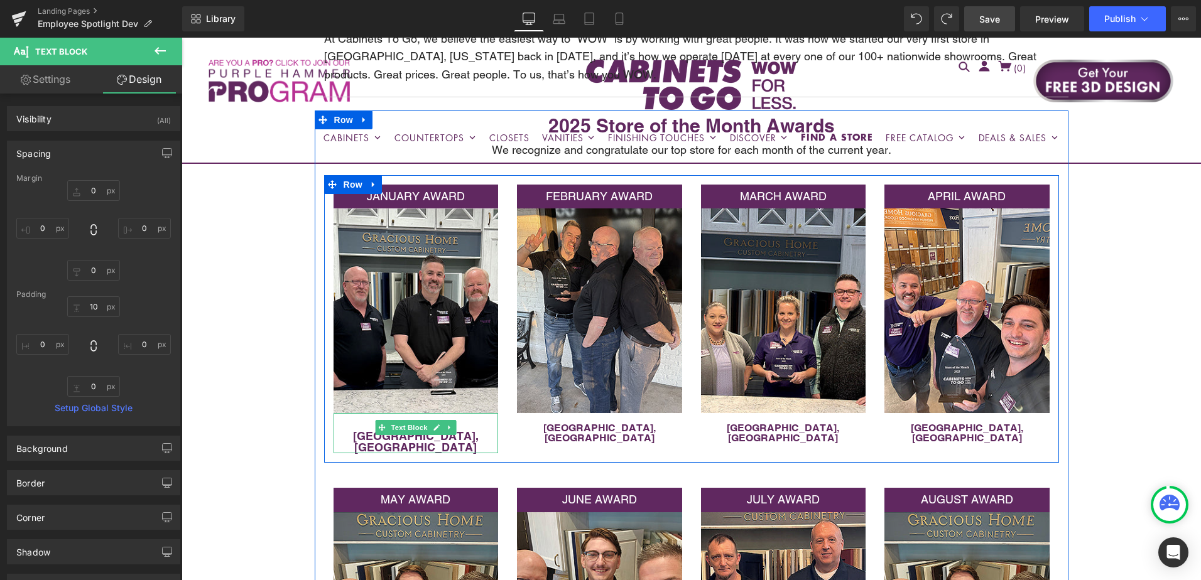
click at [359, 432] on p "[GEOGRAPHIC_DATA], [GEOGRAPHIC_DATA]" at bounding box center [416, 442] width 165 height 23
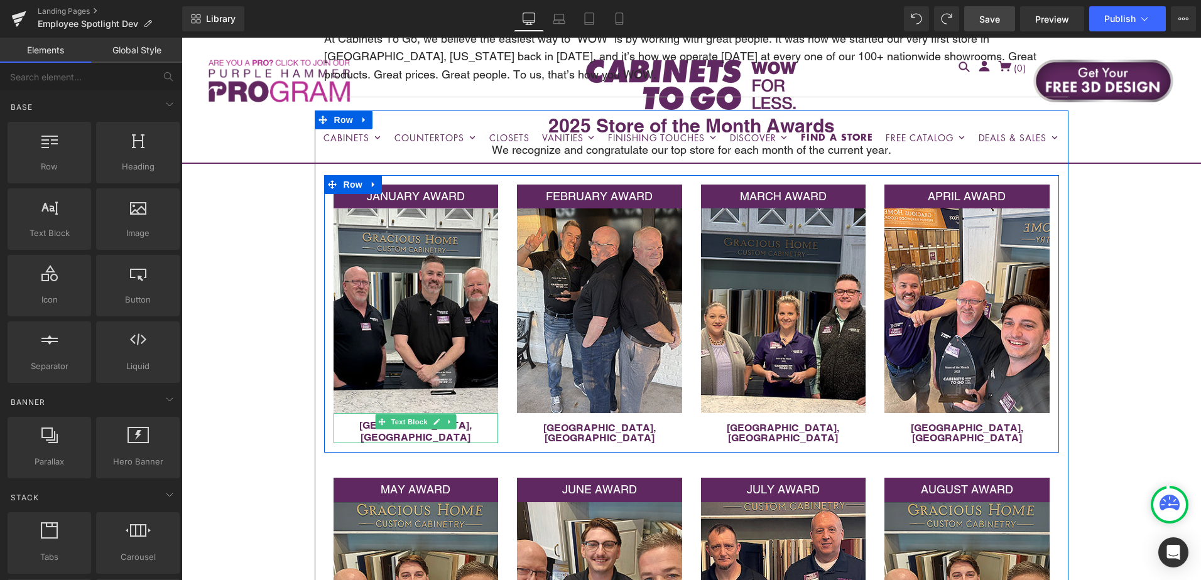
click at [364, 425] on p "[GEOGRAPHIC_DATA], [GEOGRAPHIC_DATA]" at bounding box center [416, 432] width 165 height 24
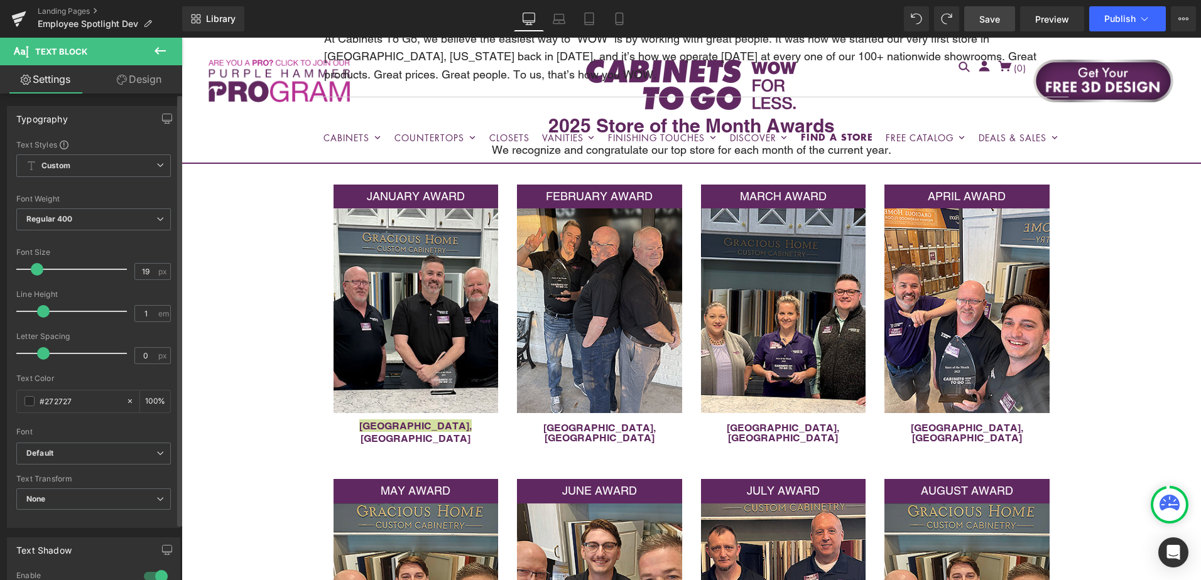
type input "18"
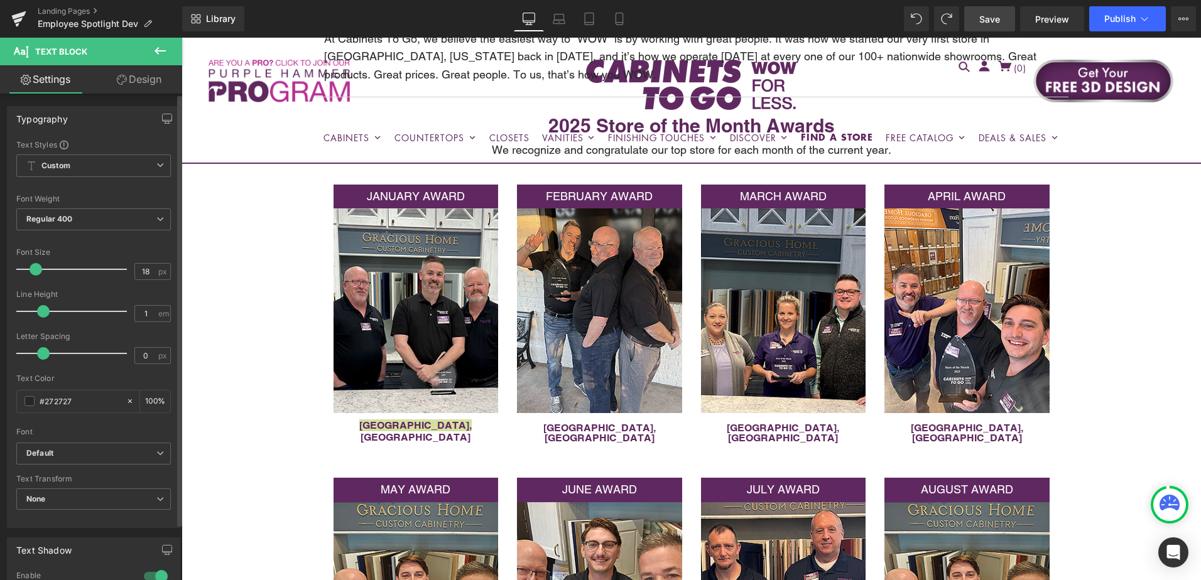
click at [36, 264] on span at bounding box center [36, 269] width 13 height 13
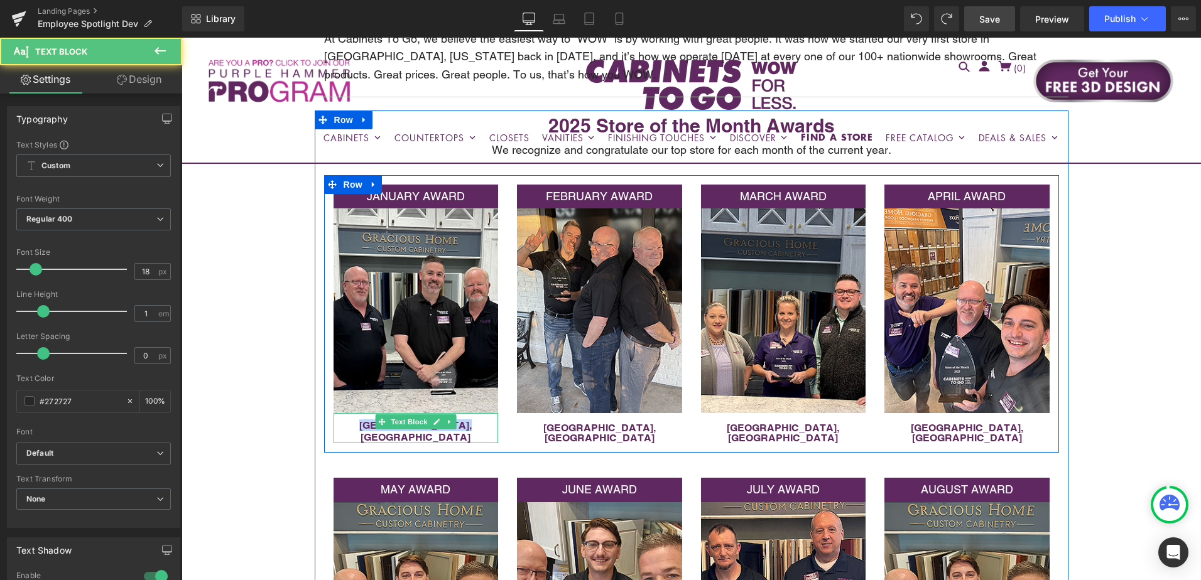
click at [350, 422] on p "[GEOGRAPHIC_DATA], [GEOGRAPHIC_DATA]" at bounding box center [416, 432] width 165 height 24
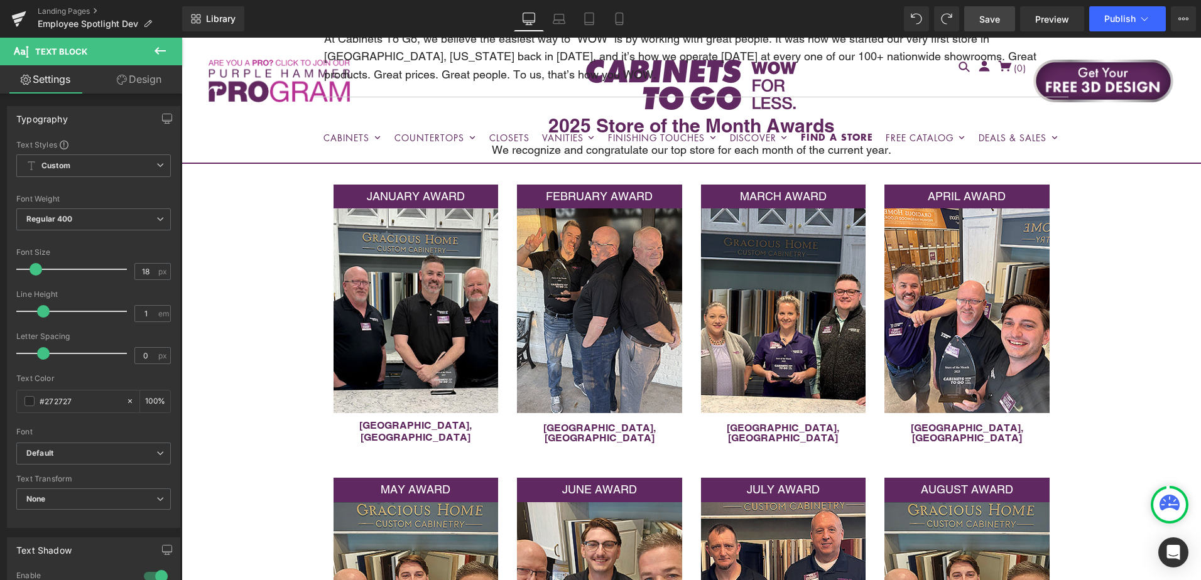
click at [155, 83] on link "Design" at bounding box center [139, 79] width 91 height 28
click at [0, 0] on div "Spacing" at bounding box center [0, 0] width 0 height 0
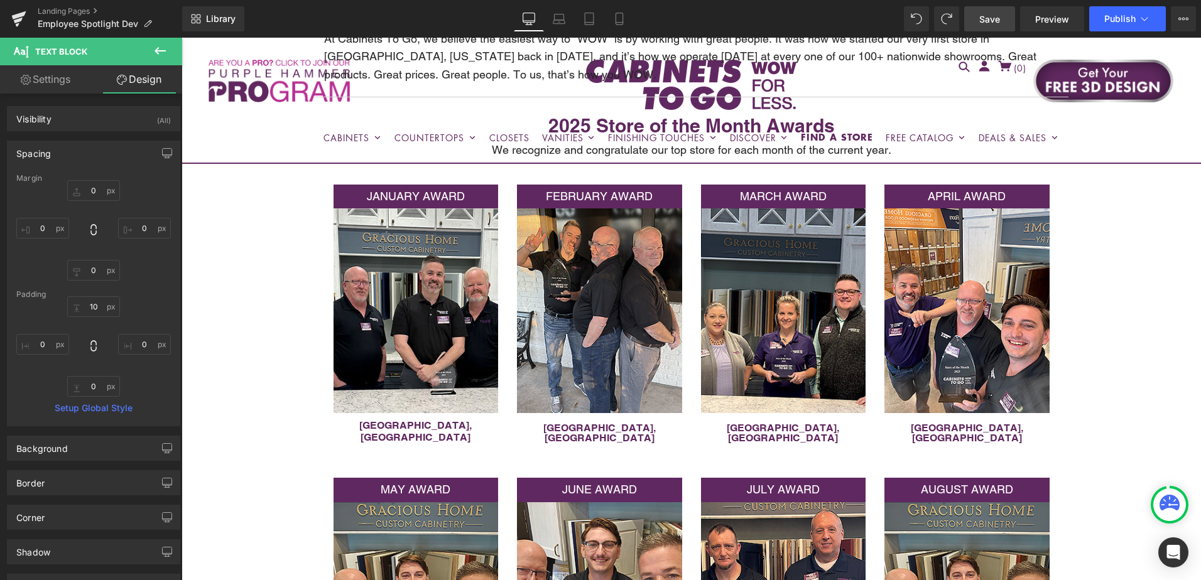
type input "0"
type input "10"
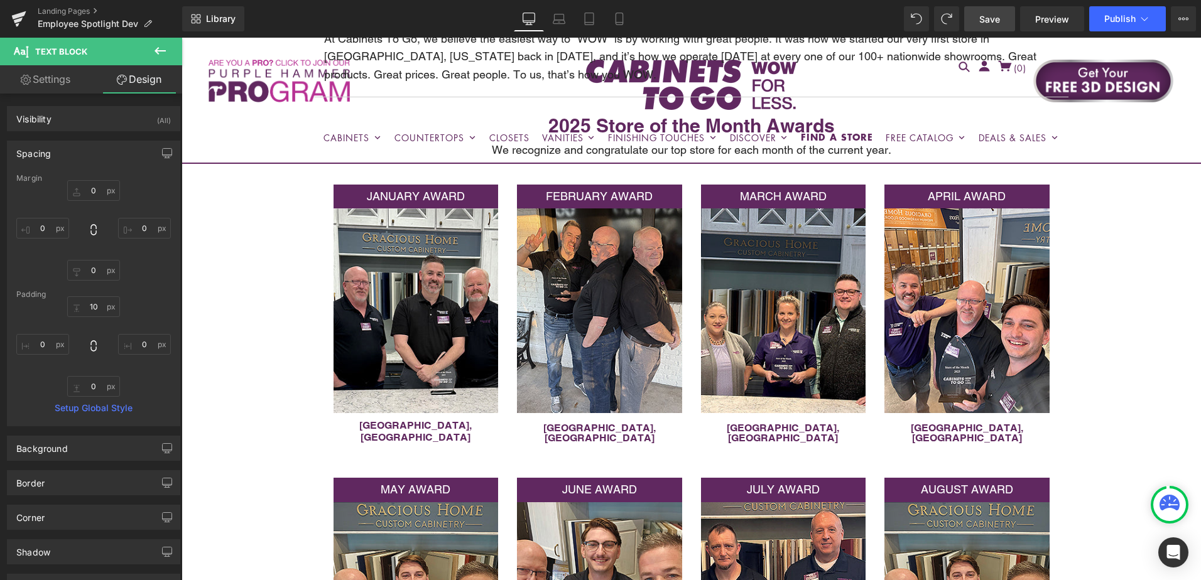
type input "0"
click at [92, 308] on input "10" at bounding box center [93, 306] width 53 height 21
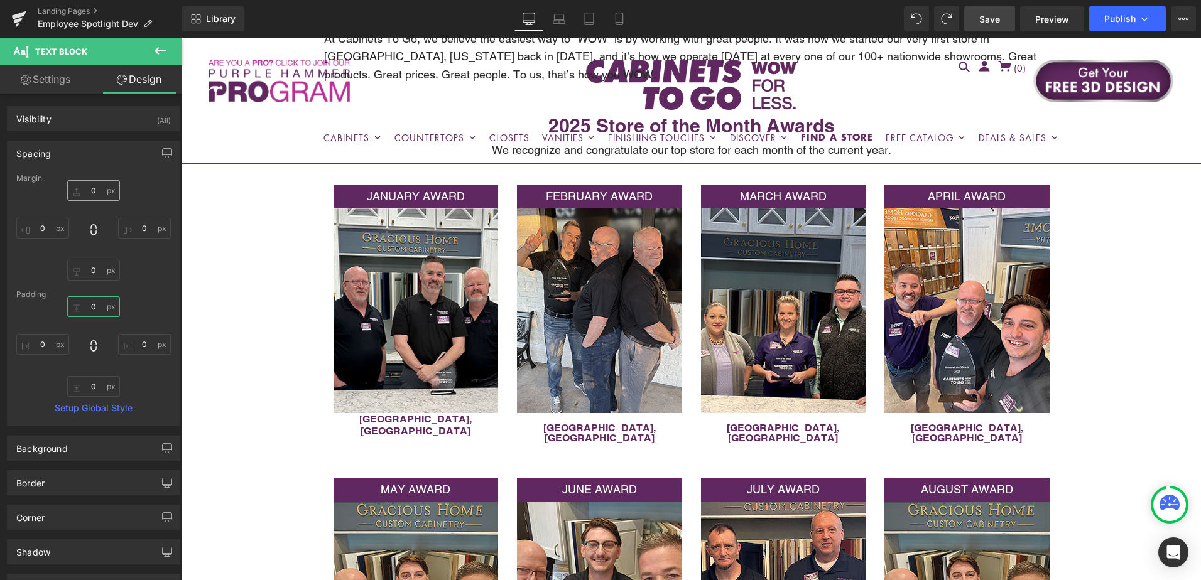
type input "0"
click at [101, 186] on input "0" at bounding box center [93, 190] width 53 height 21
type input "10"
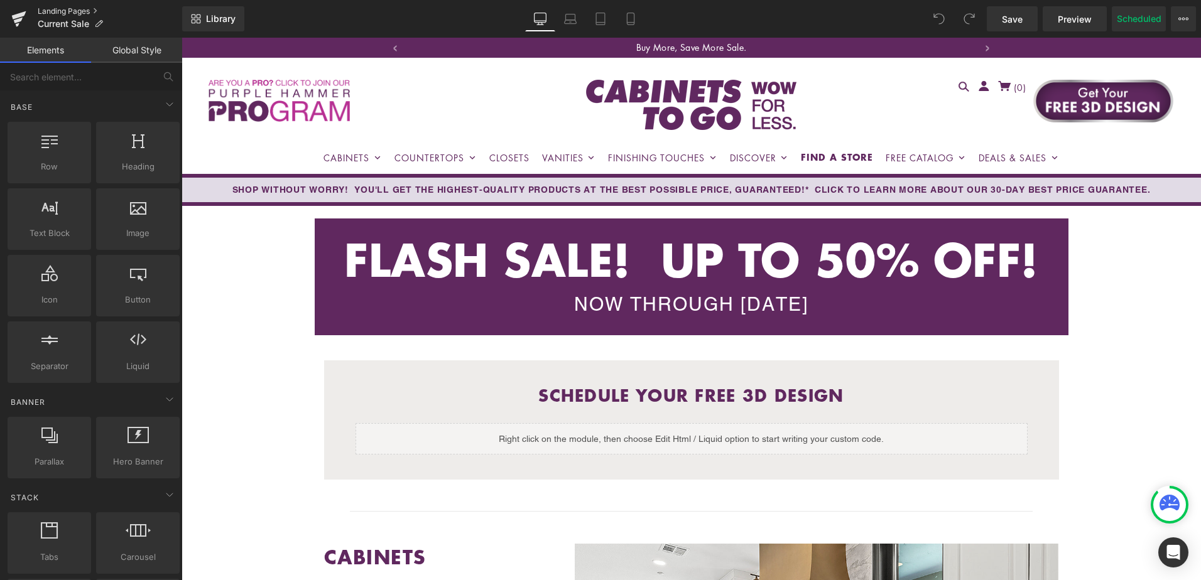
click at [56, 11] on link "Landing Pages" at bounding box center [110, 11] width 144 height 10
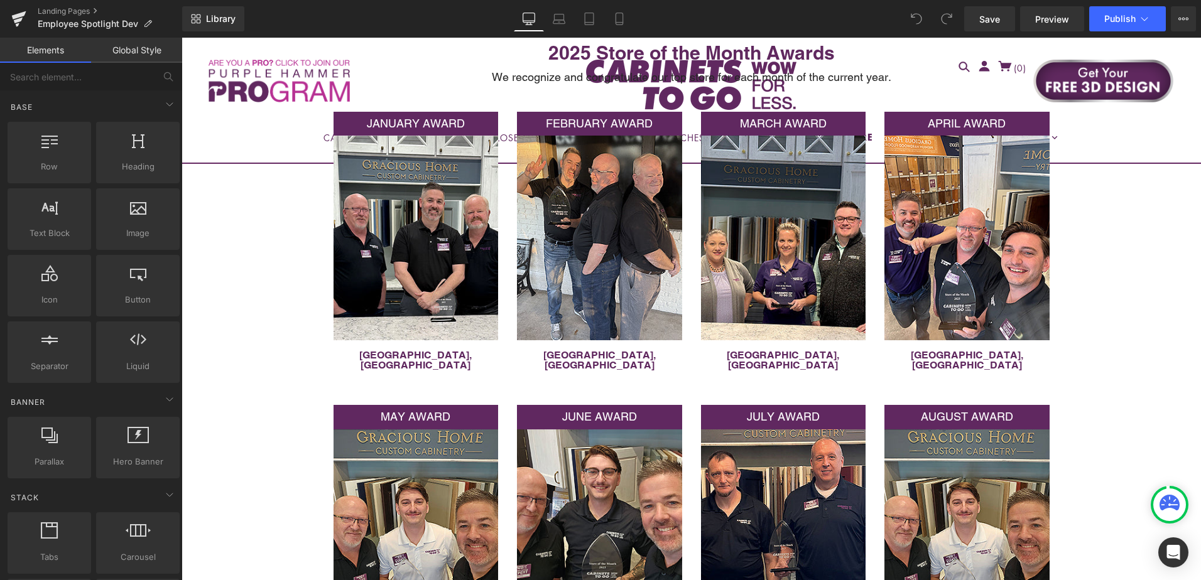
scroll to position [314, 0]
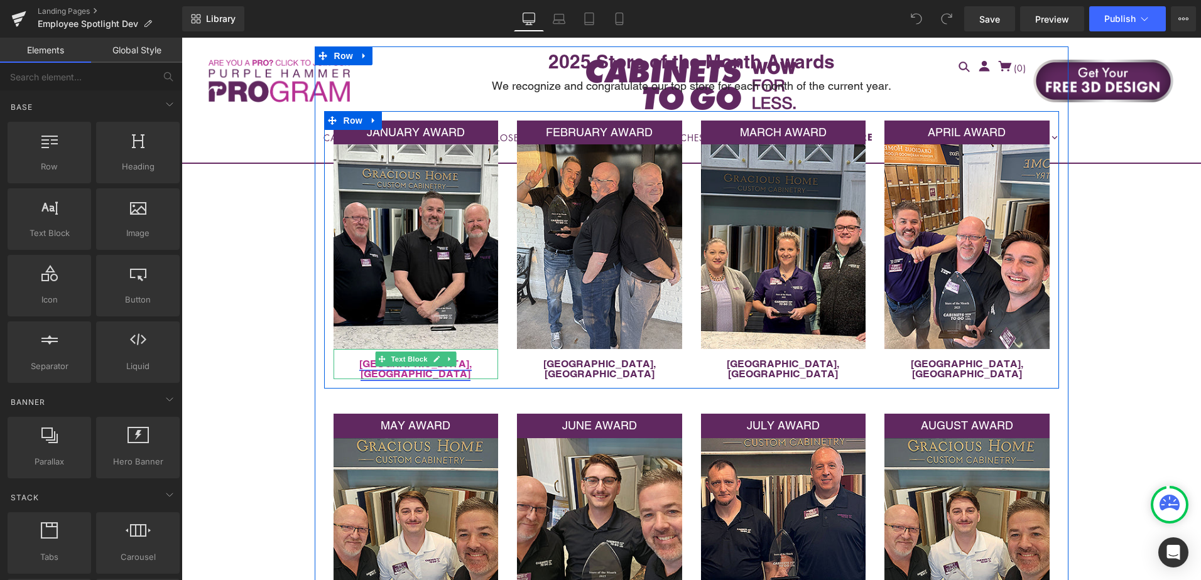
drag, startPoint x: 361, startPoint y: 358, endPoint x: 367, endPoint y: 360, distance: 6.6
click at [361, 359] on p "[GEOGRAPHIC_DATA], [GEOGRAPHIC_DATA]" at bounding box center [416, 369] width 165 height 20
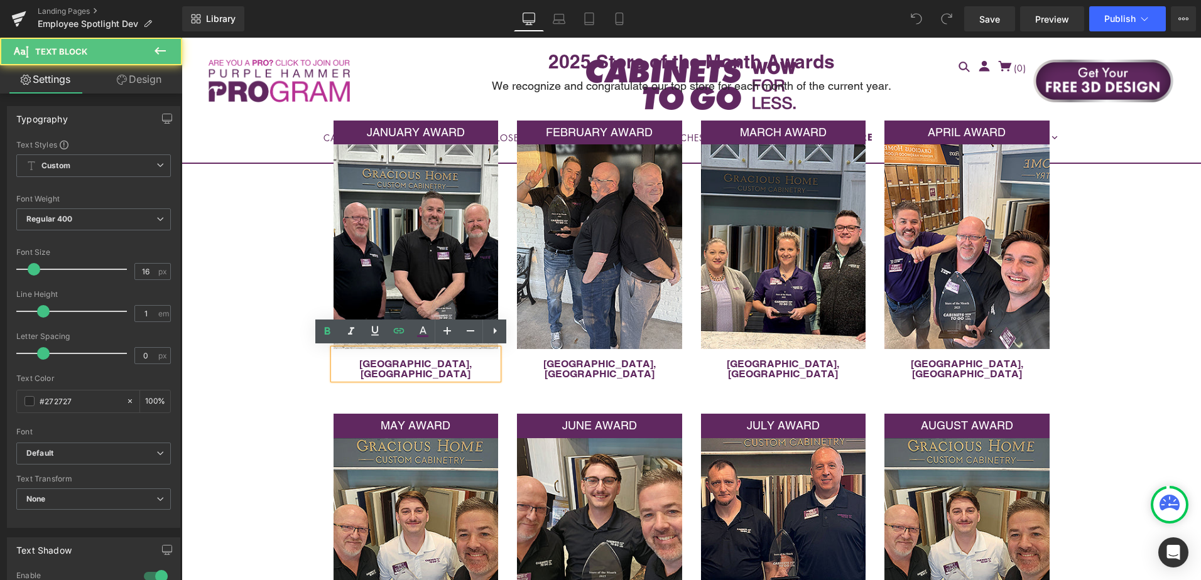
click at [366, 359] on div "[GEOGRAPHIC_DATA], [GEOGRAPHIC_DATA]" at bounding box center [416, 364] width 165 height 30
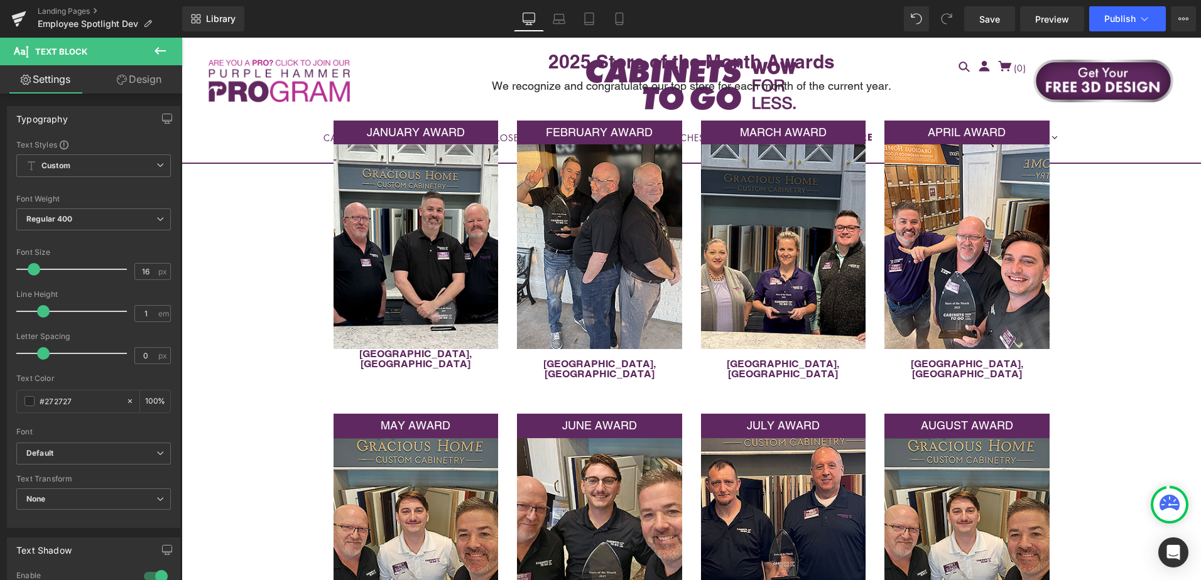
click at [141, 77] on link "Design" at bounding box center [139, 79] width 91 height 28
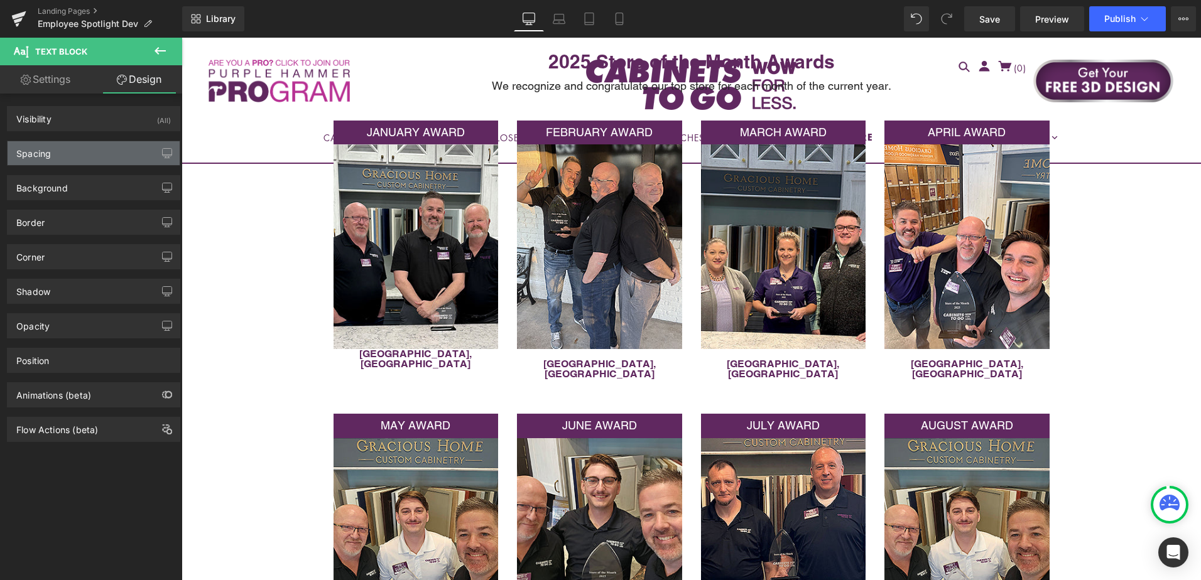
type input "0"
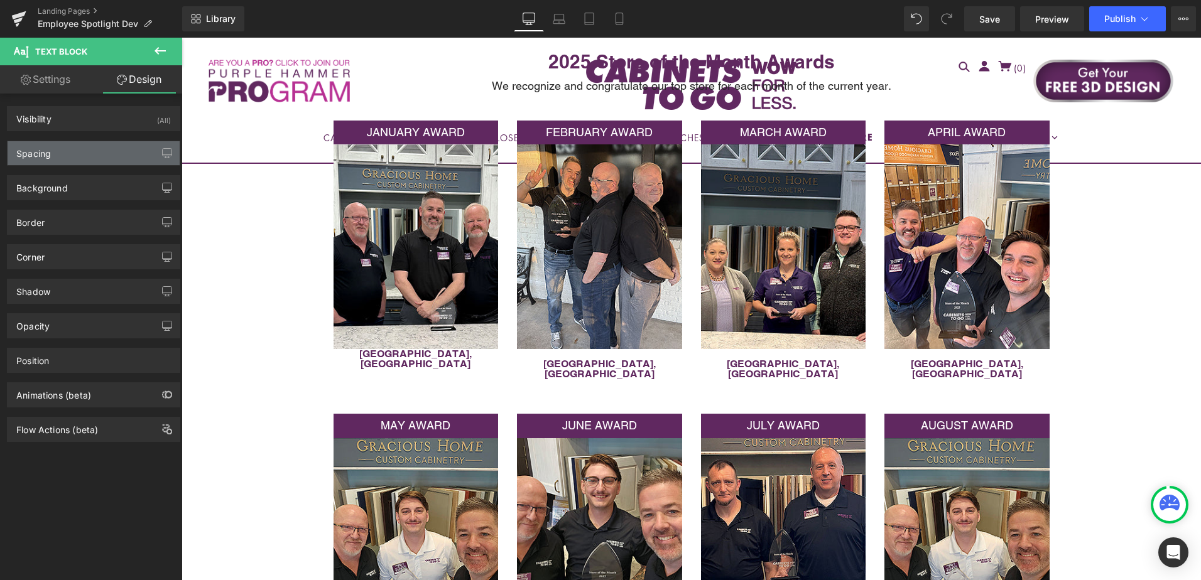
type input "0"
click at [92, 151] on div "Spacing" at bounding box center [94, 153] width 172 height 24
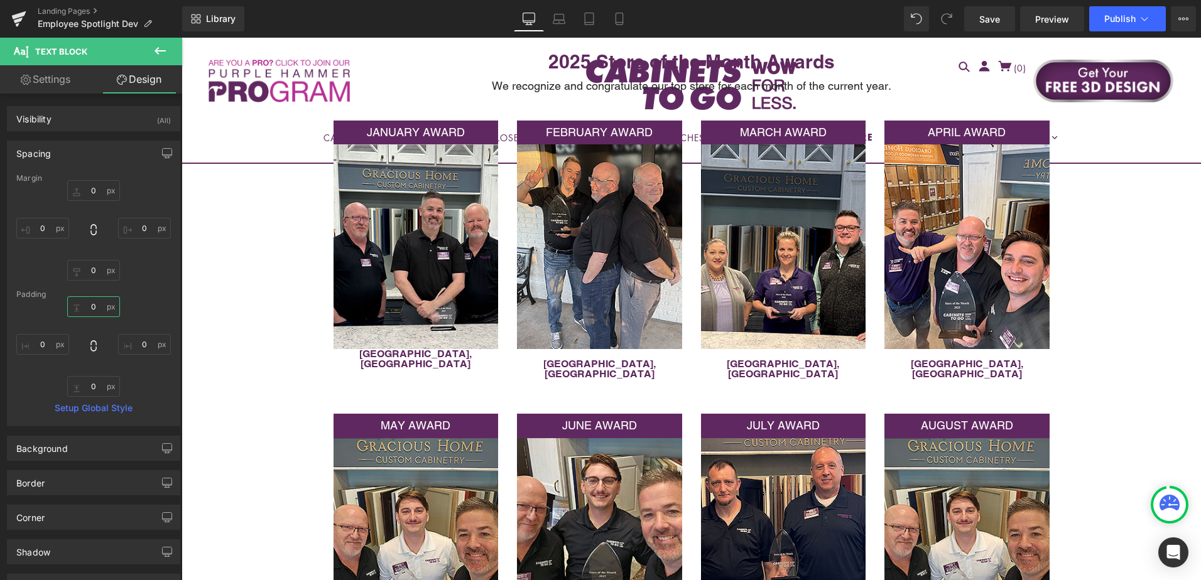
click at [101, 307] on input "0" at bounding box center [93, 306] width 53 height 21
type input "10"
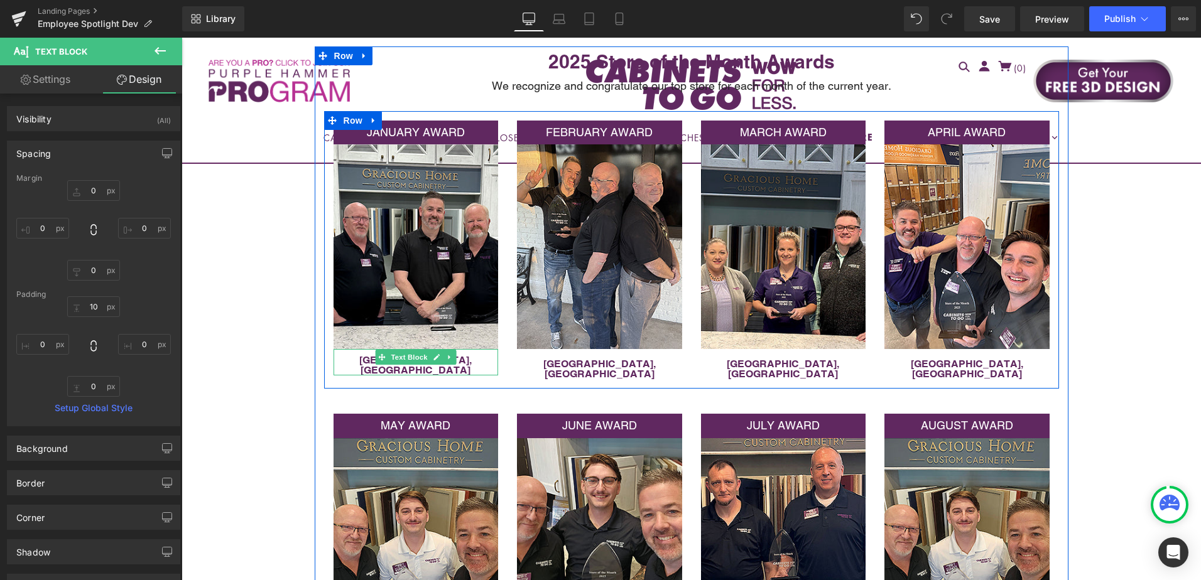
click at [359, 358] on p "[GEOGRAPHIC_DATA], [GEOGRAPHIC_DATA]" at bounding box center [416, 366] width 165 height 20
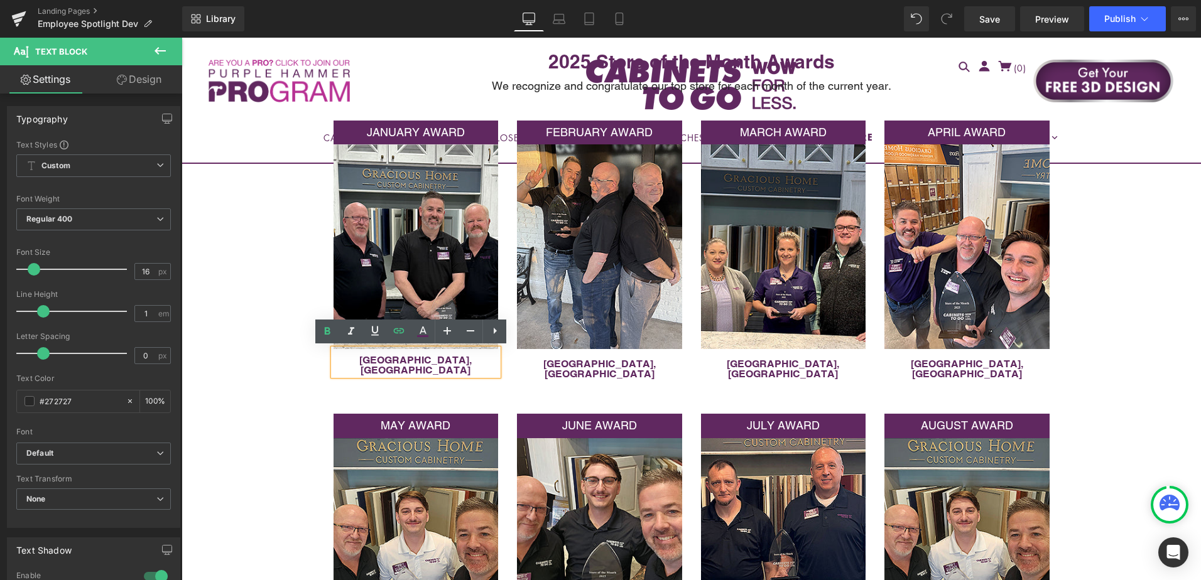
click at [465, 364] on p "[GEOGRAPHIC_DATA], [GEOGRAPHIC_DATA]" at bounding box center [416, 366] width 165 height 20
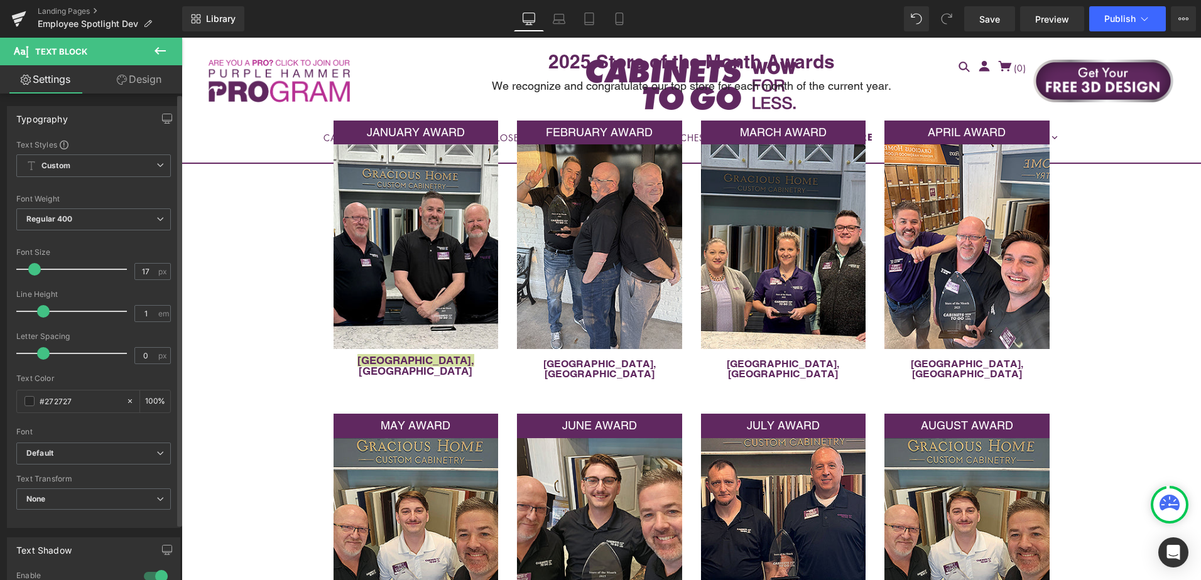
type input "18"
click at [38, 269] on span at bounding box center [36, 269] width 13 height 13
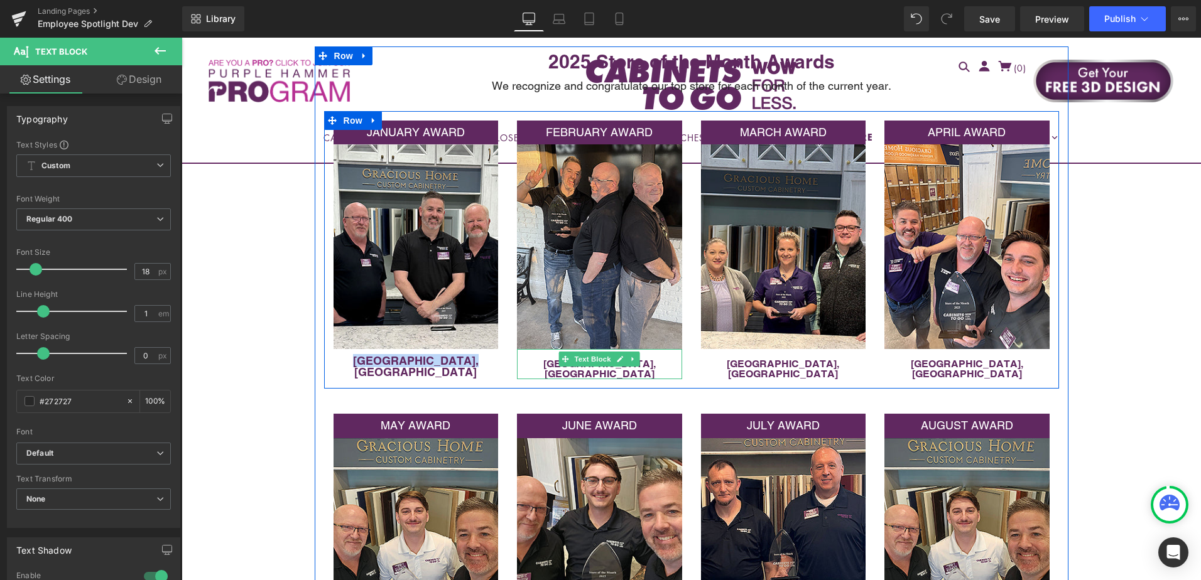
click at [539, 361] on p "[GEOGRAPHIC_DATA], [GEOGRAPHIC_DATA]" at bounding box center [599, 369] width 165 height 20
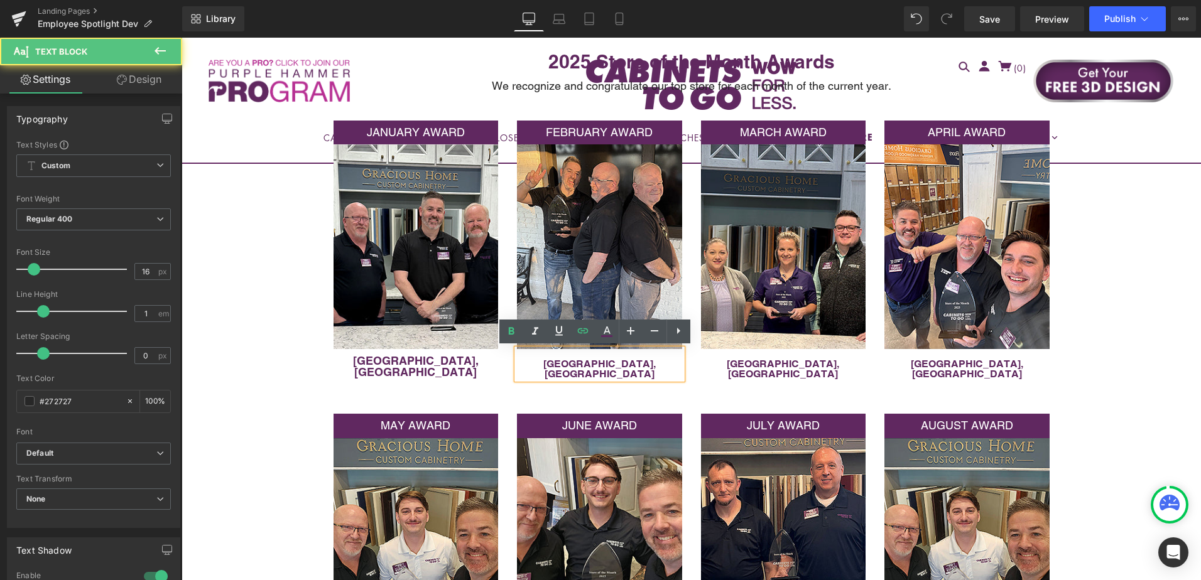
click at [545, 362] on p "[GEOGRAPHIC_DATA], [GEOGRAPHIC_DATA]" at bounding box center [599, 369] width 165 height 20
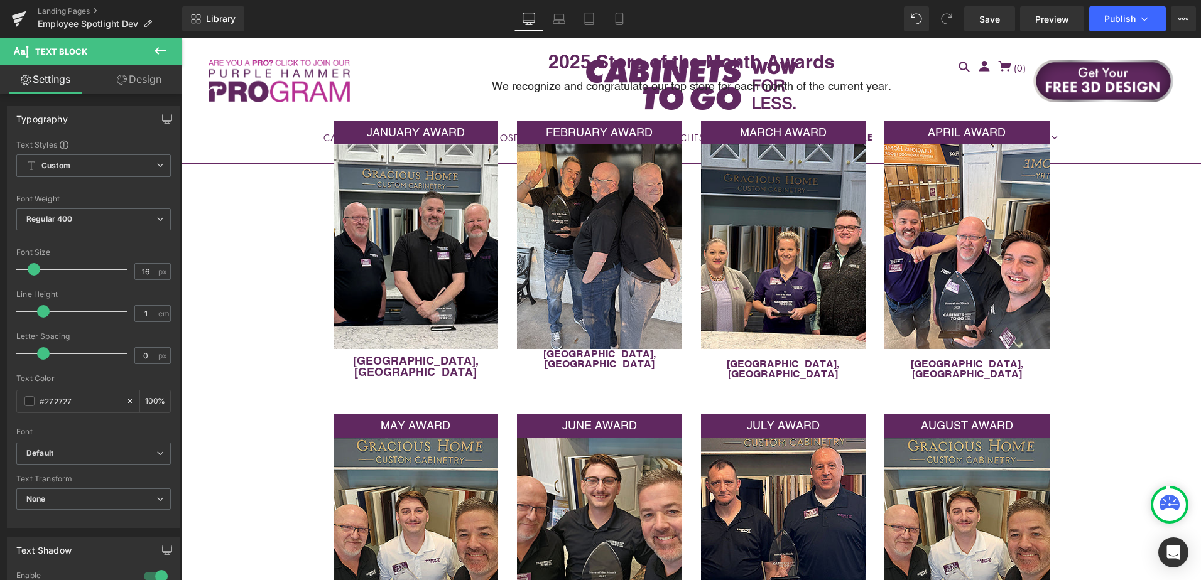
click at [128, 83] on link "Design" at bounding box center [139, 79] width 91 height 28
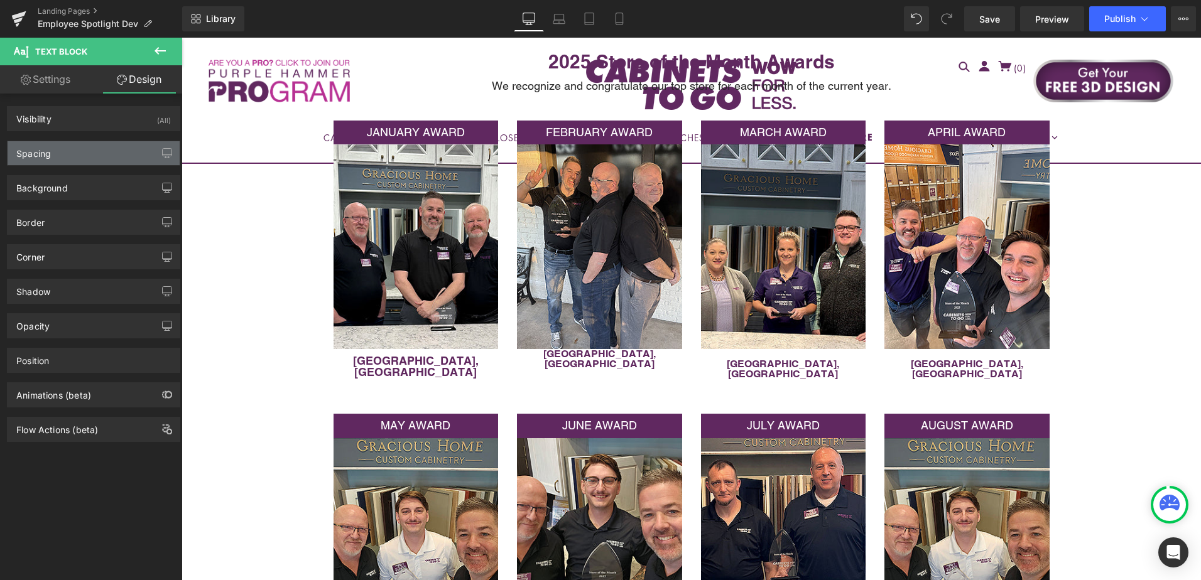
type input "0"
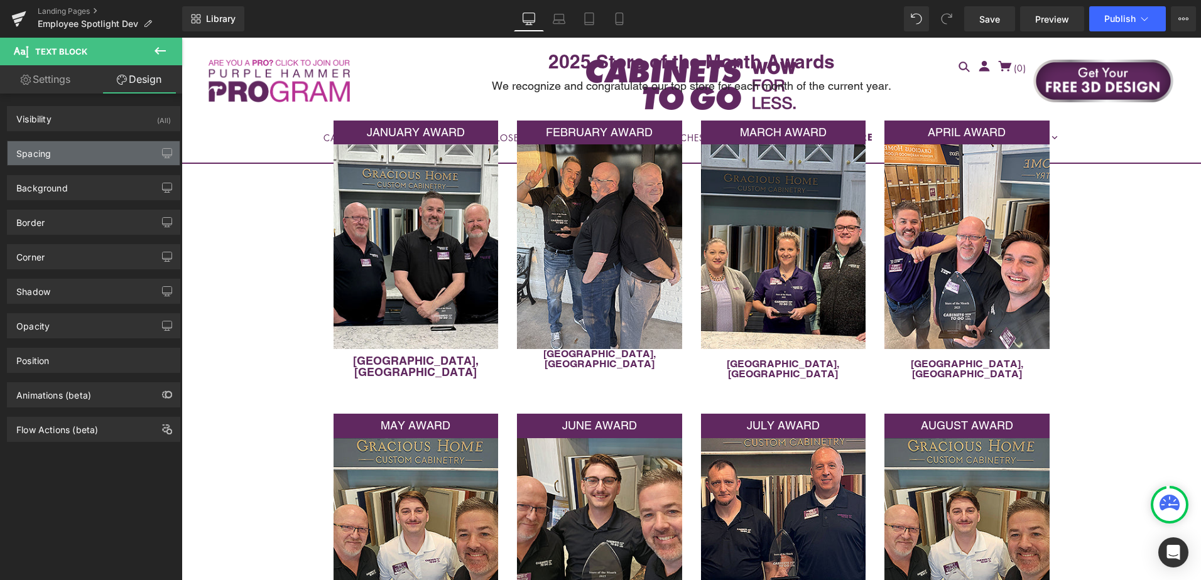
type input "0"
click at [102, 154] on div "Spacing" at bounding box center [94, 153] width 172 height 24
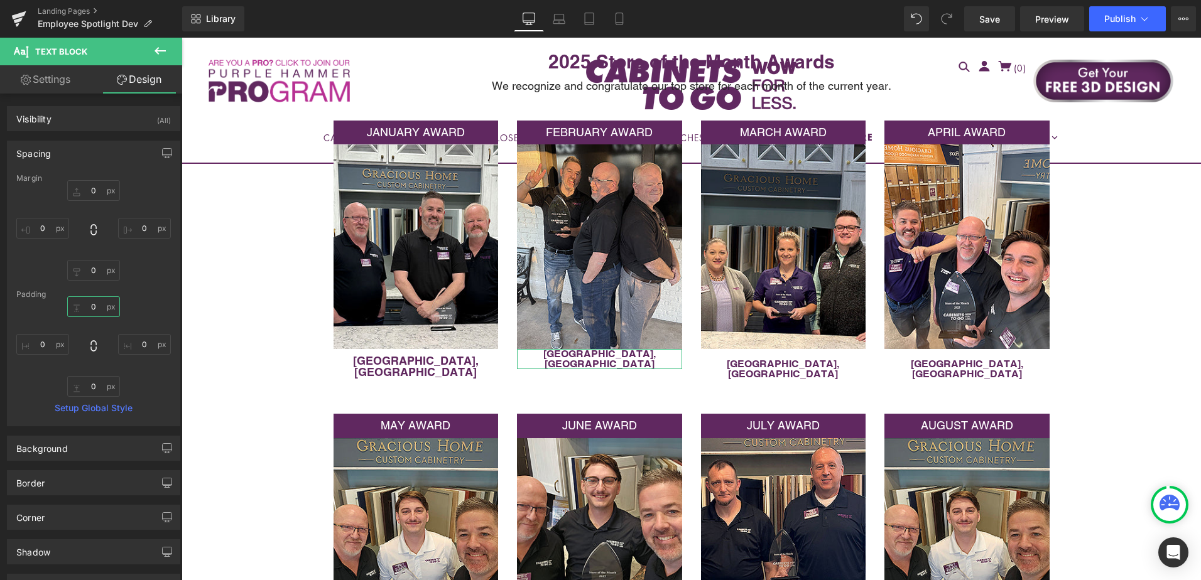
click at [95, 306] on input "0" at bounding box center [93, 306] width 53 height 21
type input "10"
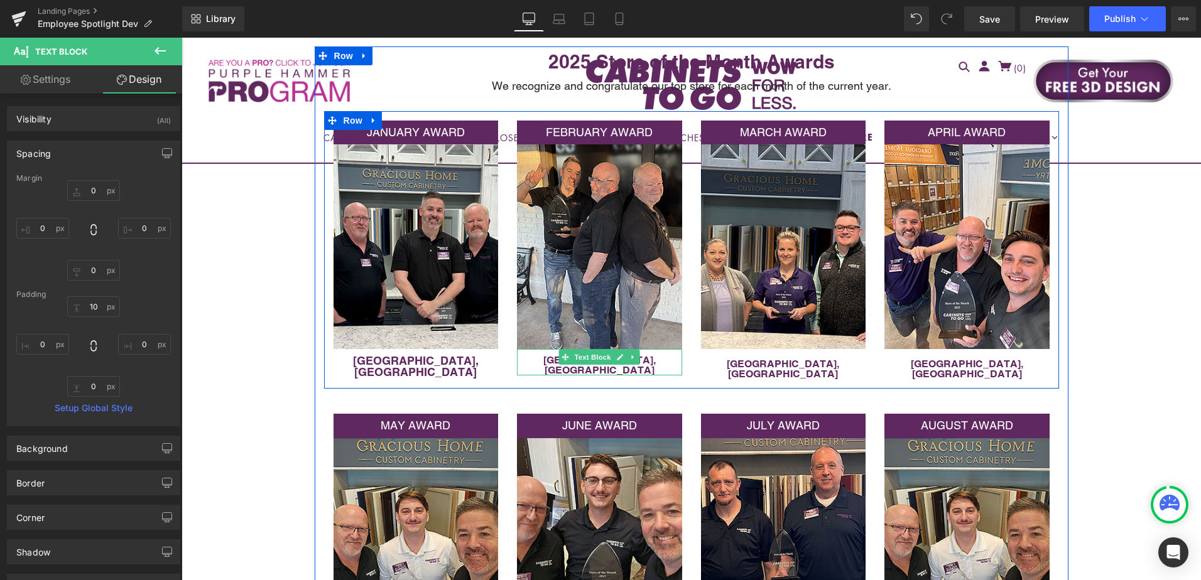
click at [655, 356] on div "[GEOGRAPHIC_DATA], [GEOGRAPHIC_DATA]" at bounding box center [599, 362] width 165 height 26
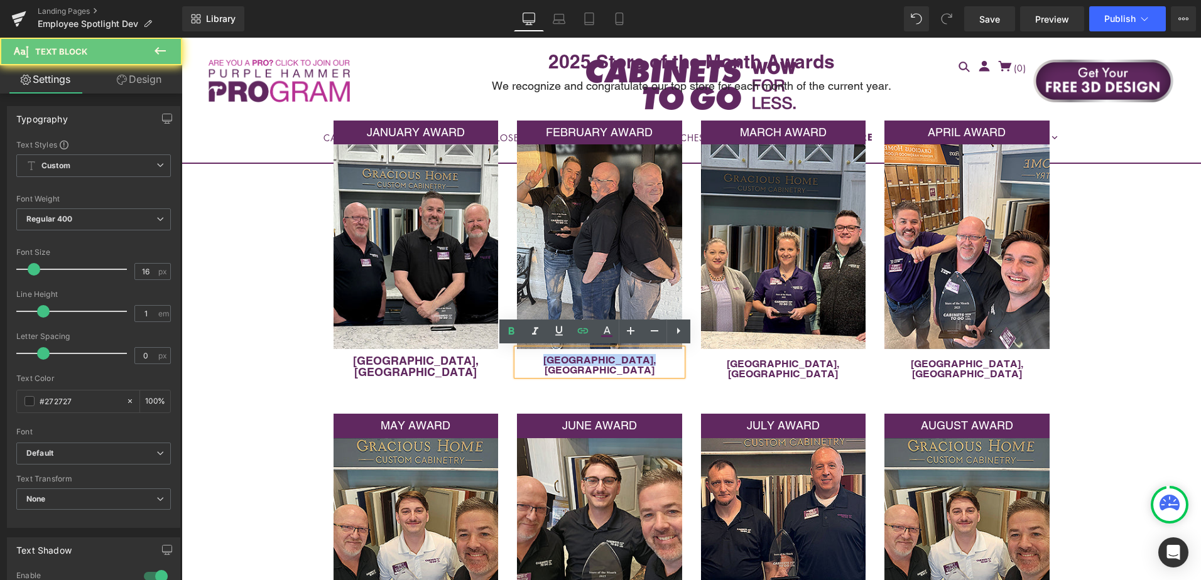
click at [655, 356] on div "[GEOGRAPHIC_DATA], [GEOGRAPHIC_DATA]" at bounding box center [599, 362] width 165 height 26
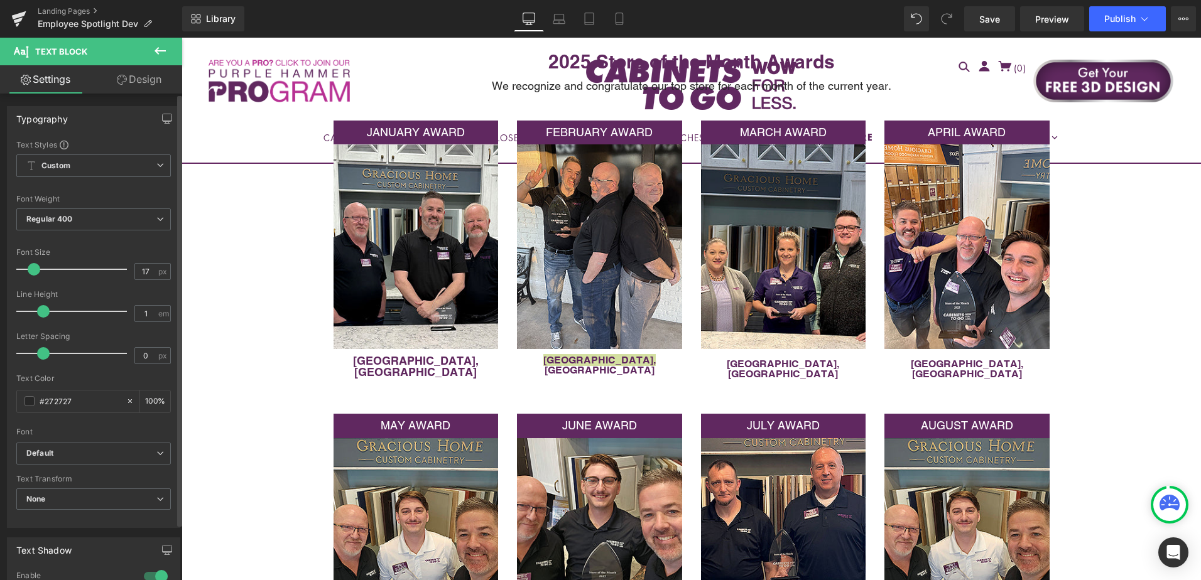
type input "18"
click at [35, 271] on span at bounding box center [36, 269] width 13 height 13
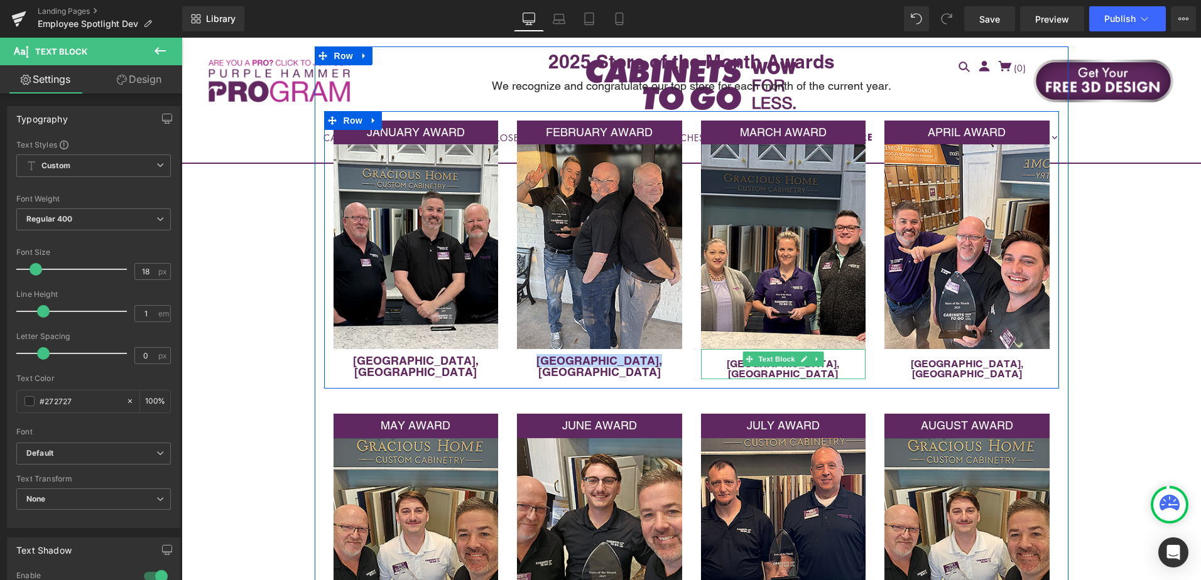
click at [731, 359] on p "[GEOGRAPHIC_DATA], [GEOGRAPHIC_DATA]" at bounding box center [783, 369] width 165 height 20
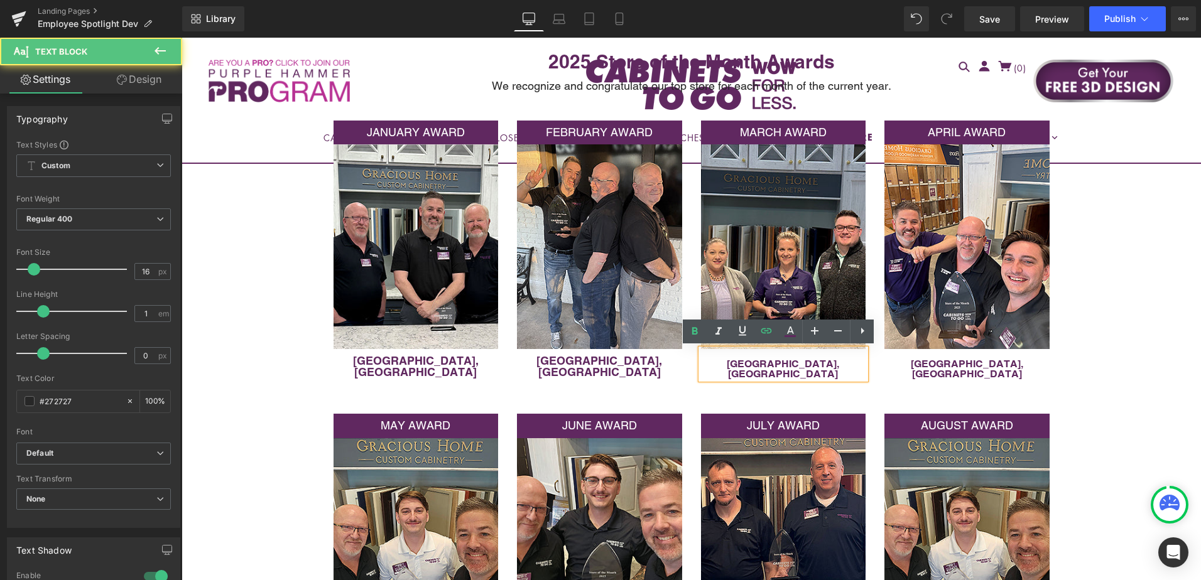
click at [741, 361] on p "[GEOGRAPHIC_DATA], [GEOGRAPHIC_DATA]" at bounding box center [783, 369] width 165 height 20
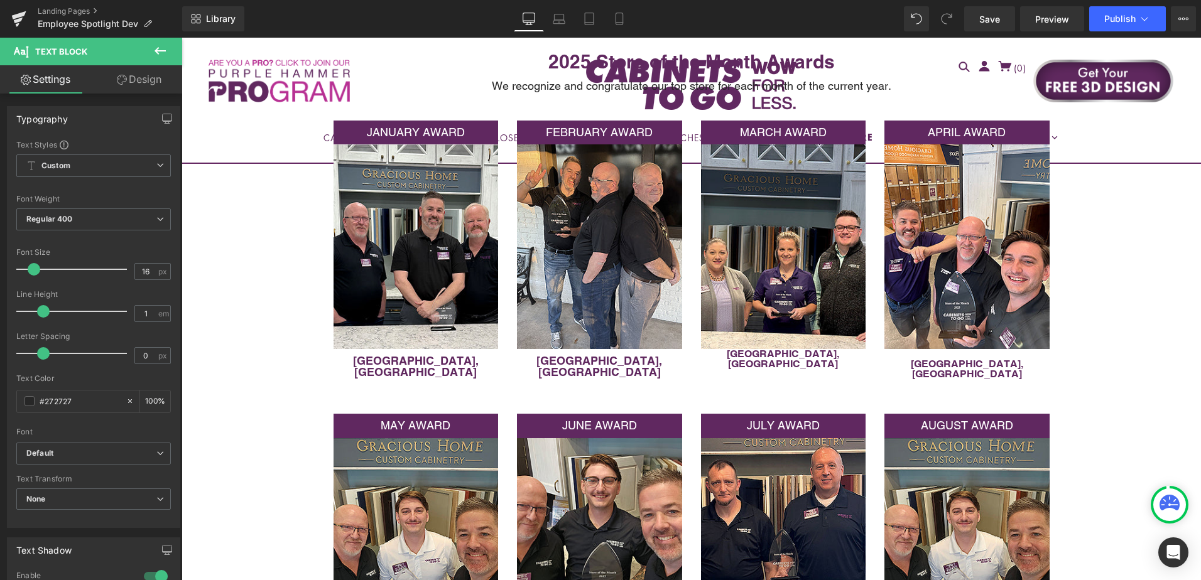
click at [134, 79] on link "Design" at bounding box center [139, 79] width 91 height 28
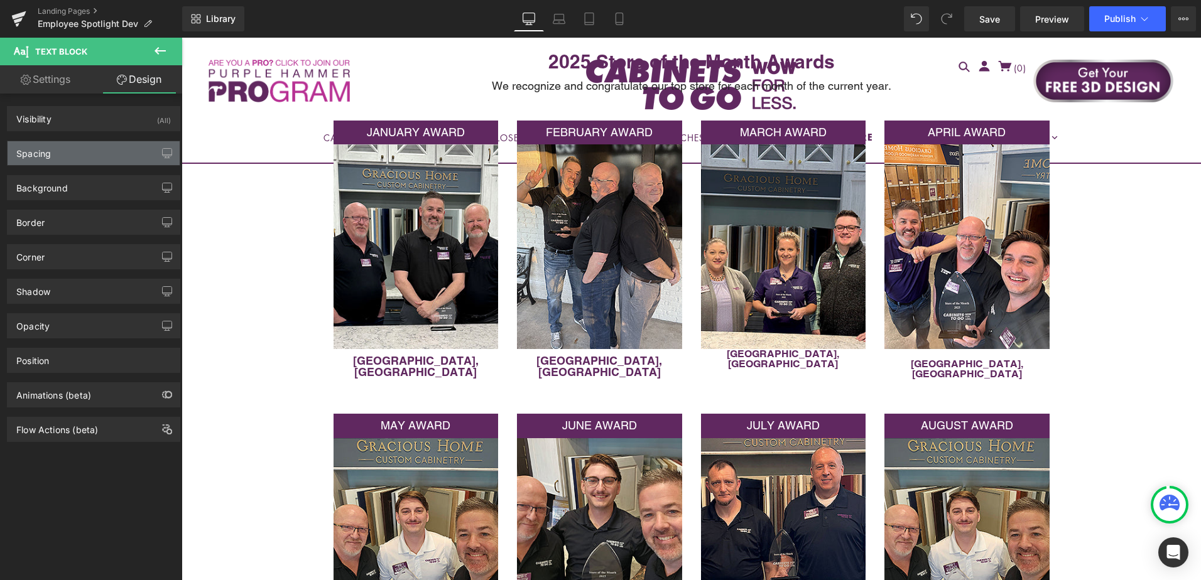
type input "0"
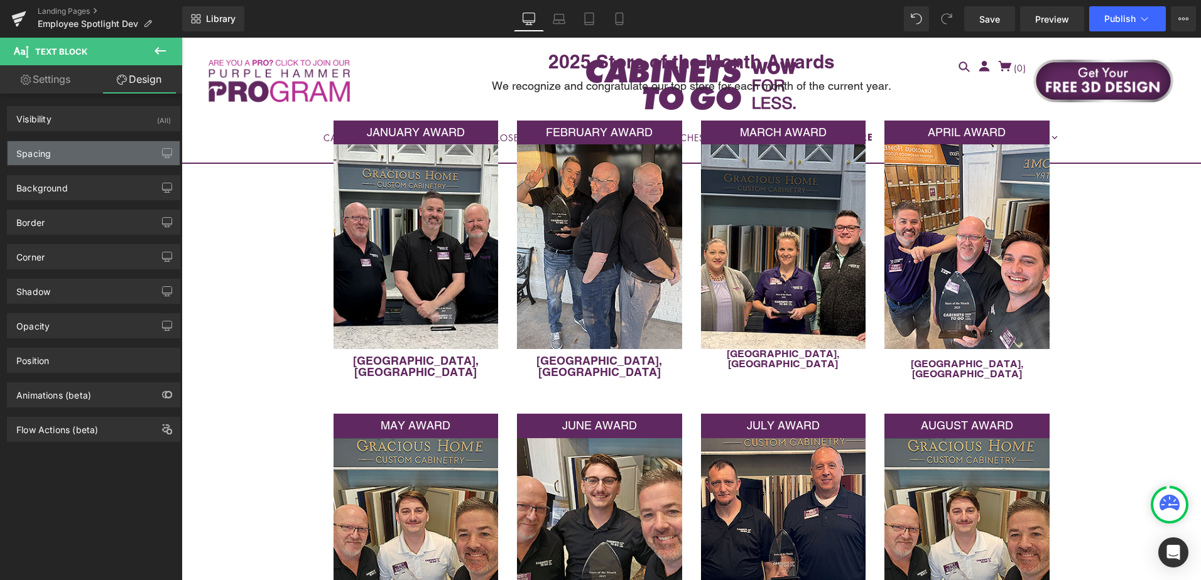
type input "0"
click at [120, 158] on div "Spacing" at bounding box center [94, 153] width 172 height 24
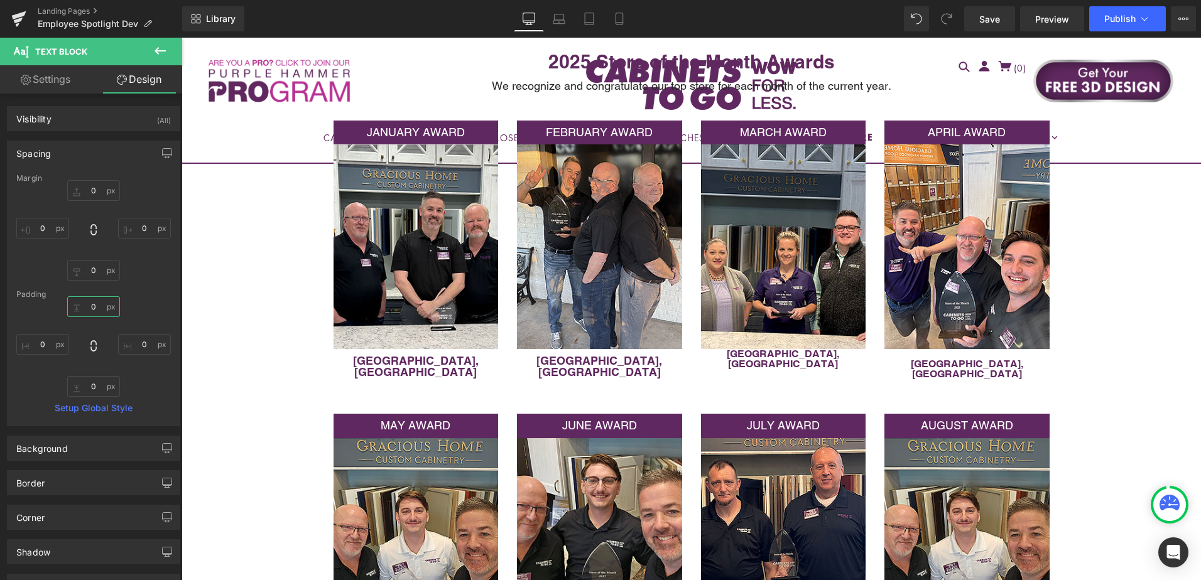
click at [91, 305] on input "0" at bounding box center [93, 306] width 53 height 21
type input "10"
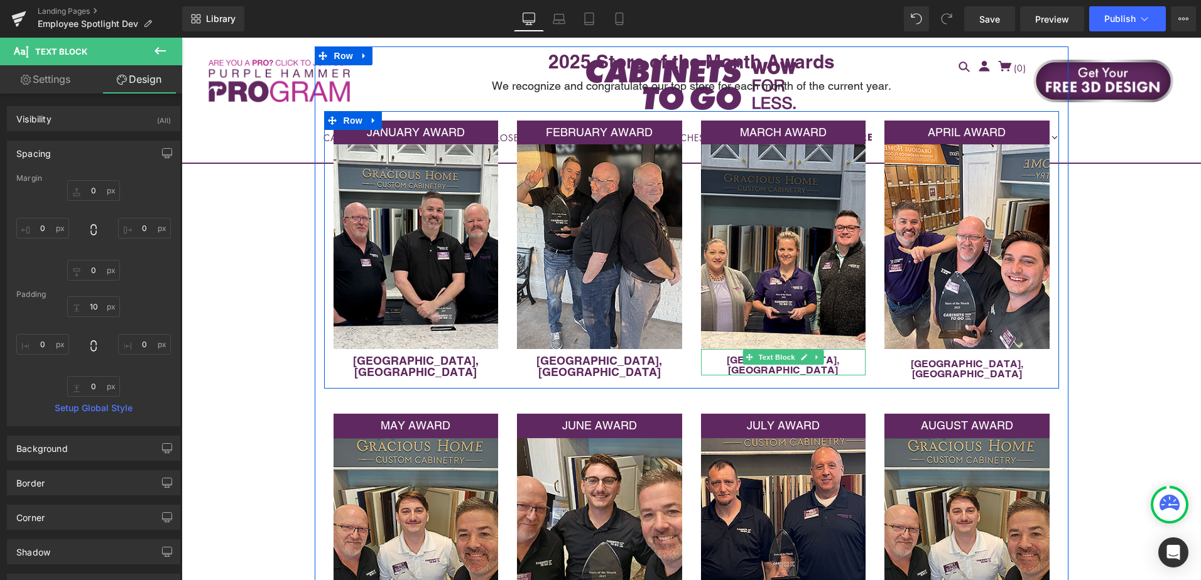
click at [823, 360] on p "[GEOGRAPHIC_DATA], [GEOGRAPHIC_DATA]" at bounding box center [783, 366] width 165 height 20
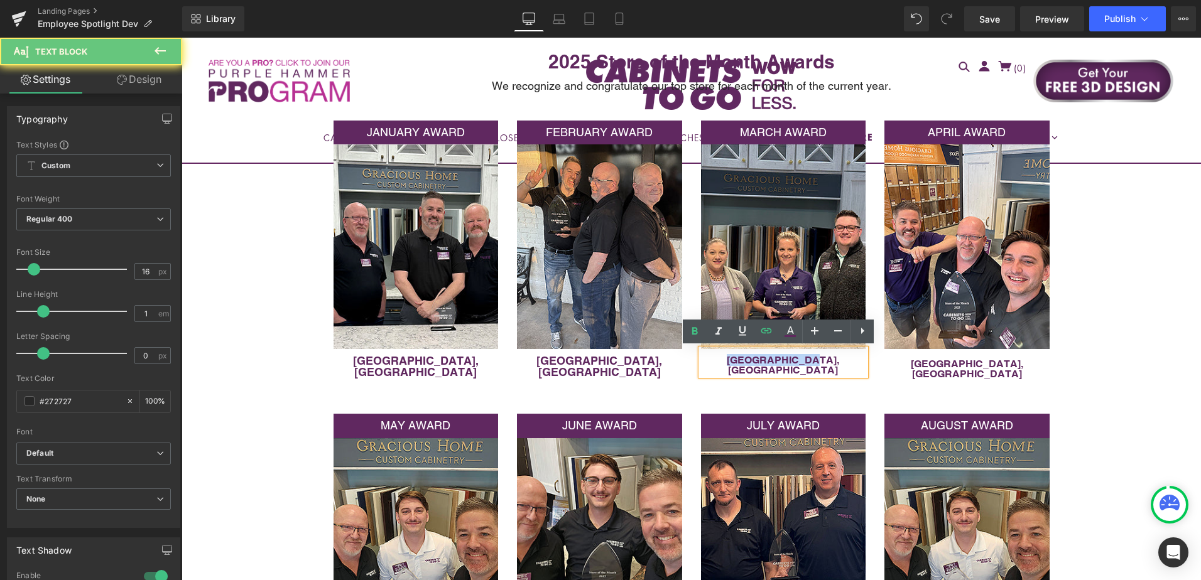
click at [823, 360] on p "[GEOGRAPHIC_DATA], [GEOGRAPHIC_DATA]" at bounding box center [783, 366] width 165 height 20
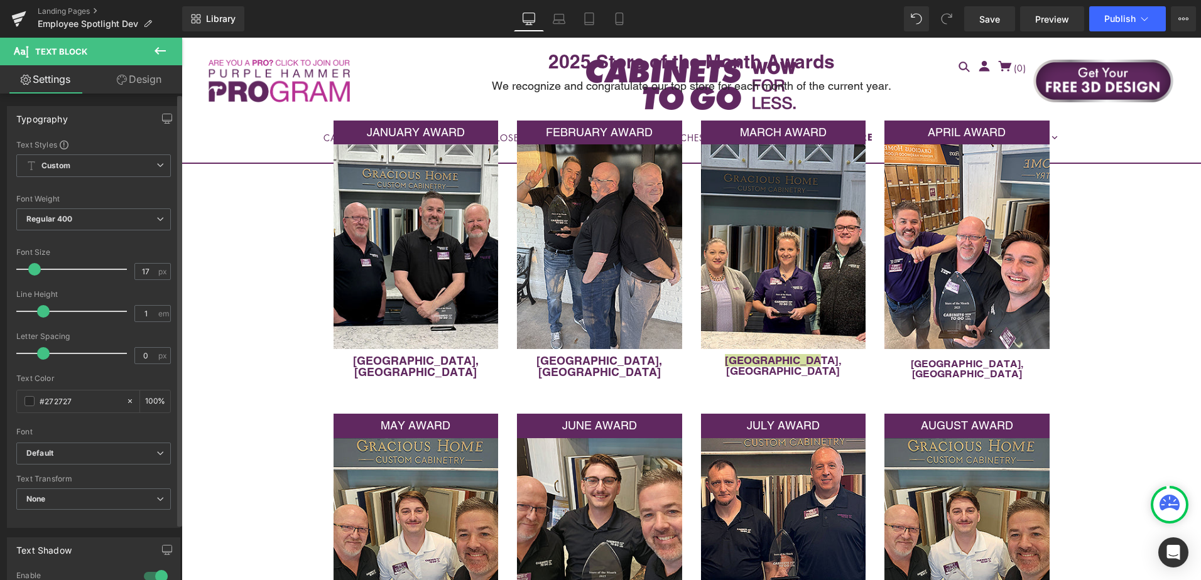
type input "18"
click at [36, 272] on span at bounding box center [36, 269] width 13 height 13
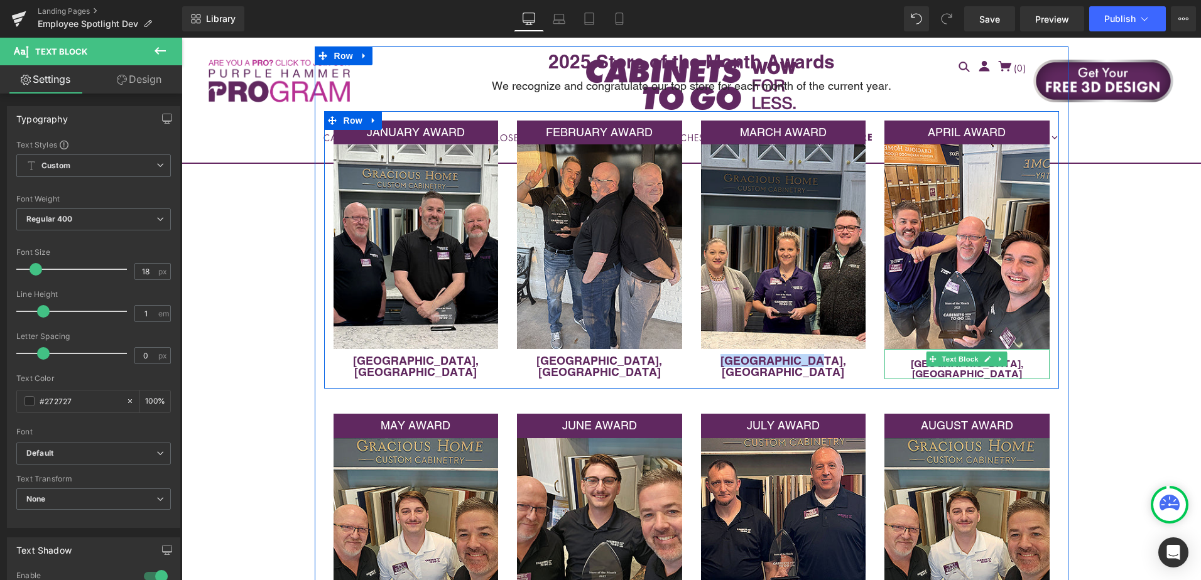
click at [911, 359] on p "[GEOGRAPHIC_DATA], [GEOGRAPHIC_DATA]" at bounding box center [966, 369] width 165 height 20
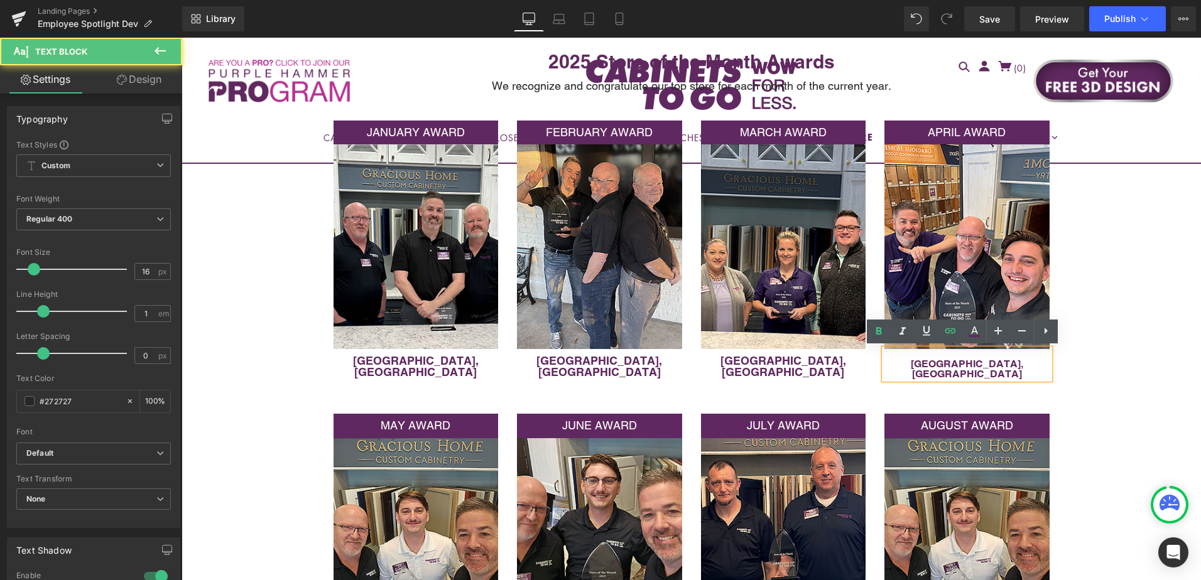
click at [913, 362] on p "[GEOGRAPHIC_DATA], [GEOGRAPHIC_DATA]" at bounding box center [966, 369] width 165 height 20
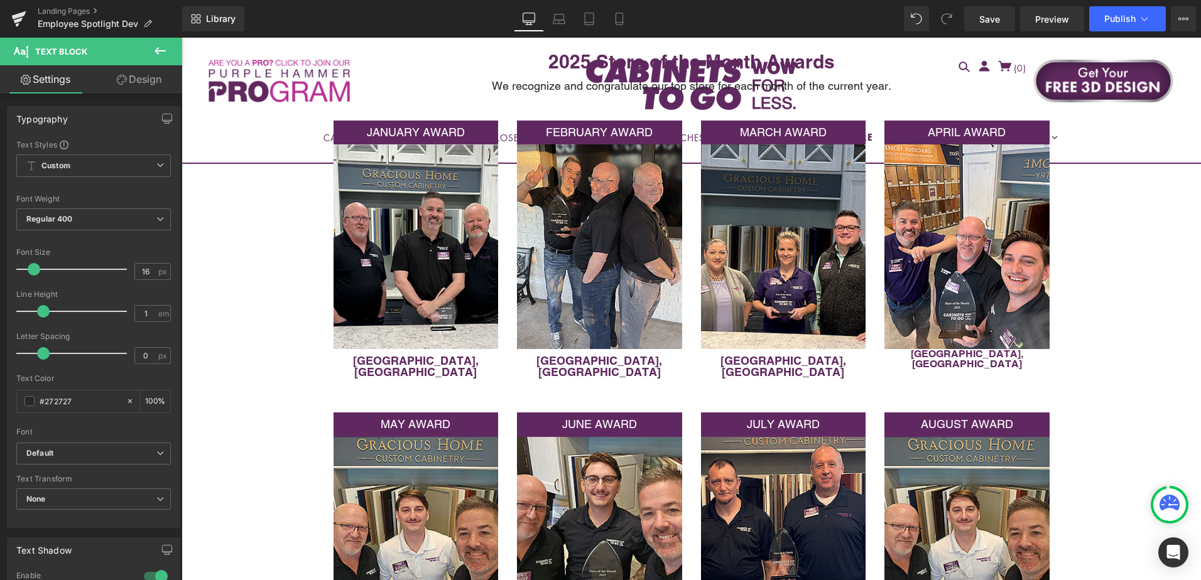
click at [128, 80] on link "Design" at bounding box center [139, 79] width 91 height 28
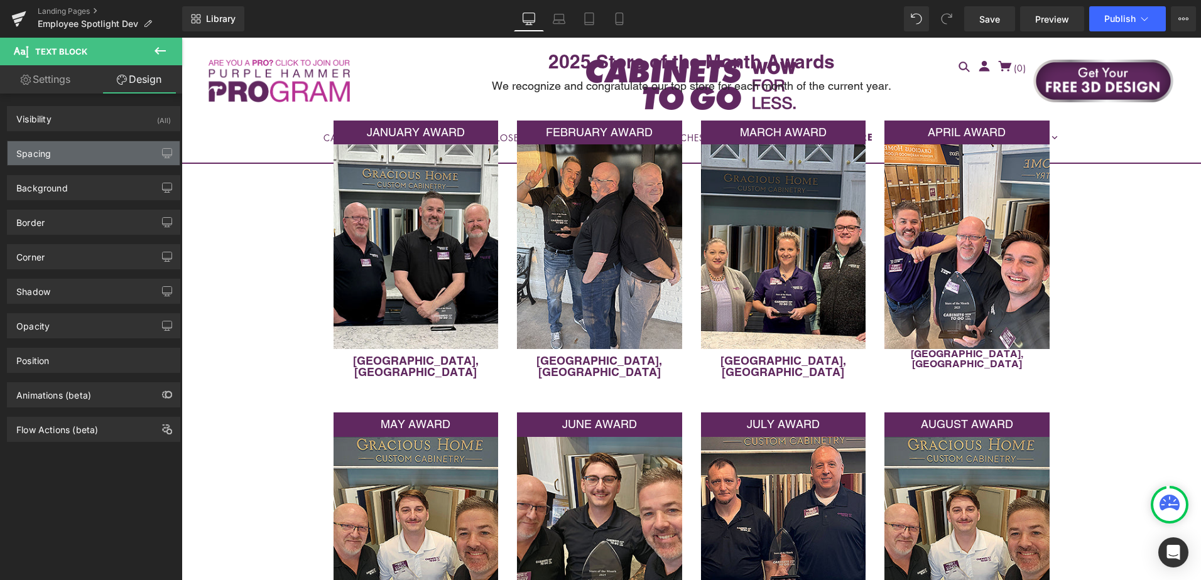
click at [109, 158] on div "Spacing" at bounding box center [94, 153] width 172 height 24
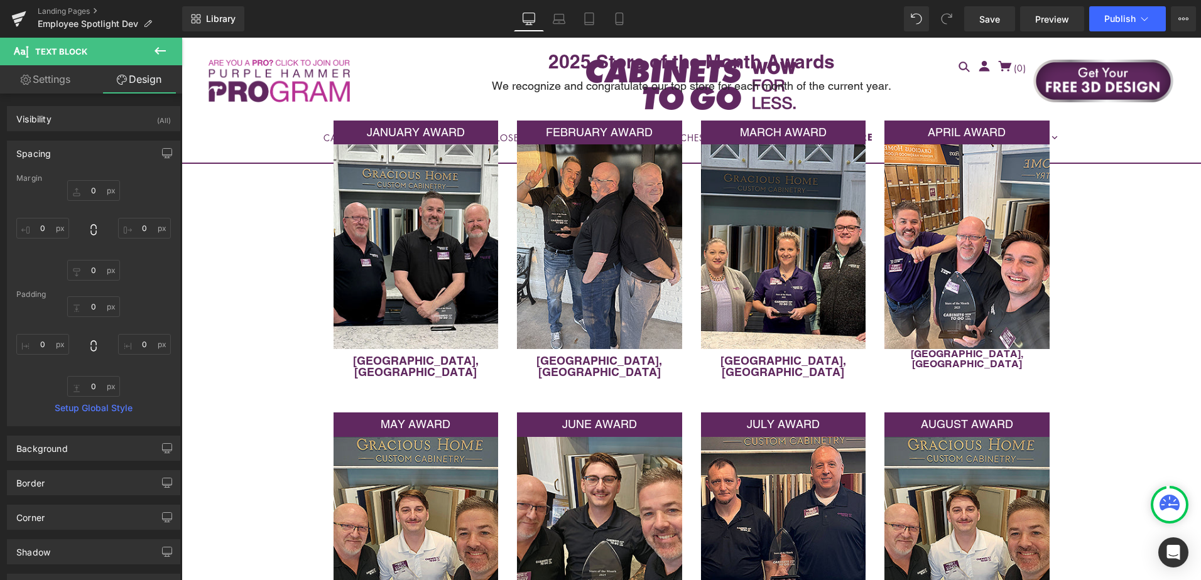
type input "0"
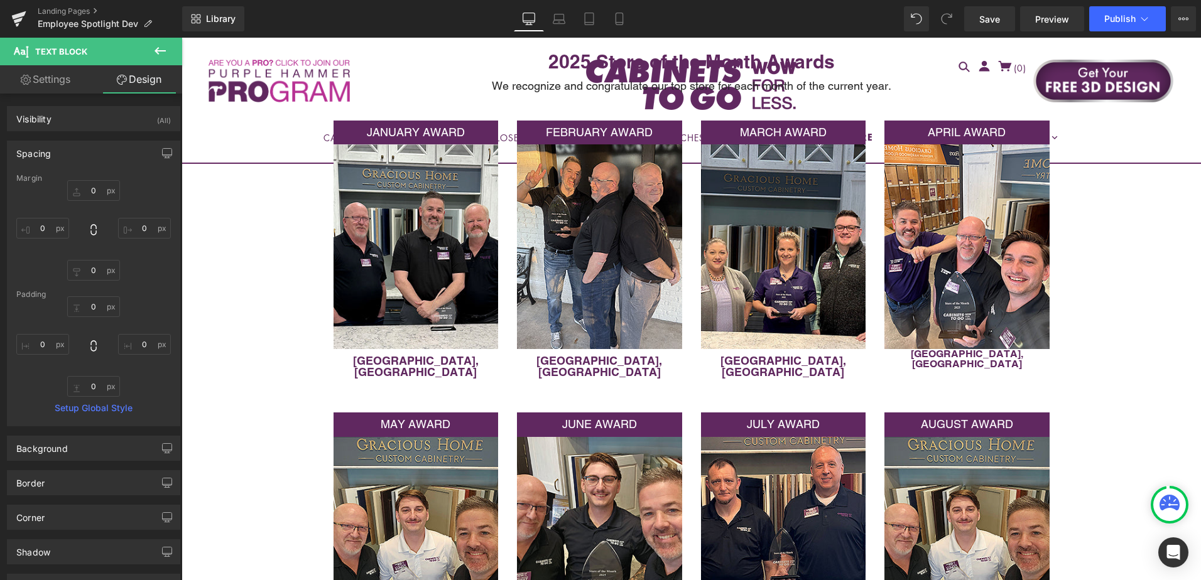
type input "0"
click at [92, 302] on input "0" at bounding box center [93, 306] width 53 height 21
type input "10"
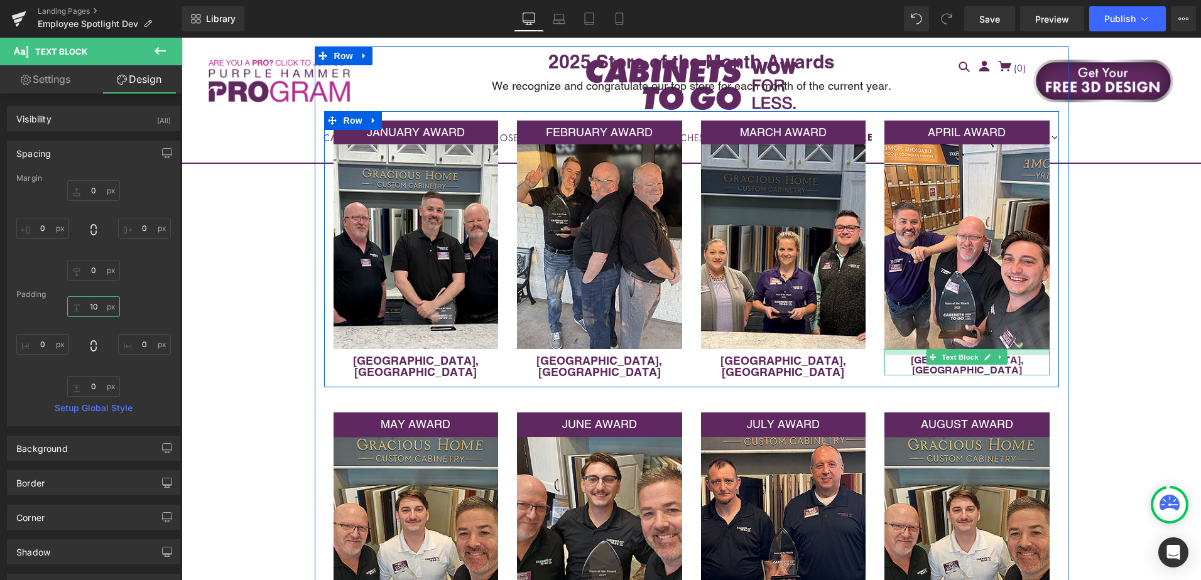
click at [914, 354] on div at bounding box center [966, 352] width 165 height 6
click at [914, 354] on div "[GEOGRAPHIC_DATA], [GEOGRAPHIC_DATA]" at bounding box center [966, 362] width 165 height 26
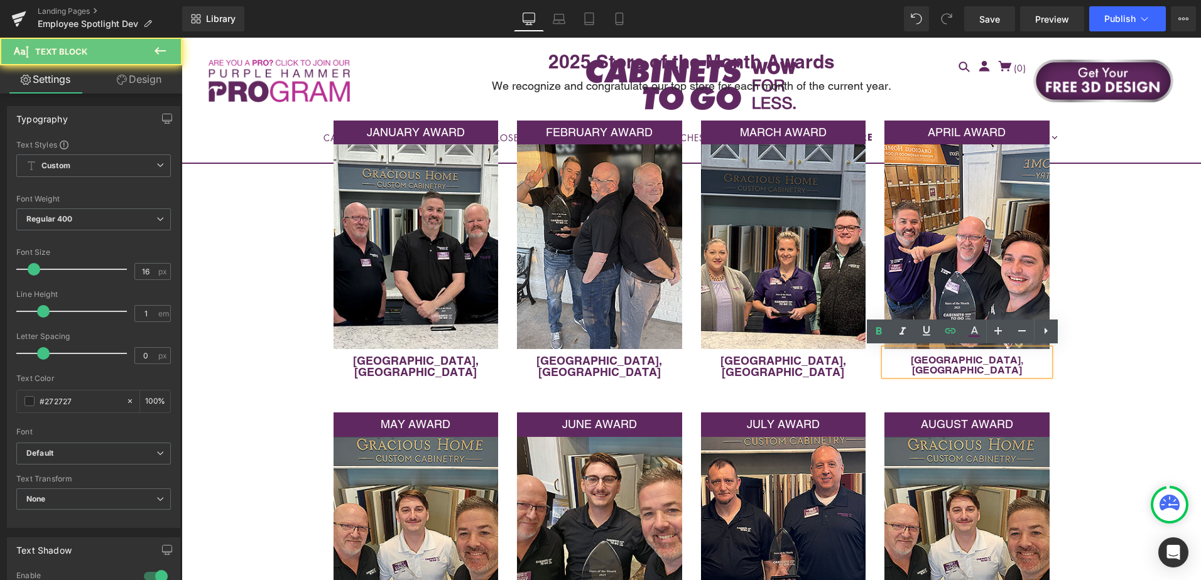
click at [914, 354] on div "[GEOGRAPHIC_DATA], [GEOGRAPHIC_DATA]" at bounding box center [966, 362] width 165 height 26
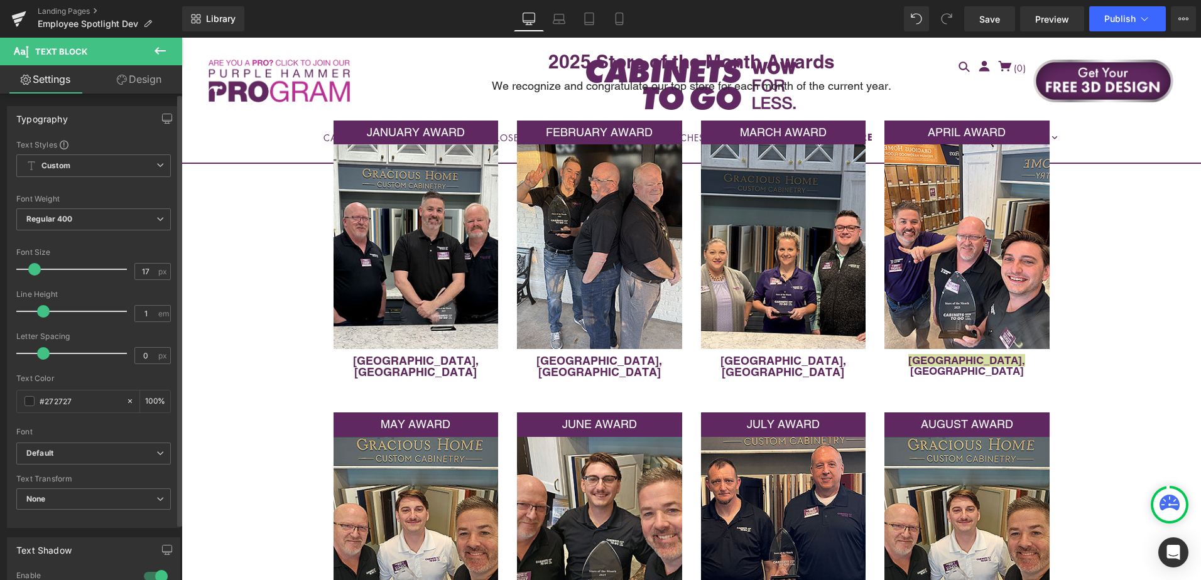
type input "18"
click at [38, 271] on span at bounding box center [36, 269] width 13 height 13
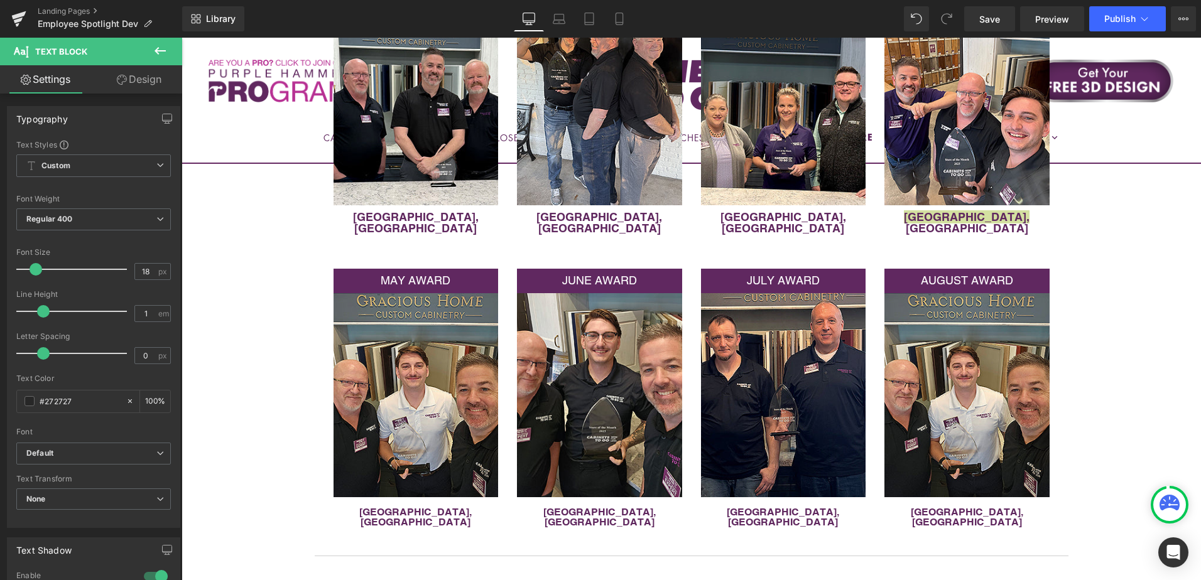
scroll to position [503, 0]
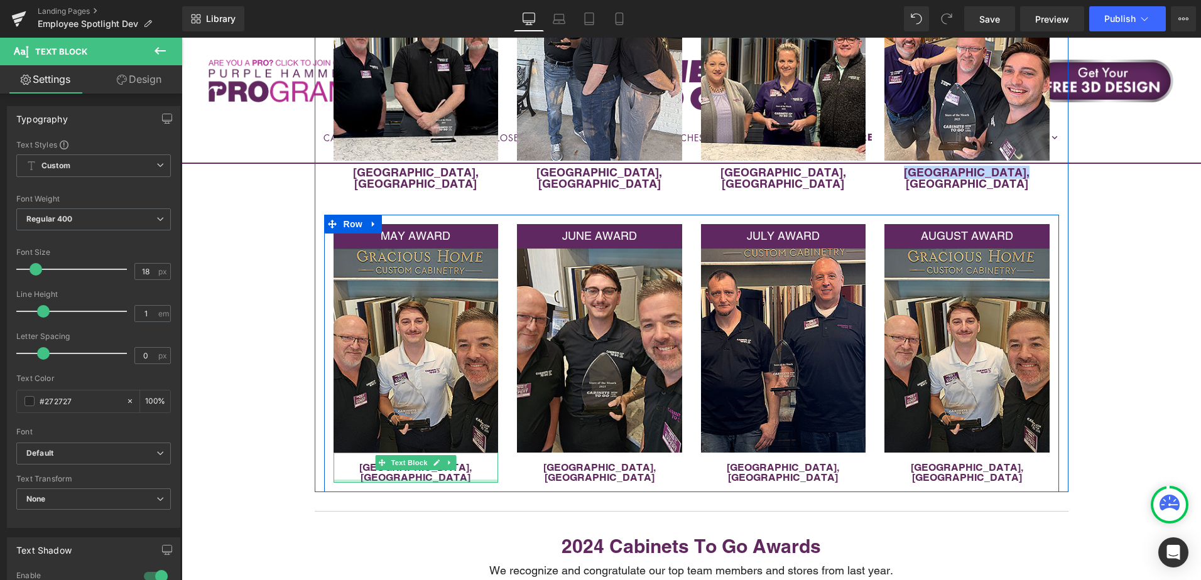
click at [354, 463] on p "[GEOGRAPHIC_DATA], [GEOGRAPHIC_DATA]" at bounding box center [416, 473] width 165 height 20
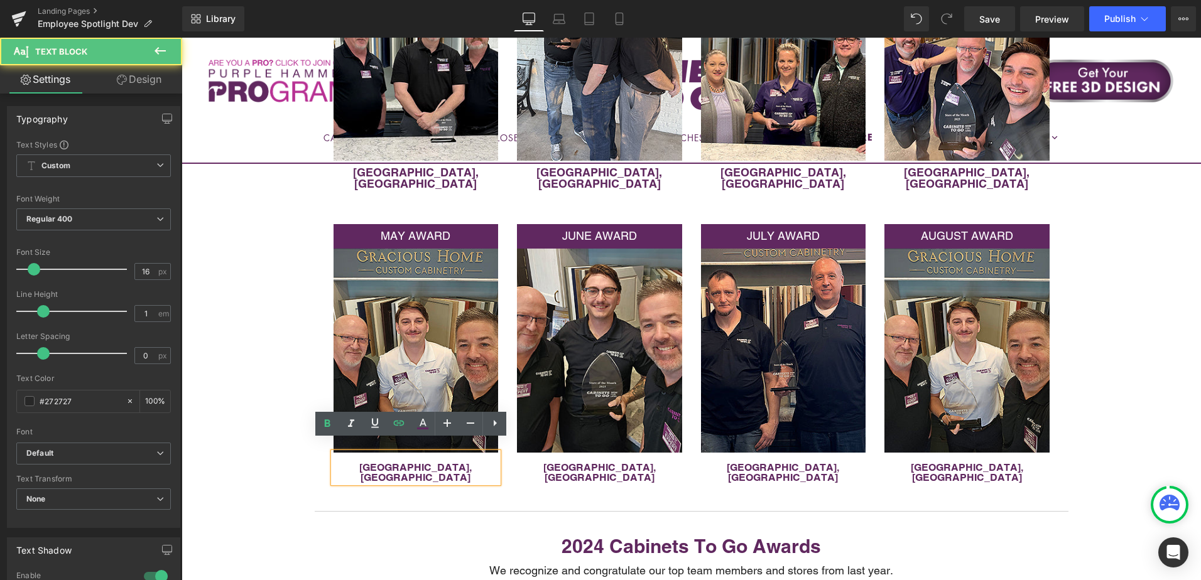
click at [361, 463] on p "[GEOGRAPHIC_DATA], [GEOGRAPHIC_DATA]" at bounding box center [416, 473] width 165 height 20
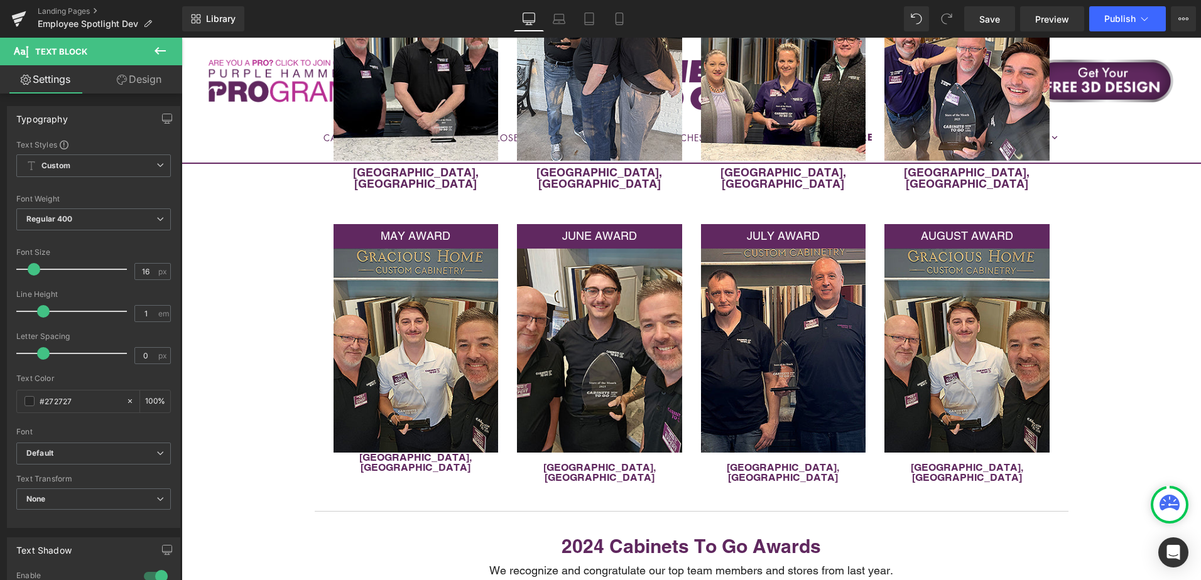
click at [135, 78] on link "Design" at bounding box center [139, 79] width 91 height 28
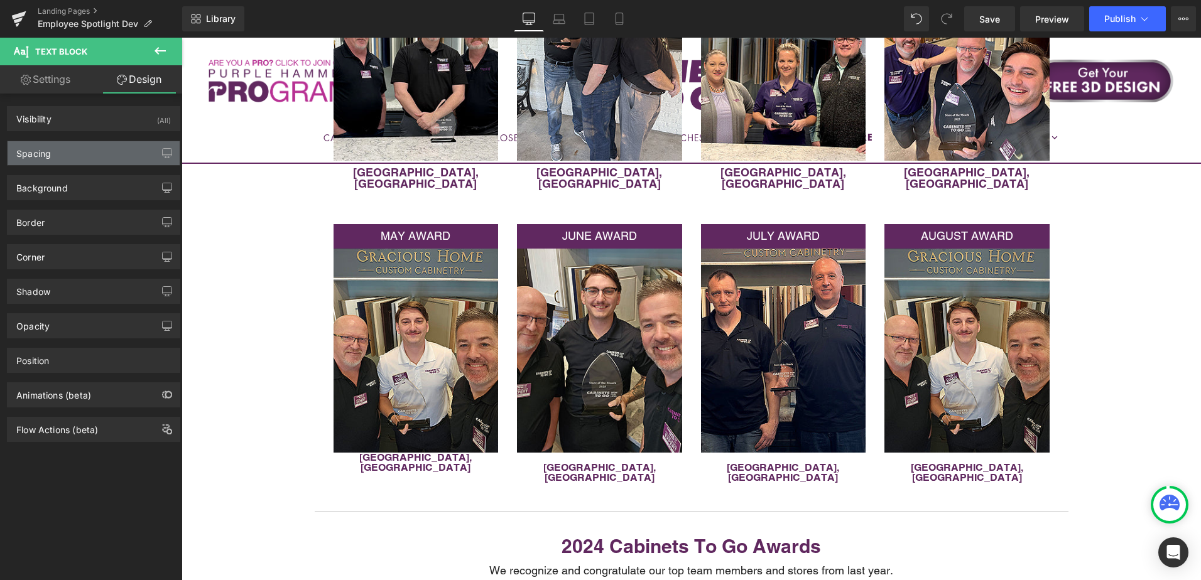
click at [73, 155] on div "Spacing" at bounding box center [94, 153] width 172 height 24
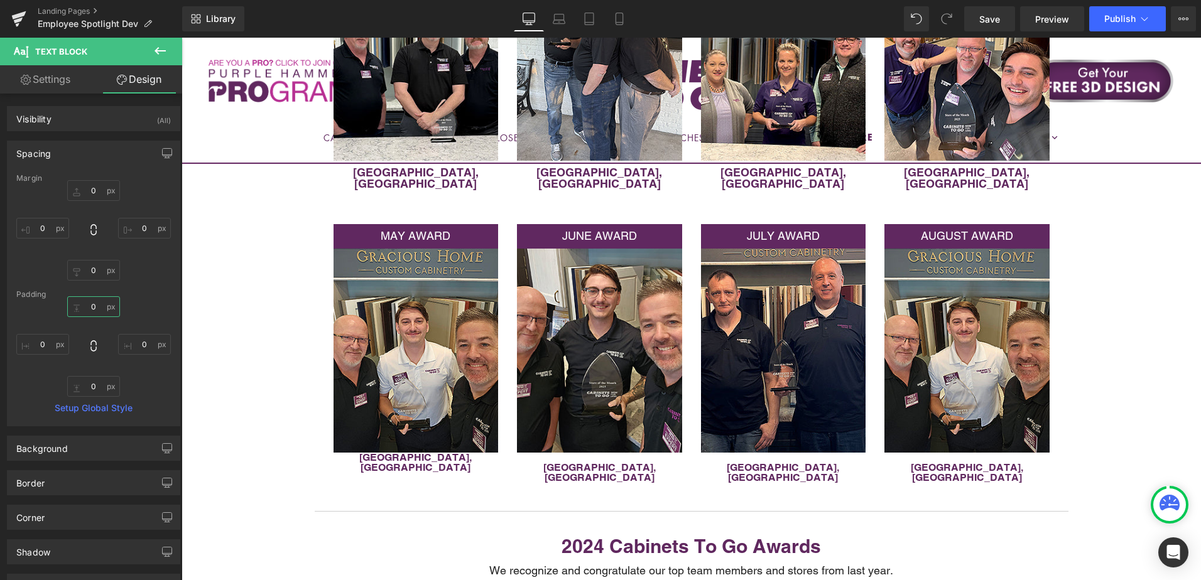
click at [91, 307] on input "0" at bounding box center [93, 306] width 53 height 21
type input "10"
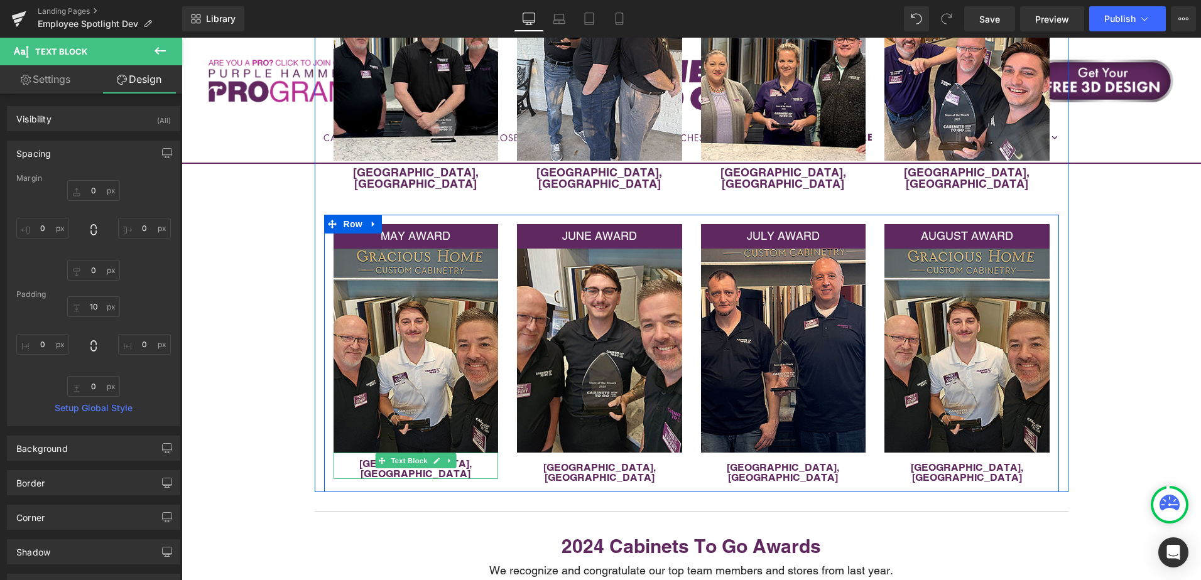
click at [363, 459] on p "[GEOGRAPHIC_DATA], [GEOGRAPHIC_DATA]" at bounding box center [416, 469] width 165 height 20
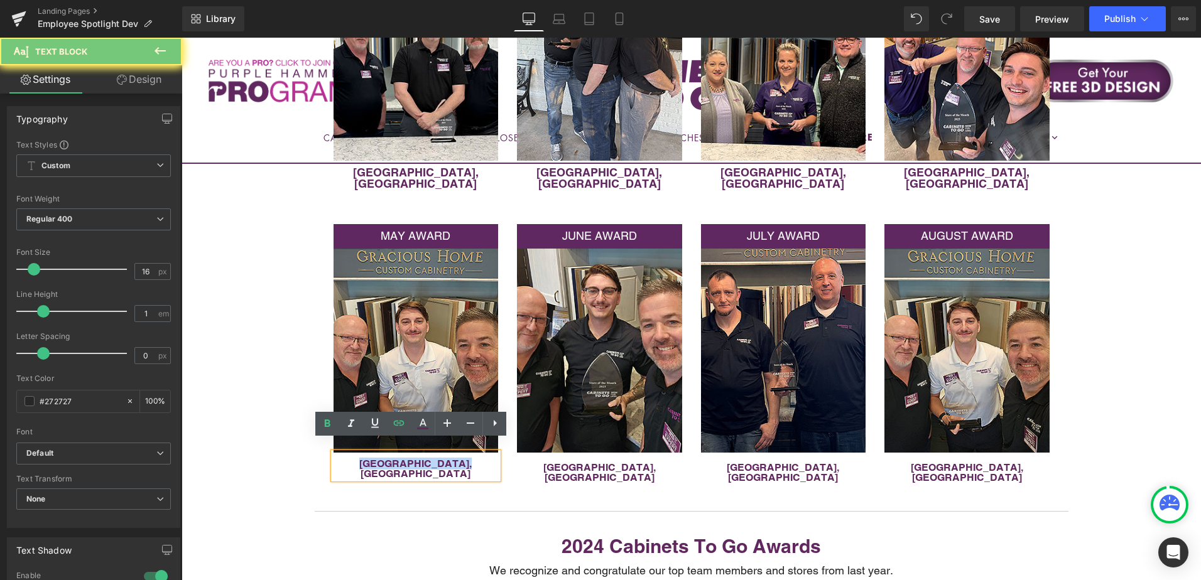
click at [363, 459] on p "[GEOGRAPHIC_DATA], [GEOGRAPHIC_DATA]" at bounding box center [416, 469] width 165 height 20
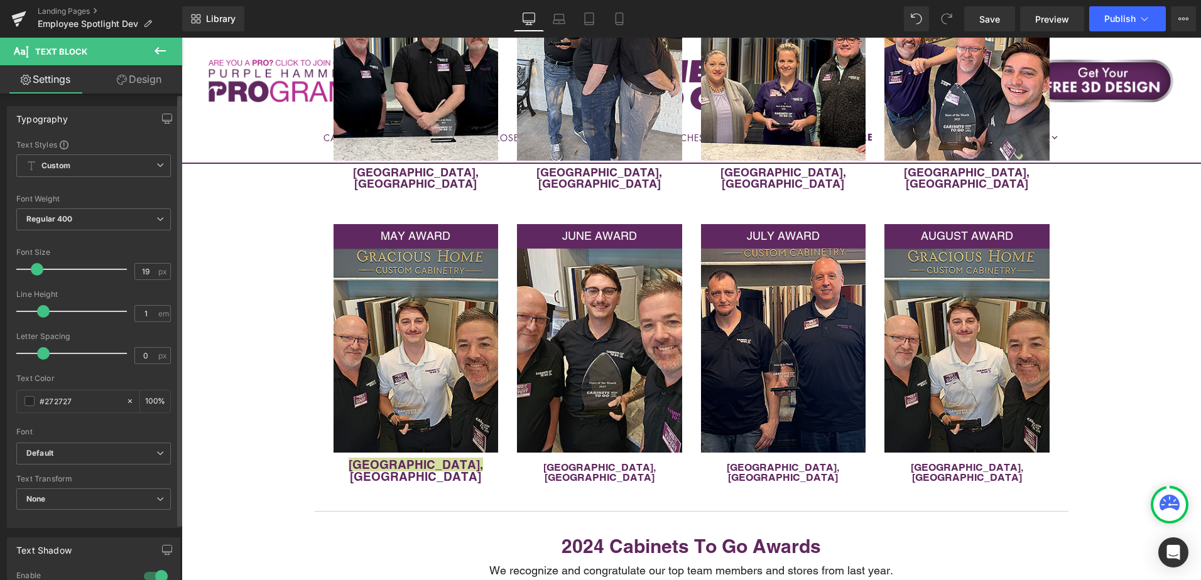
click at [36, 271] on span at bounding box center [37, 269] width 13 height 13
type input "18"
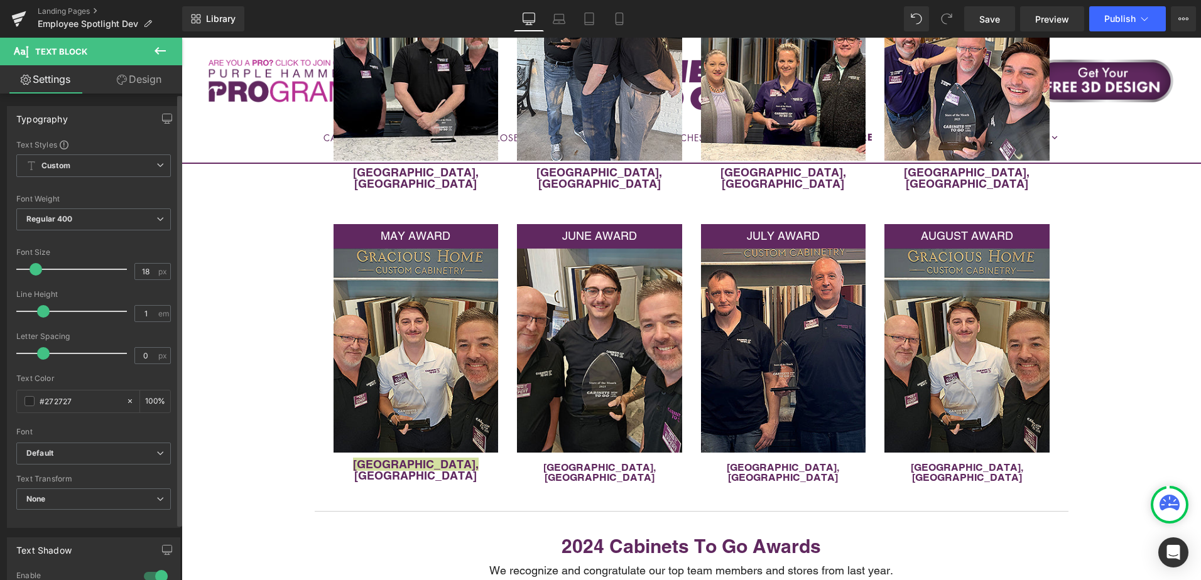
click at [35, 271] on span at bounding box center [36, 269] width 13 height 13
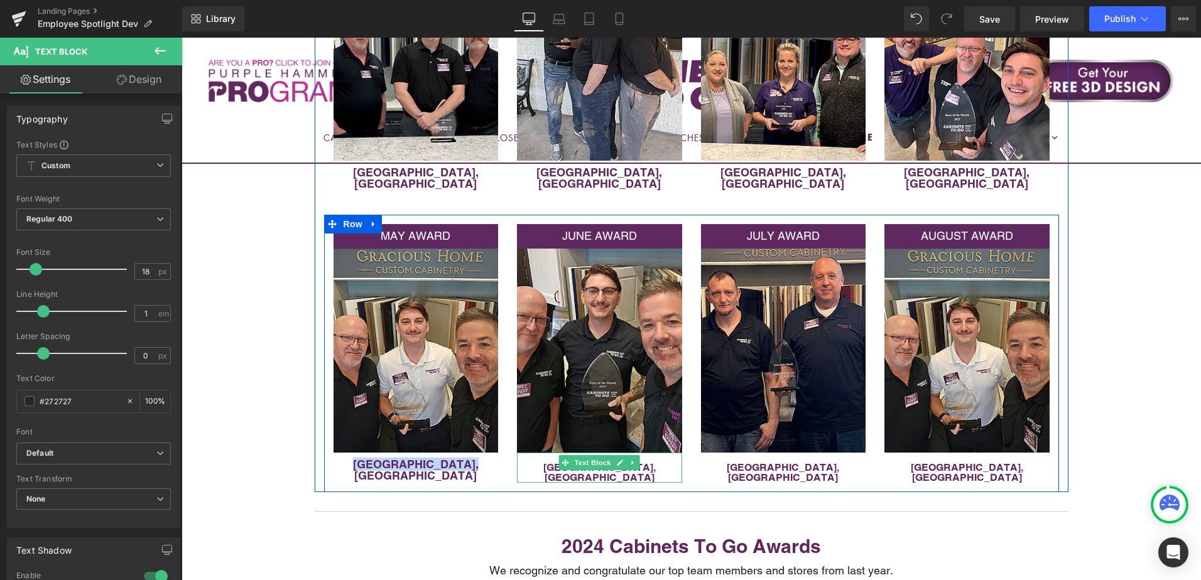
click at [543, 453] on p at bounding box center [599, 458] width 165 height 10
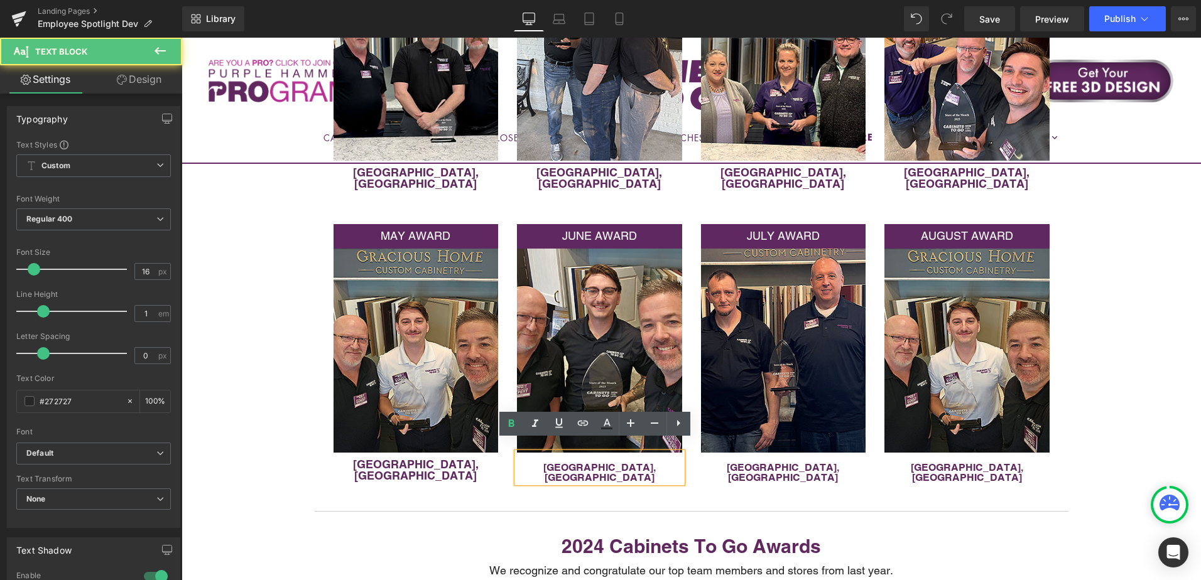
click at [548, 463] on p "[GEOGRAPHIC_DATA], [GEOGRAPHIC_DATA]" at bounding box center [599, 473] width 165 height 20
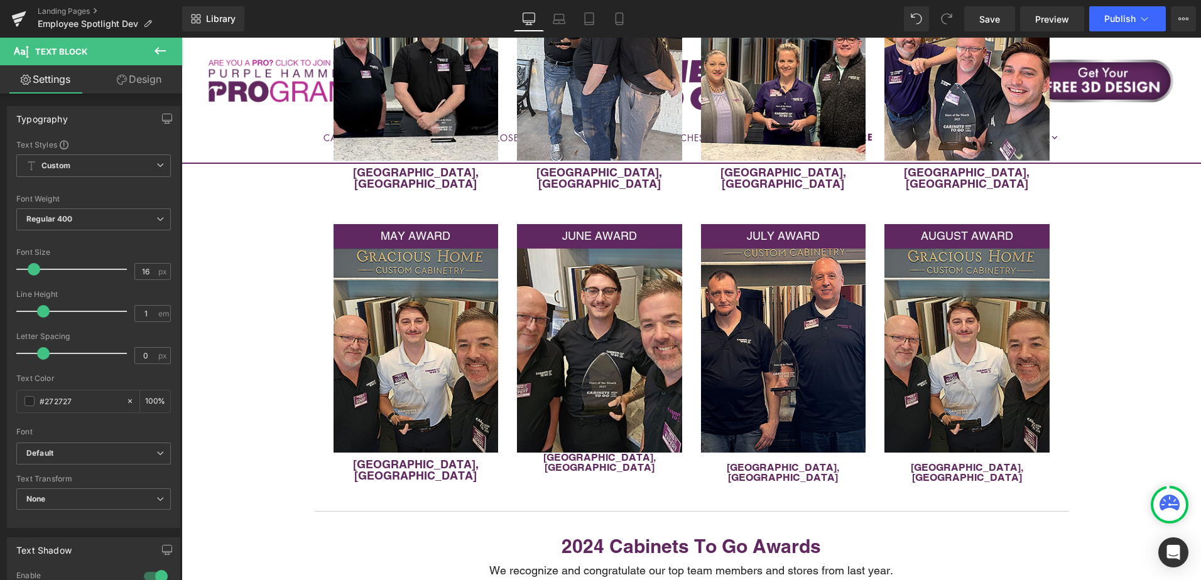
click at [148, 85] on link "Design" at bounding box center [139, 79] width 91 height 28
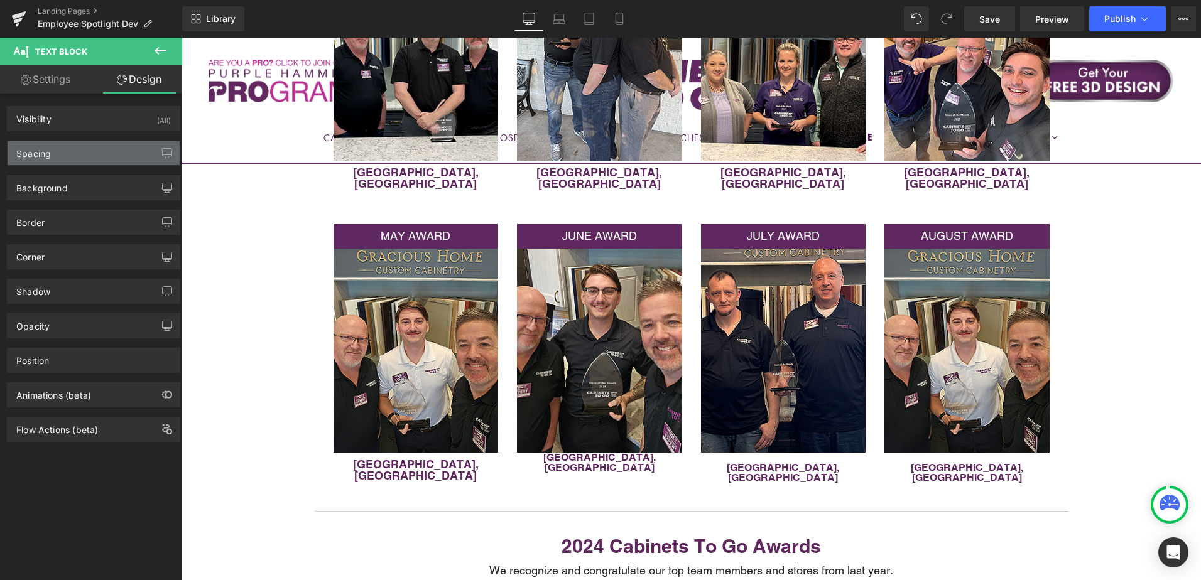
type input "0"
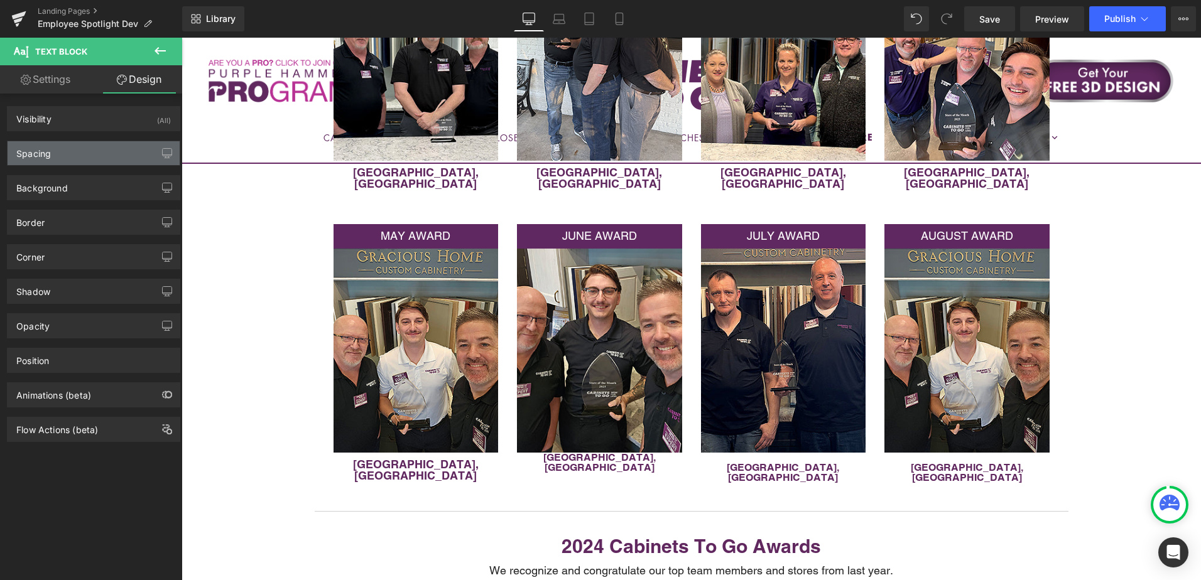
type input "0"
click at [108, 160] on div "Spacing" at bounding box center [94, 153] width 172 height 24
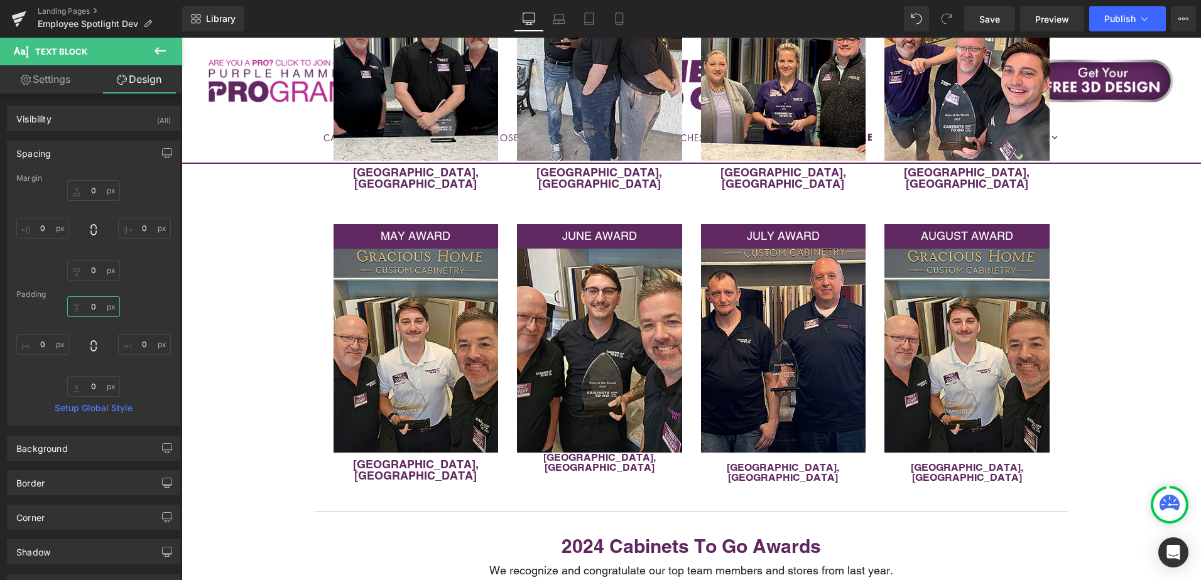
click at [99, 306] on input "0" at bounding box center [93, 306] width 53 height 21
type input "10"
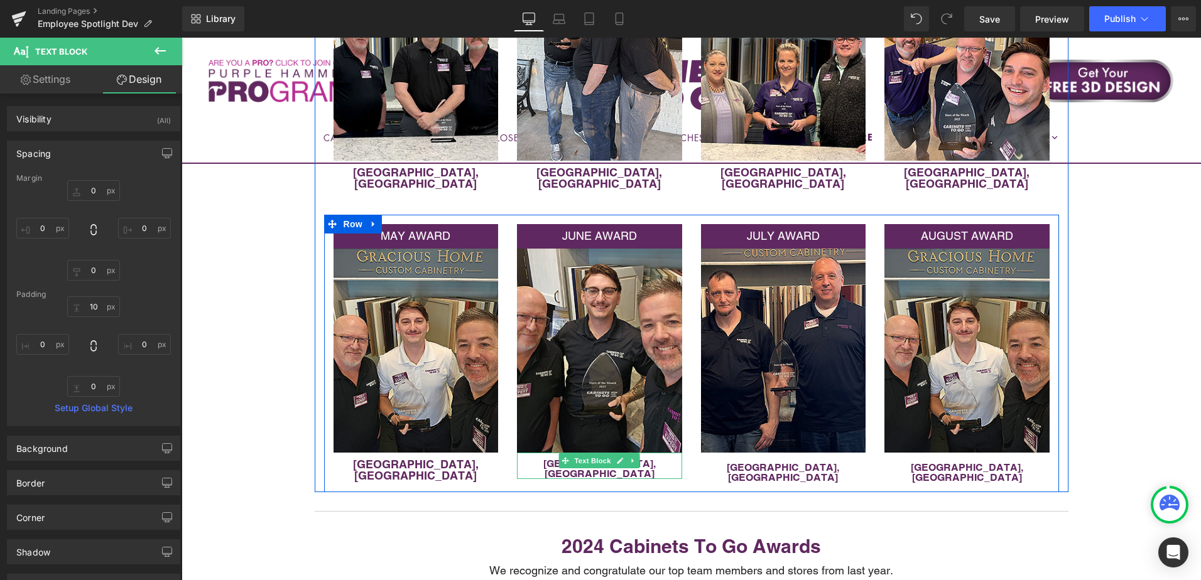
click at [543, 459] on p "[GEOGRAPHIC_DATA], [GEOGRAPHIC_DATA]" at bounding box center [599, 469] width 165 height 20
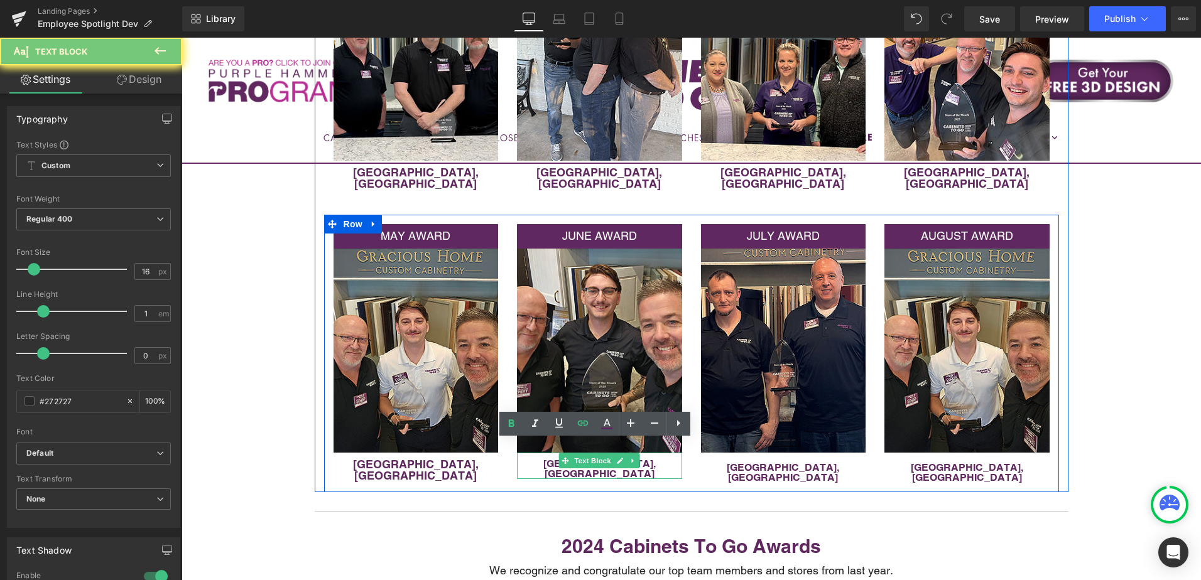
click at [543, 459] on p "[GEOGRAPHIC_DATA], [GEOGRAPHIC_DATA]" at bounding box center [599, 469] width 165 height 20
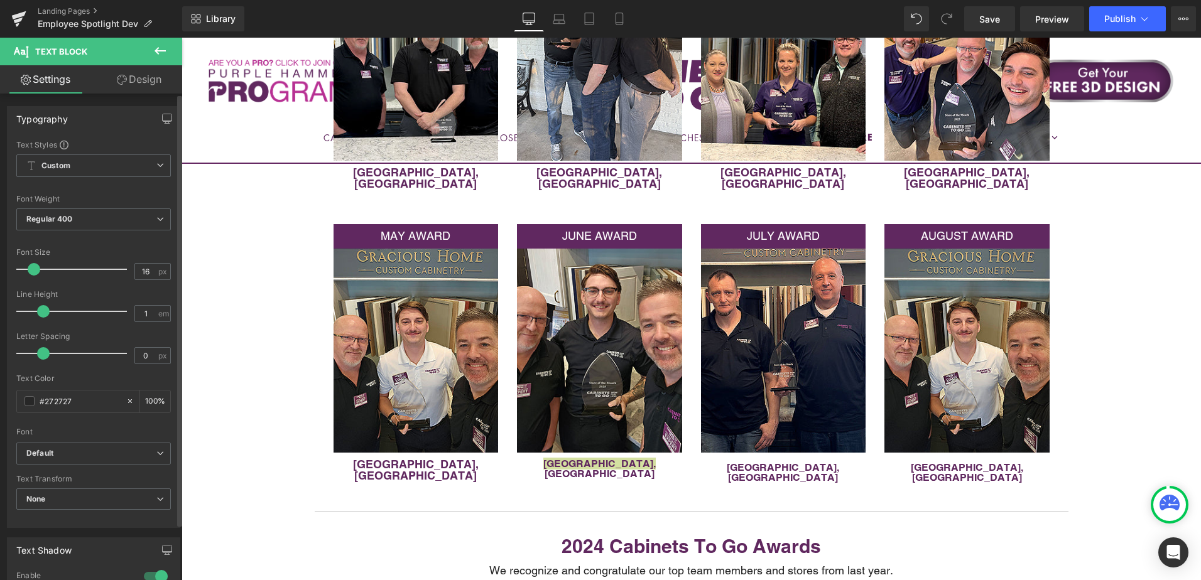
click at [32, 268] on span at bounding box center [34, 269] width 13 height 13
type input "18"
click at [33, 268] on span at bounding box center [36, 269] width 13 height 13
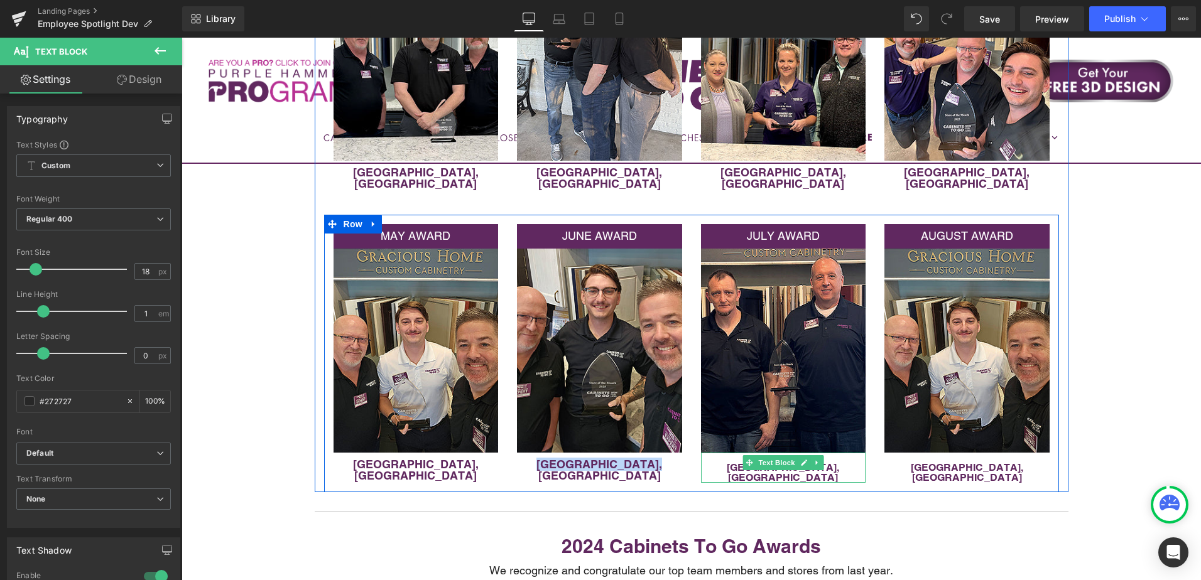
click at [726, 463] on p "[GEOGRAPHIC_DATA], [GEOGRAPHIC_DATA]" at bounding box center [783, 473] width 165 height 20
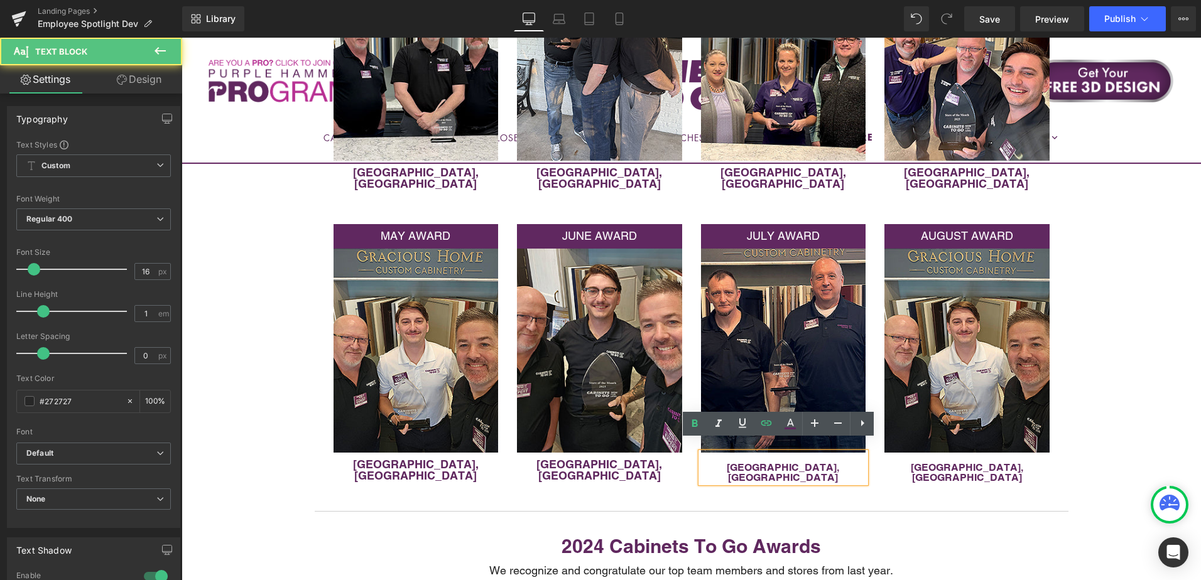
click at [732, 463] on p "[GEOGRAPHIC_DATA], [GEOGRAPHIC_DATA]" at bounding box center [783, 473] width 165 height 20
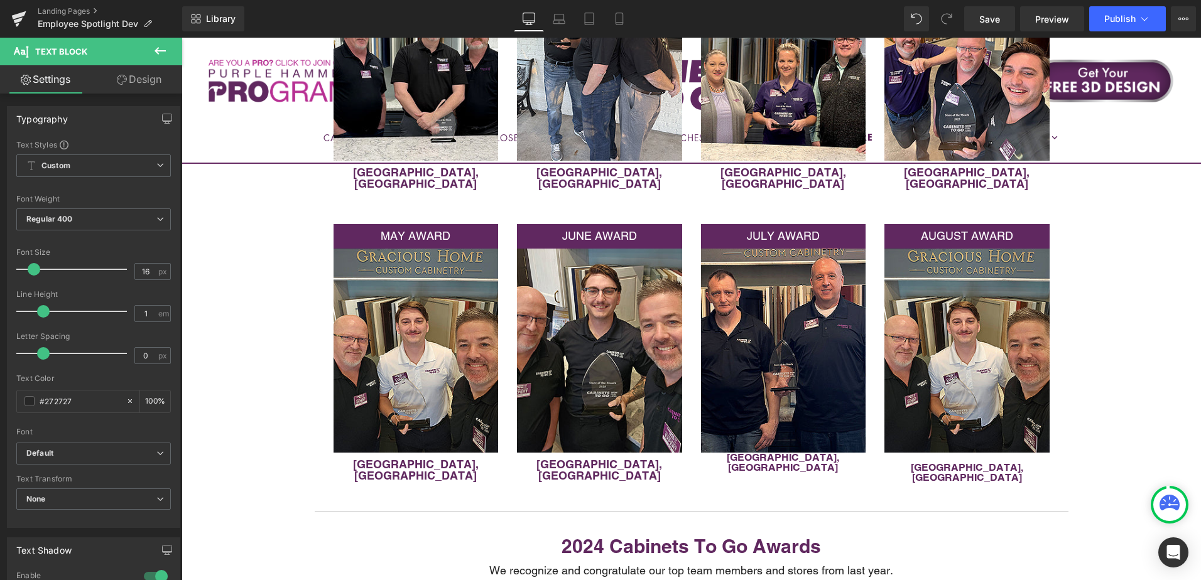
click at [145, 85] on link "Design" at bounding box center [139, 79] width 91 height 28
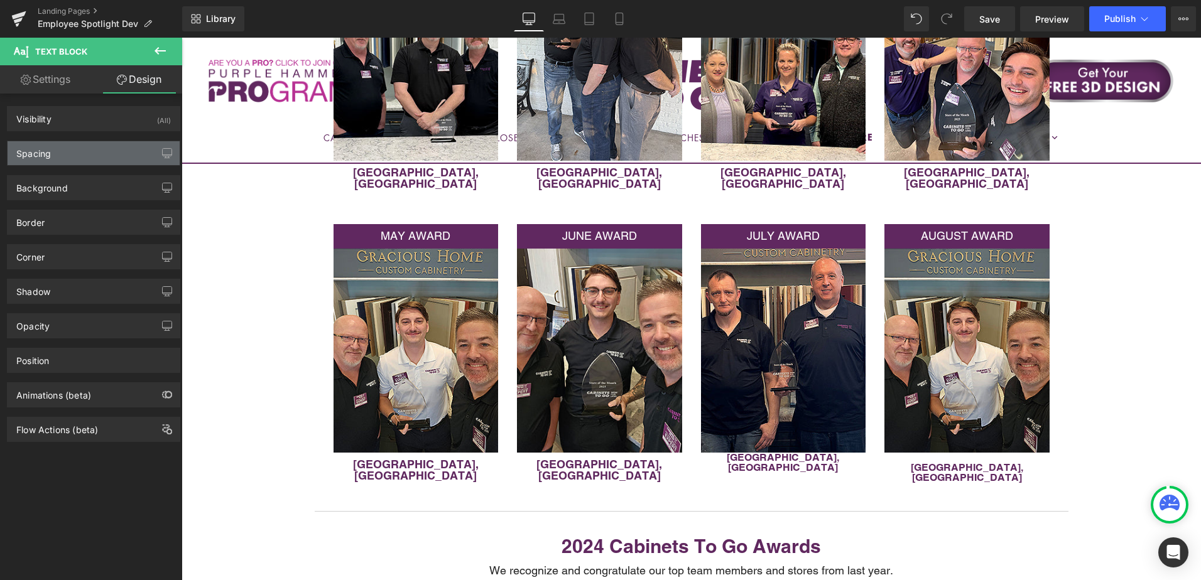
type input "0"
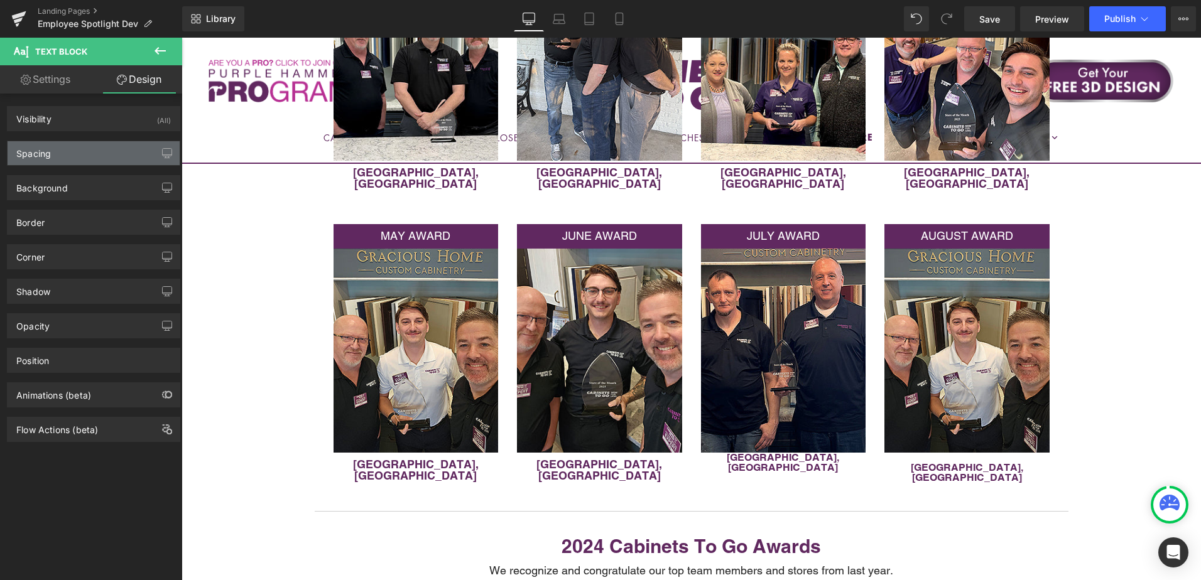
type input "0"
click at [92, 156] on div "Spacing" at bounding box center [94, 153] width 172 height 24
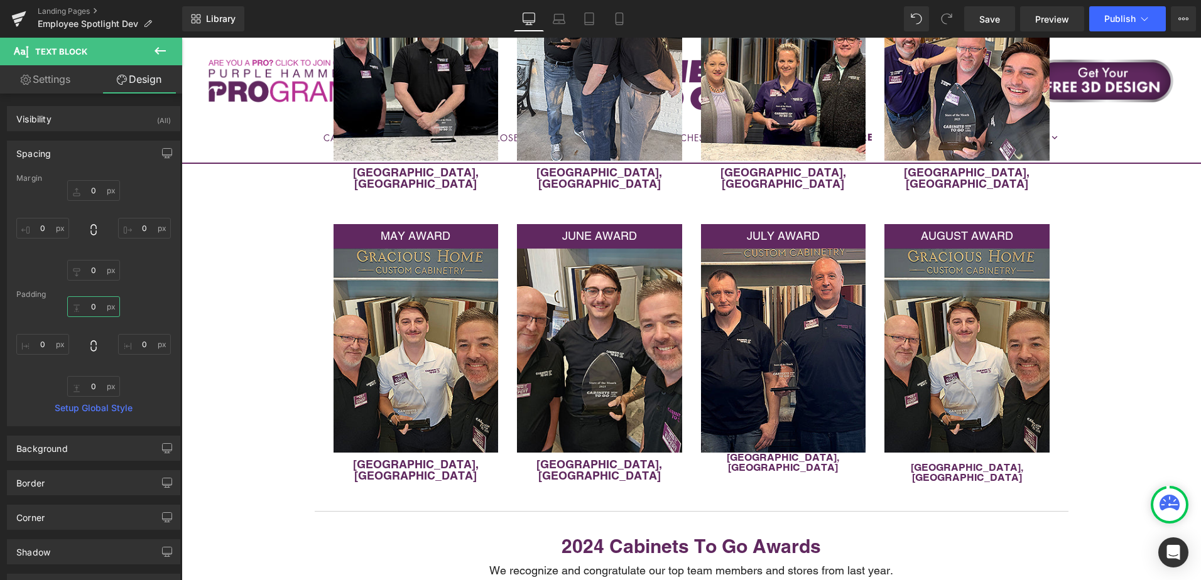
click at [98, 303] on input "0" at bounding box center [93, 306] width 53 height 21
type input "10"
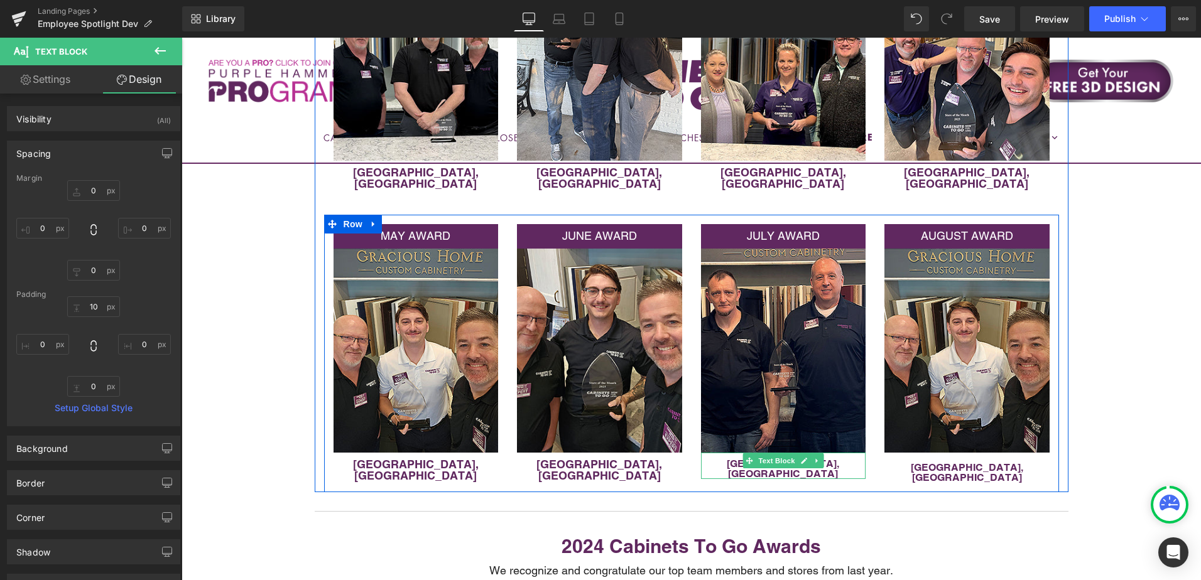
click at [734, 459] on p "[GEOGRAPHIC_DATA], [GEOGRAPHIC_DATA]" at bounding box center [783, 469] width 165 height 20
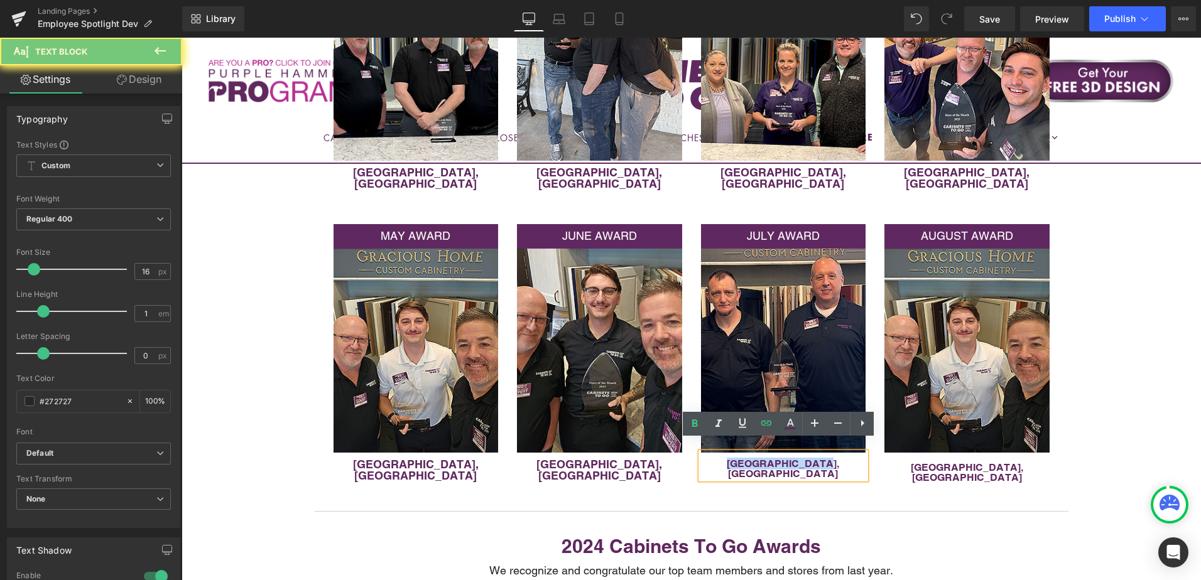
click at [734, 459] on p "[GEOGRAPHIC_DATA], [GEOGRAPHIC_DATA]" at bounding box center [783, 469] width 165 height 20
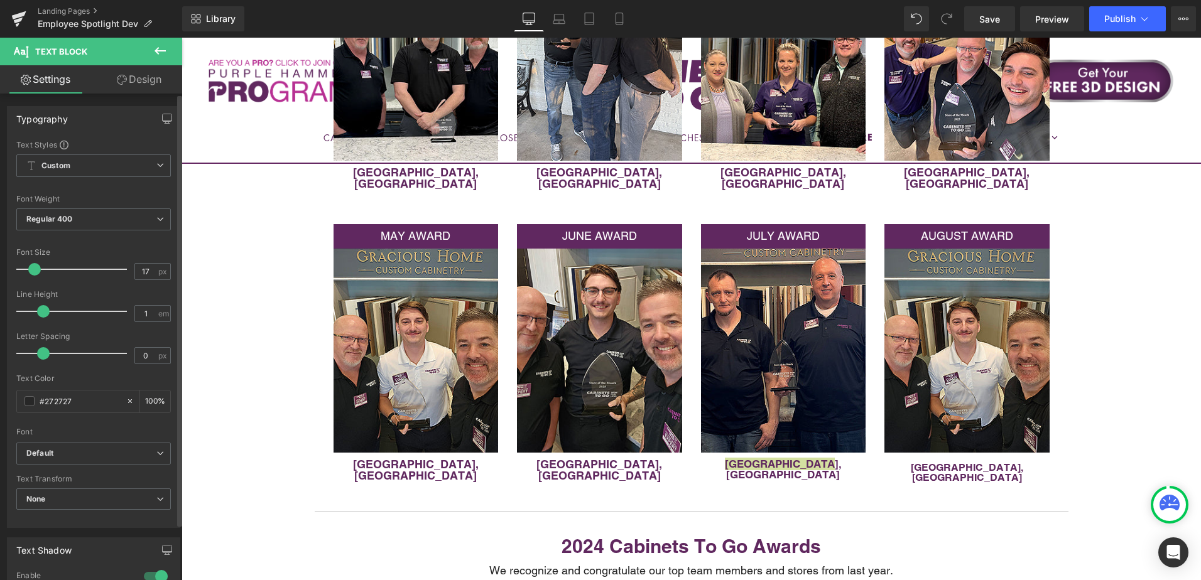
type input "18"
click at [35, 268] on span at bounding box center [36, 269] width 13 height 13
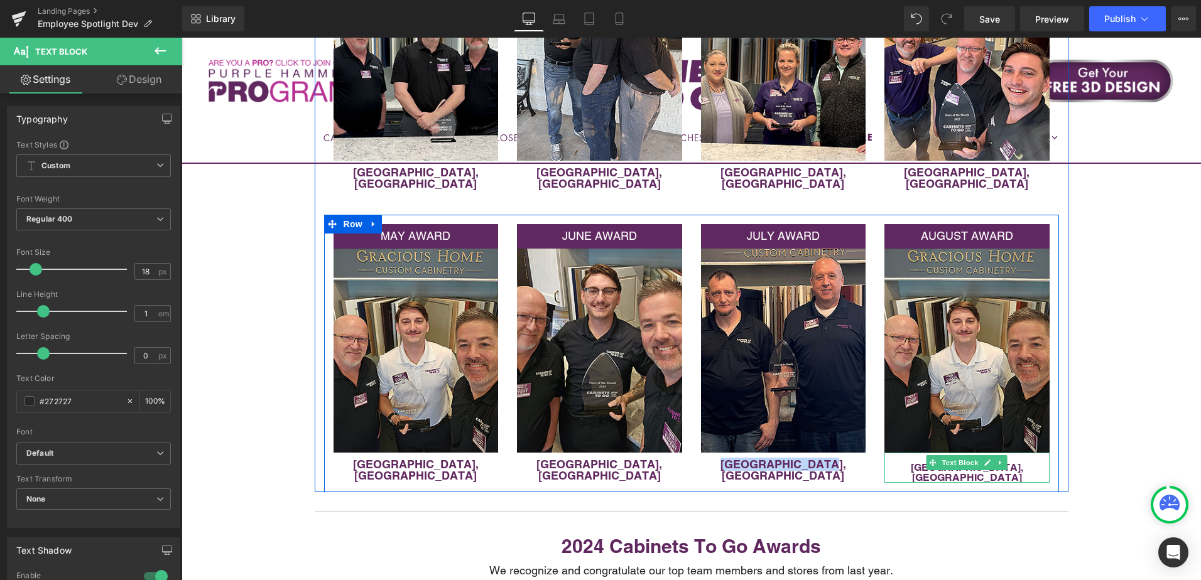
click at [908, 463] on p "[GEOGRAPHIC_DATA], [GEOGRAPHIC_DATA]" at bounding box center [966, 473] width 165 height 20
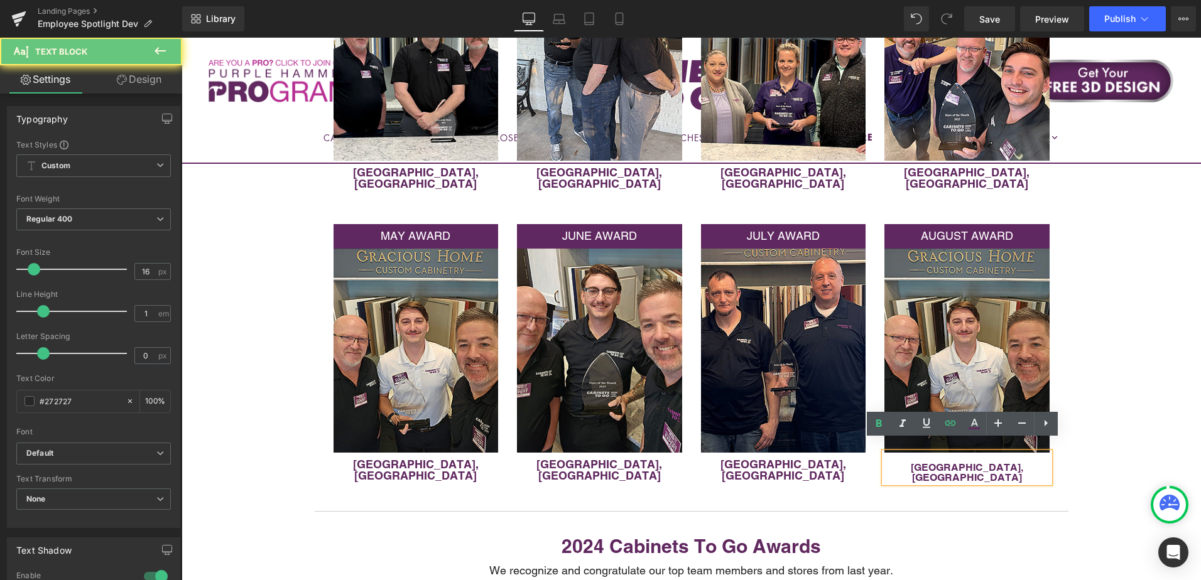
click at [913, 463] on p "[GEOGRAPHIC_DATA], [GEOGRAPHIC_DATA]" at bounding box center [966, 473] width 165 height 20
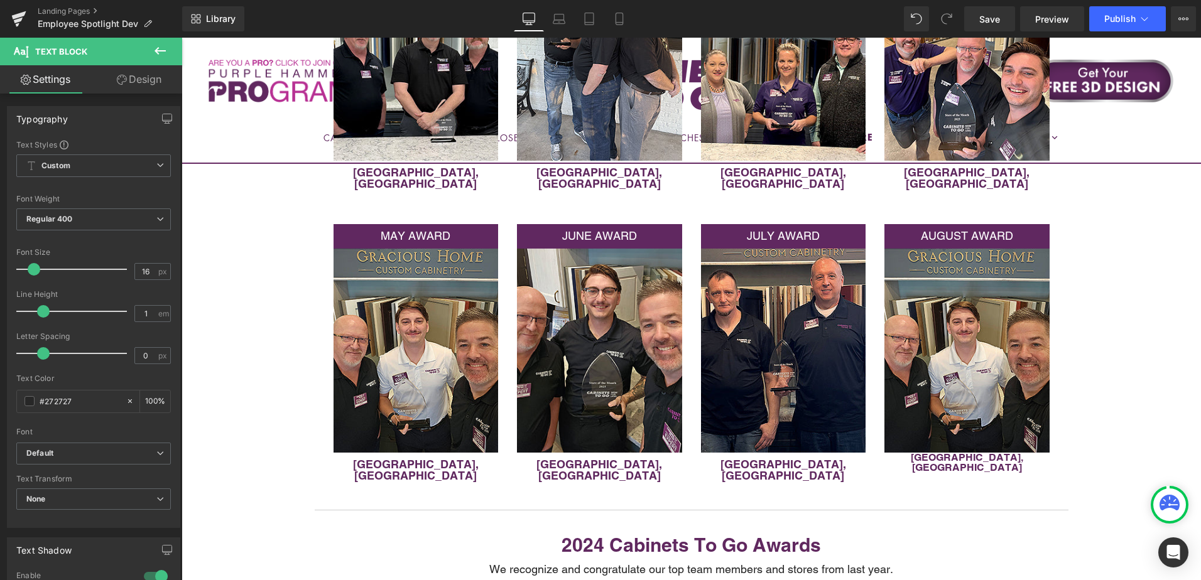
click at [127, 79] on link "Design" at bounding box center [139, 79] width 91 height 28
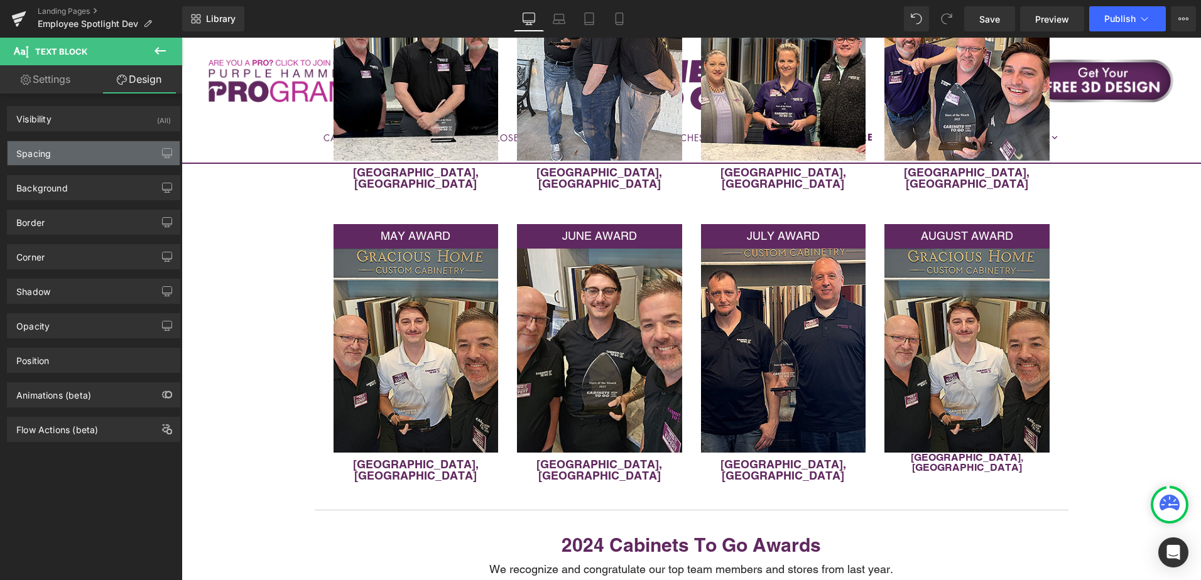
click at [101, 154] on div "Spacing" at bounding box center [94, 153] width 172 height 24
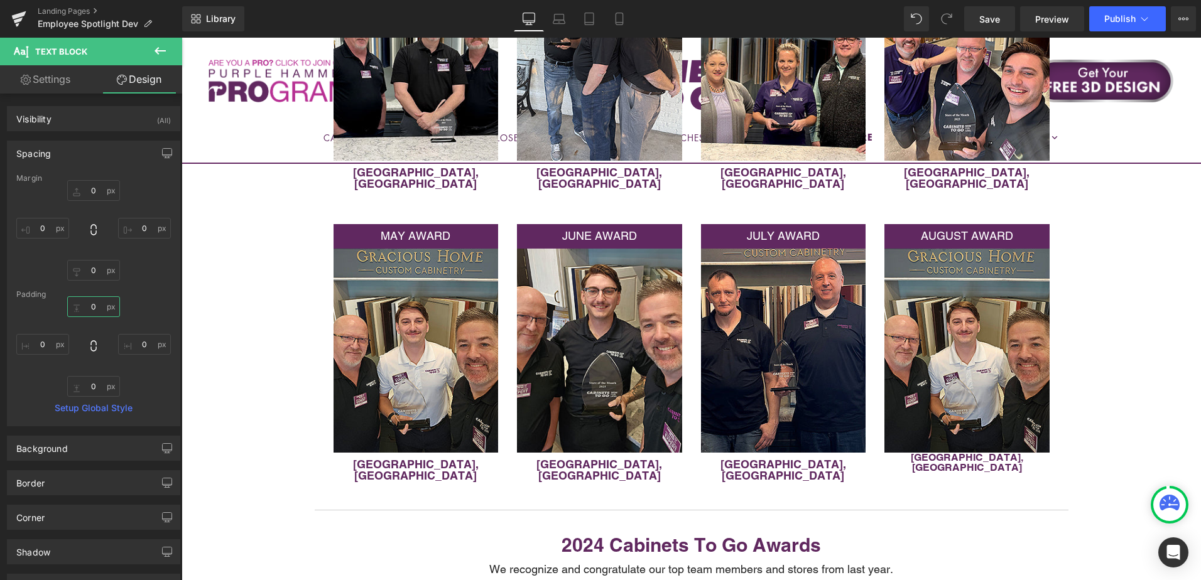
click at [95, 306] on input "0" at bounding box center [93, 306] width 53 height 21
type input "10"
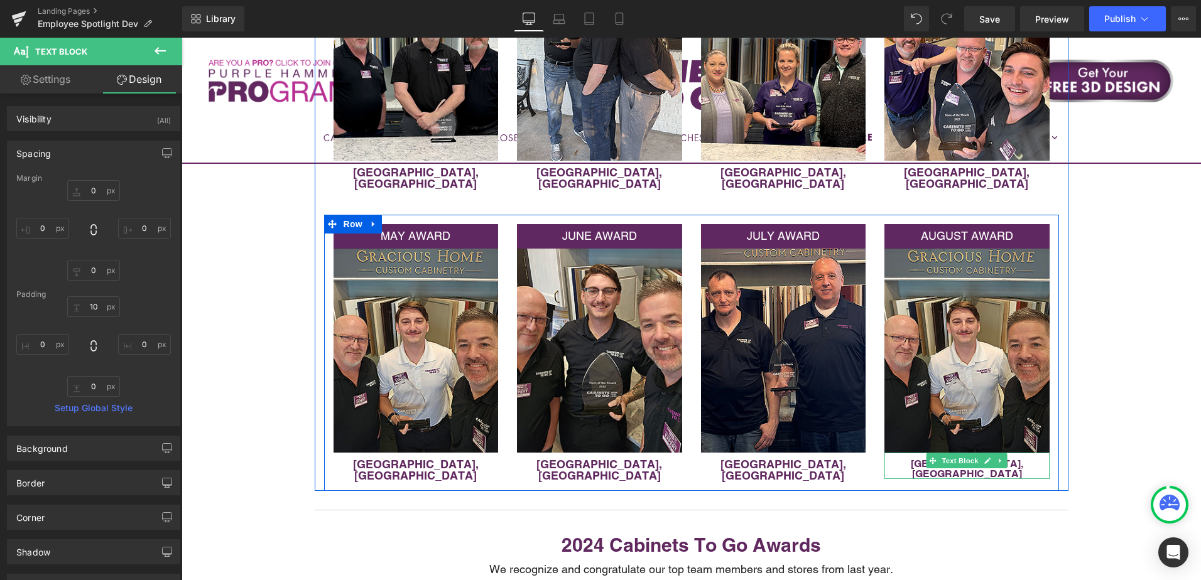
click at [906, 459] on p "[GEOGRAPHIC_DATA], [GEOGRAPHIC_DATA]" at bounding box center [966, 469] width 165 height 20
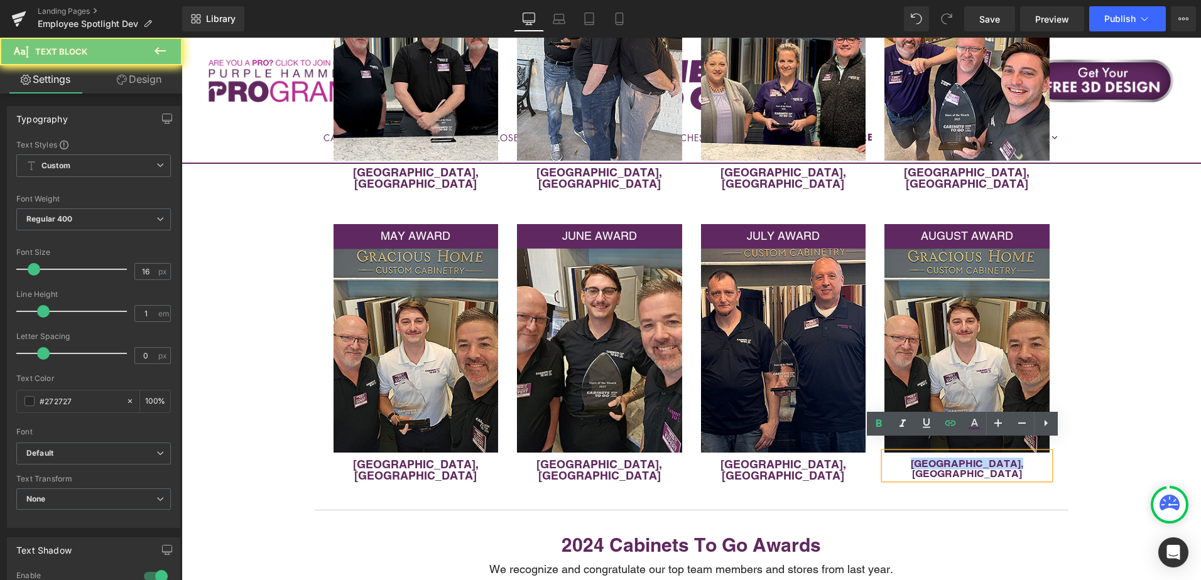
click at [906, 459] on p "[GEOGRAPHIC_DATA], [GEOGRAPHIC_DATA]" at bounding box center [966, 469] width 165 height 20
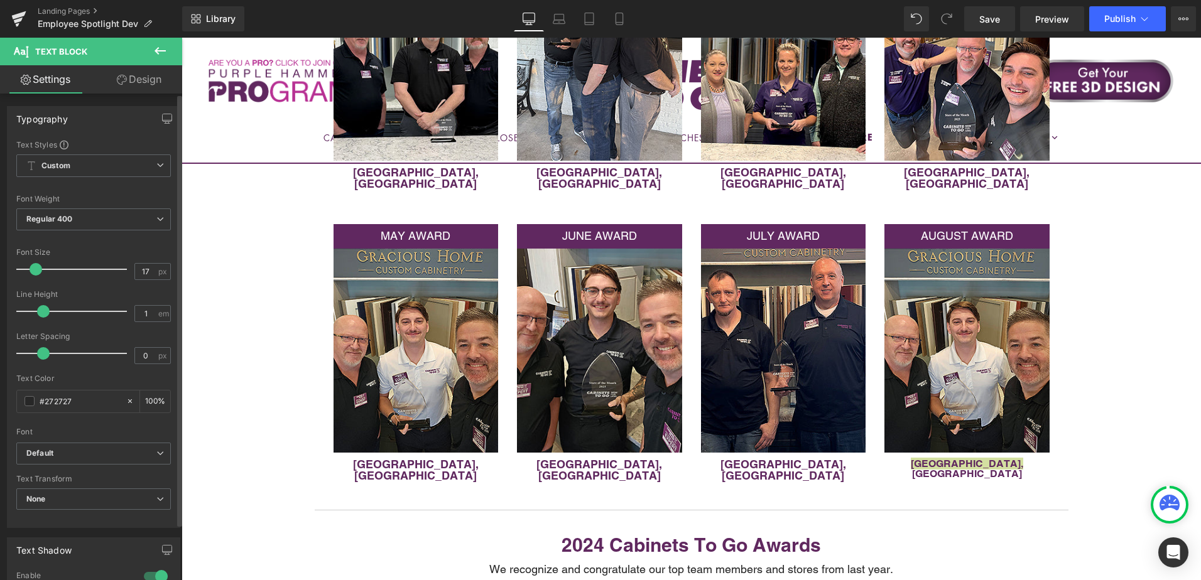
type input "18"
click at [36, 269] on span at bounding box center [36, 269] width 13 height 13
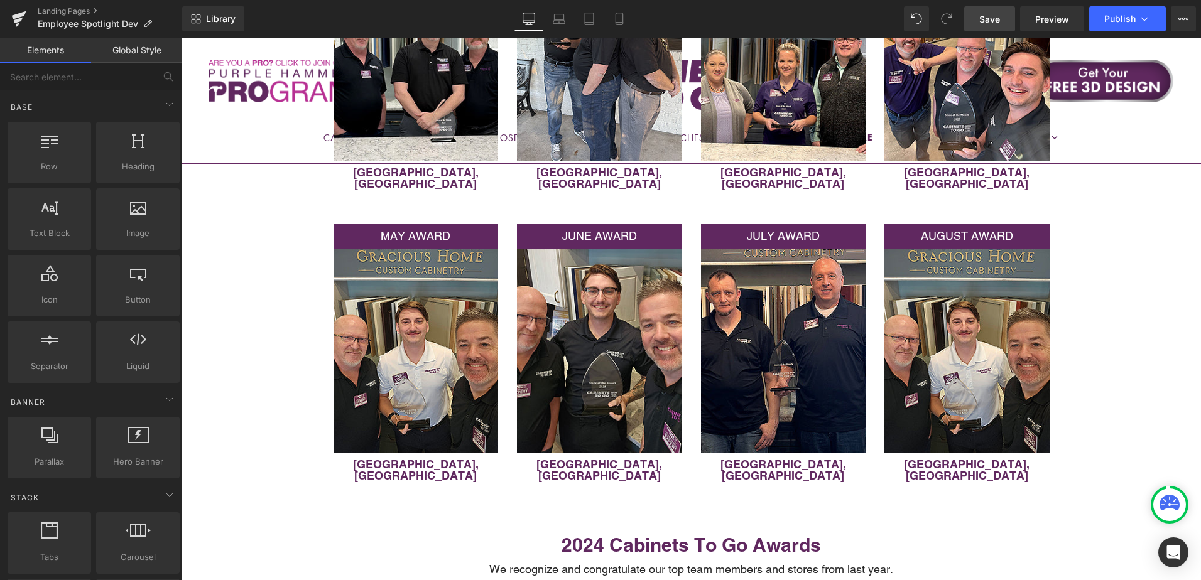
click at [997, 23] on span "Save" at bounding box center [989, 19] width 21 height 13
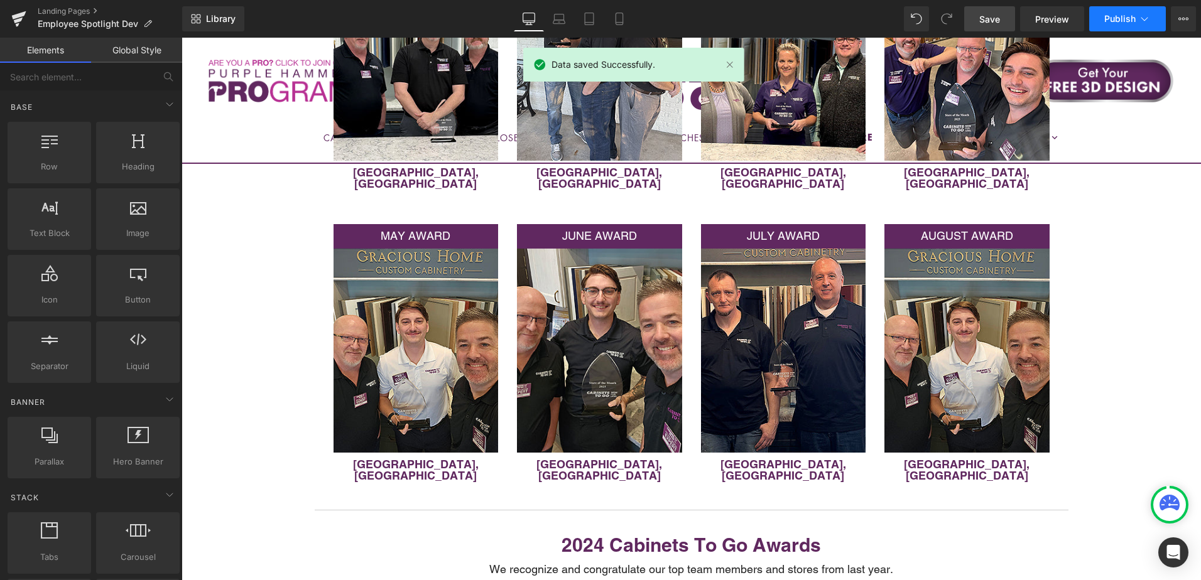
click at [1117, 12] on button "Publish" at bounding box center [1127, 18] width 77 height 25
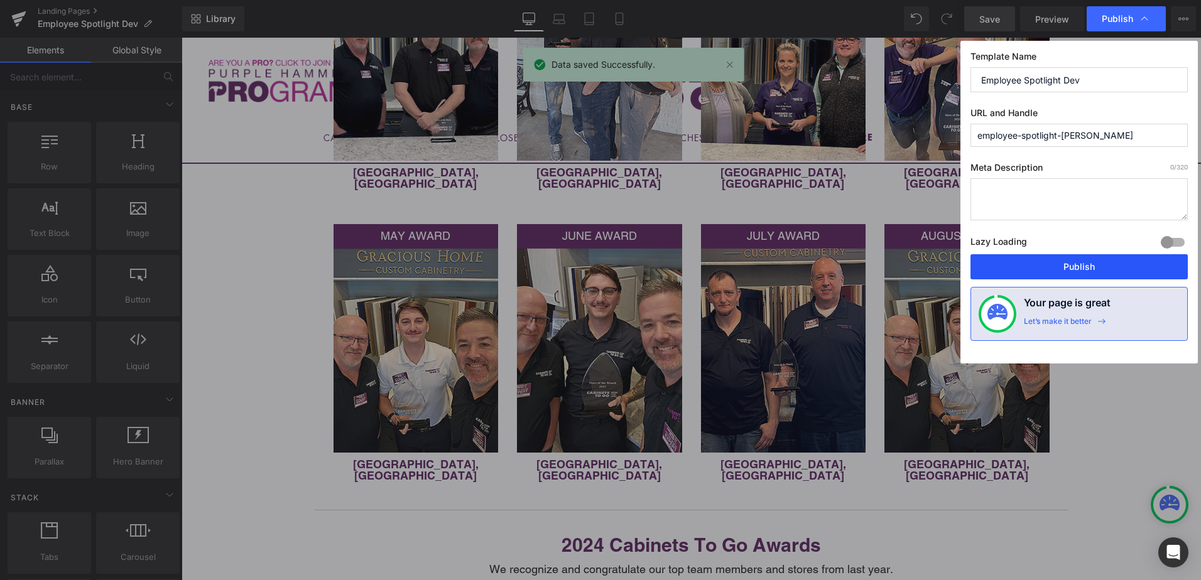
click at [1113, 266] on button "Publish" at bounding box center [1078, 266] width 217 height 25
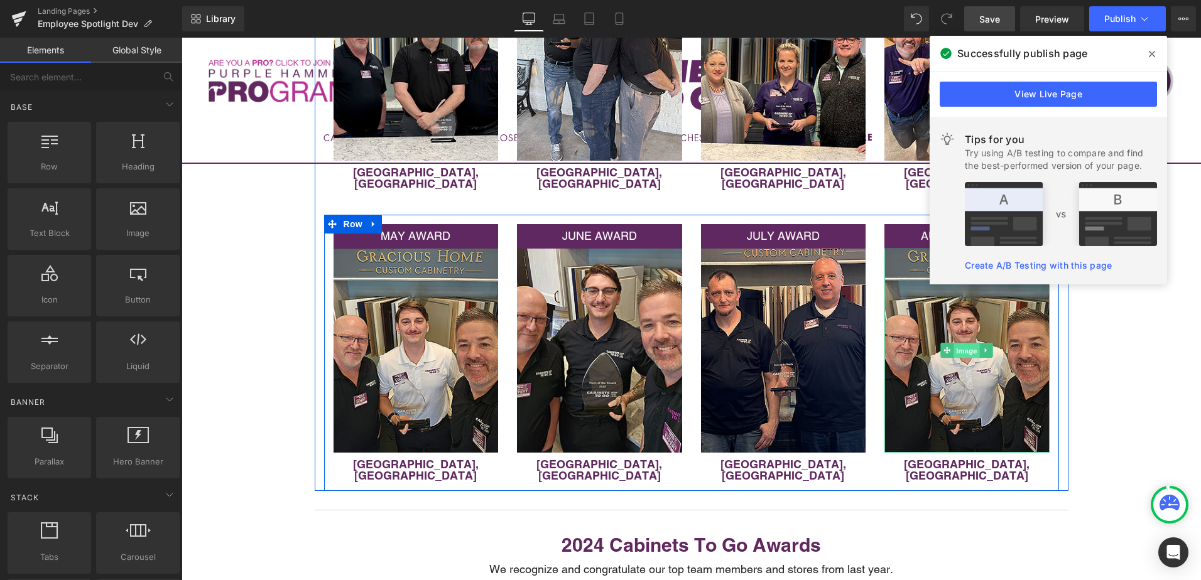
click at [961, 344] on span "Image" at bounding box center [967, 351] width 26 height 15
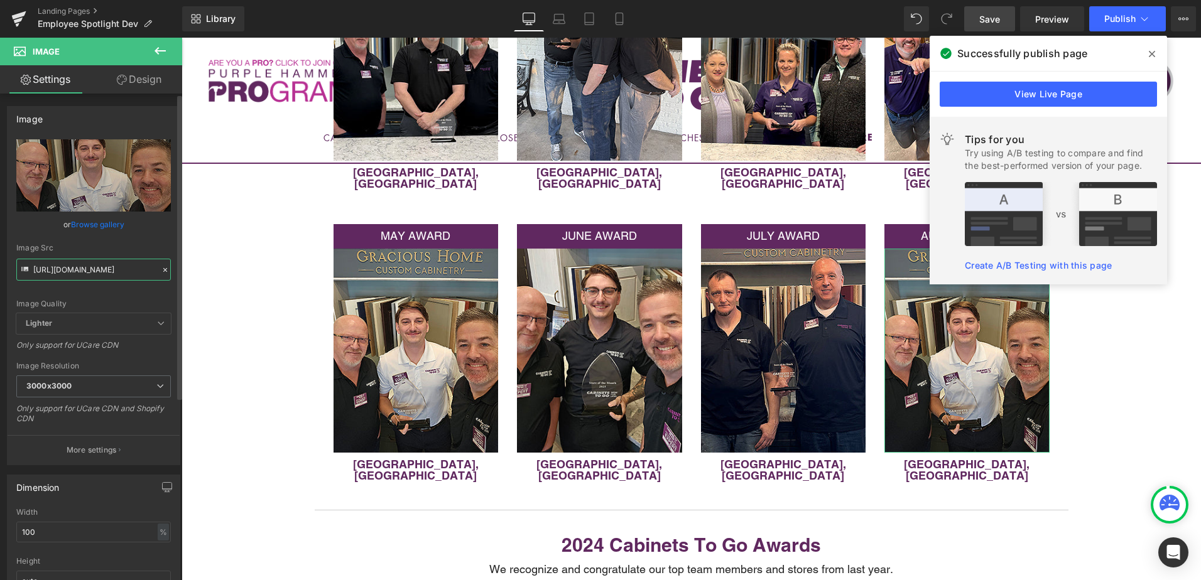
click at [94, 268] on input "[URL][DOMAIN_NAME]" at bounding box center [93, 270] width 155 height 22
click at [1000, 21] on span "Save" at bounding box center [989, 19] width 21 height 13
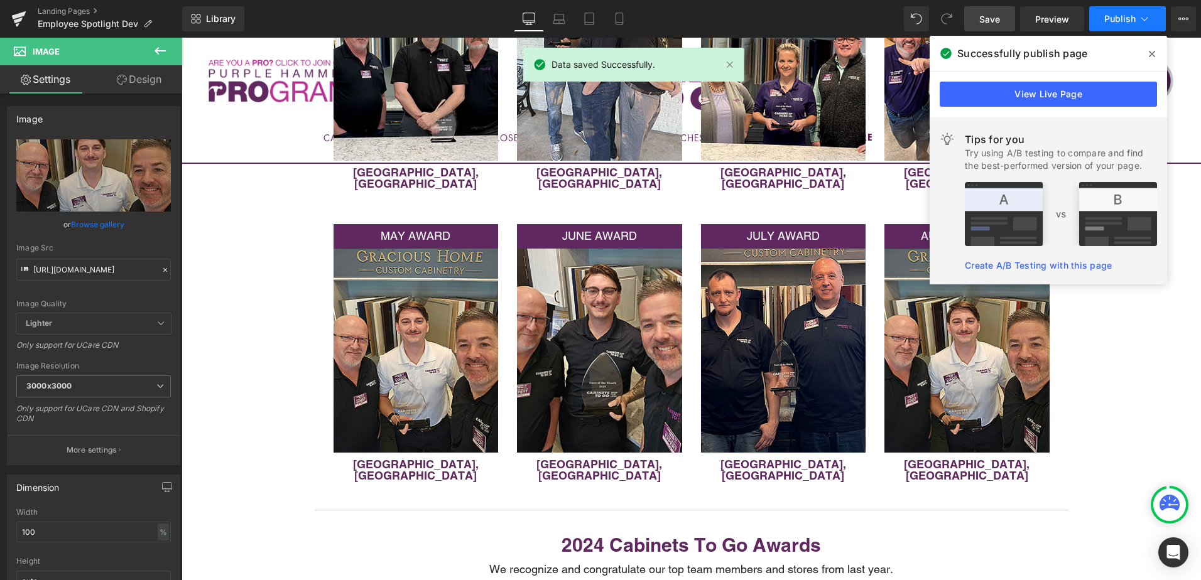
click at [1122, 21] on span "Publish" at bounding box center [1119, 19] width 31 height 10
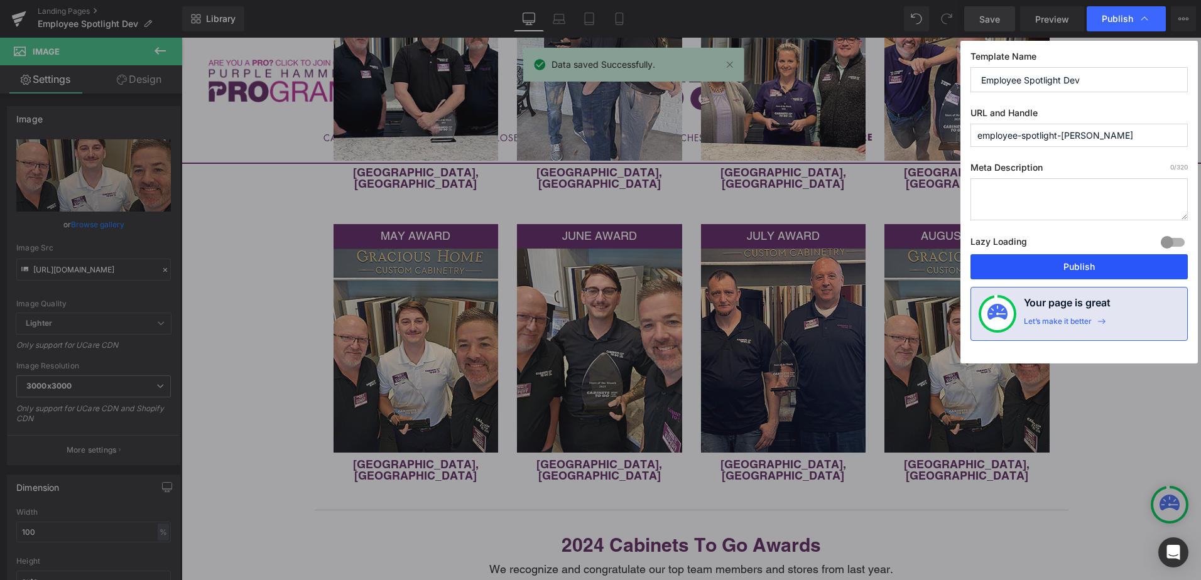
click at [1087, 271] on button "Publish" at bounding box center [1078, 266] width 217 height 25
